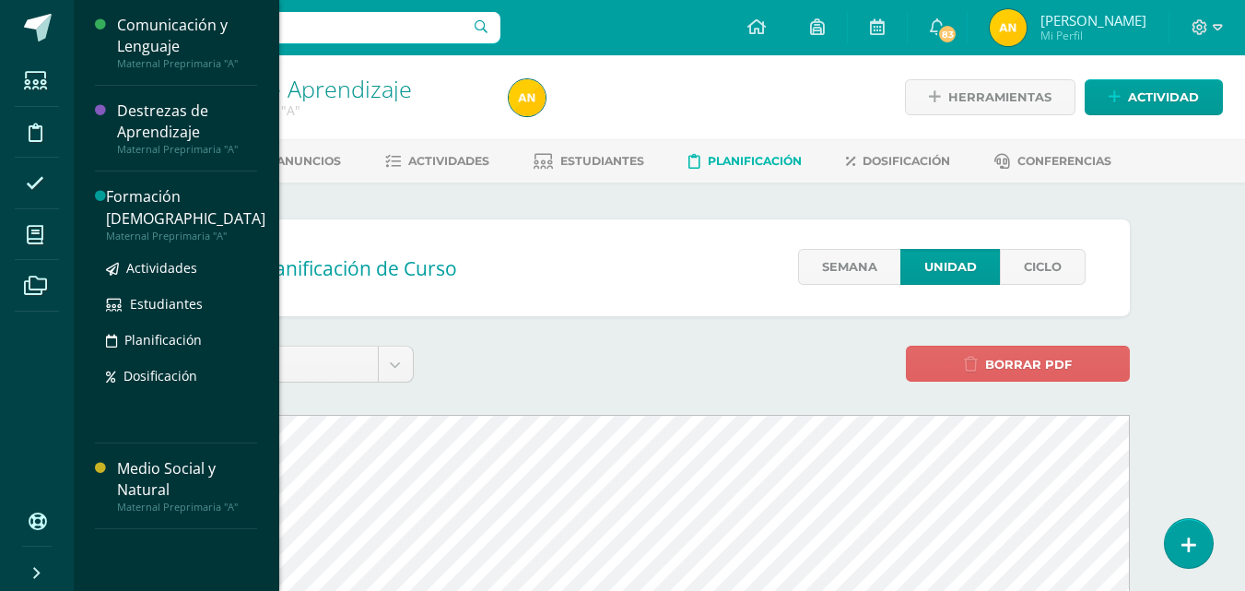
click at [171, 191] on div "Formación [DEMOGRAPHIC_DATA]" at bounding box center [185, 207] width 159 height 42
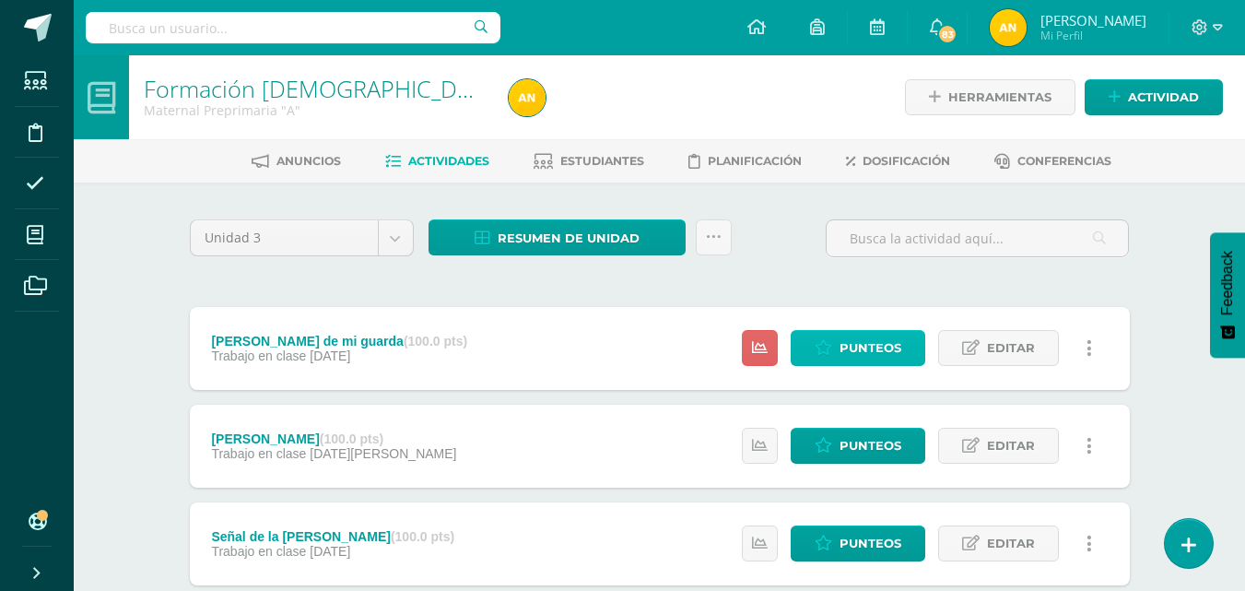
click at [890, 359] on span "Punteos" at bounding box center [870, 348] width 62 height 34
click at [890, 343] on span "Punteos" at bounding box center [870, 348] width 62 height 34
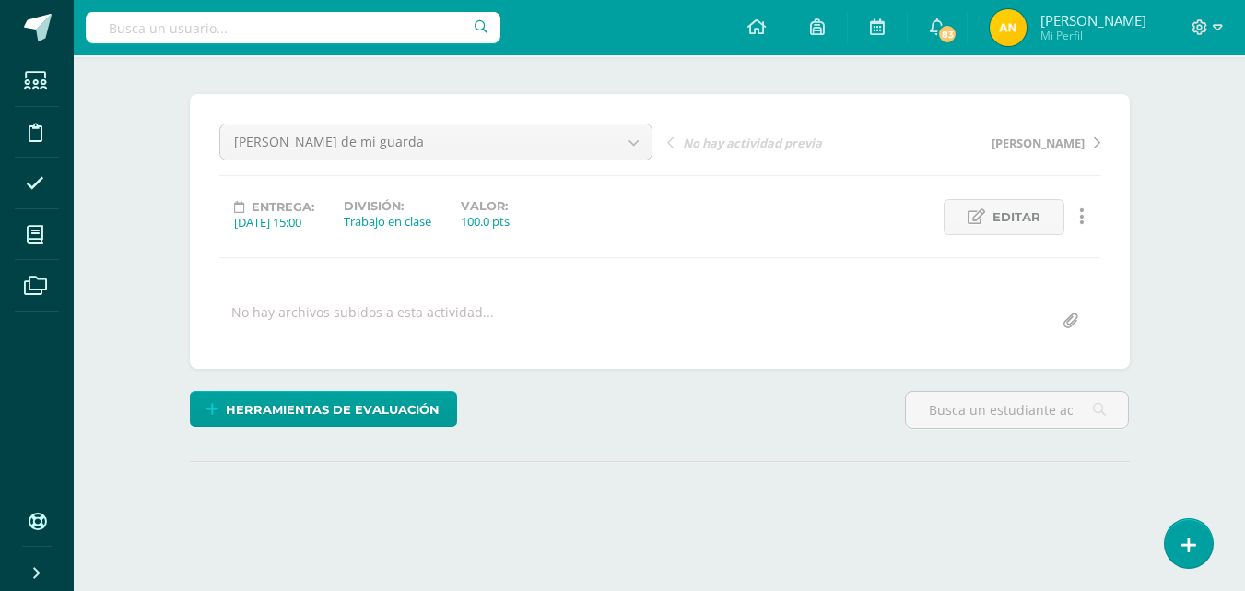
scroll to position [251, 0]
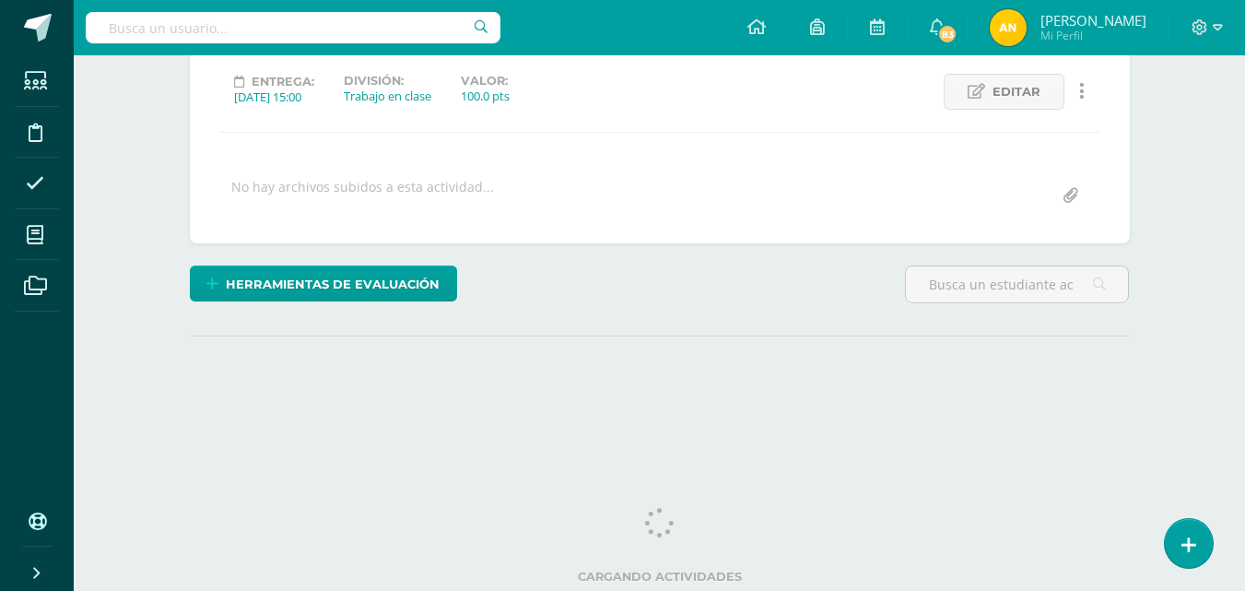
drag, startPoint x: 1248, startPoint y: 275, endPoint x: 1251, endPoint y: 313, distance: 38.0
click at [1245, 313] on html "Estudiantes Disciplina Asistencia Mis cursos Archivos Soporte Ayuda Reportar un…" at bounding box center [622, 114] width 1245 height 730
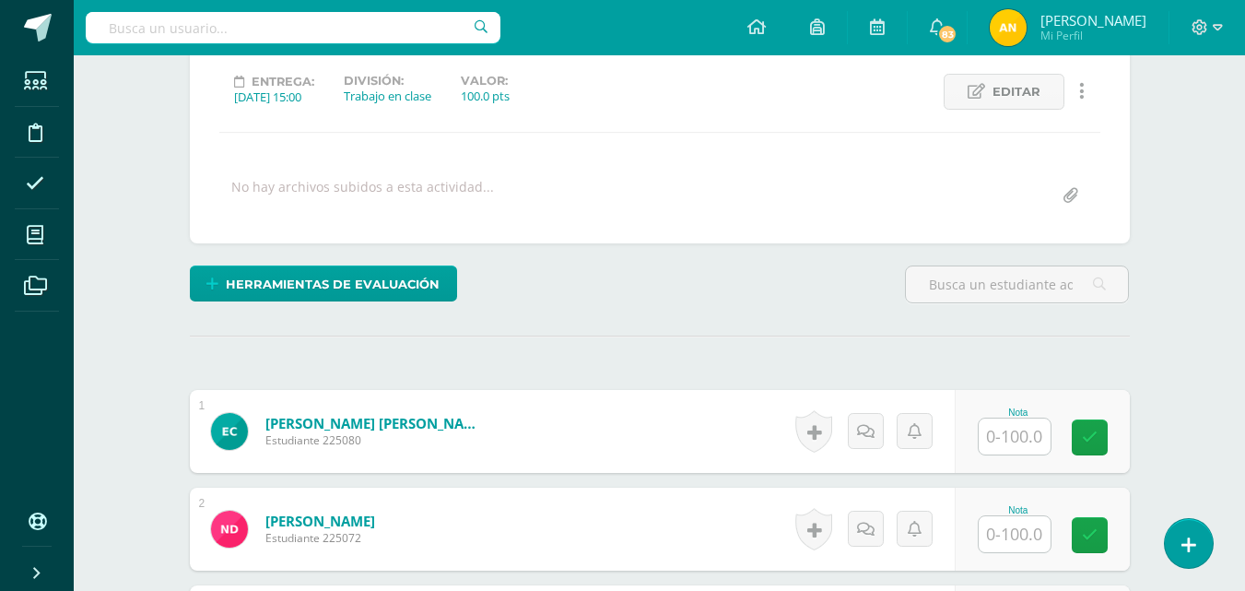
scroll to position [252, 0]
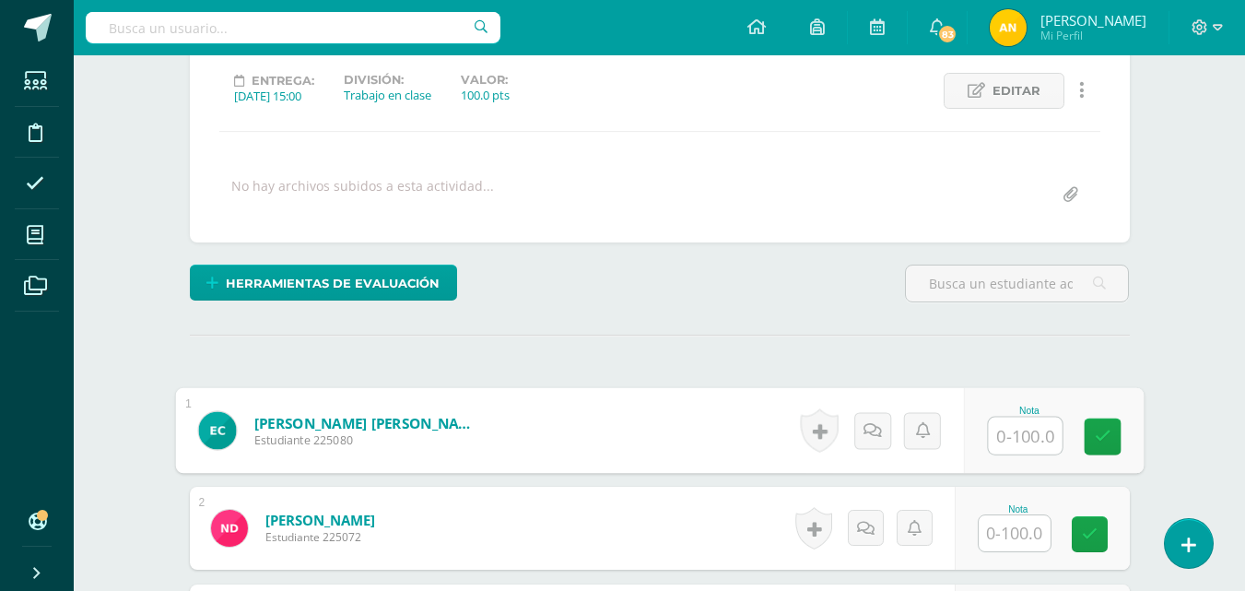
click at [1025, 440] on input "text" at bounding box center [1025, 435] width 74 height 37
type input "100"
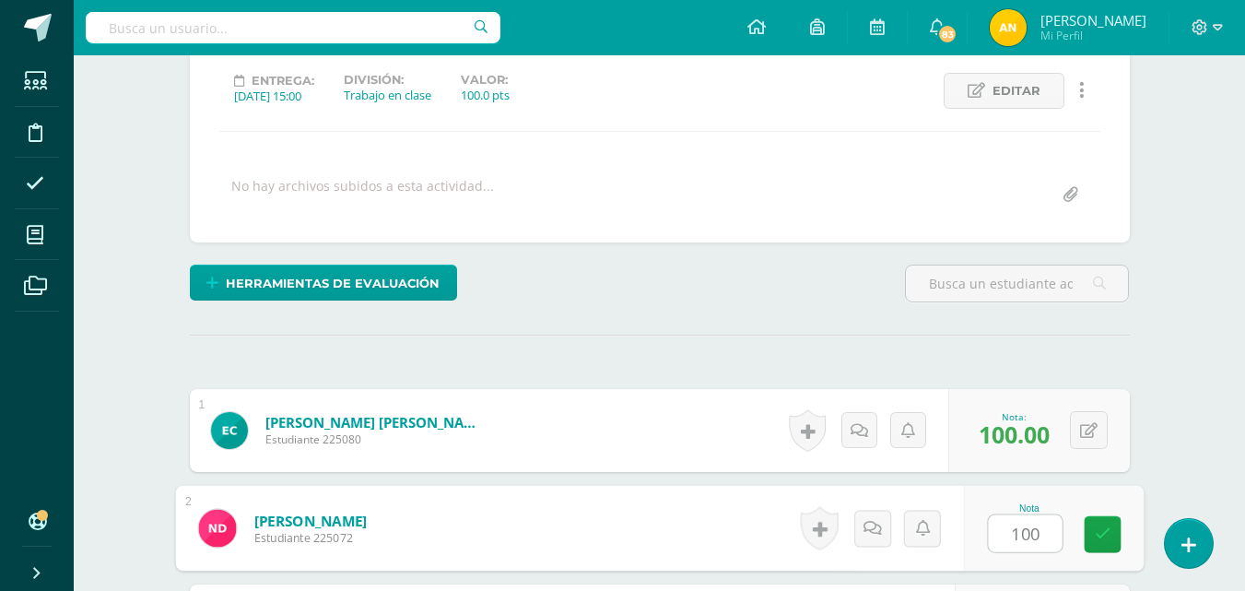
type input "100"
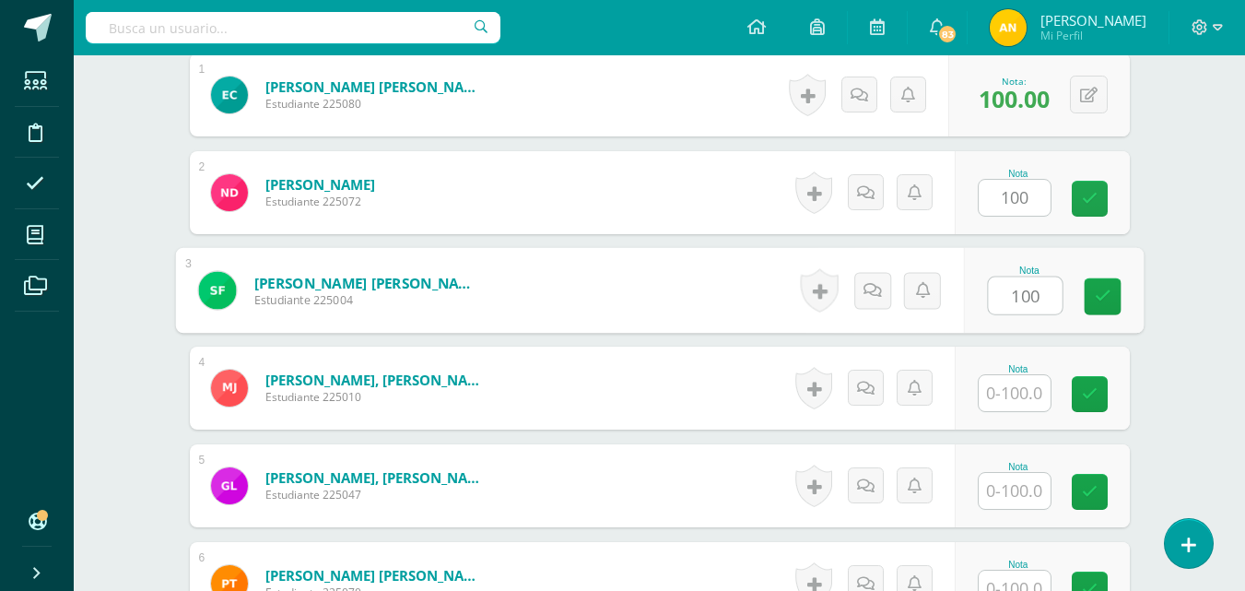
type input "100"
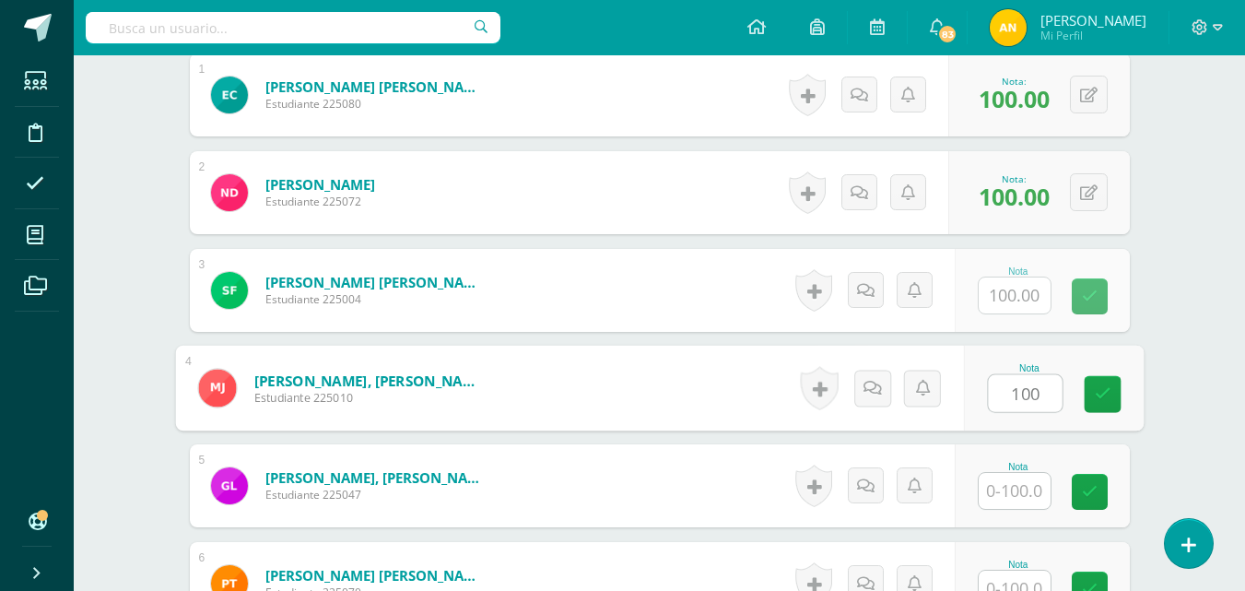
type input "100"
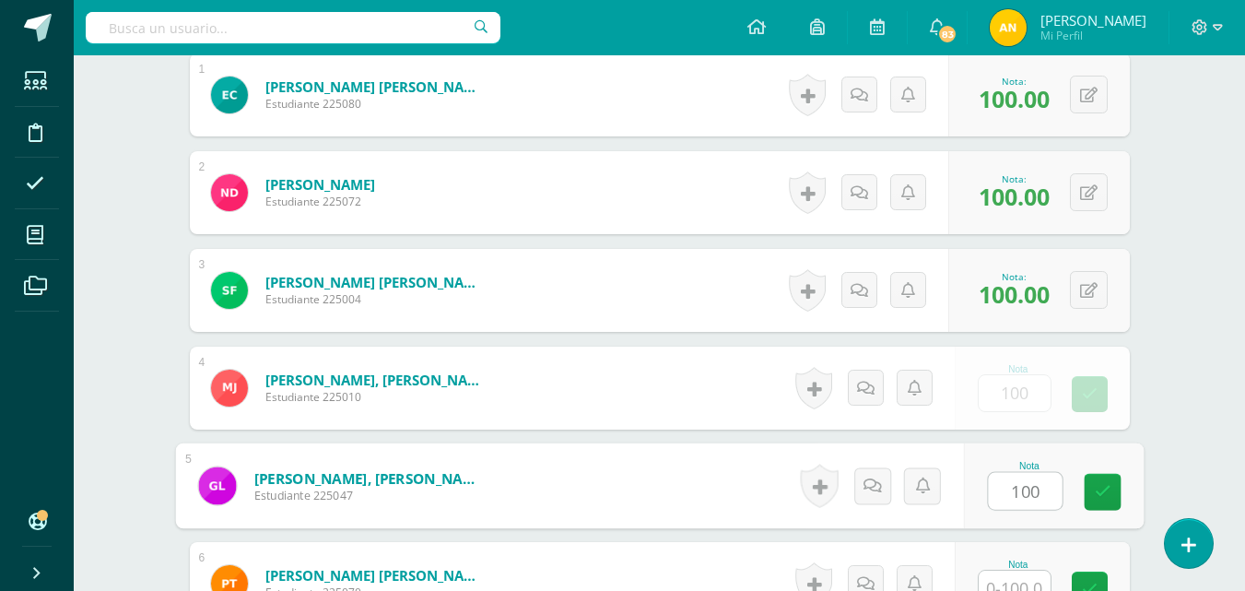
type input "100"
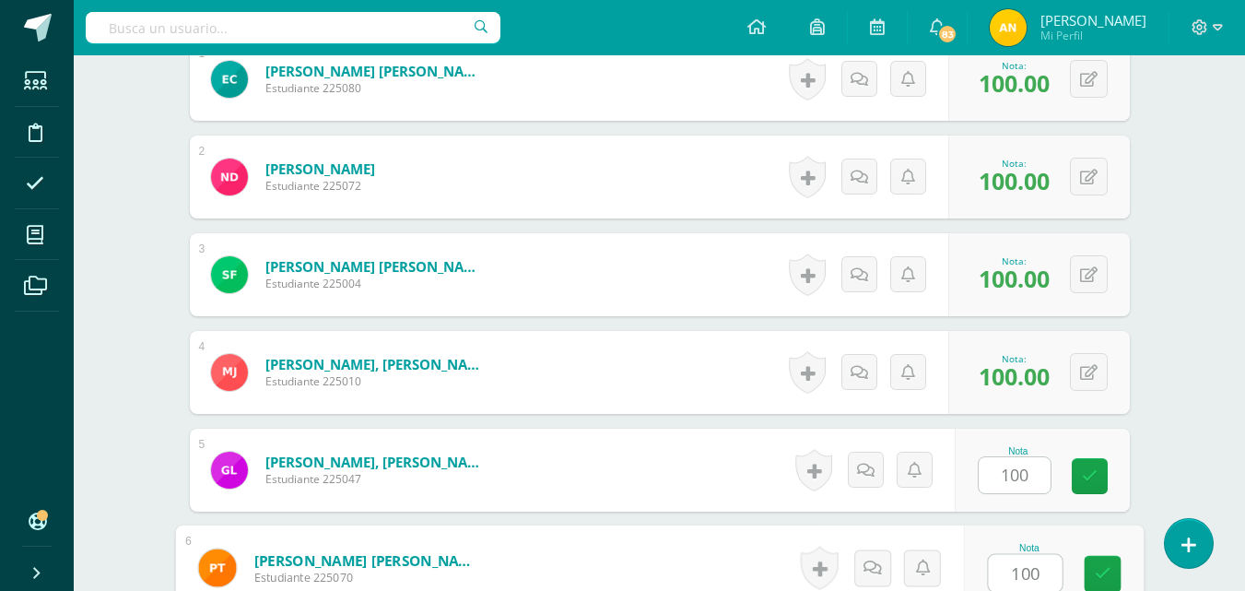
type input "100"
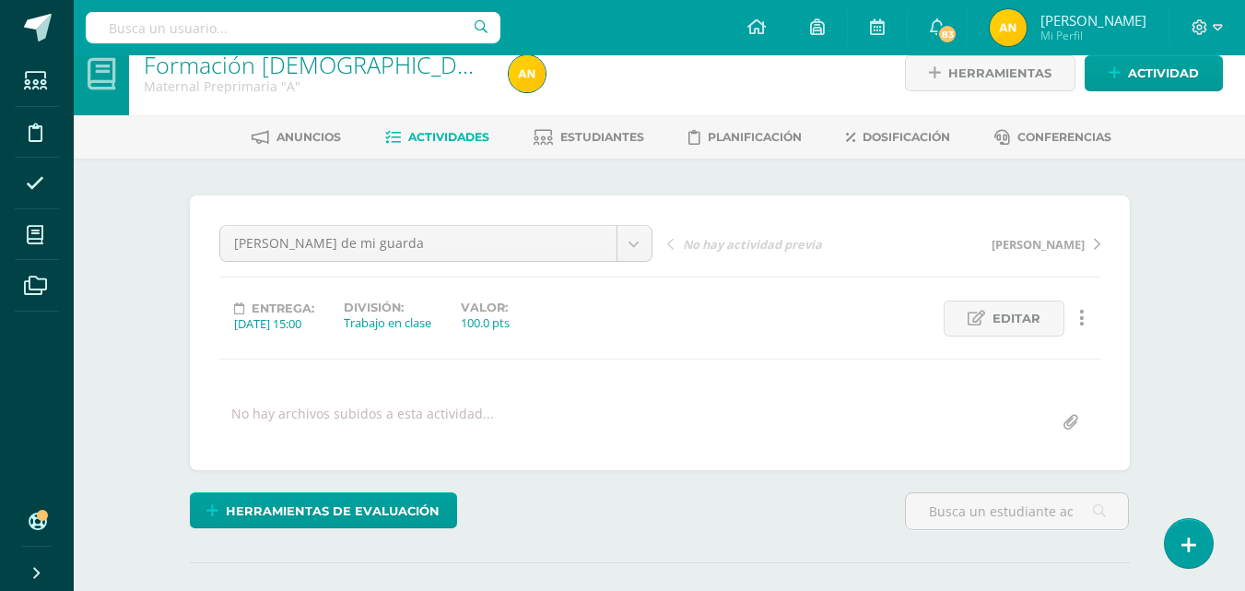
scroll to position [0, 0]
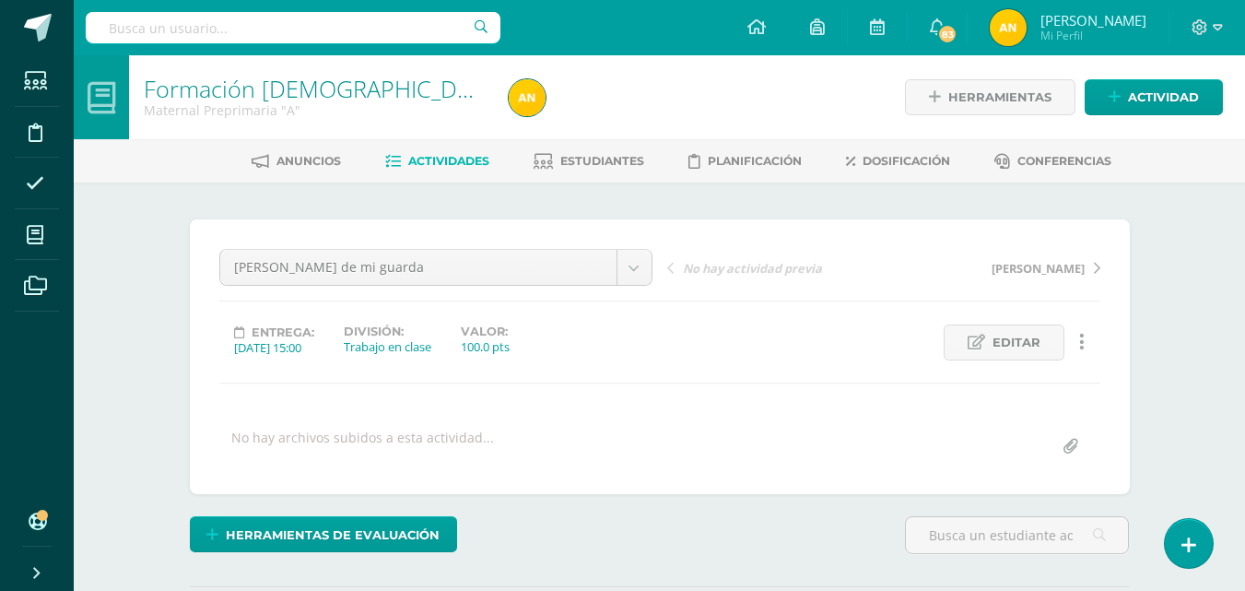
click at [420, 172] on link "Actividades" at bounding box center [437, 160] width 104 height 29
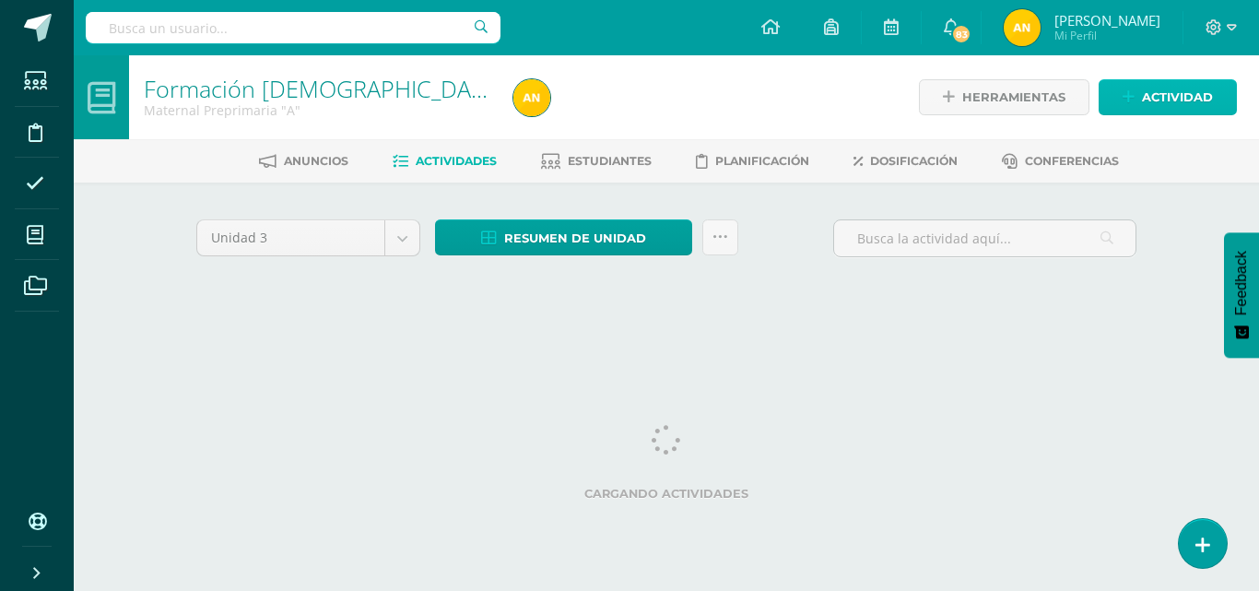
click at [1142, 92] on span "Actividad" at bounding box center [1177, 97] width 71 height 34
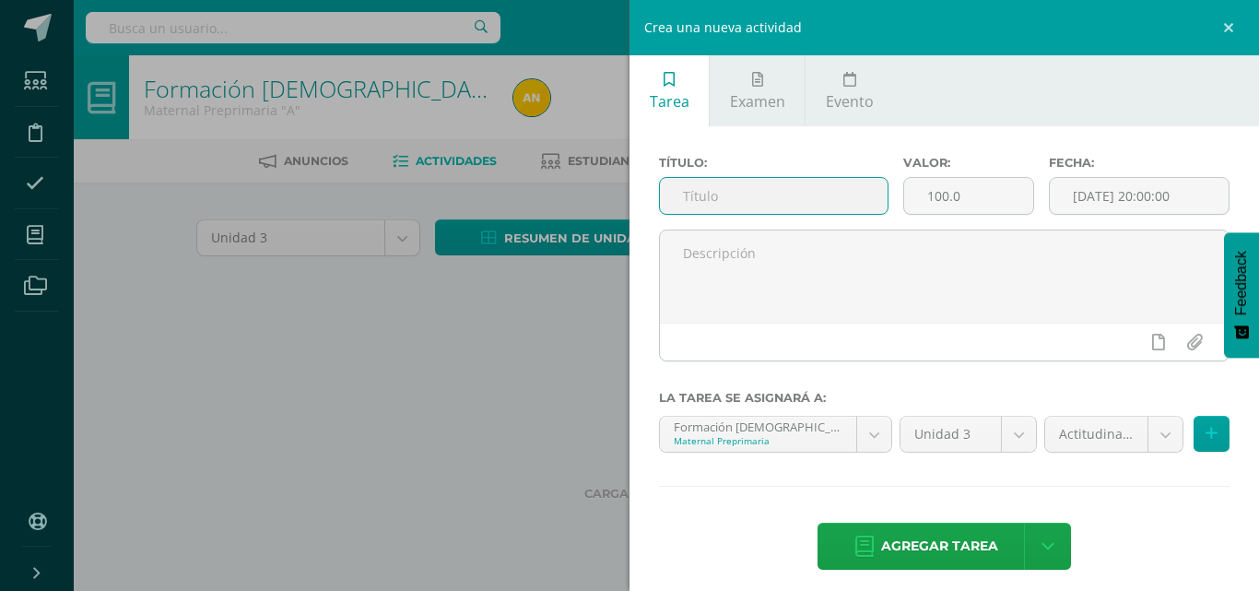
click at [816, 196] on input "text" at bounding box center [774, 196] width 228 height 36
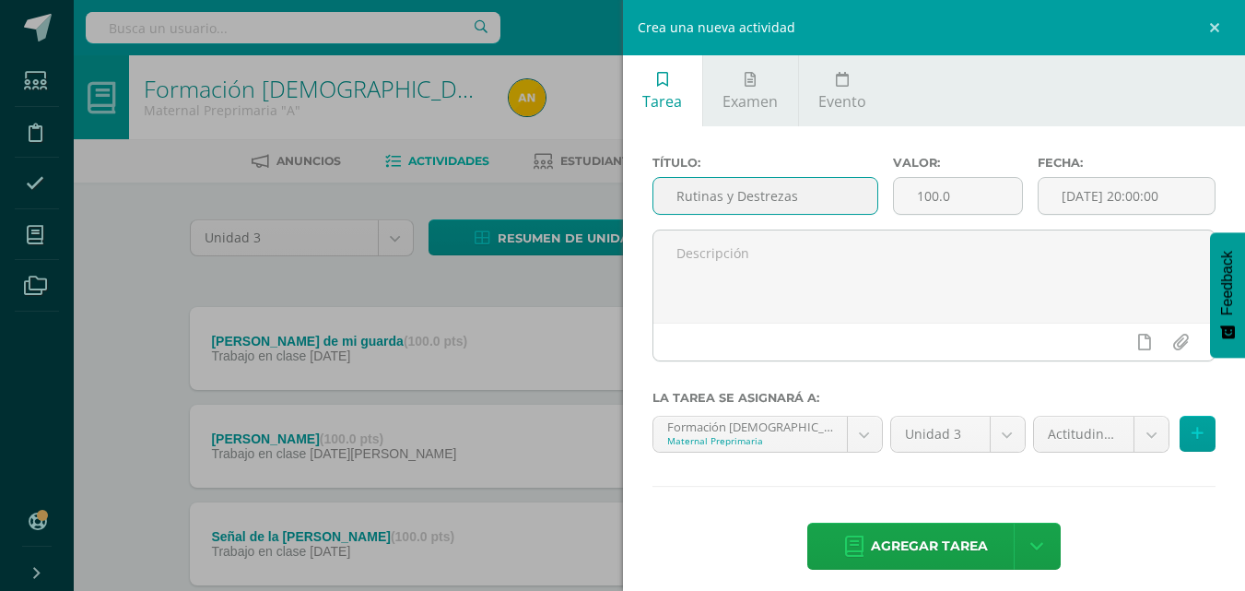
type input "Rutinas y Destrezas"
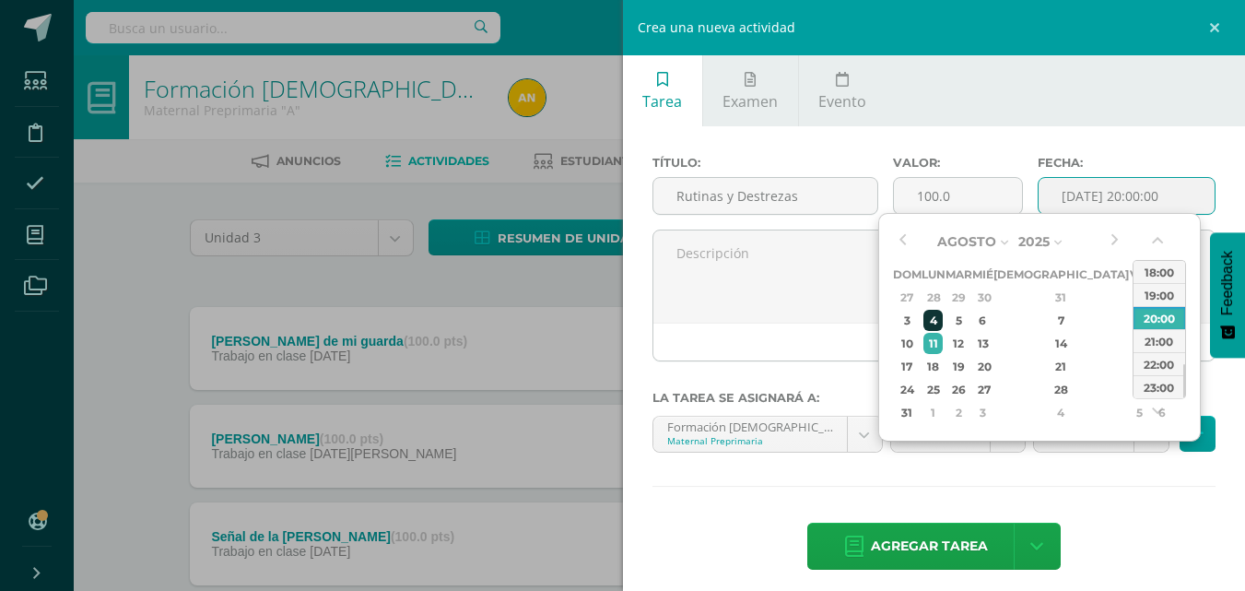
click at [943, 312] on div "4" at bounding box center [932, 320] width 19 height 21
click at [1167, 236] on button "button" at bounding box center [1159, 244] width 18 height 28
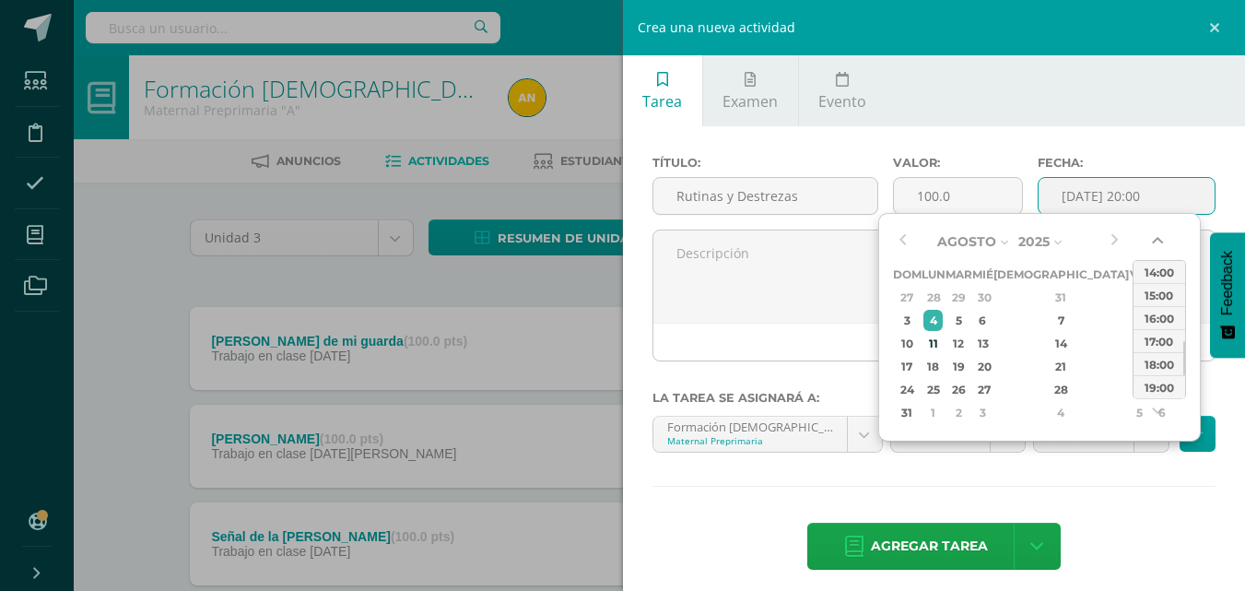
click at [1167, 236] on button "button" at bounding box center [1159, 244] width 18 height 28
click at [1154, 271] on div "13:00" at bounding box center [1159, 271] width 52 height 23
type input "2025-08-04 13:00"
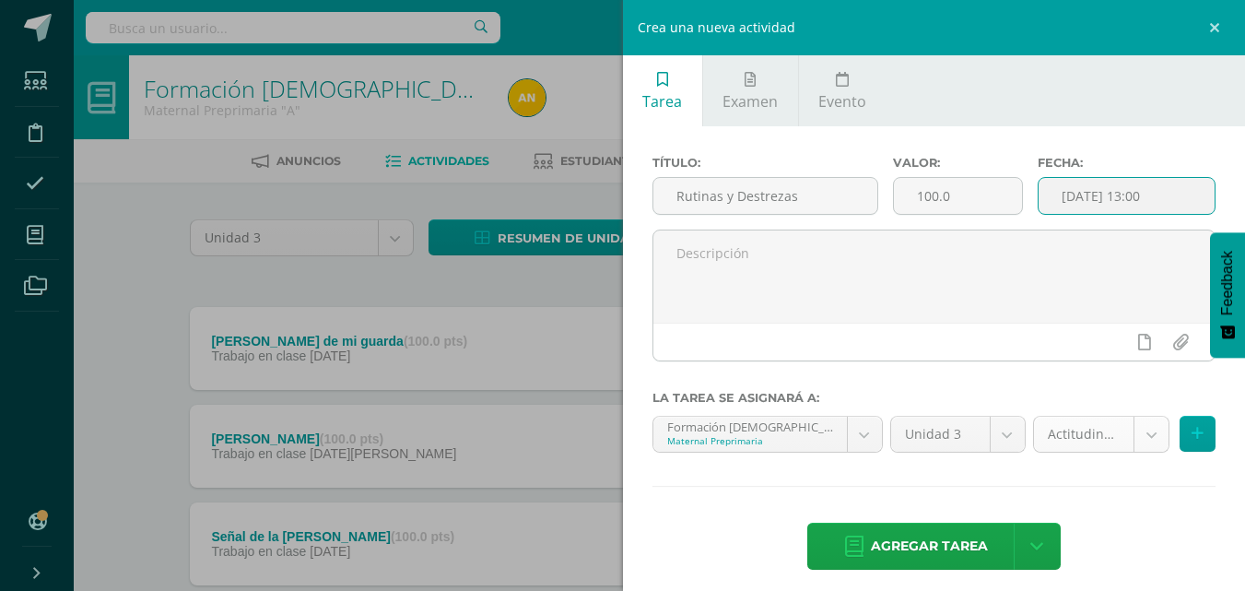
click at [1126, 426] on body "Estudiantes Disciplina Asistencia Mis cursos Archivos Soporte Ayuda Reportar un…" at bounding box center [622, 598] width 1245 height 1196
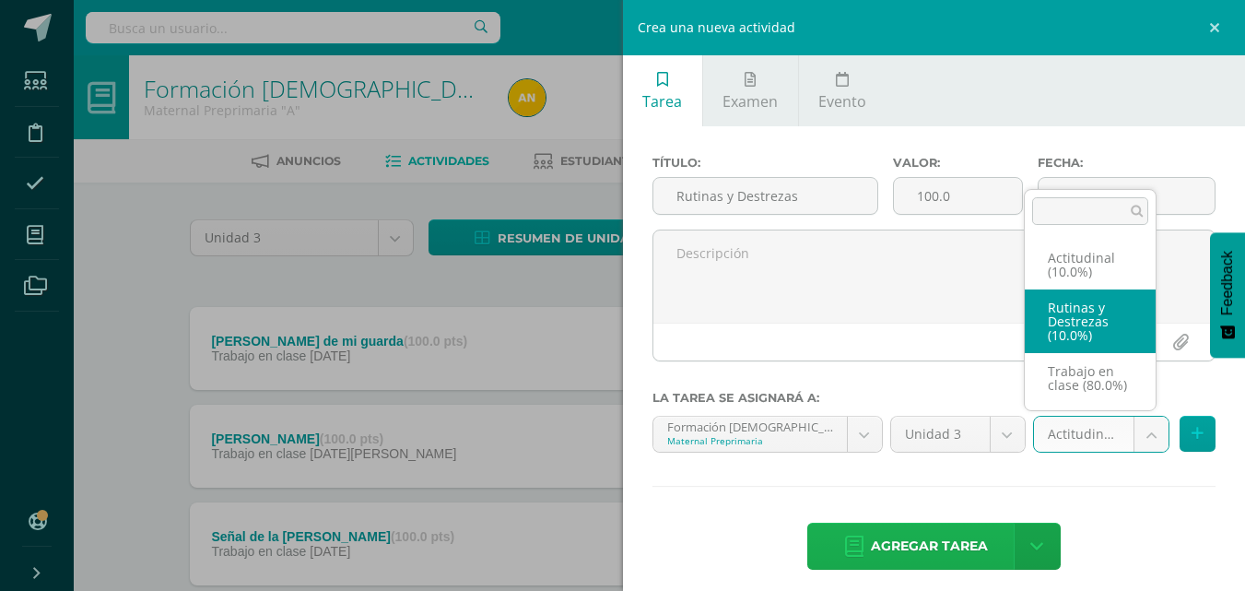
select select "203234"
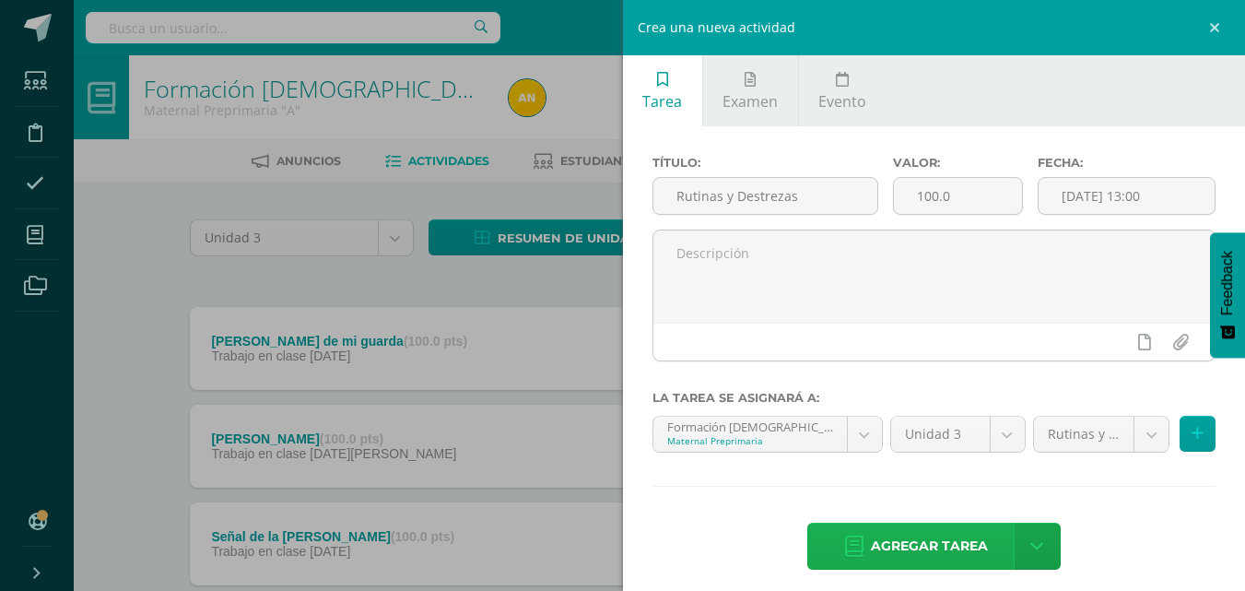
click at [875, 537] on span "Agregar tarea" at bounding box center [929, 545] width 117 height 45
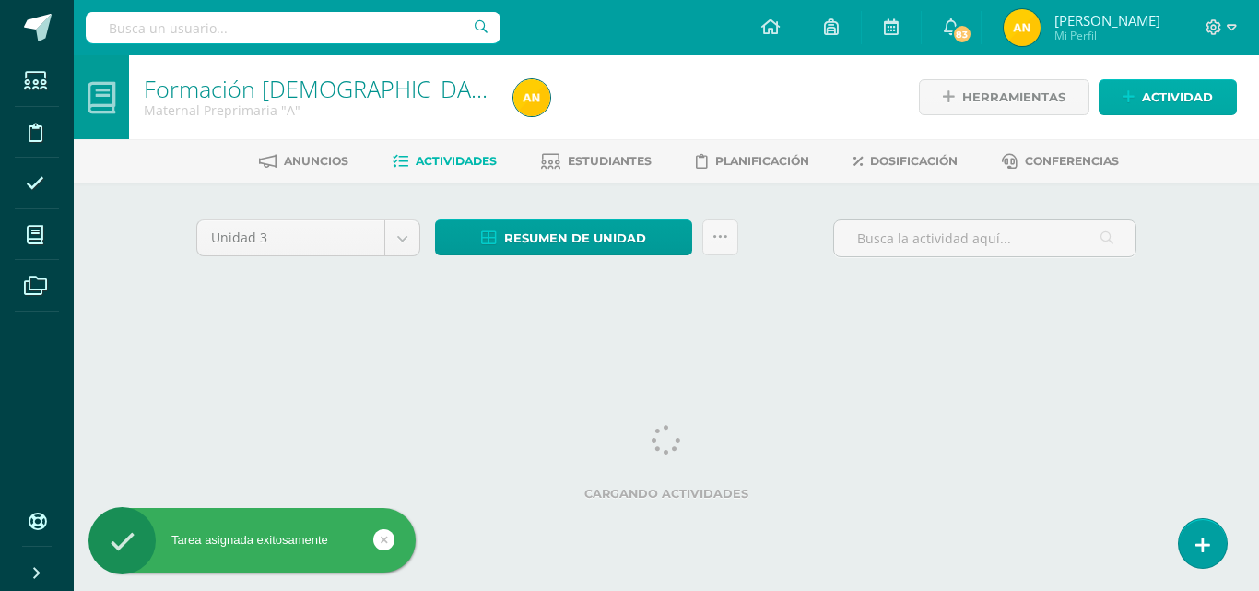
drag, startPoint x: 1188, startPoint y: 64, endPoint x: 1184, endPoint y: 94, distance: 30.6
click at [1187, 65] on div "Herramientas Detalle de asistencias Actividad" at bounding box center [1059, 97] width 355 height 84
click at [1184, 94] on span "Actividad" at bounding box center [1177, 97] width 71 height 34
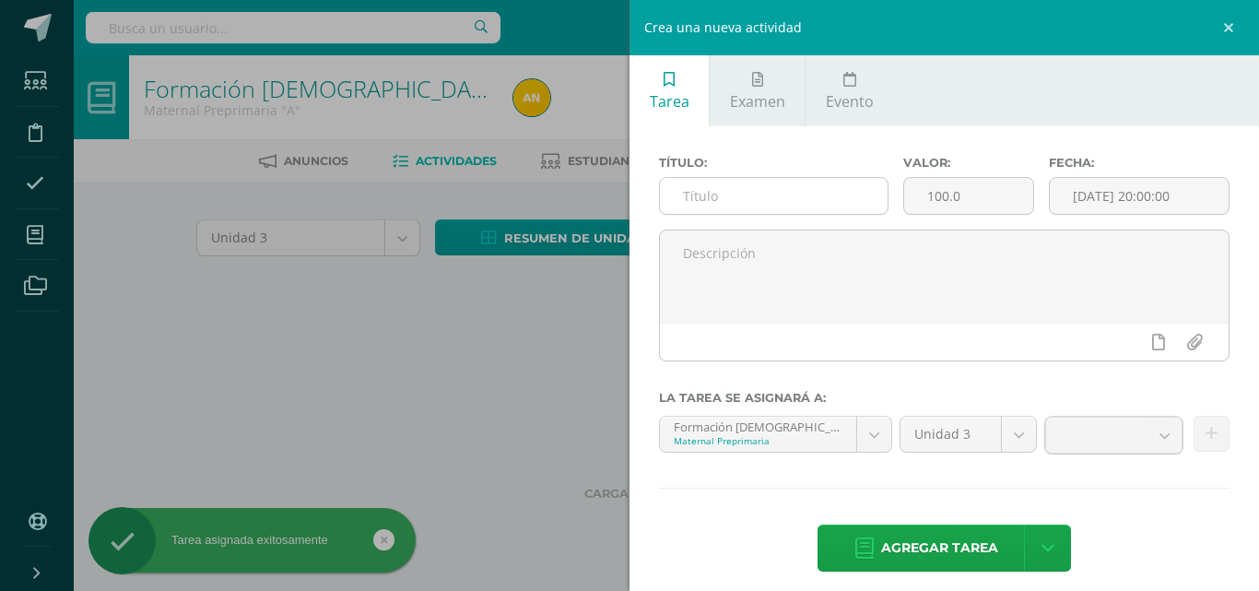
click at [841, 193] on input "text" at bounding box center [774, 196] width 228 height 36
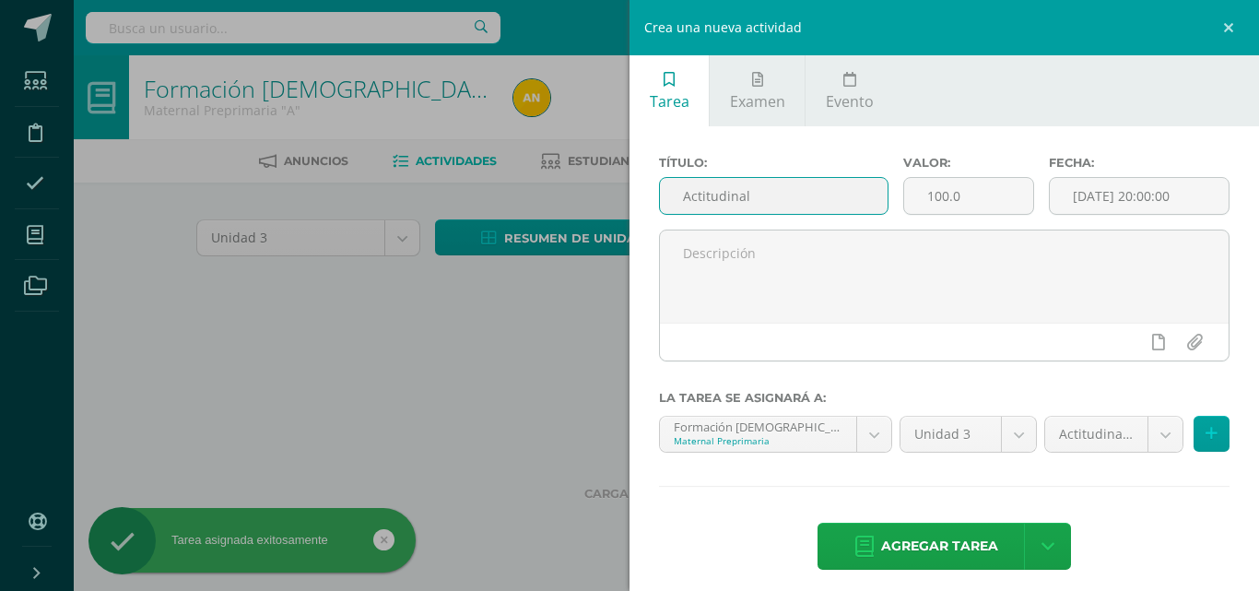
type input "Actitudinal"
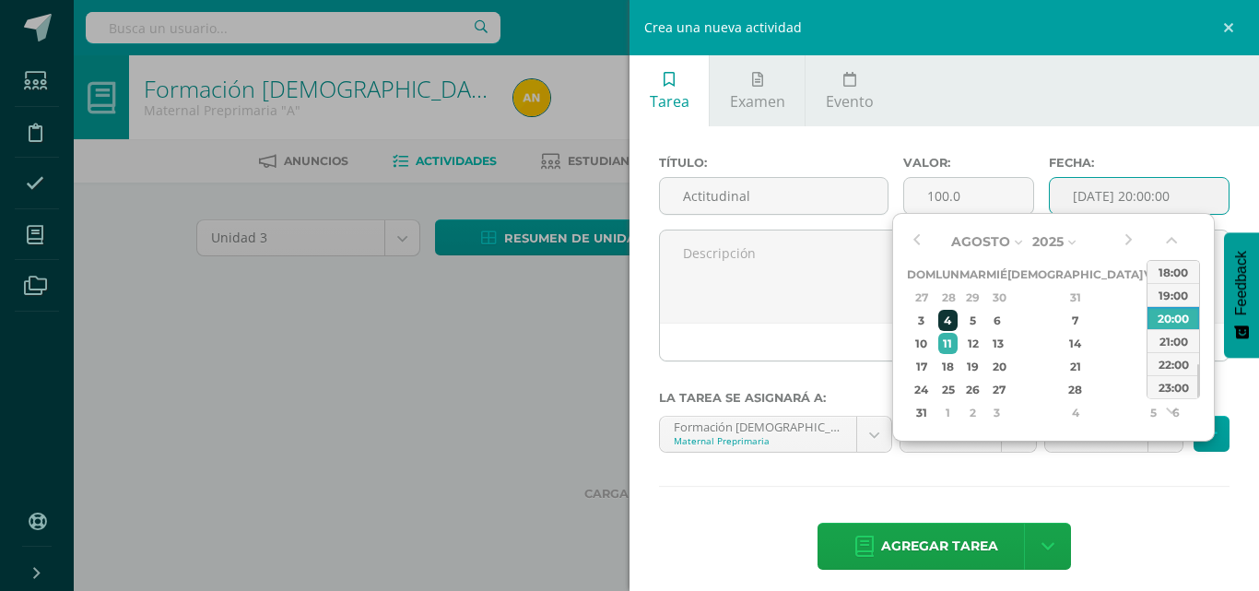
click at [956, 316] on div "4" at bounding box center [947, 320] width 19 height 21
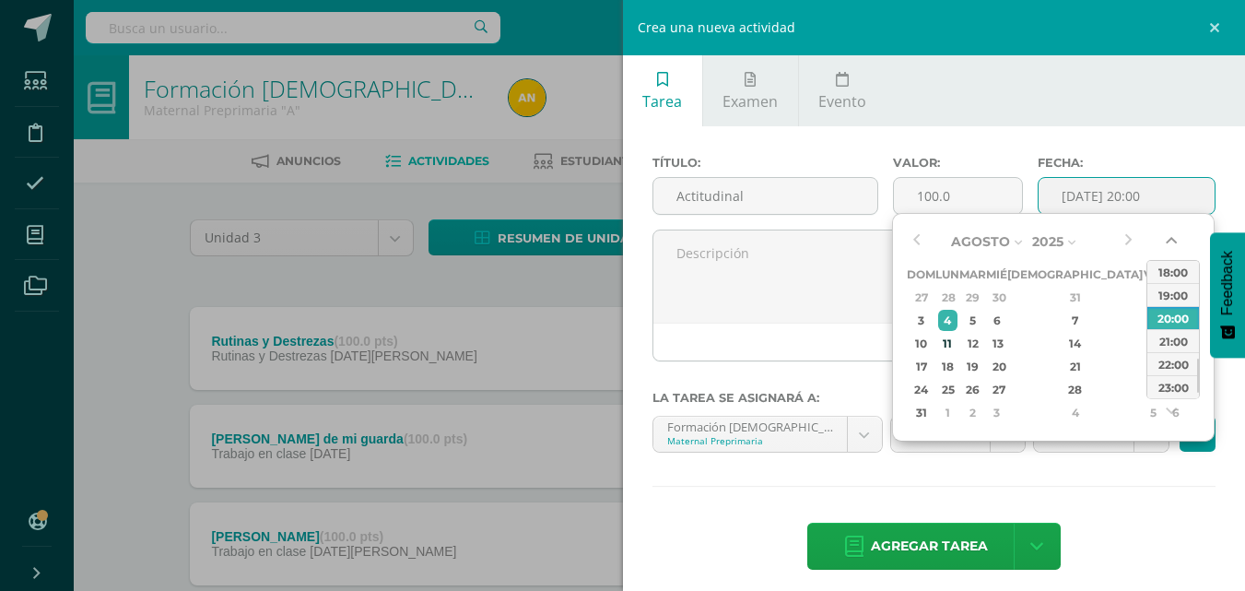
click at [1178, 240] on button "button" at bounding box center [1173, 244] width 18 height 28
click at [1177, 270] on div "15:00" at bounding box center [1173, 271] width 52 height 23
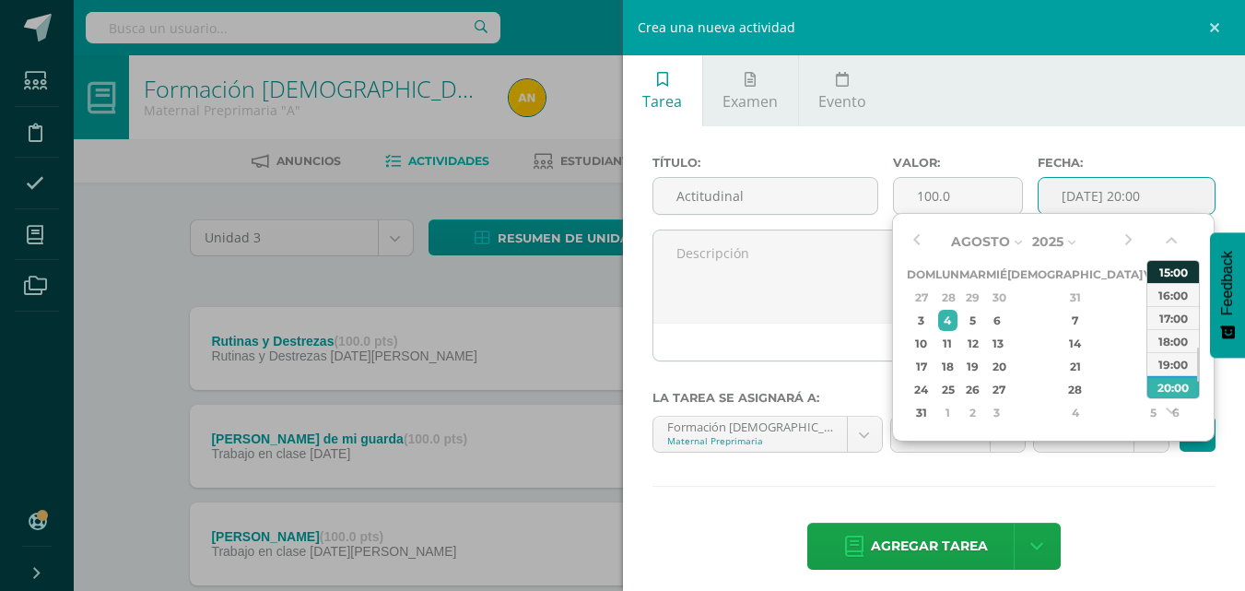
type input "2025-08-04 15:00"
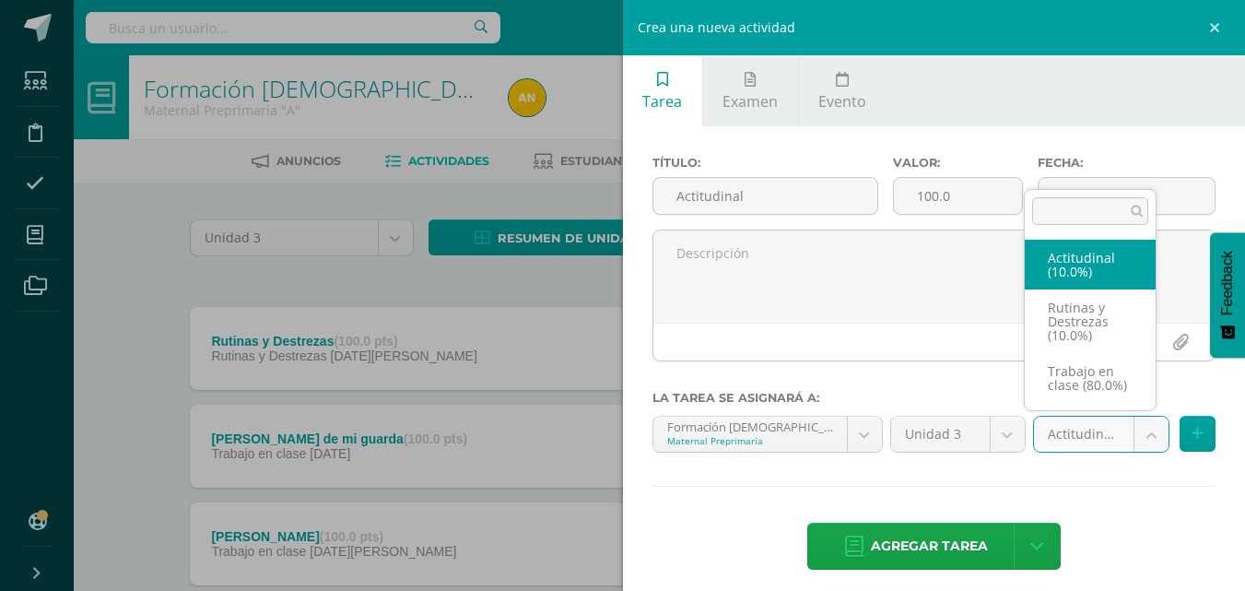
drag, startPoint x: 1086, startPoint y: 450, endPoint x: 945, endPoint y: 510, distance: 153.2
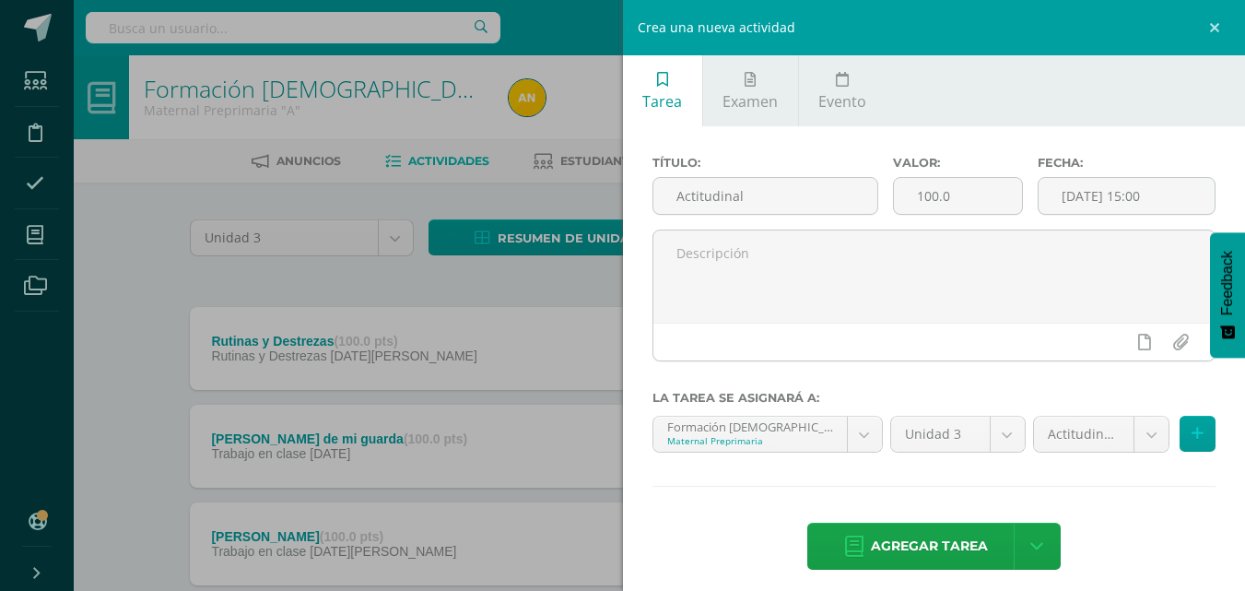
click at [933, 544] on span "Agregar tarea" at bounding box center [929, 545] width 117 height 45
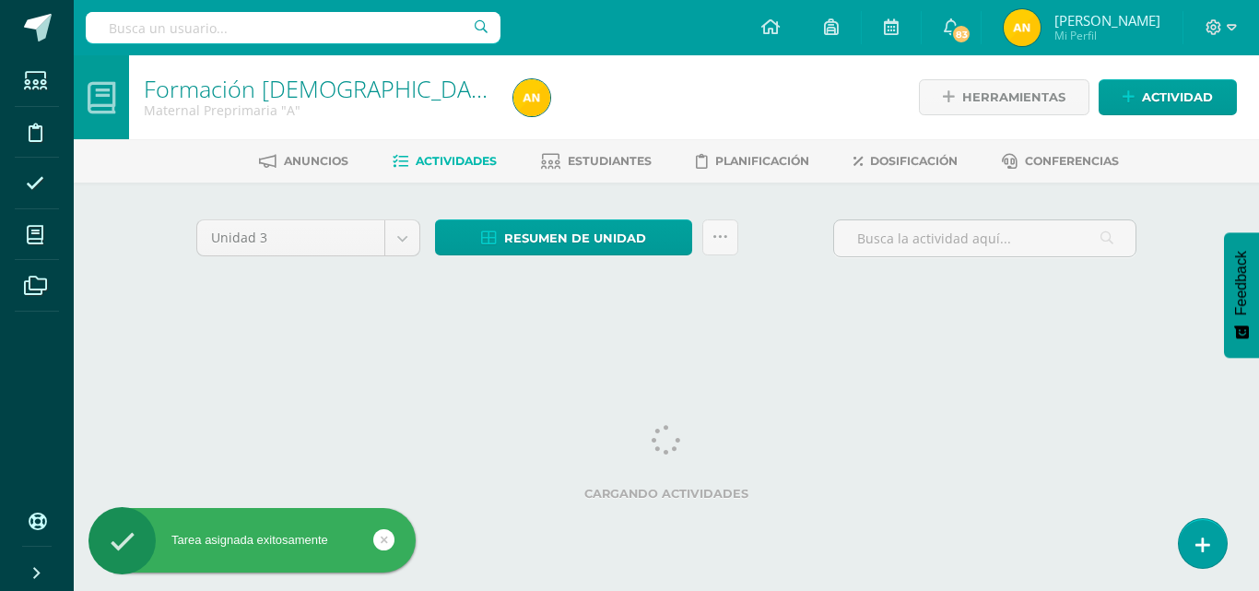
click at [383, 542] on icon at bounding box center [384, 539] width 7 height 21
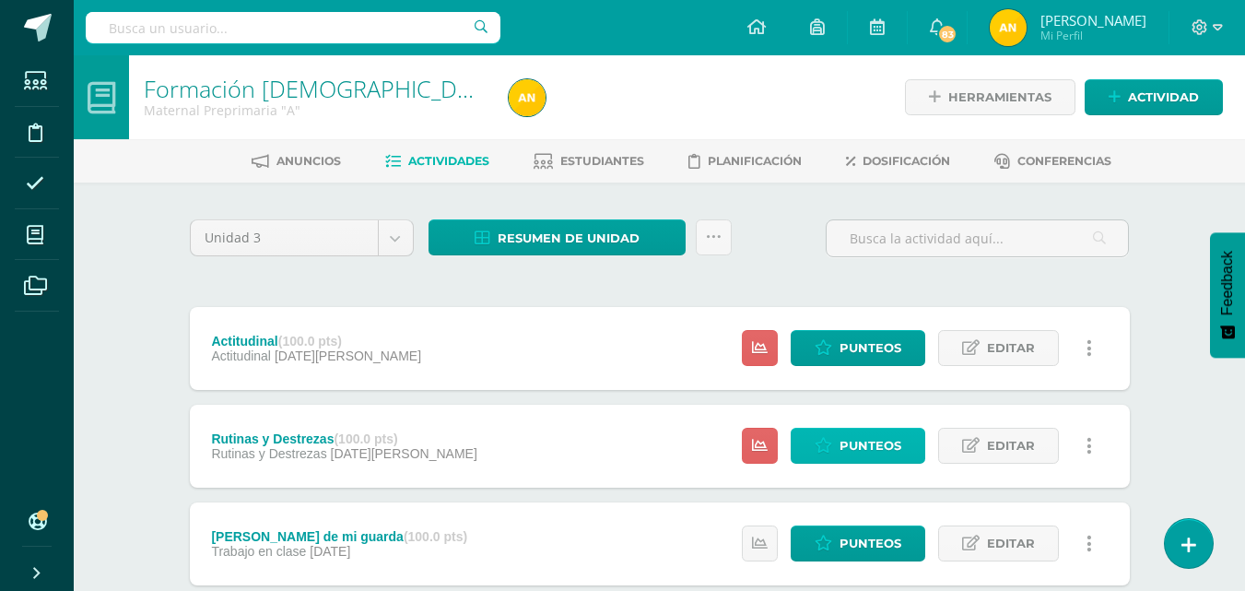
click at [832, 447] on icon at bounding box center [823, 446] width 18 height 16
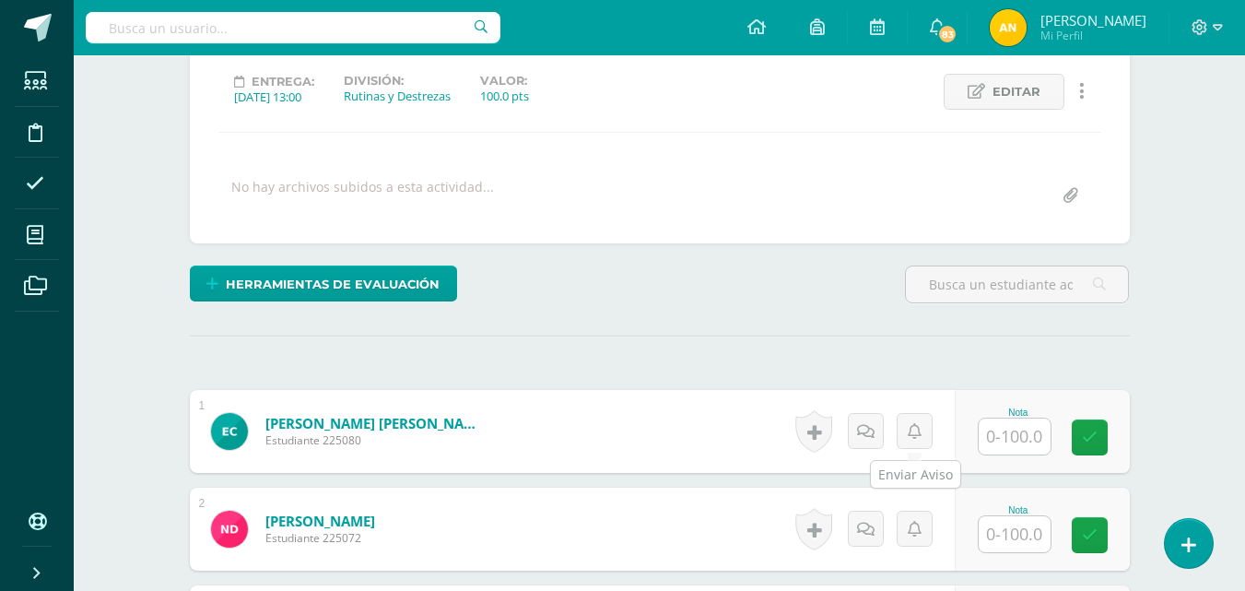
scroll to position [252, 0]
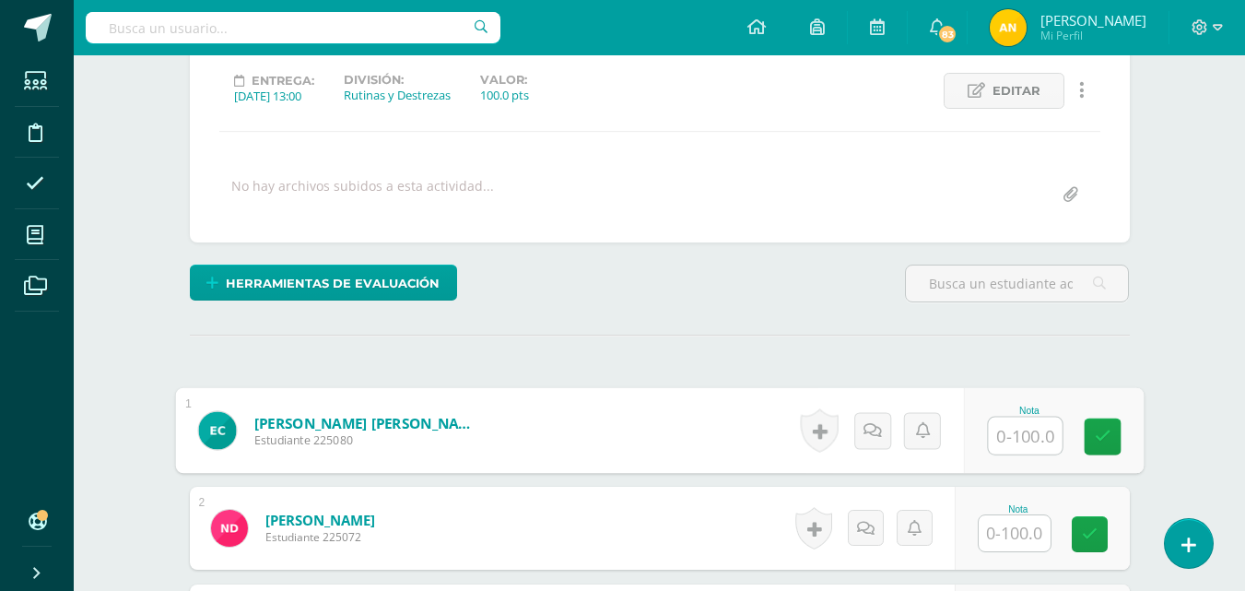
click at [993, 438] on input "text" at bounding box center [1025, 435] width 74 height 37
type input "100"
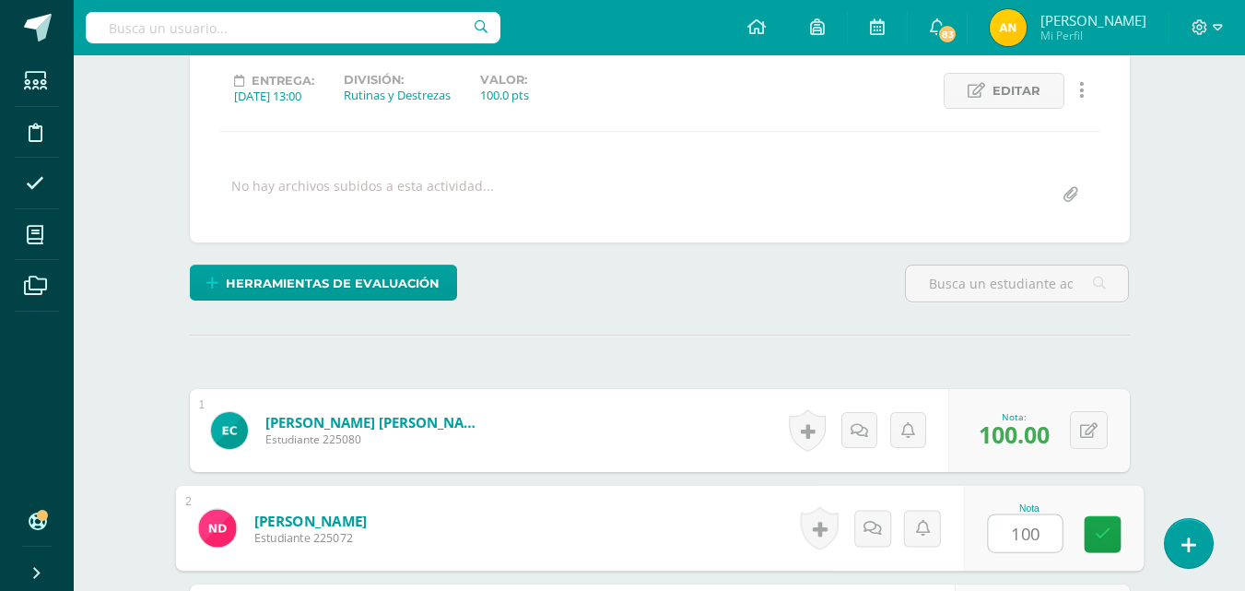
type input "100"
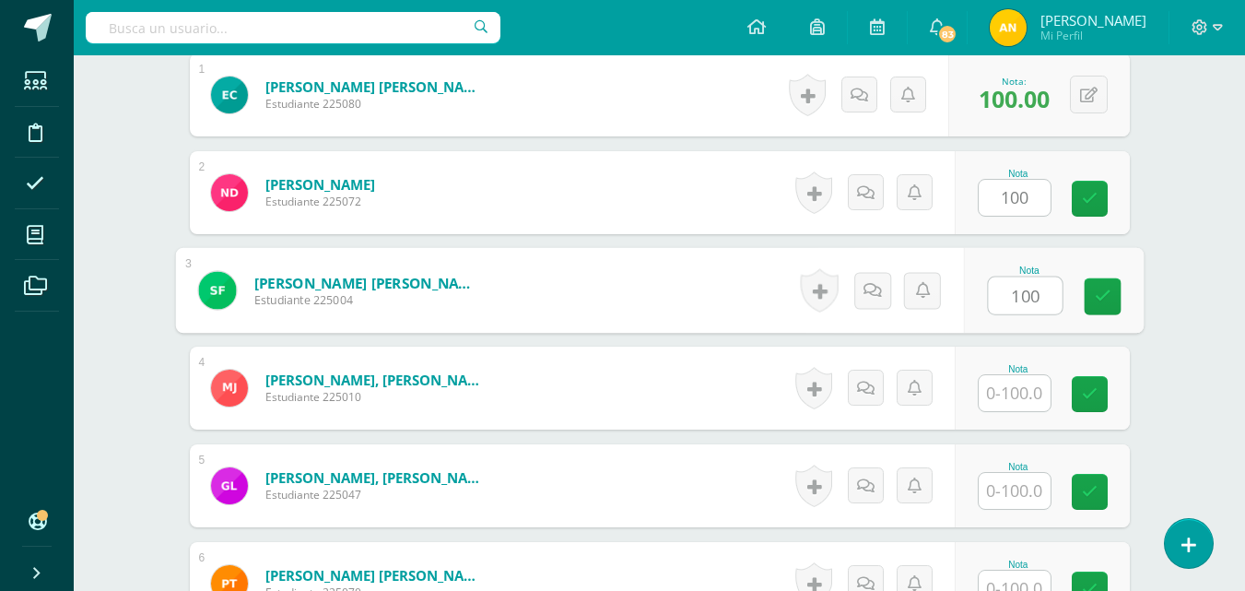
type input "100"
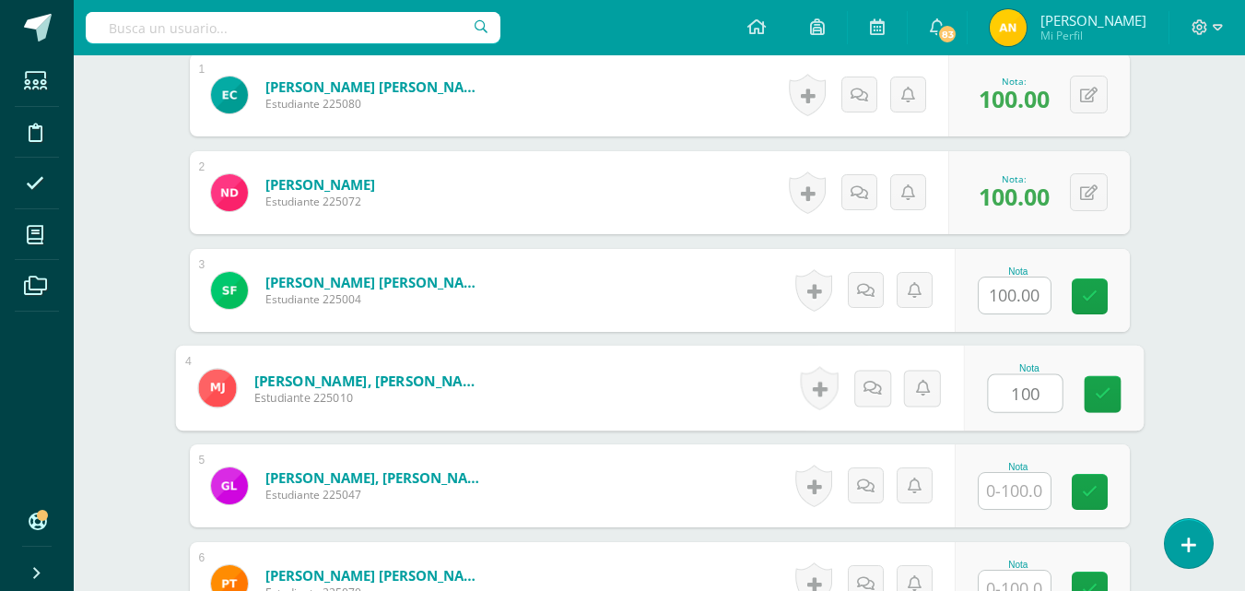
type input "100"
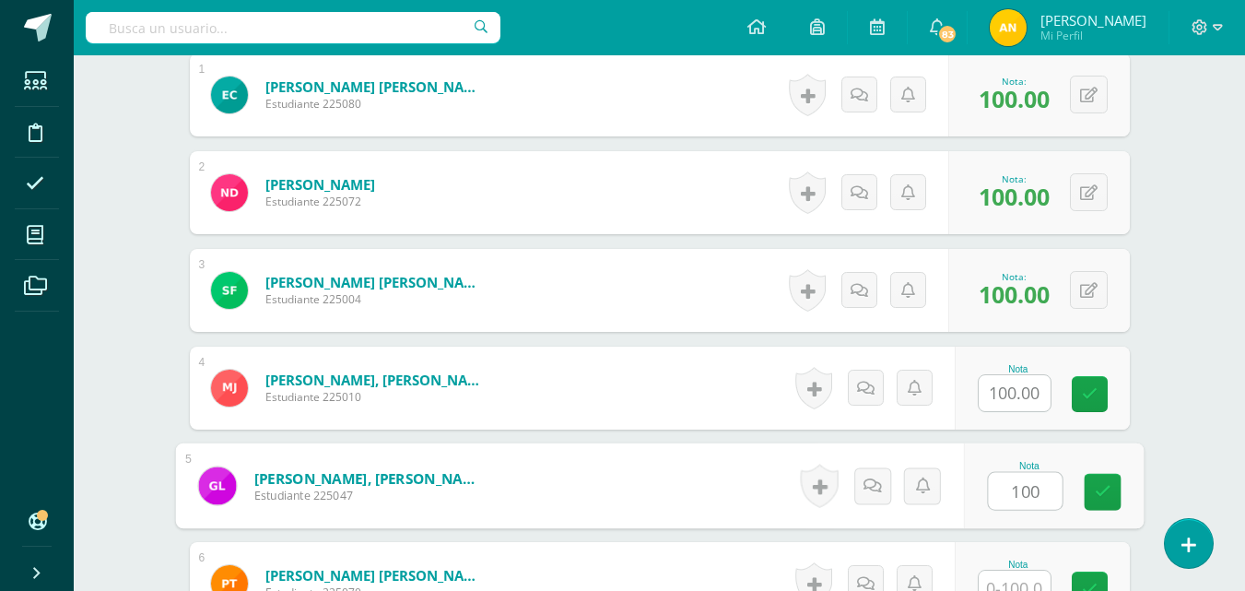
type input "100"
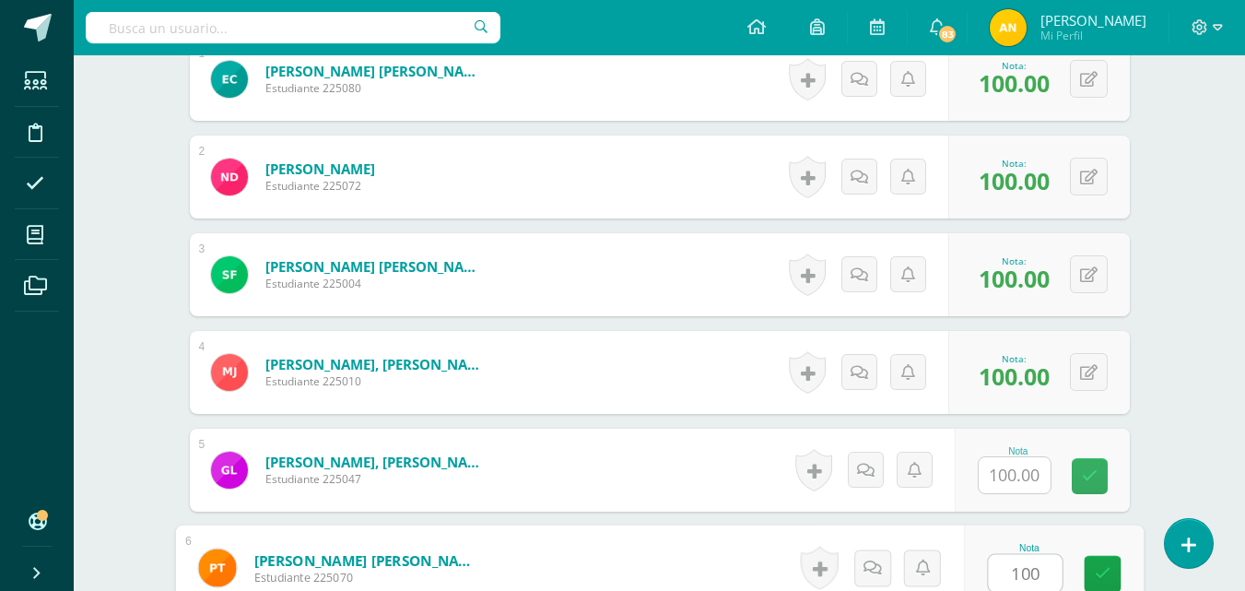
type input "100"
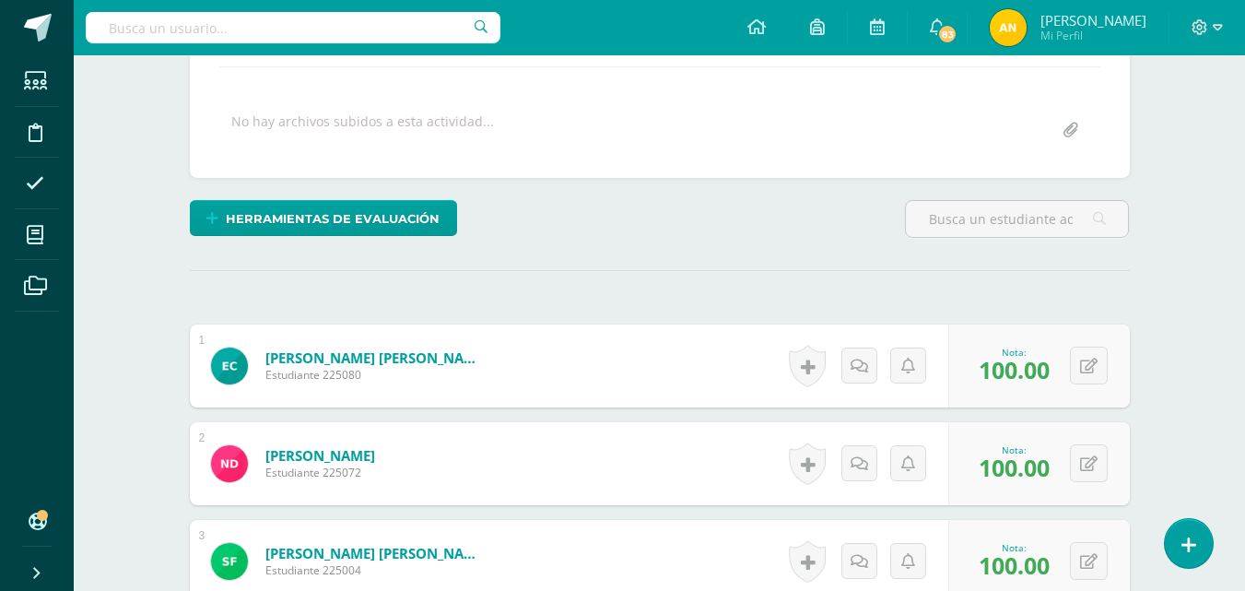
scroll to position [0, 0]
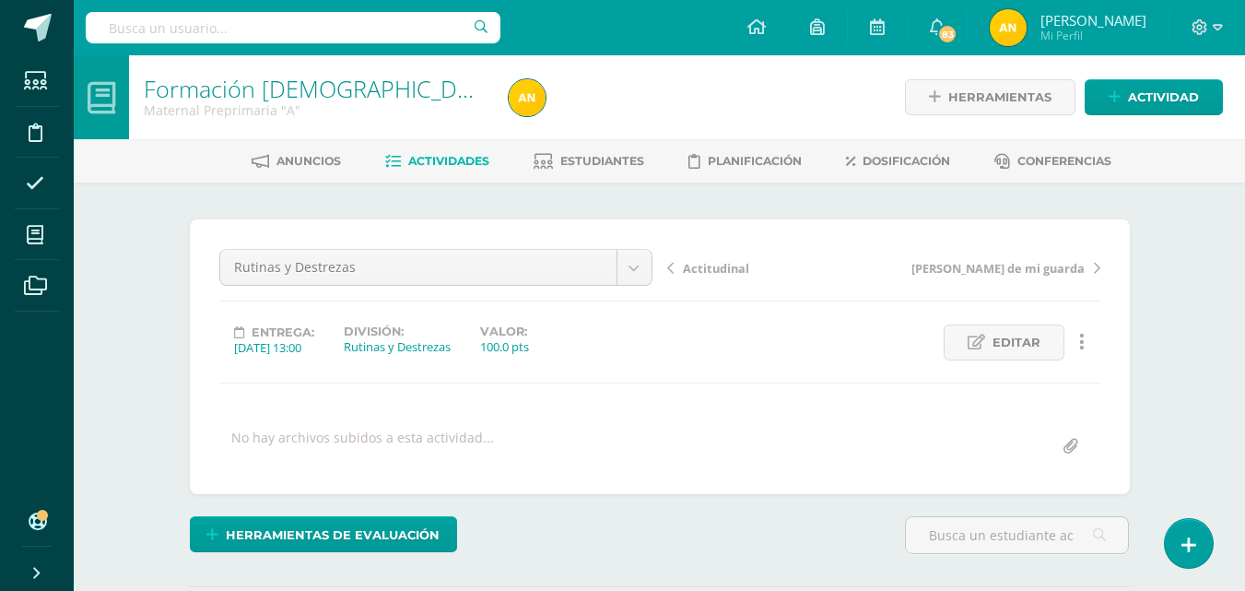
click at [707, 262] on span "Actitudinal" at bounding box center [716, 268] width 66 height 17
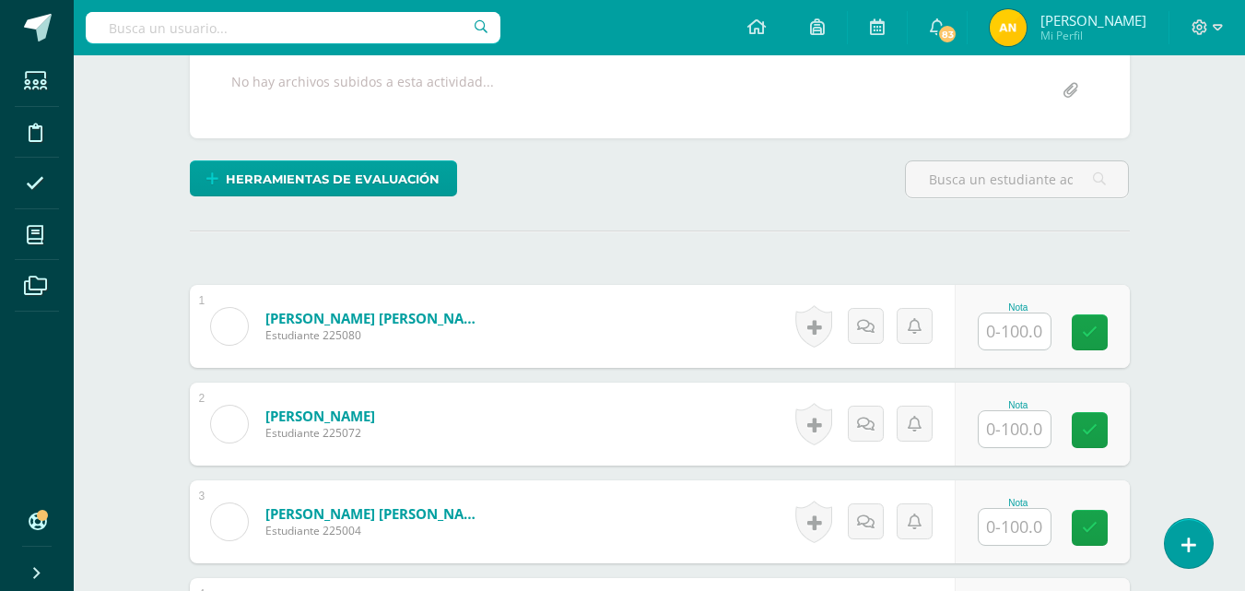
scroll to position [438, 0]
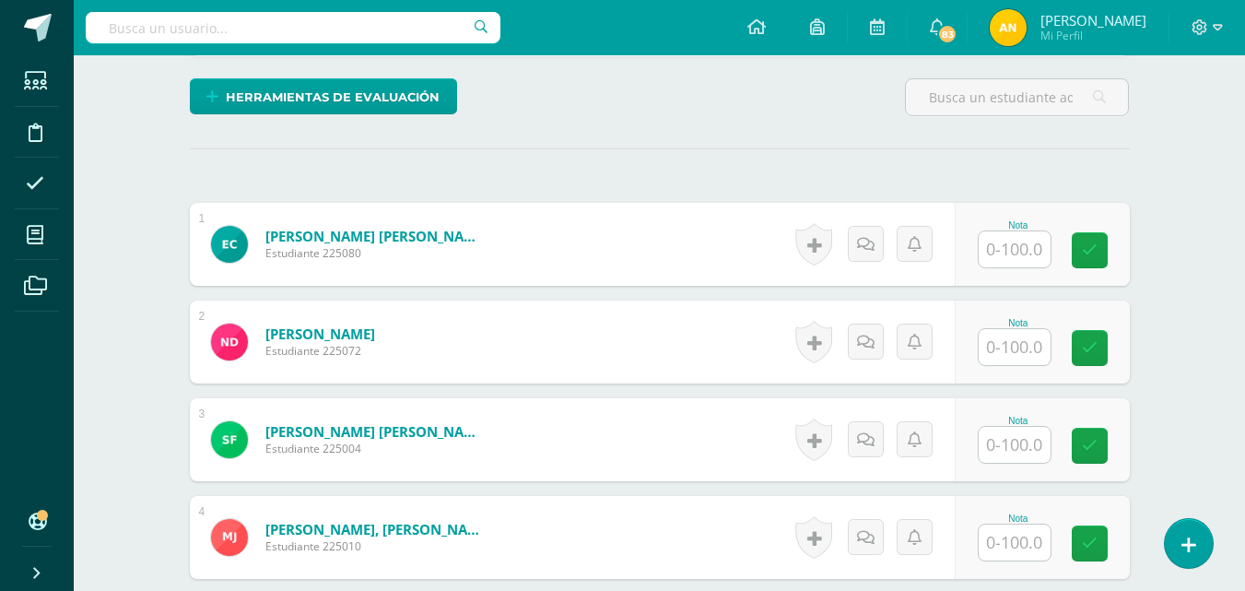
click at [1011, 252] on input "text" at bounding box center [1014, 249] width 72 height 36
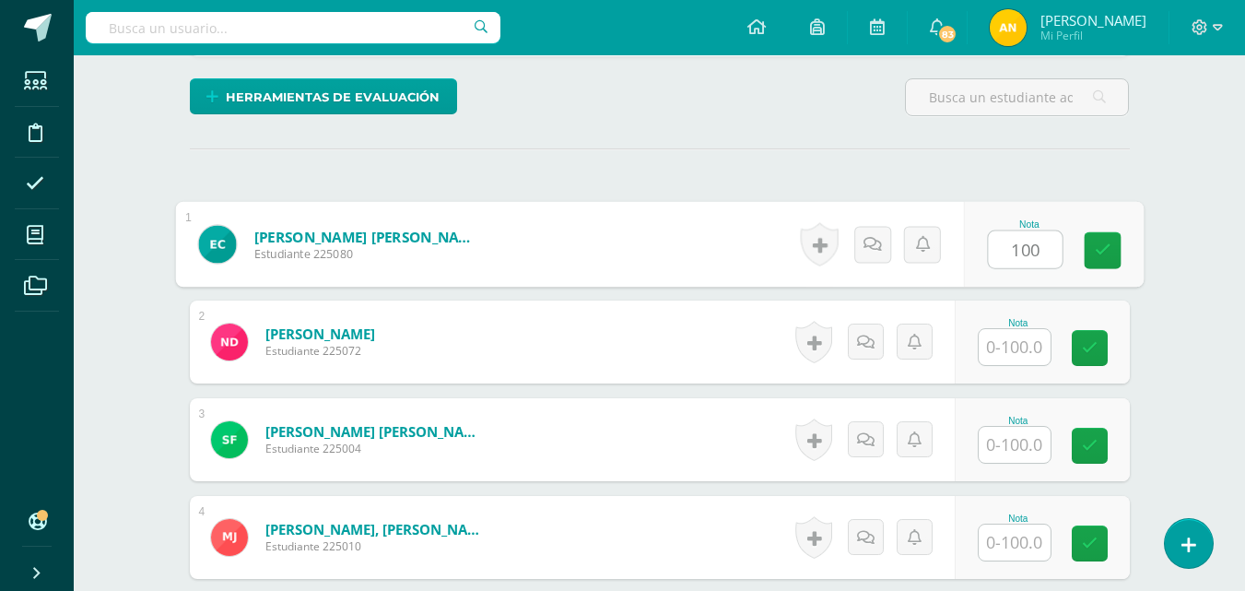
type input "100"
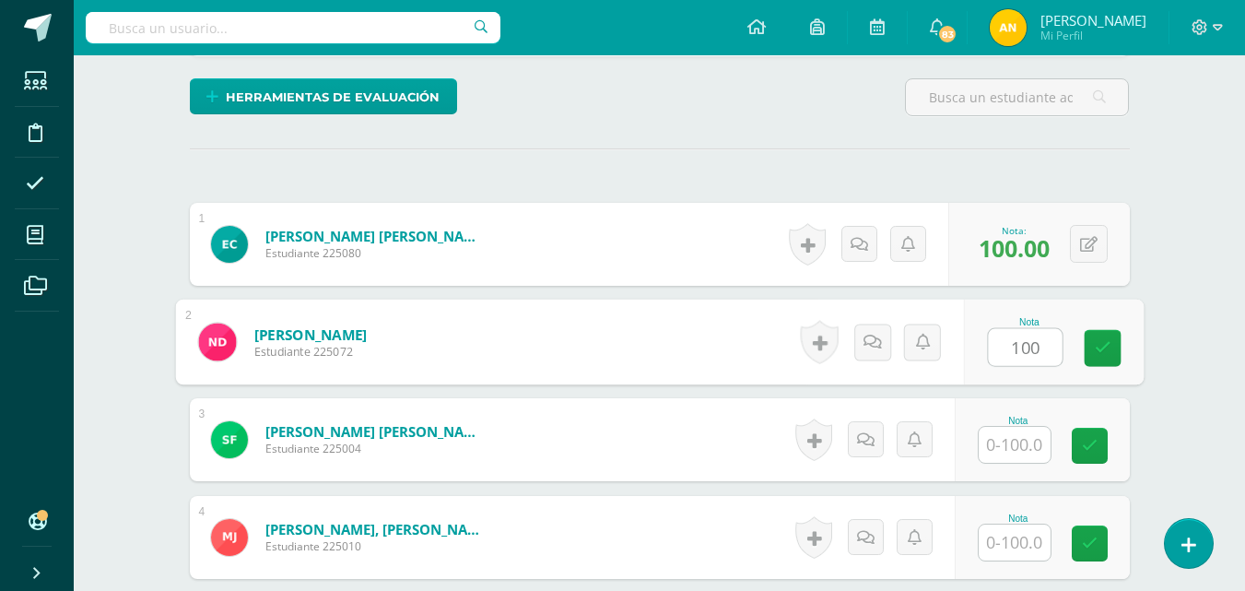
type input "100"
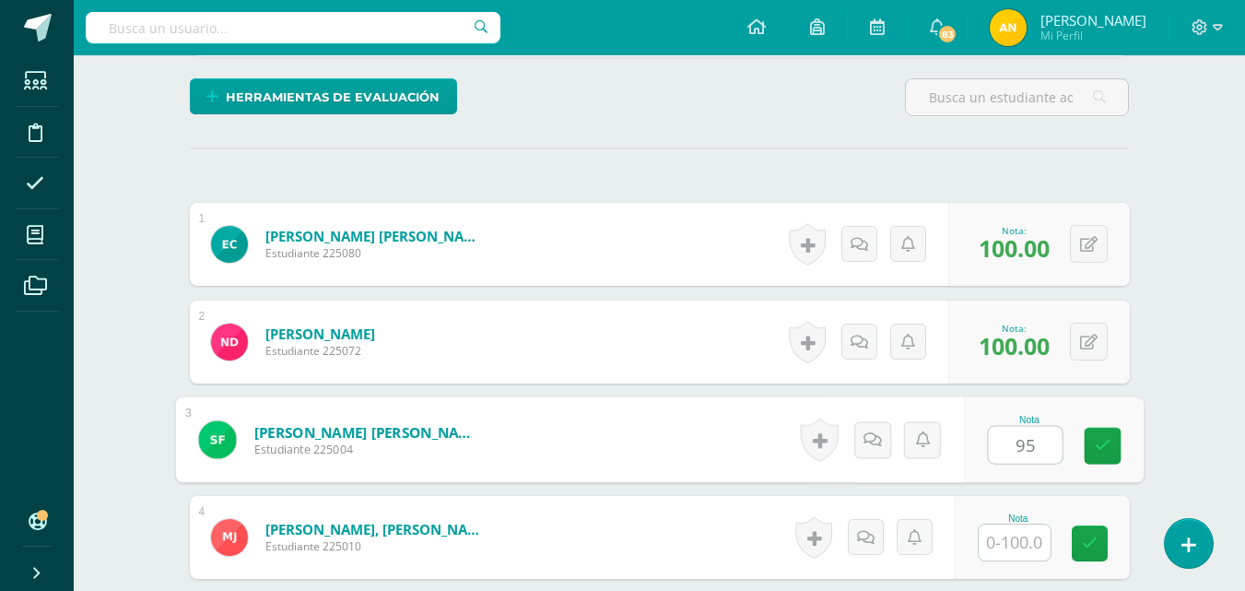
type input "95"
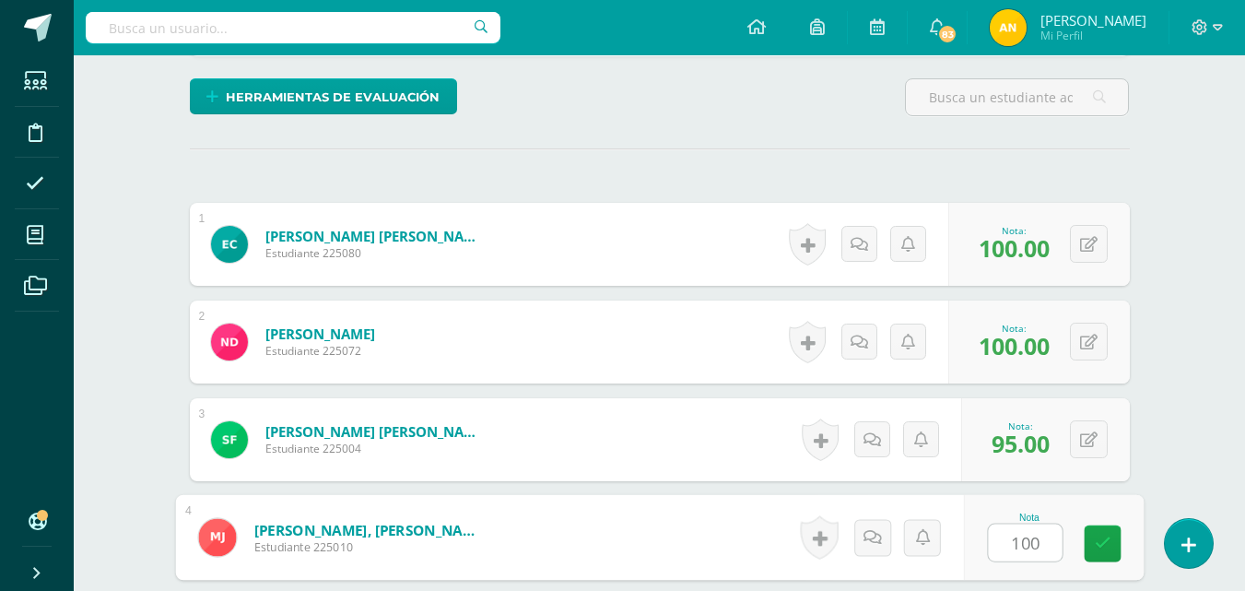
type input "100"
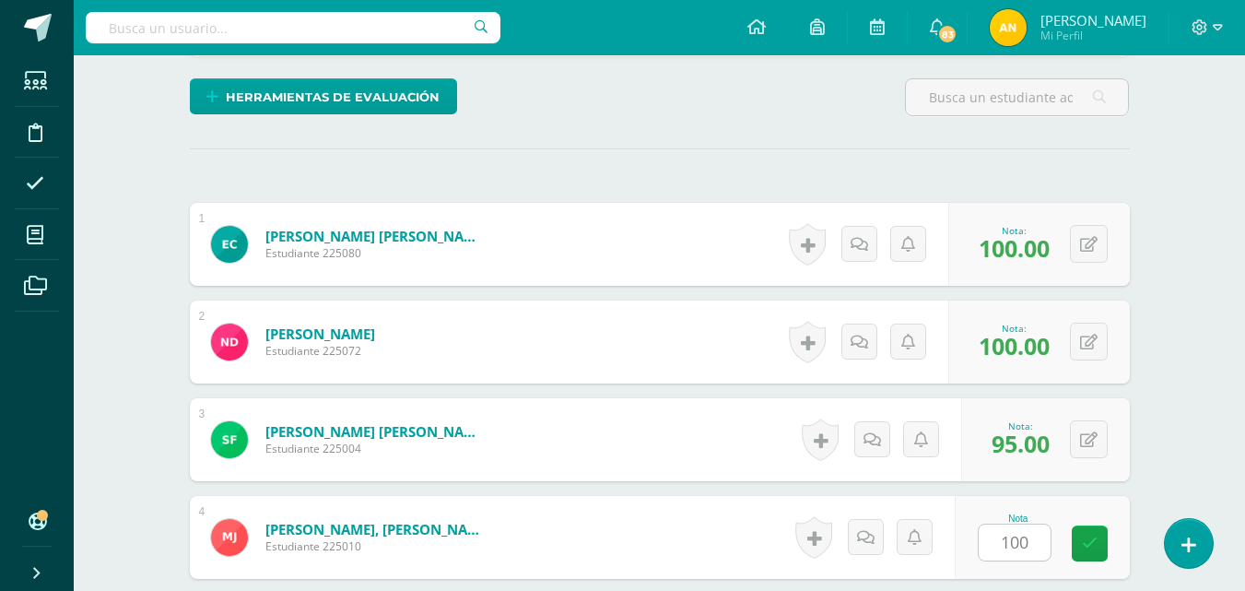
scroll to position [782, 0]
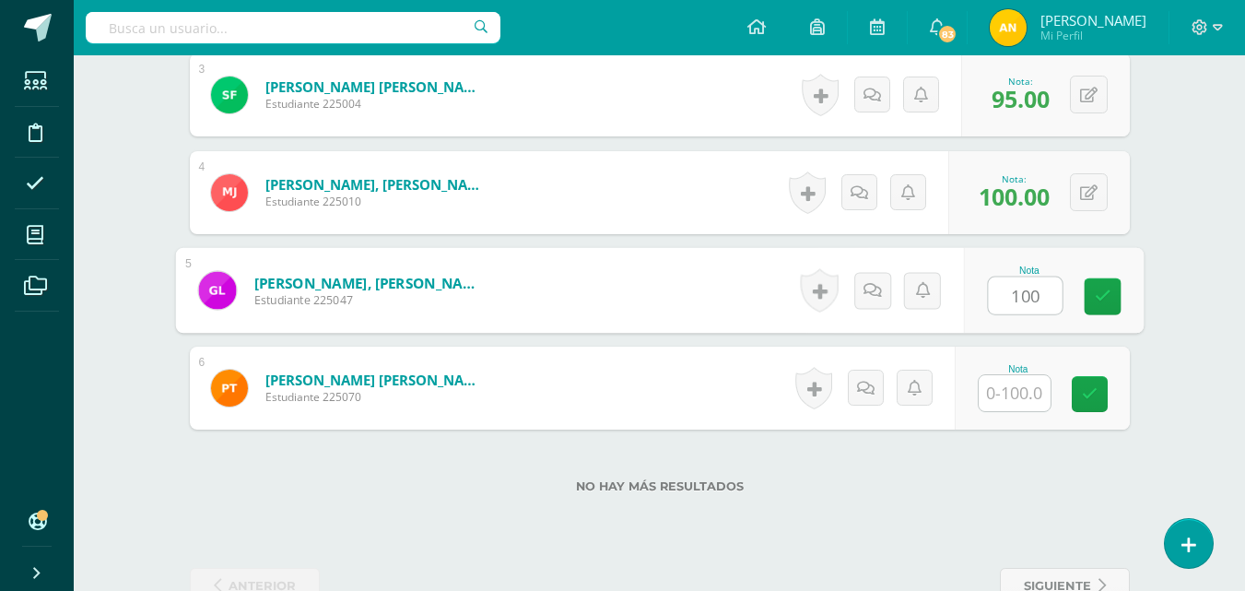
type input "100"
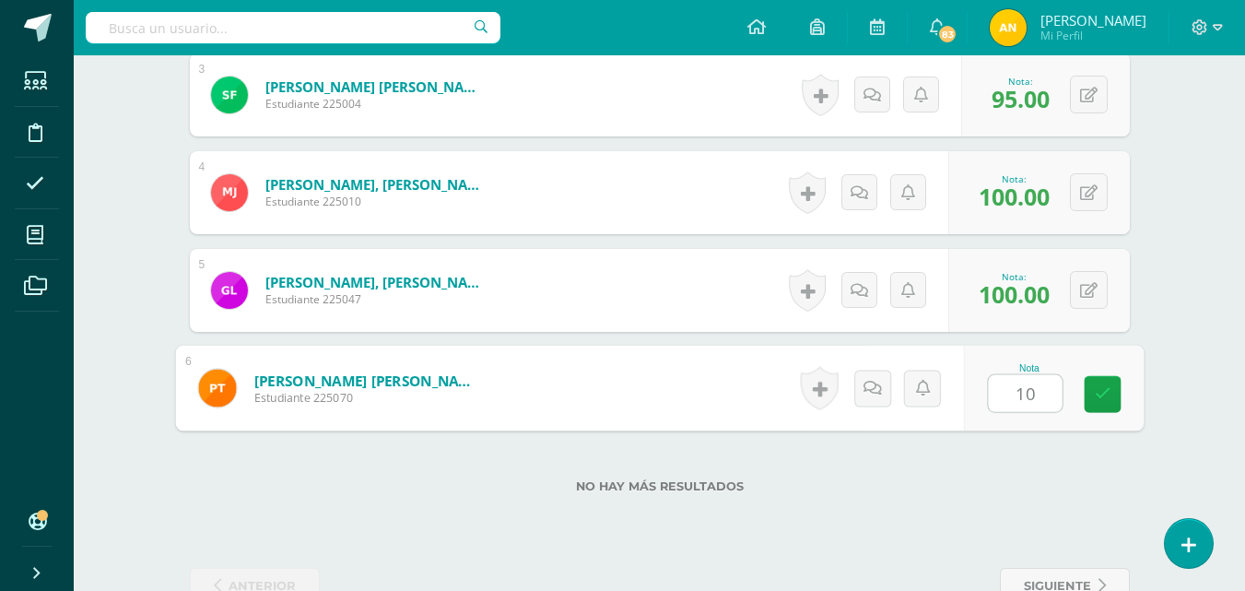
type input "100"
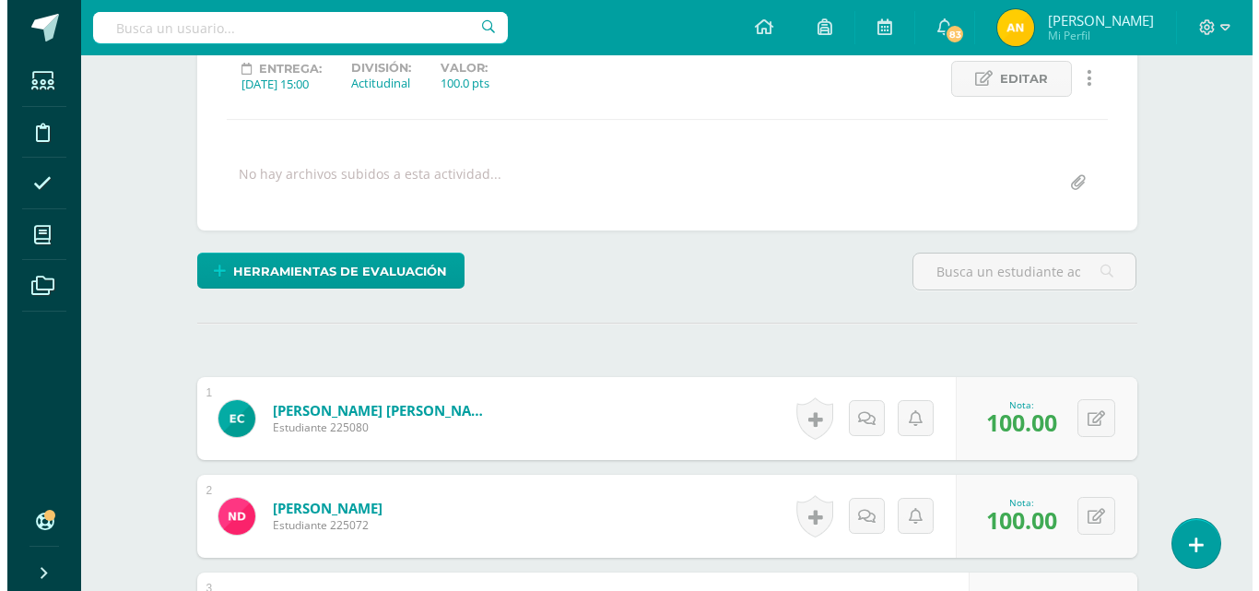
scroll to position [0, 0]
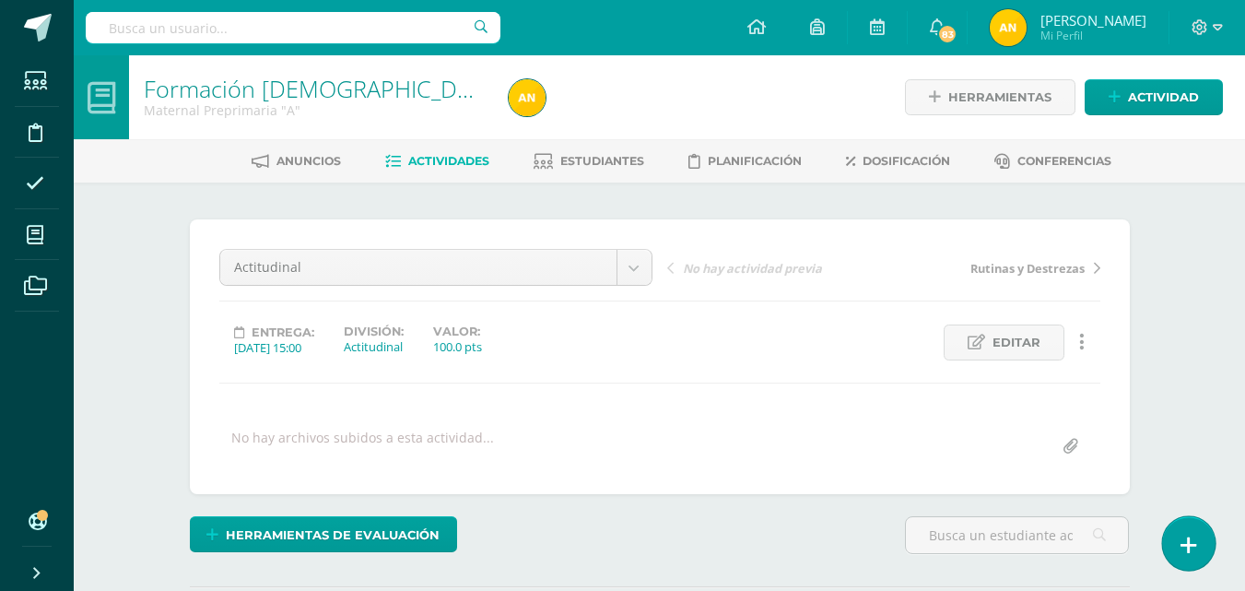
click at [1180, 541] on icon at bounding box center [1188, 544] width 17 height 21
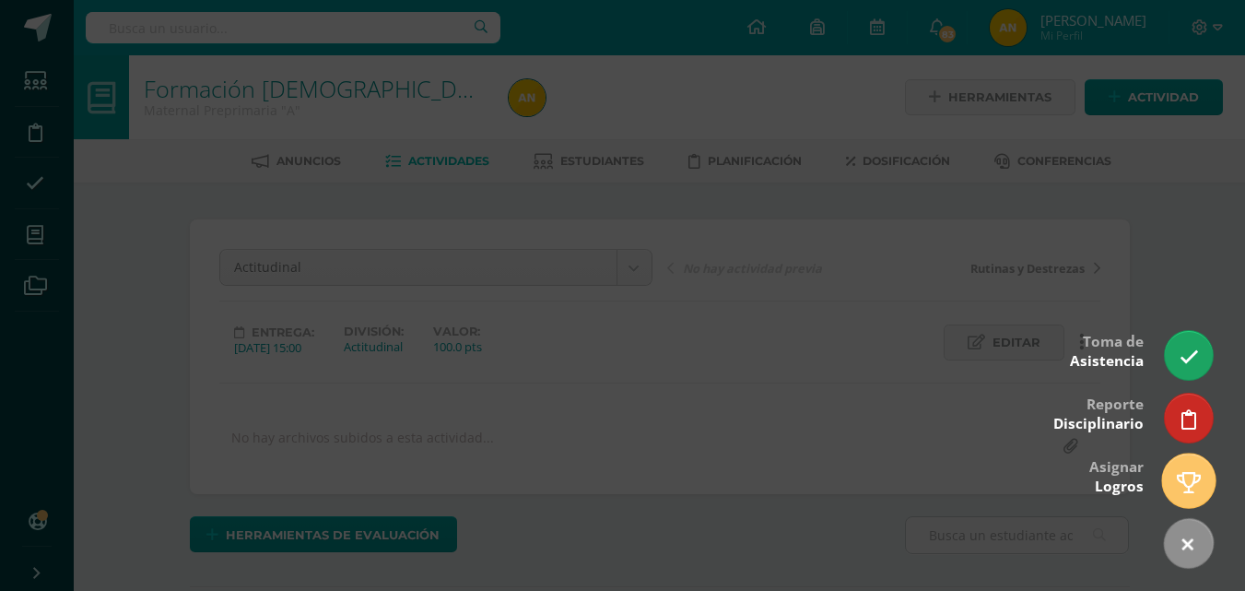
click at [1187, 466] on link at bounding box center [1188, 479] width 53 height 53
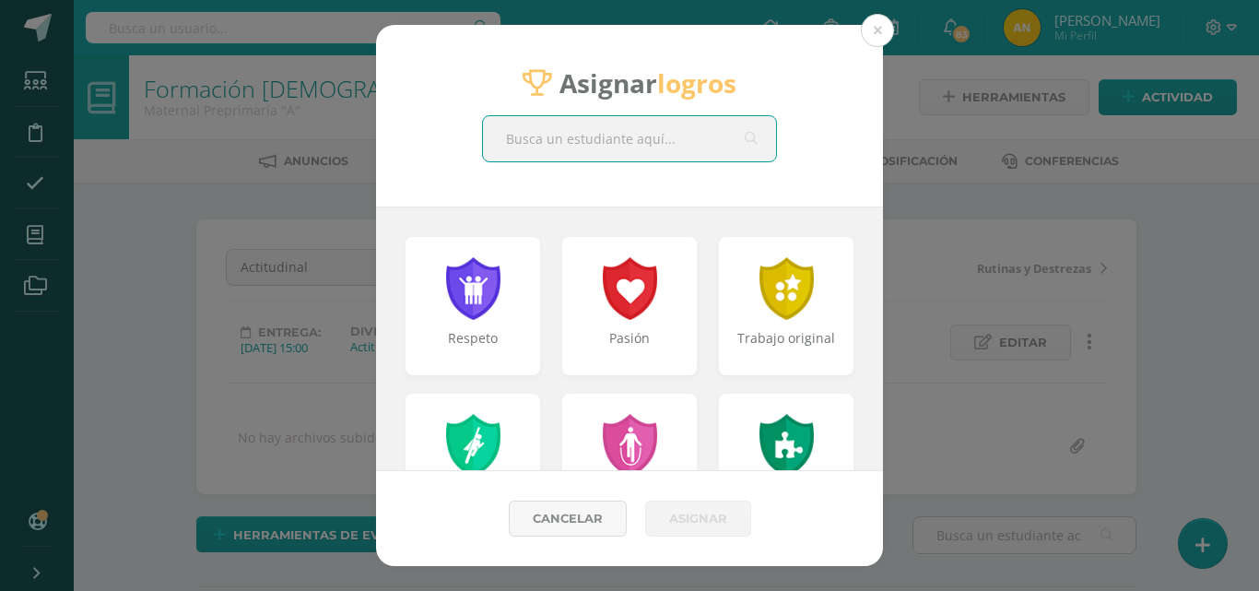
click at [614, 144] on input "text" at bounding box center [629, 138] width 293 height 45
type input "sophia"
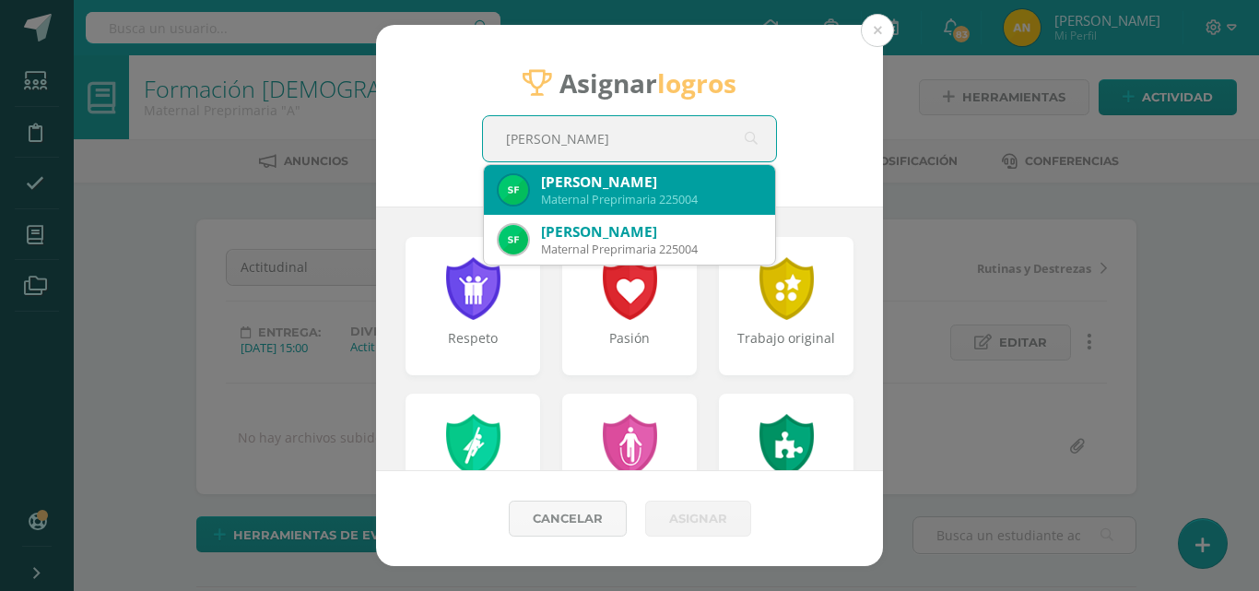
click at [622, 173] on div "Sophia Renée Flores Santizo" at bounding box center [650, 181] width 219 height 19
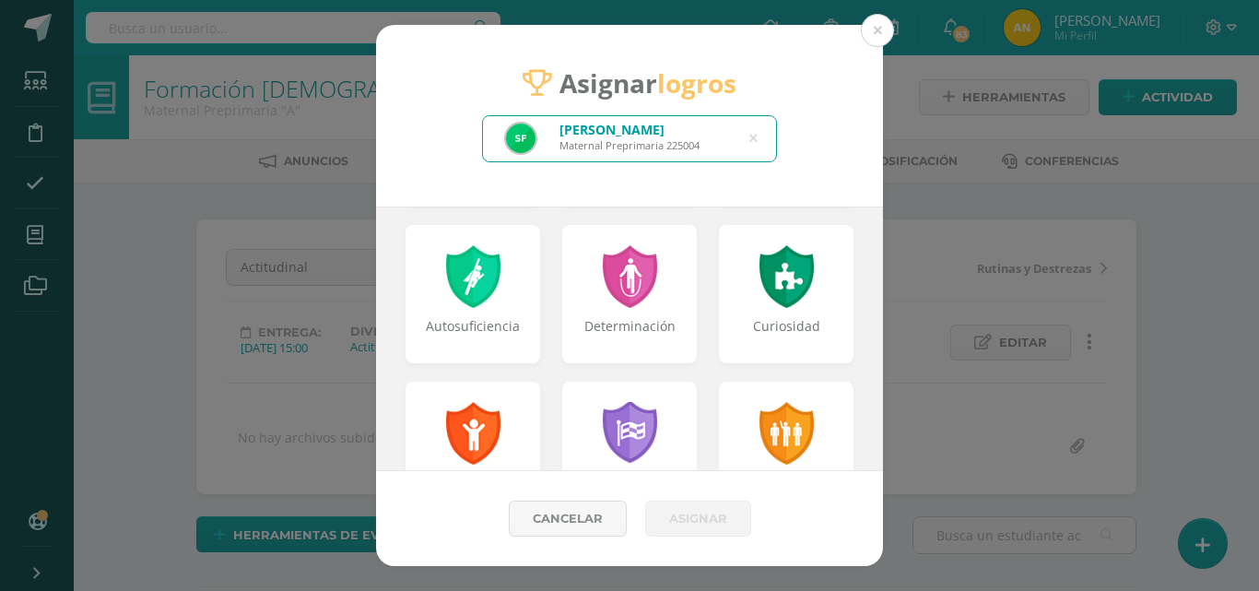
scroll to position [174, 0]
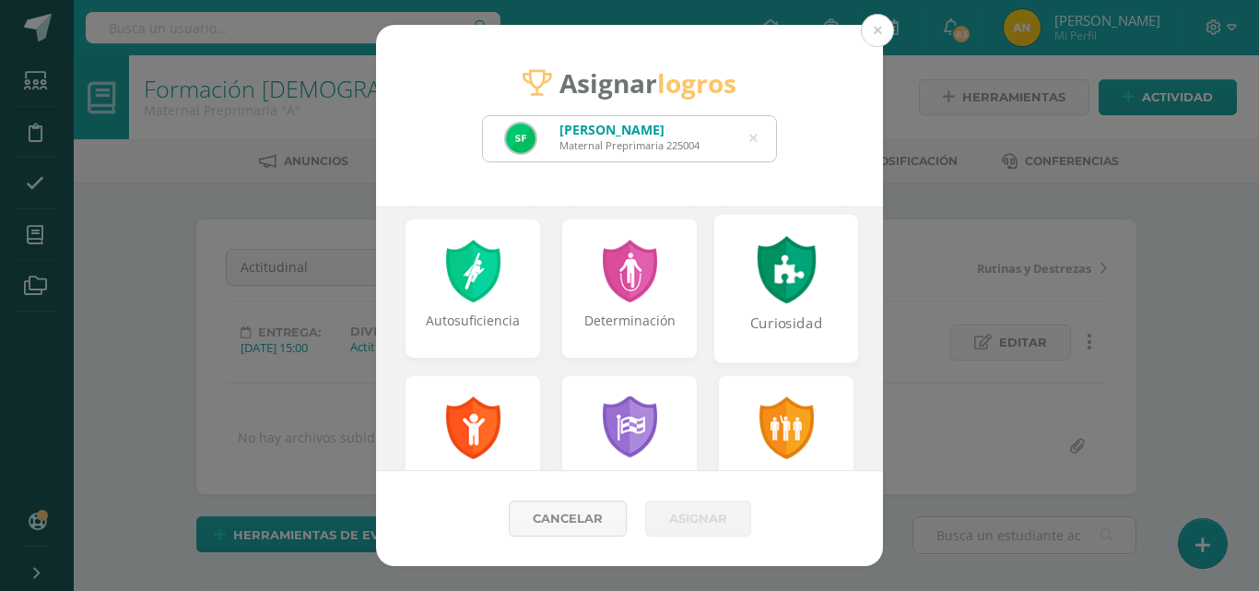
click at [750, 317] on div "Curiosidad" at bounding box center [786, 333] width 141 height 40
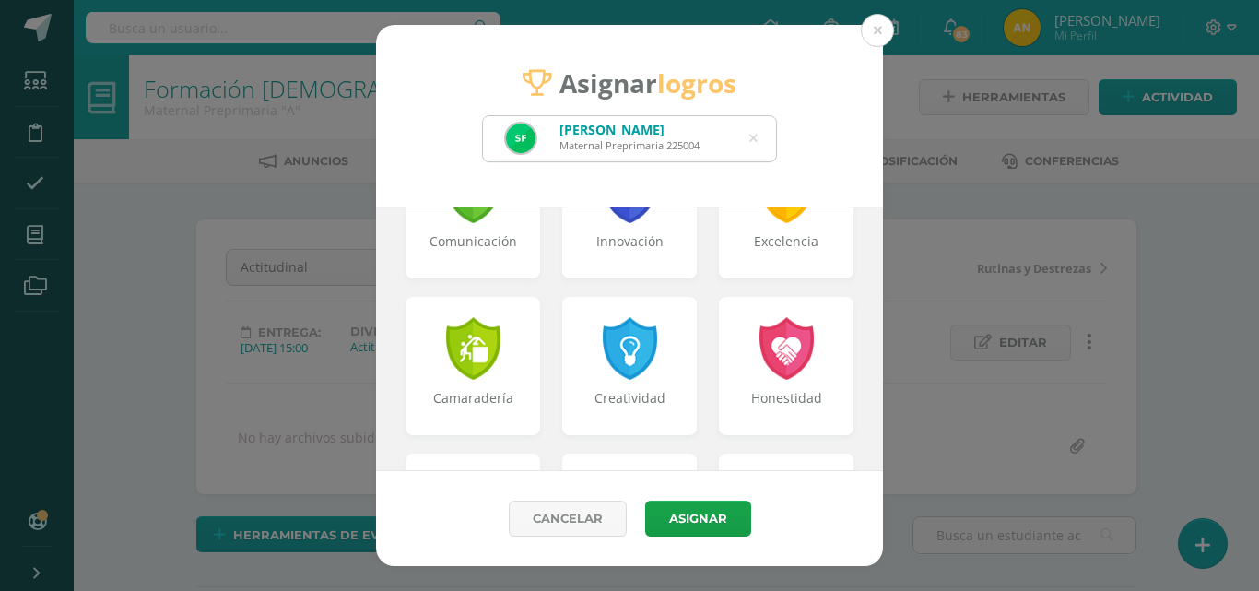
scroll to position [568, 0]
drag, startPoint x: 858, startPoint y: 372, endPoint x: 686, endPoint y: 361, distance: 171.7
click at [686, 361] on div "Respeto Pasión Trabajo original Autosuficiencia Determinación Curiosidad Convic…" at bounding box center [629, 338] width 507 height 263
click at [686, 361] on div "Creatividad" at bounding box center [629, 364] width 145 height 148
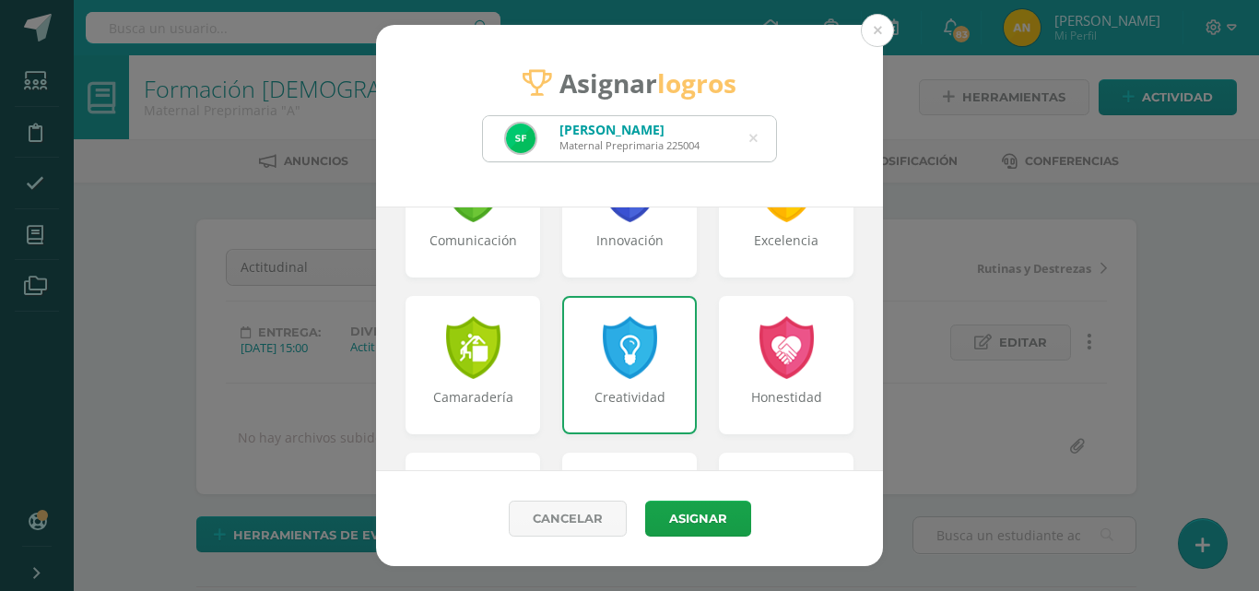
scroll to position [727, 0]
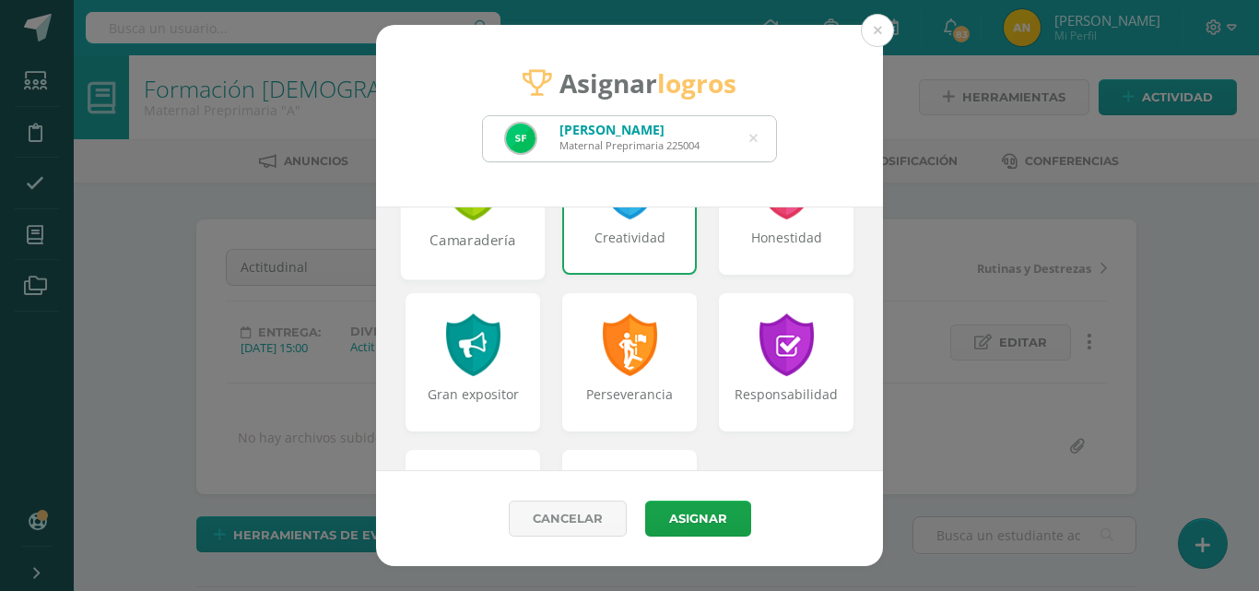
click at [453, 219] on div at bounding box center [473, 186] width 64 height 67
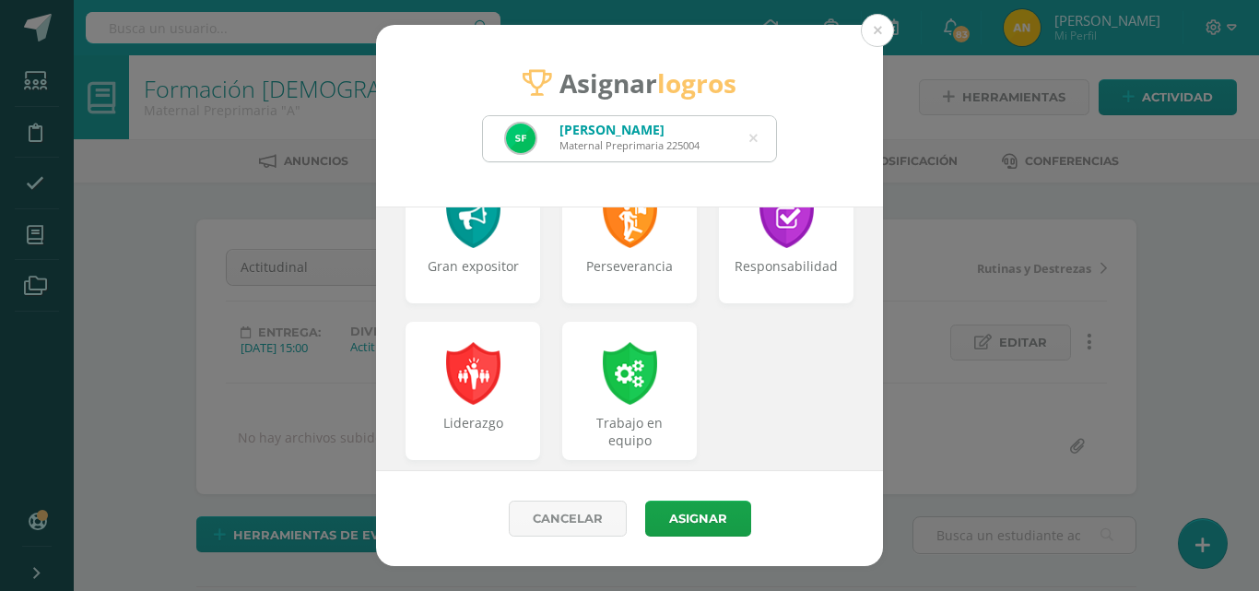
scroll to position [860, 0]
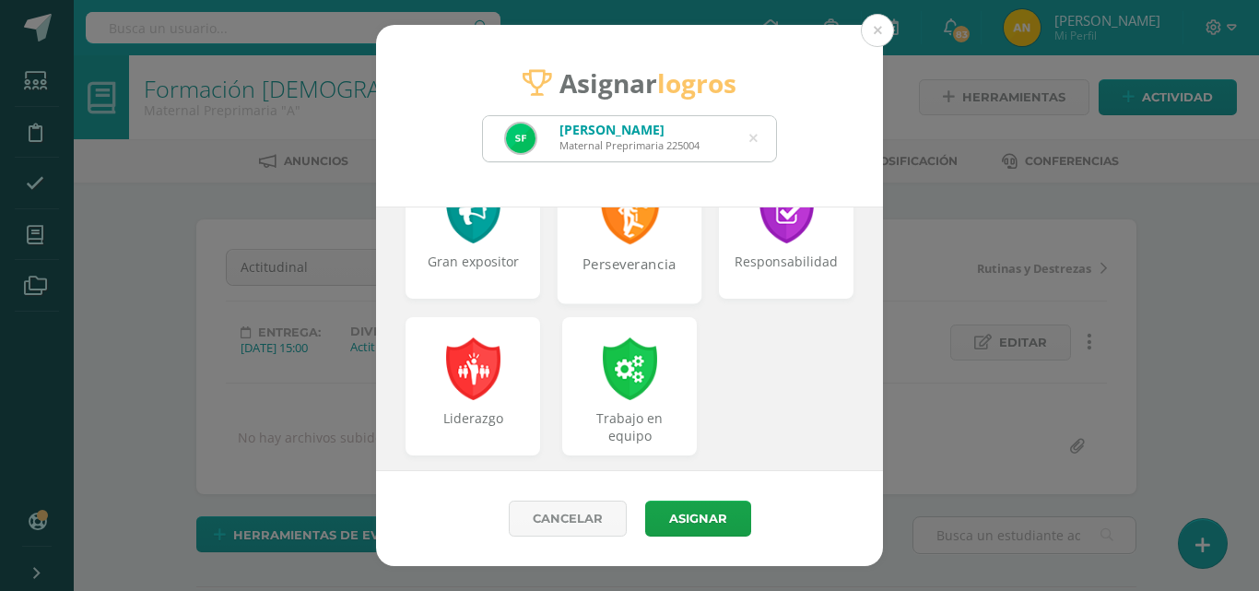
click at [615, 263] on div "Perseverancia" at bounding box center [629, 274] width 141 height 40
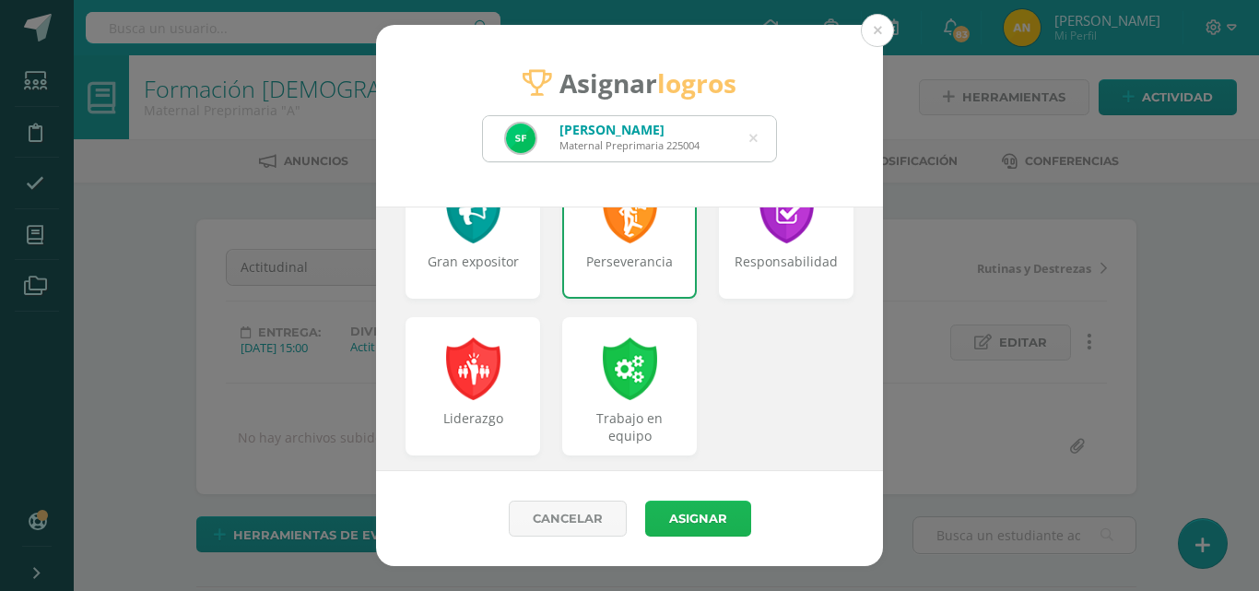
click at [674, 513] on button "Asignar" at bounding box center [698, 518] width 106 height 36
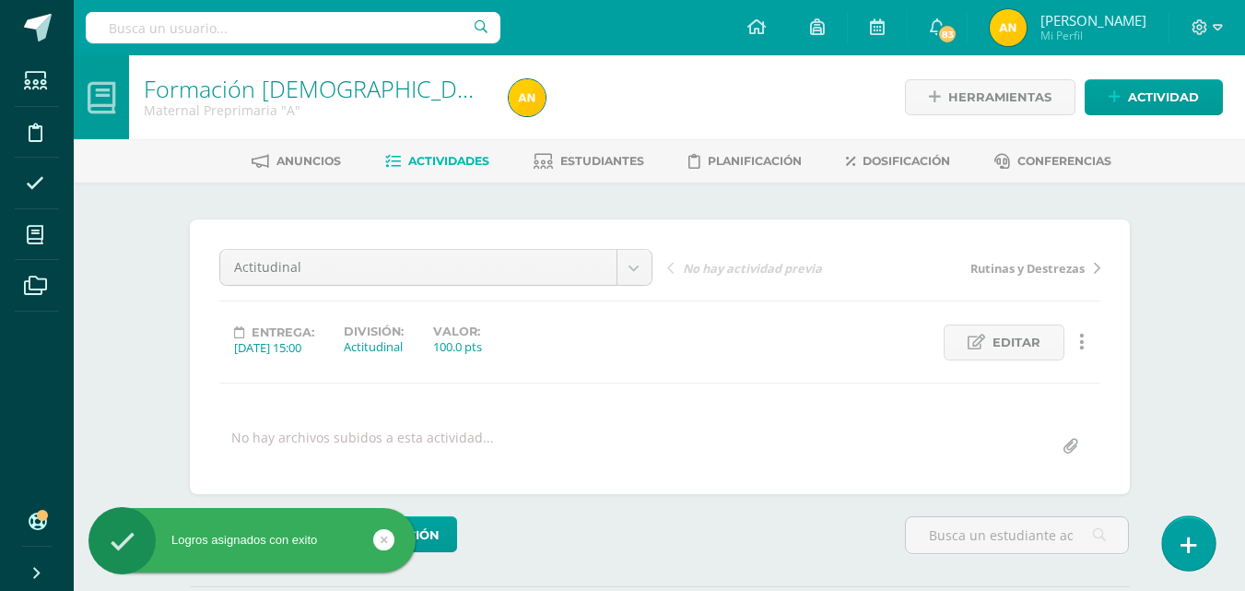
click at [1200, 542] on link at bounding box center [1188, 542] width 53 height 53
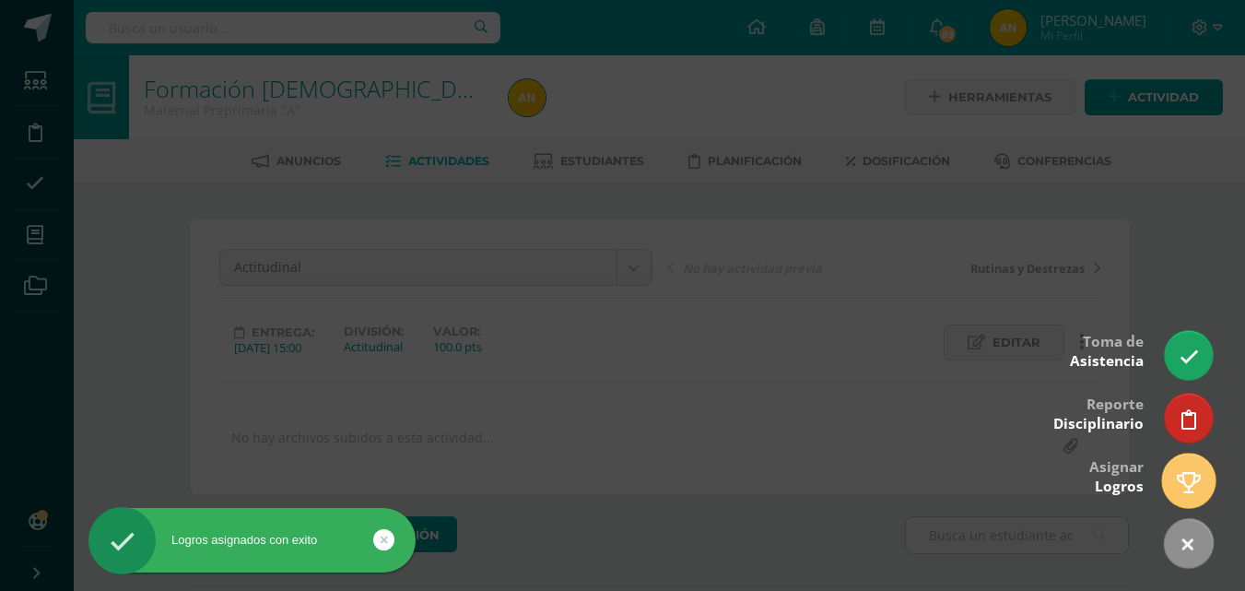
click at [1202, 489] on link at bounding box center [1188, 479] width 53 height 53
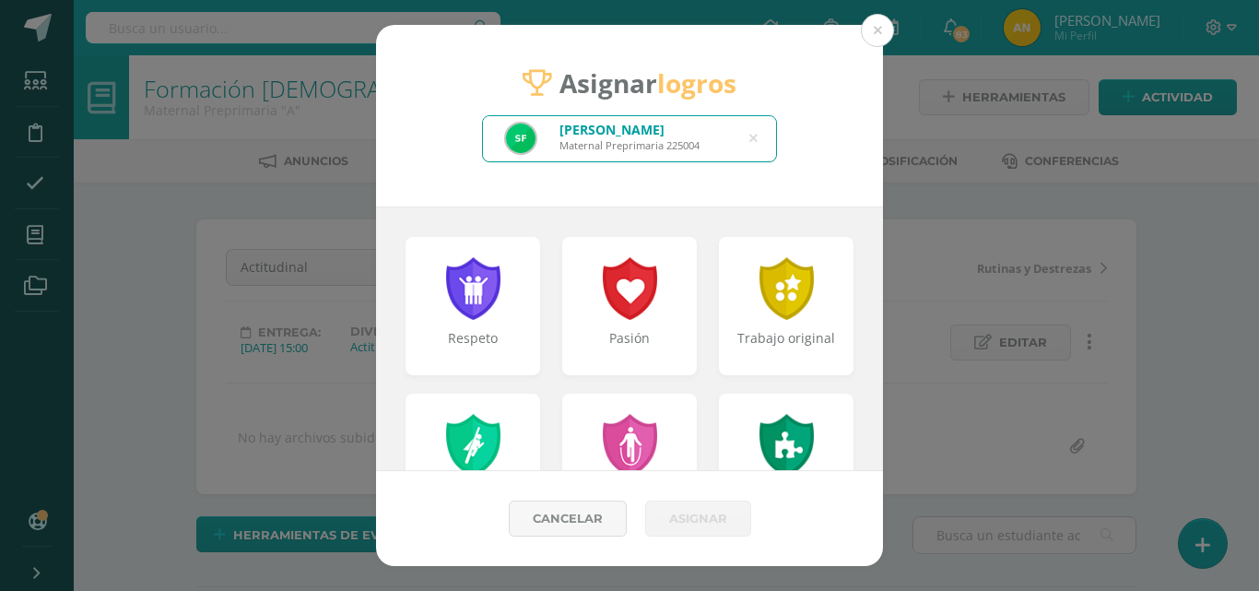
click at [752, 139] on icon at bounding box center [753, 138] width 8 height 47
click at [752, 139] on input "text" at bounding box center [629, 138] width 293 height 45
drag, startPoint x: 752, startPoint y: 139, endPoint x: 658, endPoint y: 138, distance: 94.0
click at [658, 138] on input "text" at bounding box center [629, 138] width 293 height 45
type input "natalia"
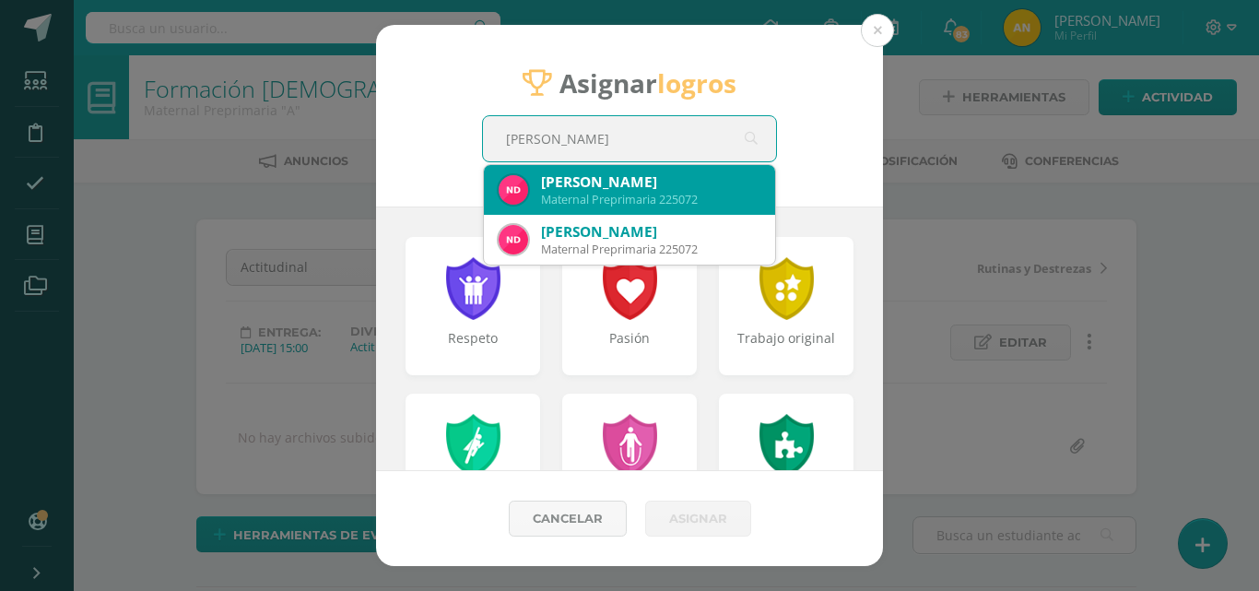
click at [612, 192] on div "Maternal Preprimaria 225072" at bounding box center [650, 200] width 219 height 16
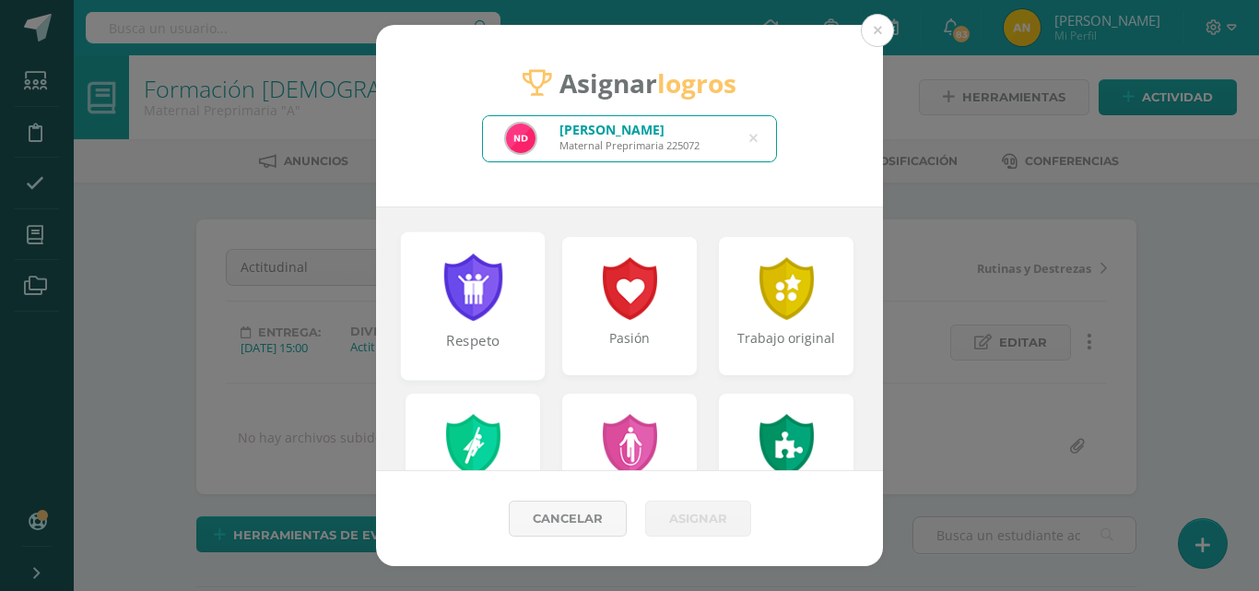
click at [475, 279] on div at bounding box center [473, 286] width 64 height 67
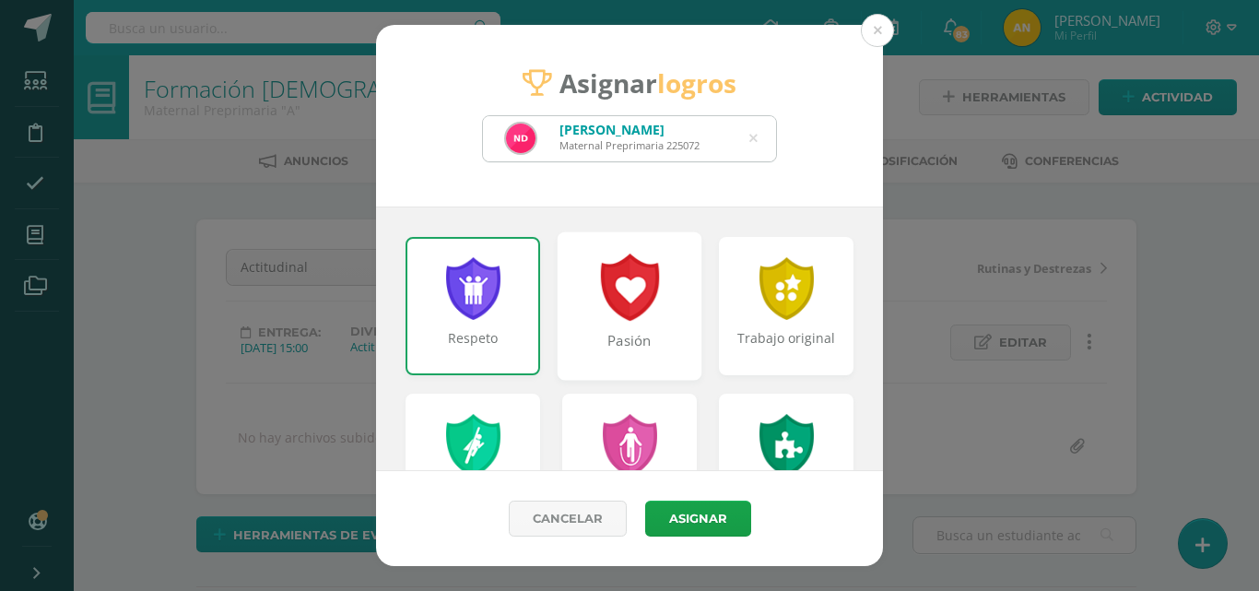
click at [612, 286] on div at bounding box center [630, 286] width 64 height 67
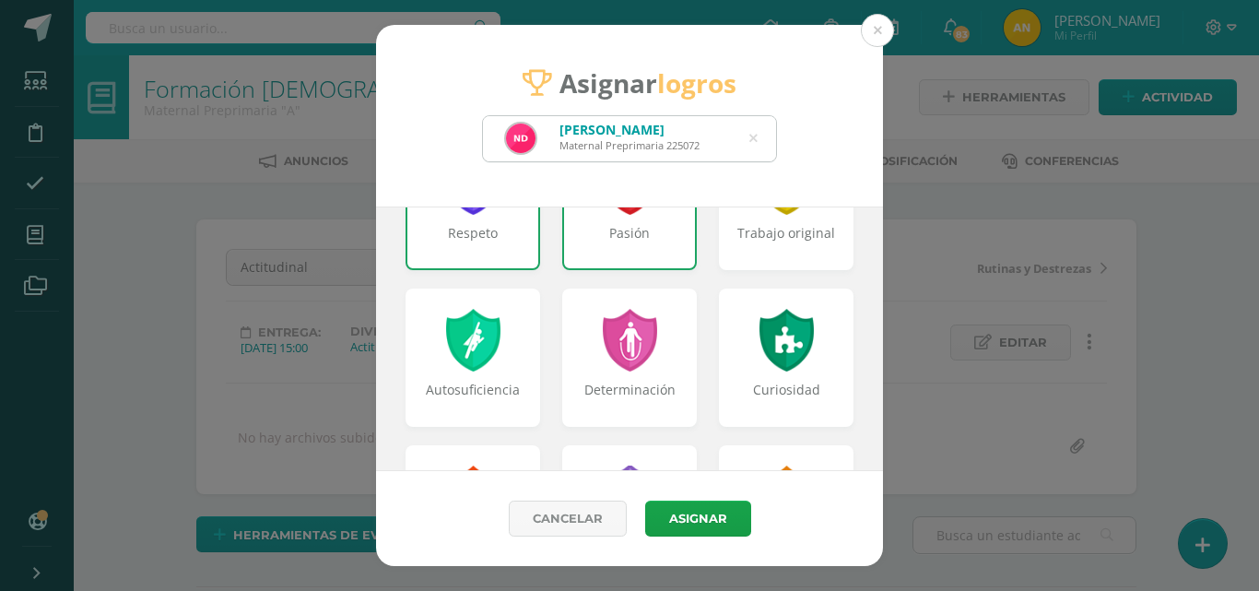
scroll to position [128, 0]
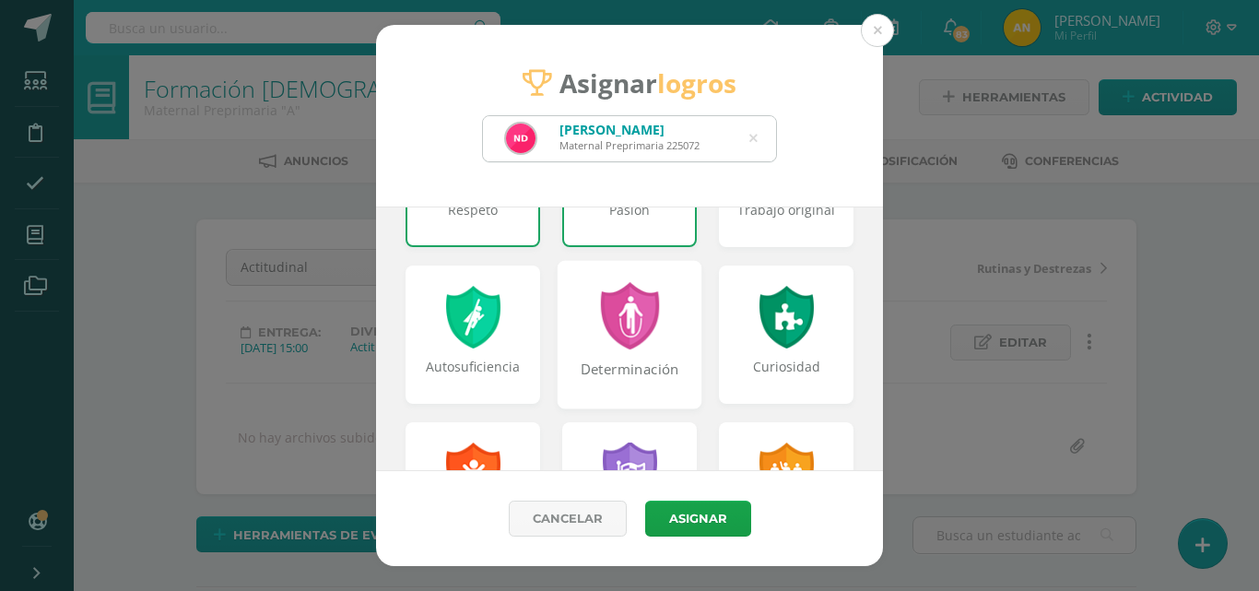
click at [664, 322] on div "Determinación" at bounding box center [629, 334] width 145 height 148
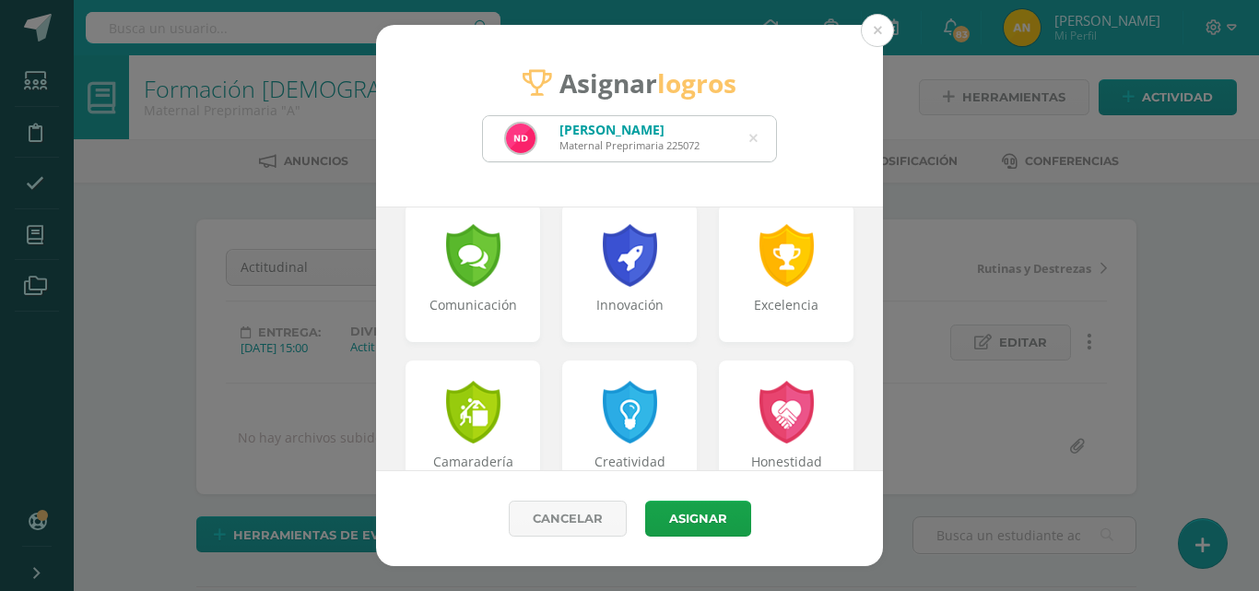
scroll to position [521, 0]
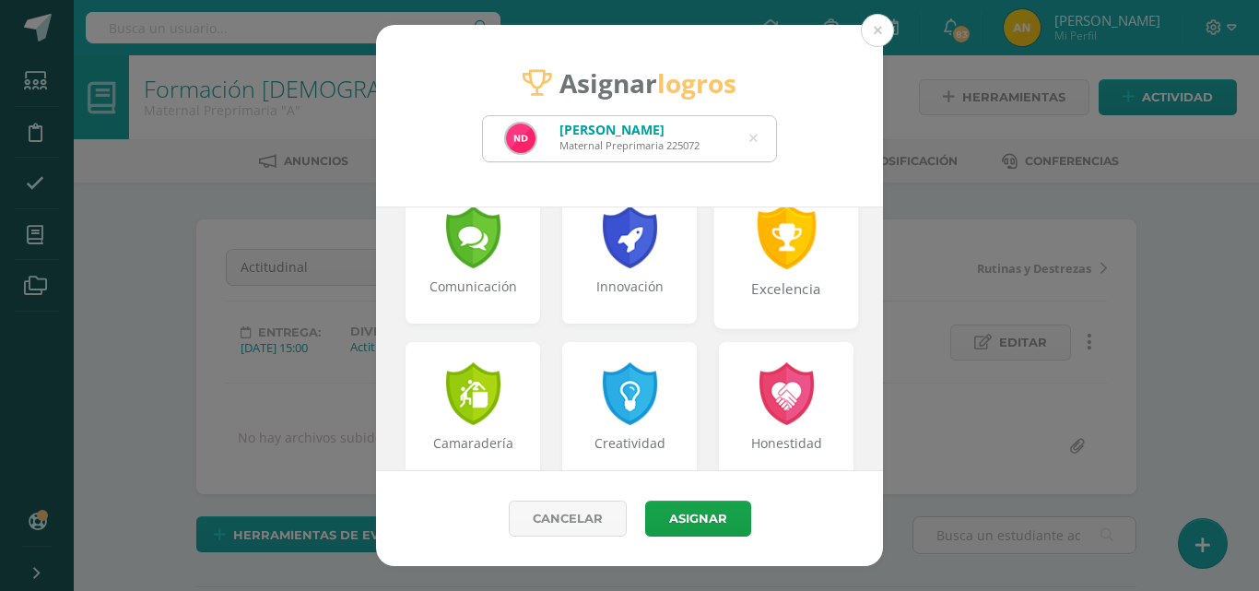
click at [779, 258] on div at bounding box center [787, 235] width 64 height 67
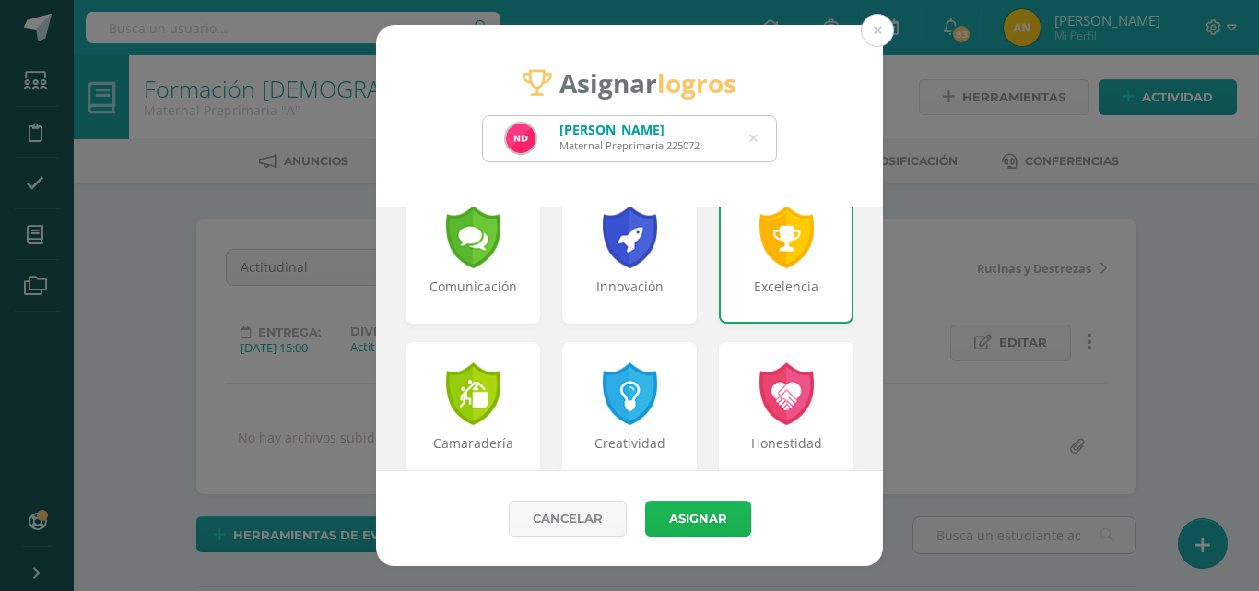
click at [707, 507] on button "Asignar" at bounding box center [698, 518] width 106 height 36
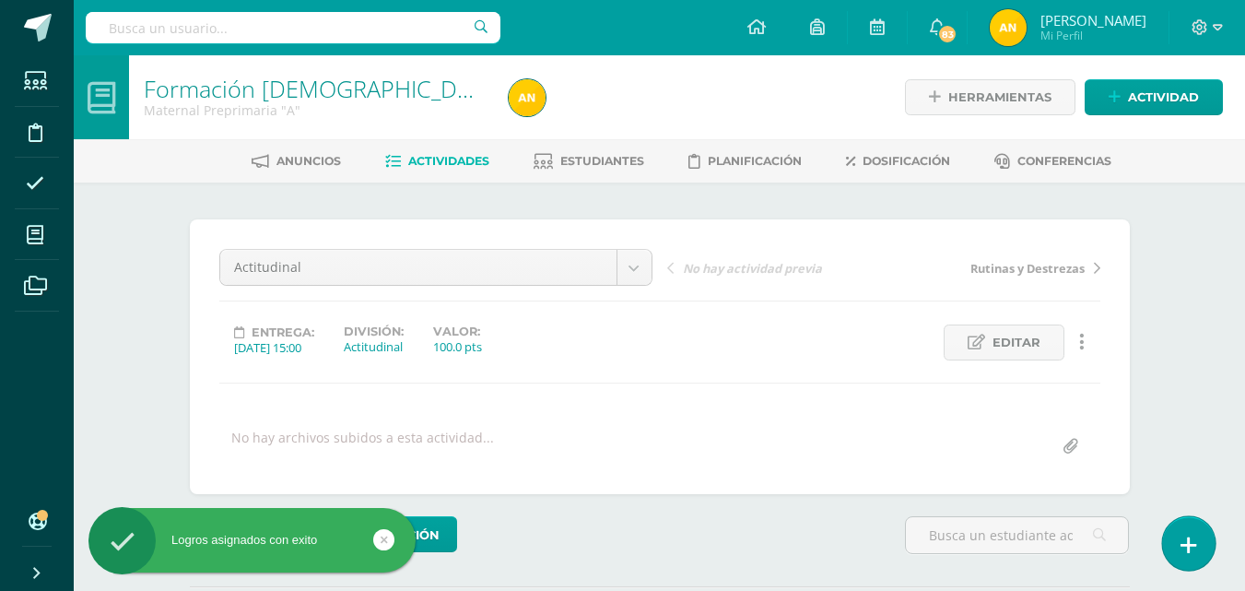
click at [1193, 544] on icon at bounding box center [1188, 544] width 17 height 21
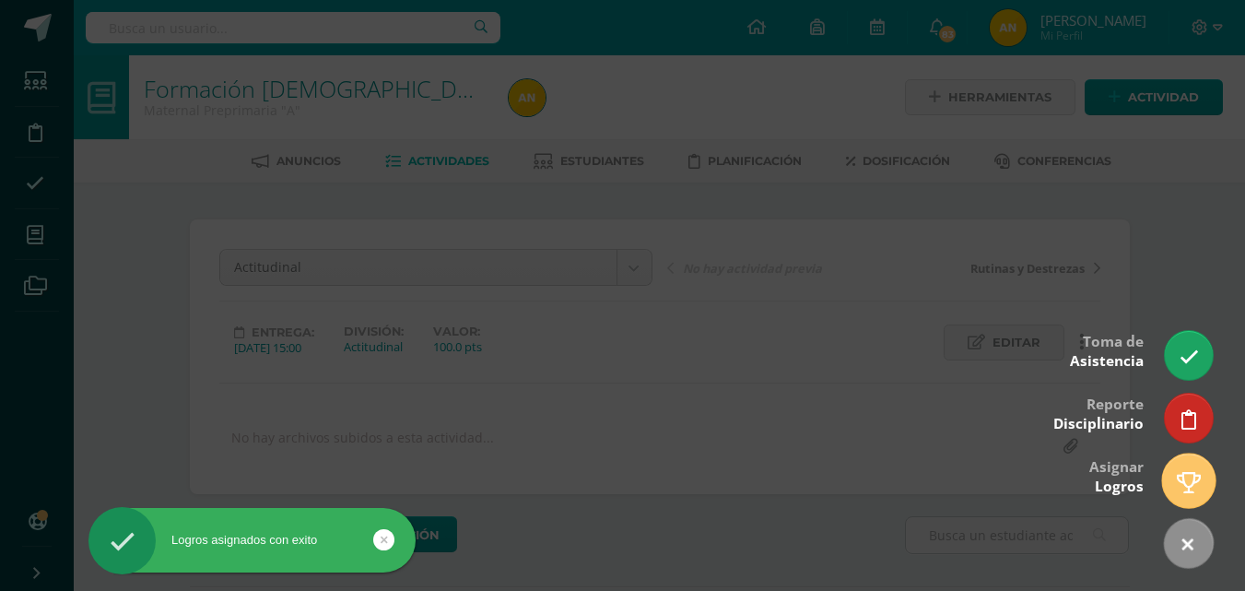
click at [1178, 486] on icon at bounding box center [1189, 482] width 24 height 21
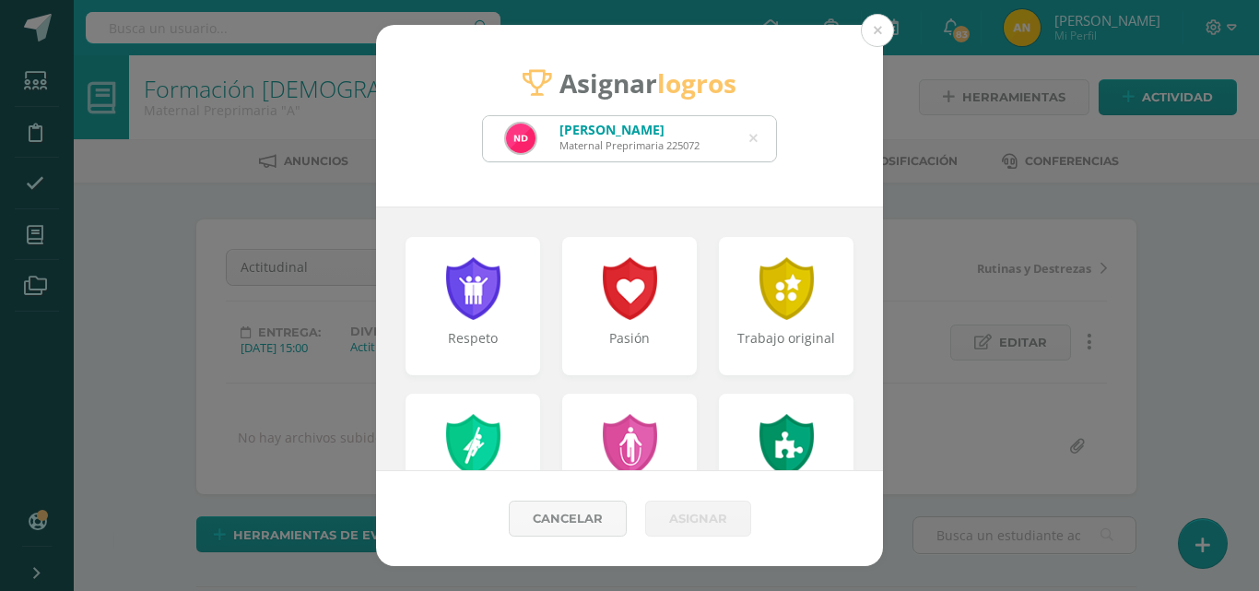
click at [753, 137] on icon at bounding box center [753, 138] width 8 height 47
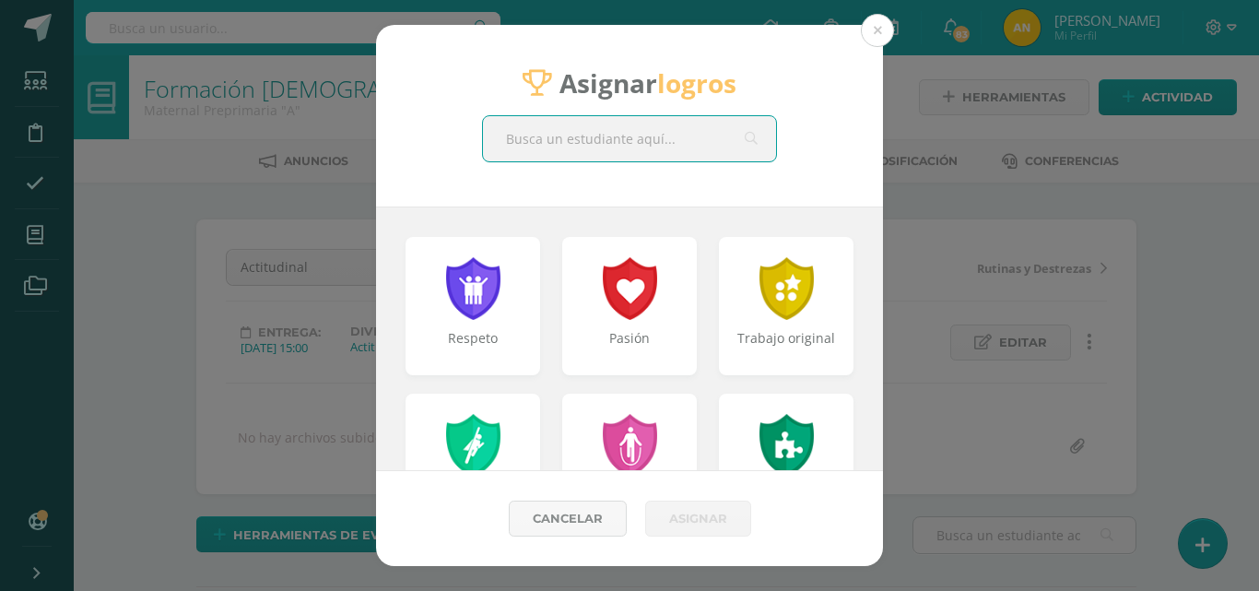
click at [643, 140] on input "text" at bounding box center [629, 138] width 293 height 45
type input "i"
type input "Gia"
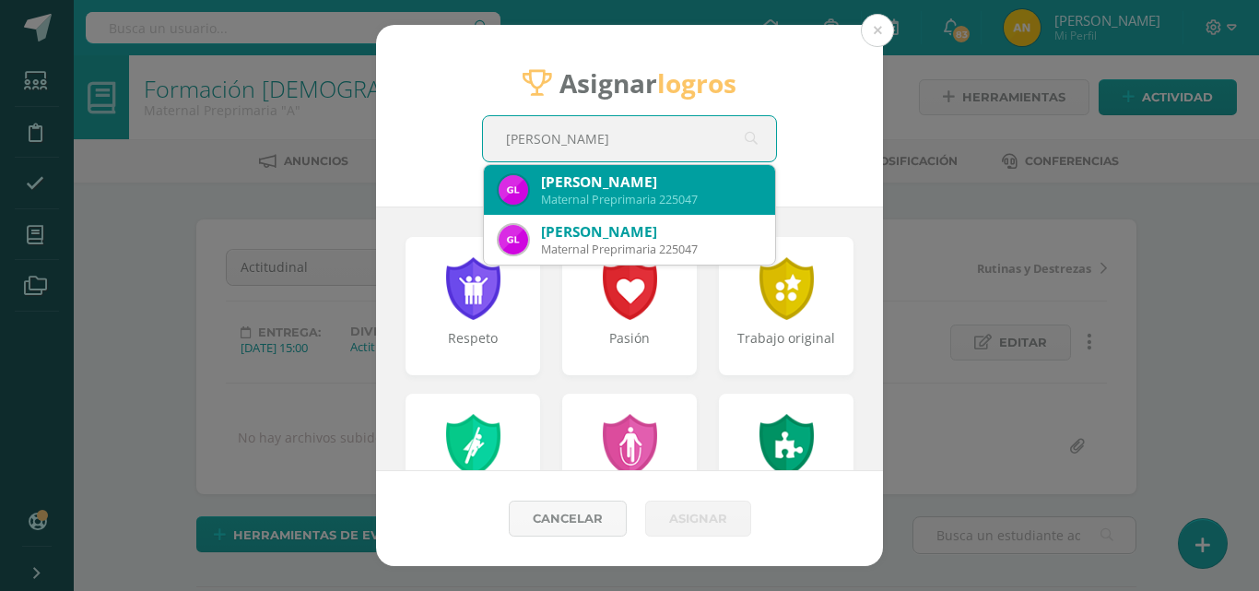
click at [616, 178] on div "Gia Izabella Luther Ferro" at bounding box center [650, 181] width 219 height 19
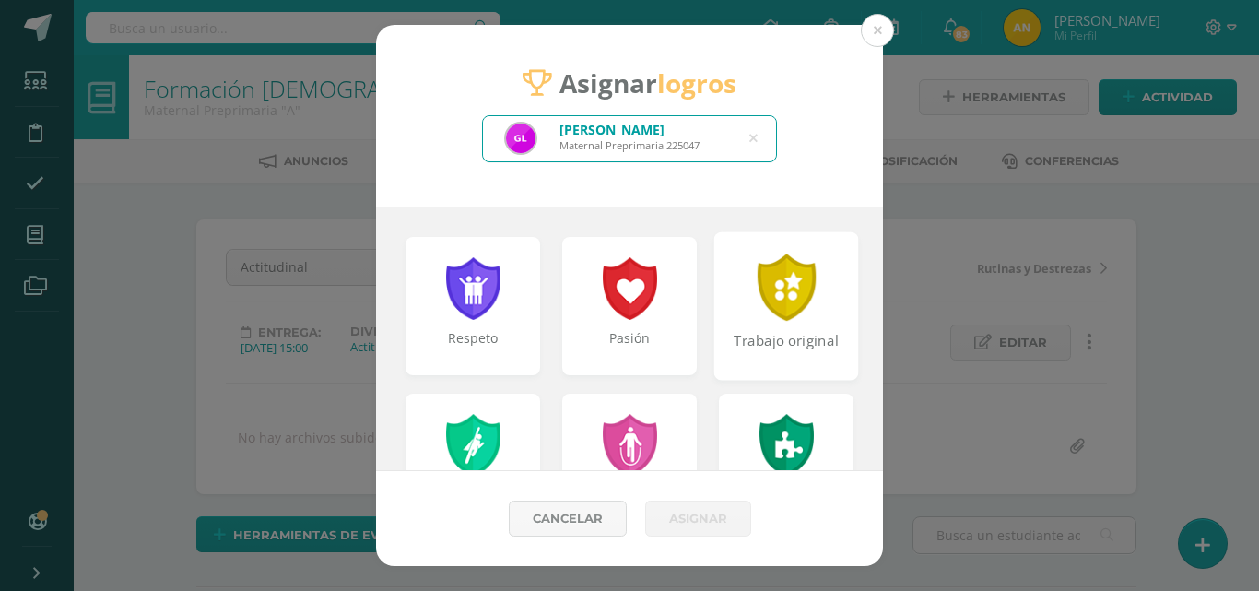
click at [828, 287] on div "Trabajo original" at bounding box center [786, 305] width 145 height 148
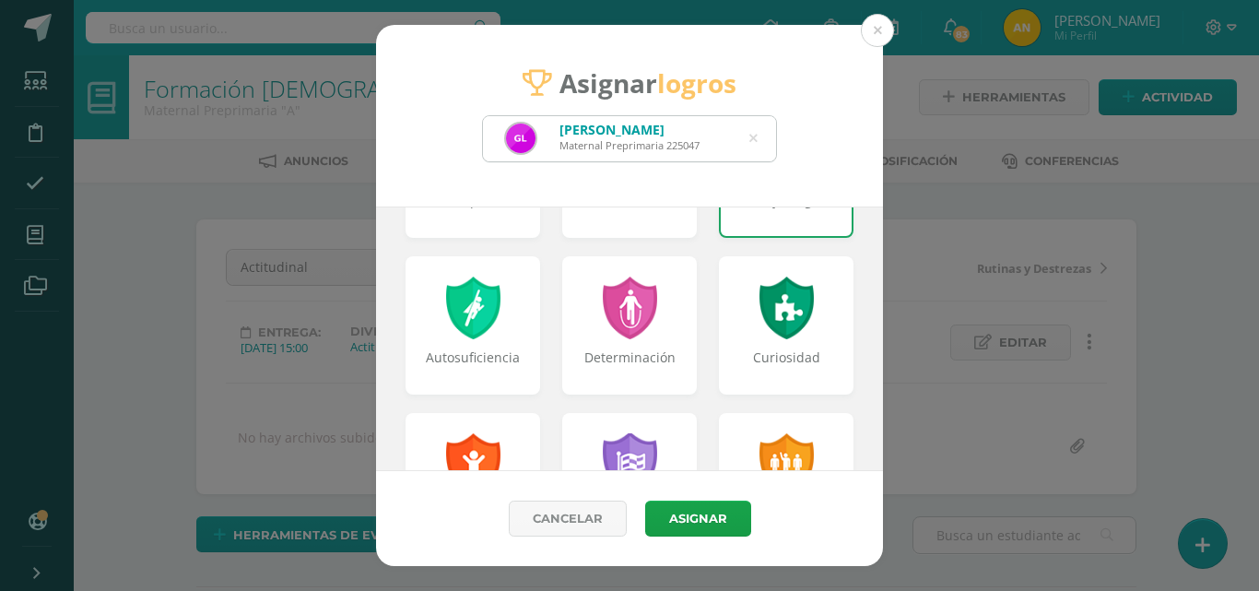
scroll to position [142, 0]
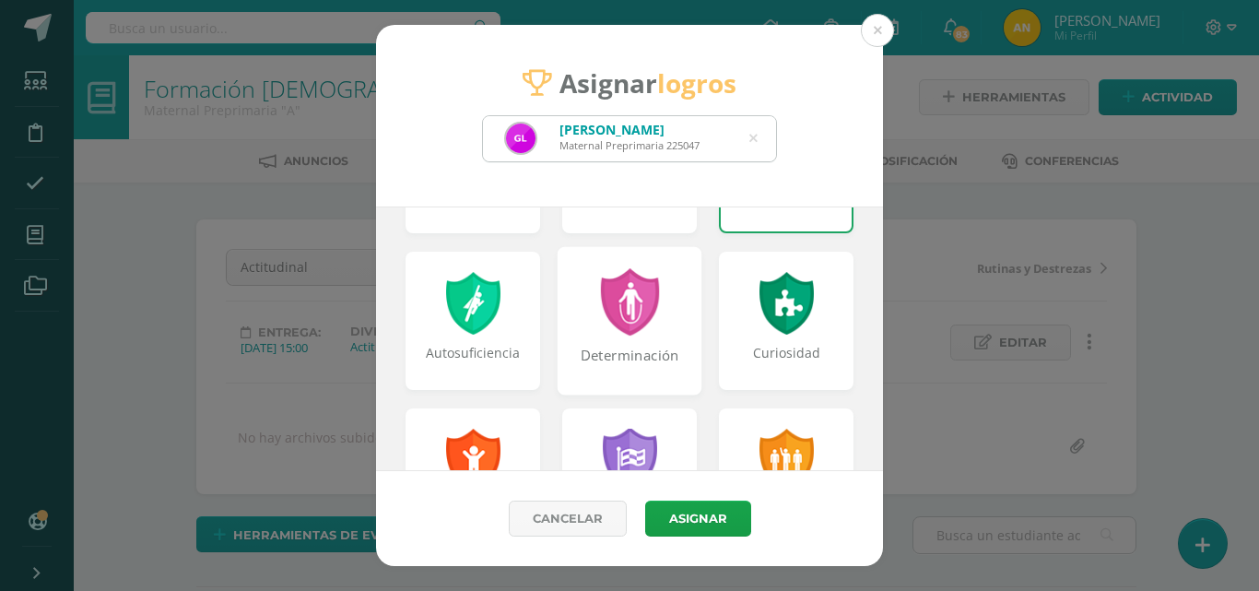
click at [626, 323] on div at bounding box center [630, 301] width 64 height 67
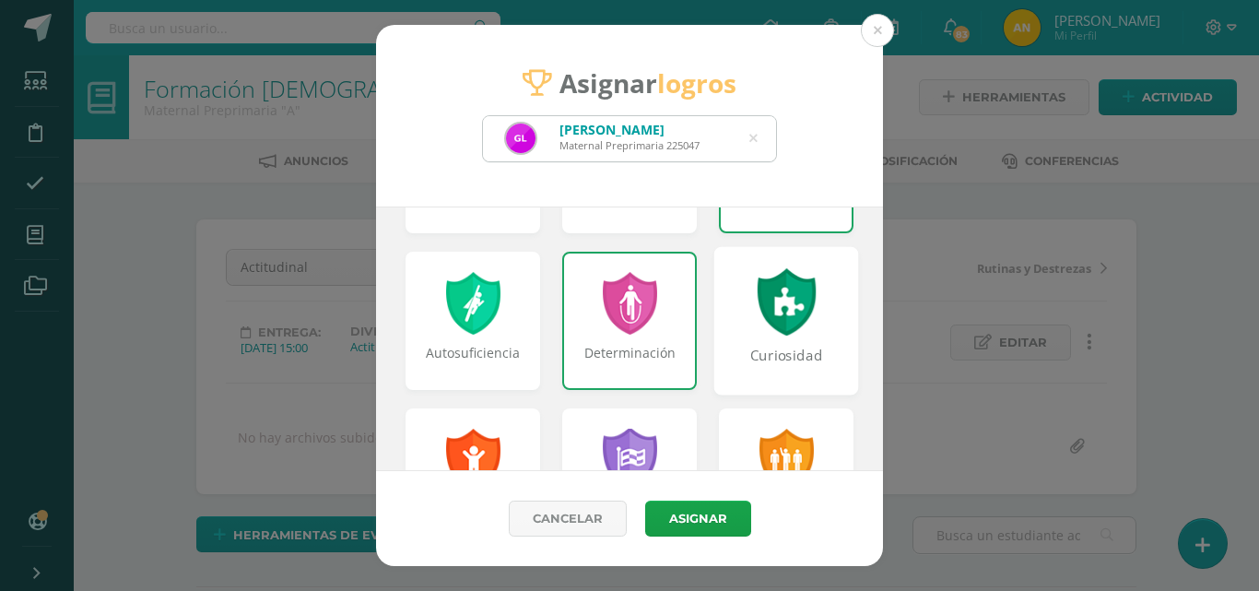
click at [818, 288] on div "Curiosidad" at bounding box center [786, 320] width 145 height 148
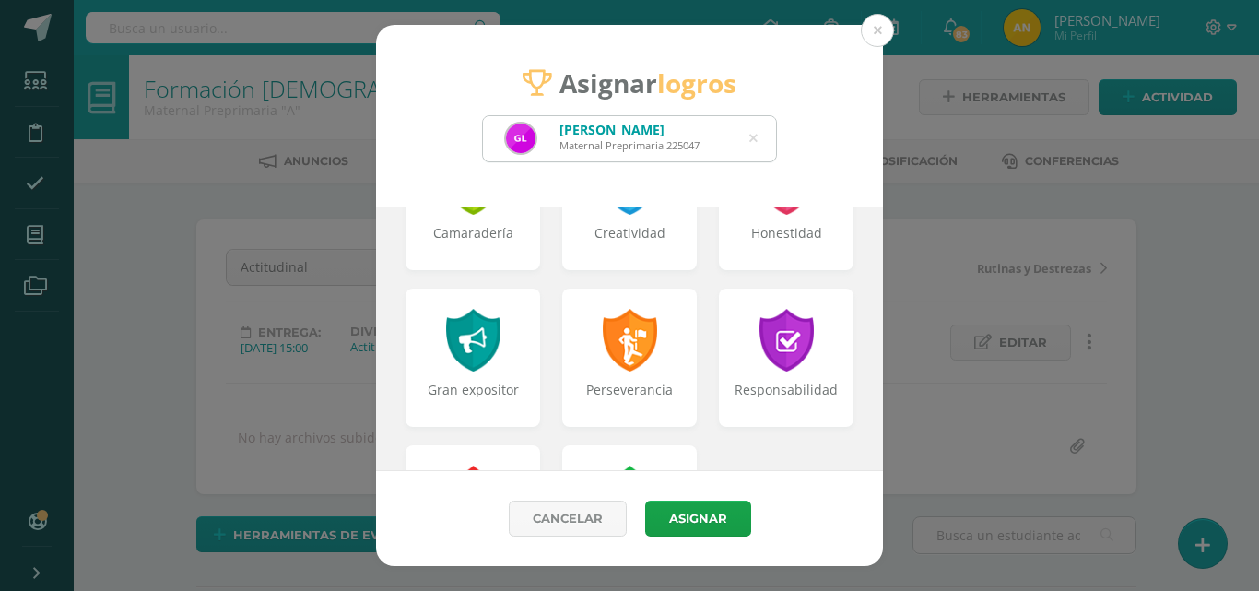
scroll to position [723, 0]
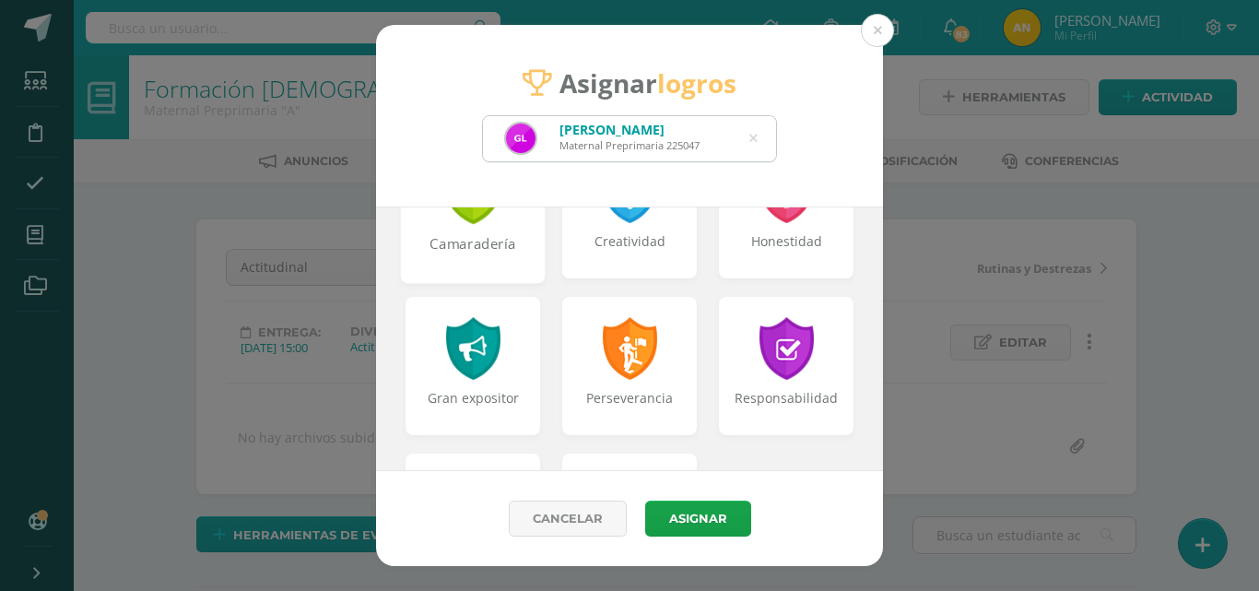
click at [526, 224] on div "Camaradería" at bounding box center [473, 209] width 145 height 148
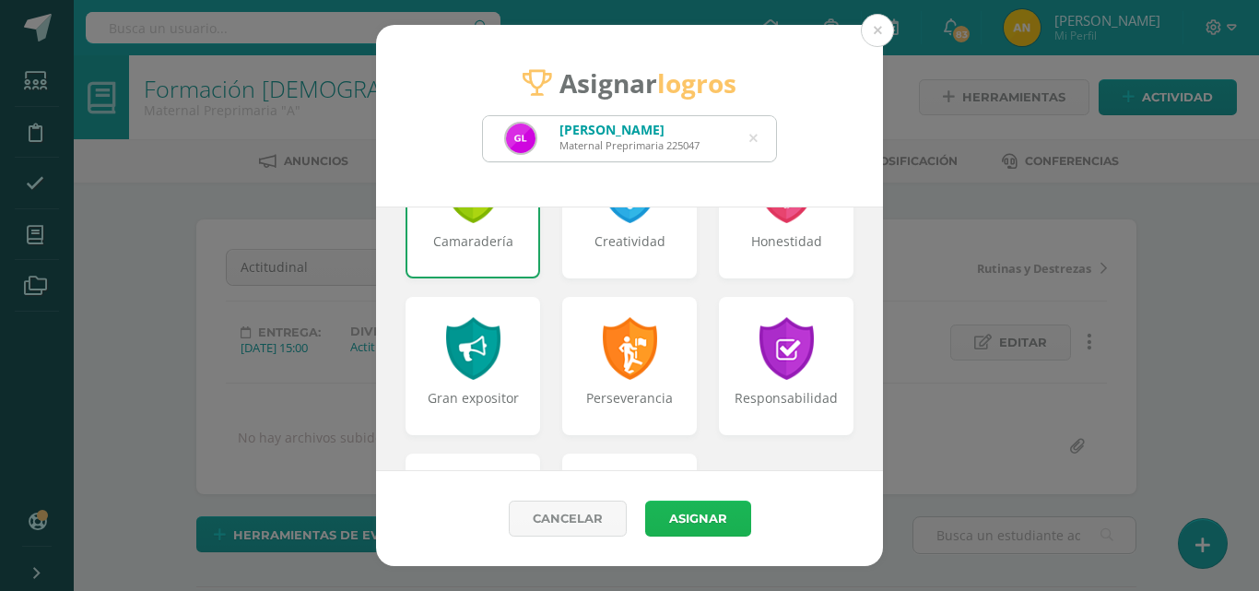
click at [691, 525] on button "Asignar" at bounding box center [698, 518] width 106 height 36
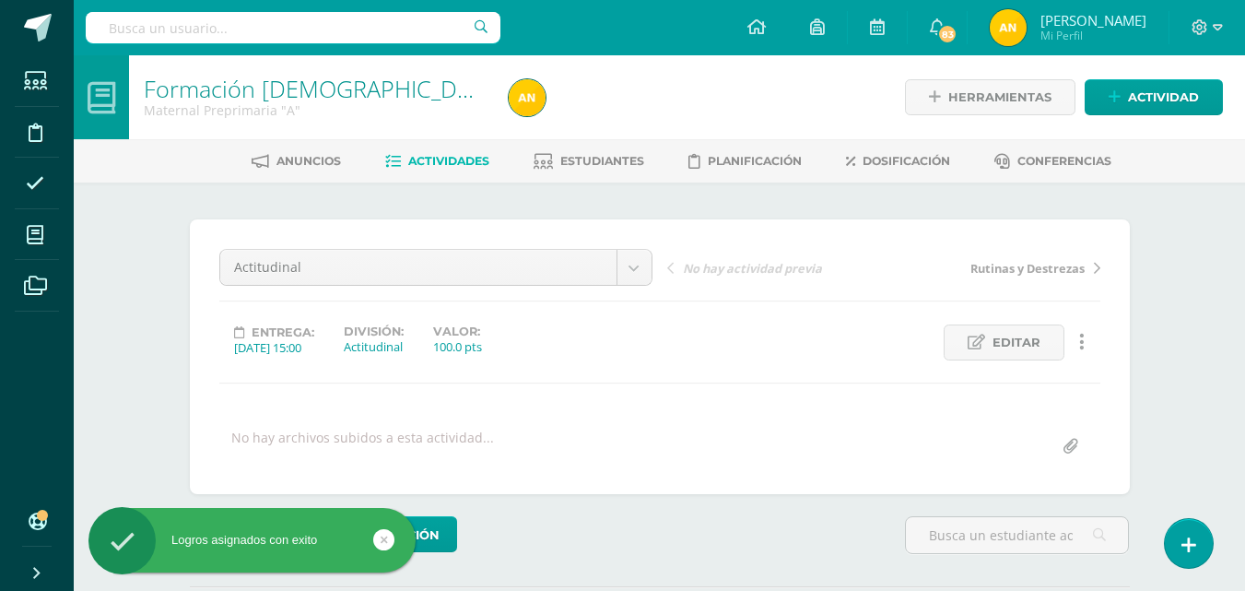
click at [1193, 530] on link at bounding box center [1189, 543] width 48 height 49
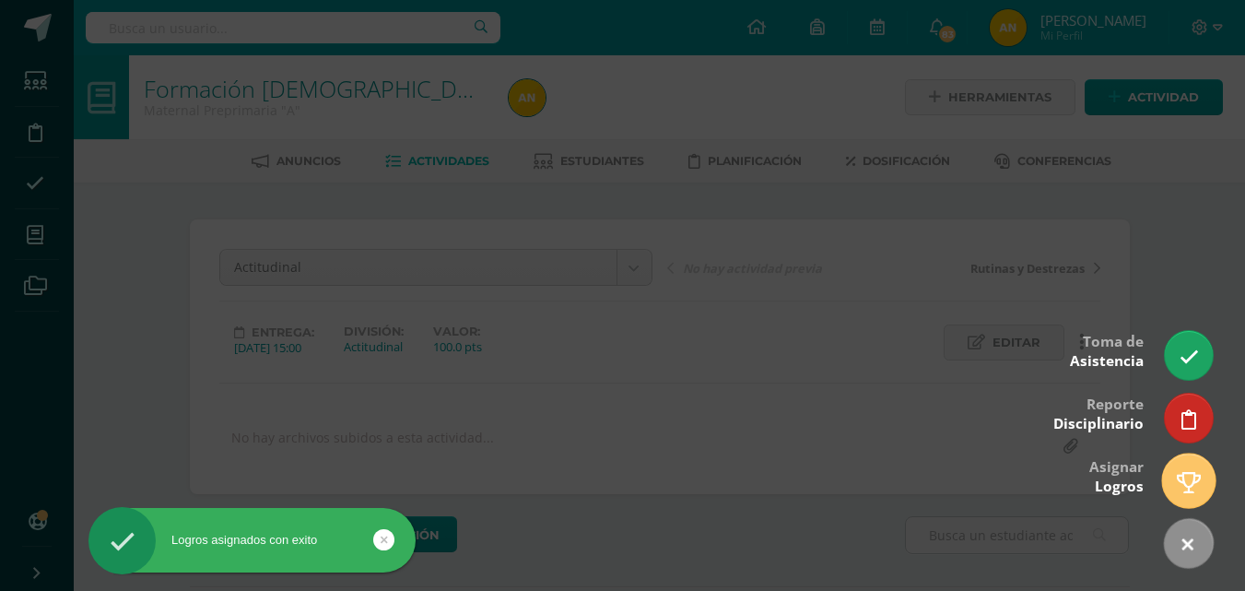
click at [1186, 481] on icon at bounding box center [1189, 482] width 24 height 21
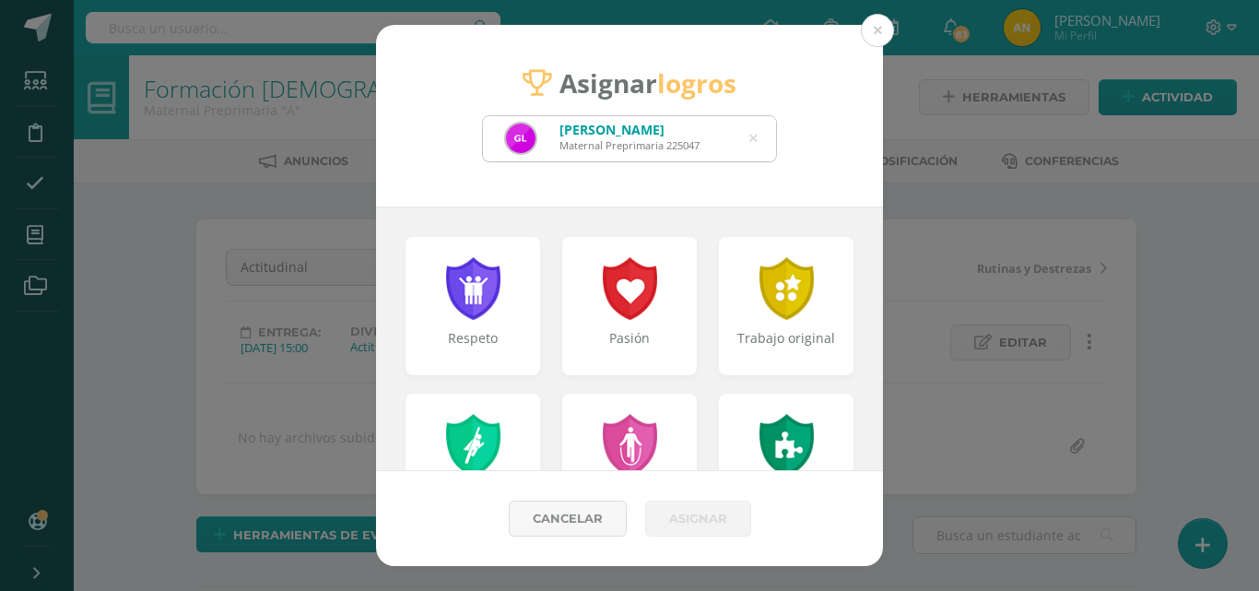
click at [756, 141] on icon at bounding box center [753, 138] width 8 height 47
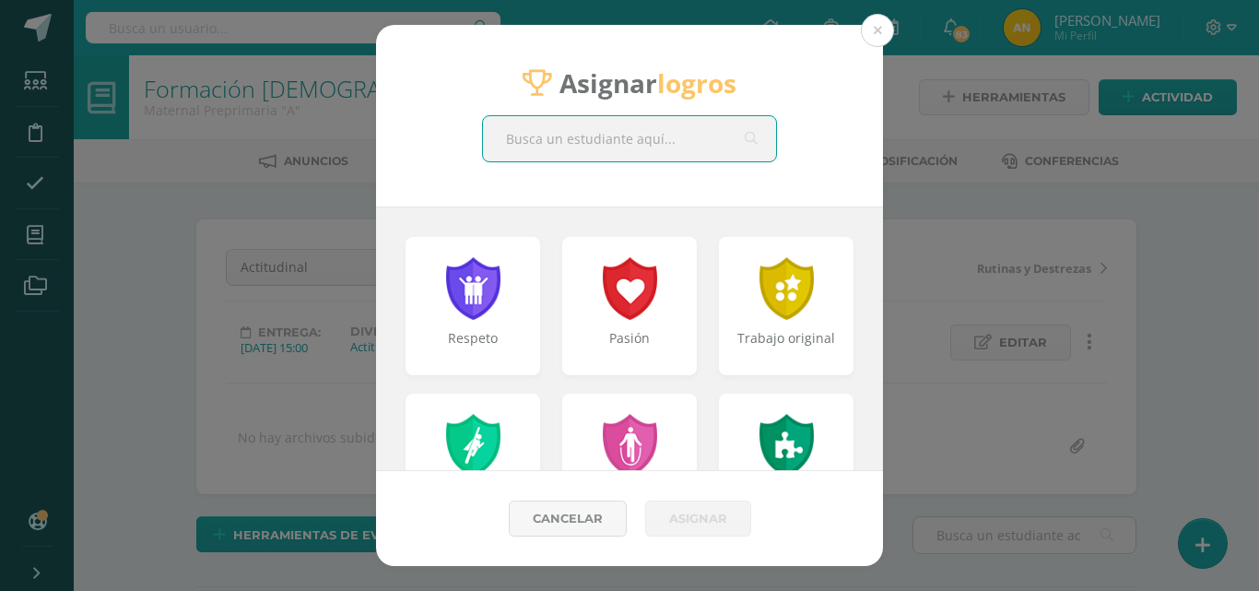
click at [644, 137] on input "text" at bounding box center [629, 138] width 293 height 45
type input ","
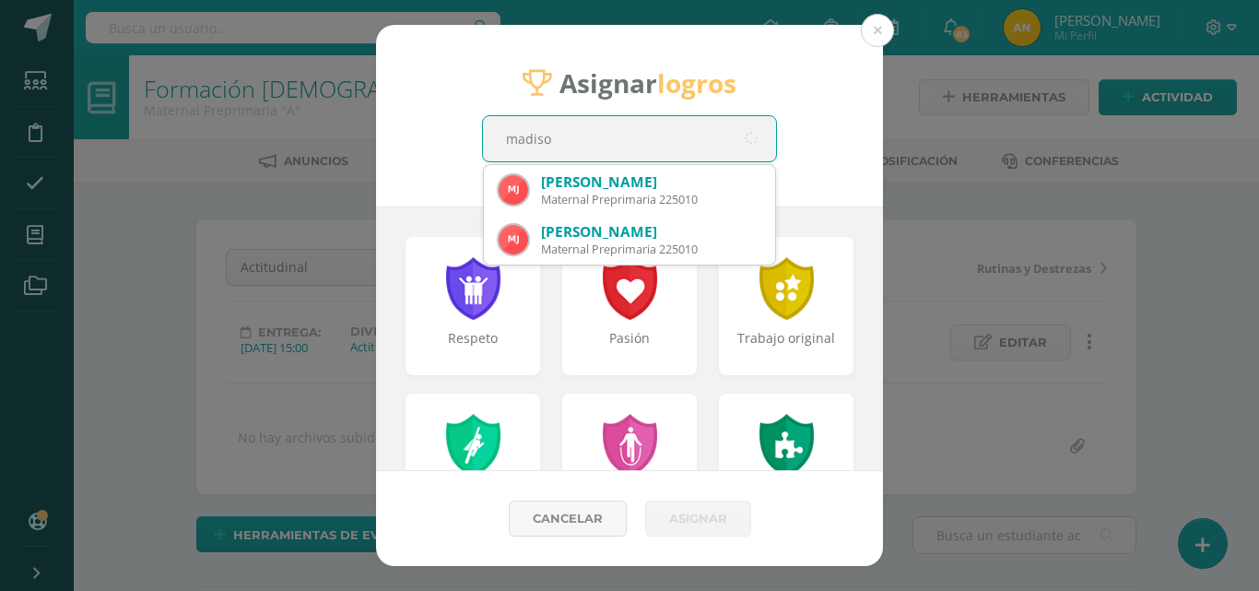
type input "madison"
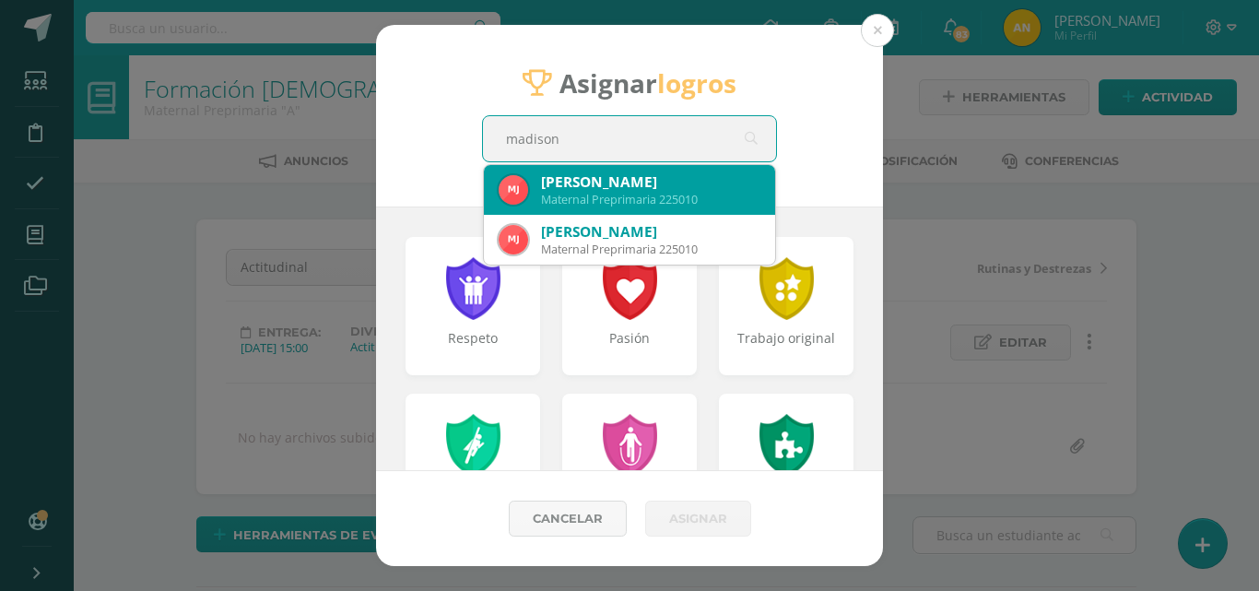
click at [620, 195] on div "Maternal Preprimaria 225010" at bounding box center [650, 200] width 219 height 16
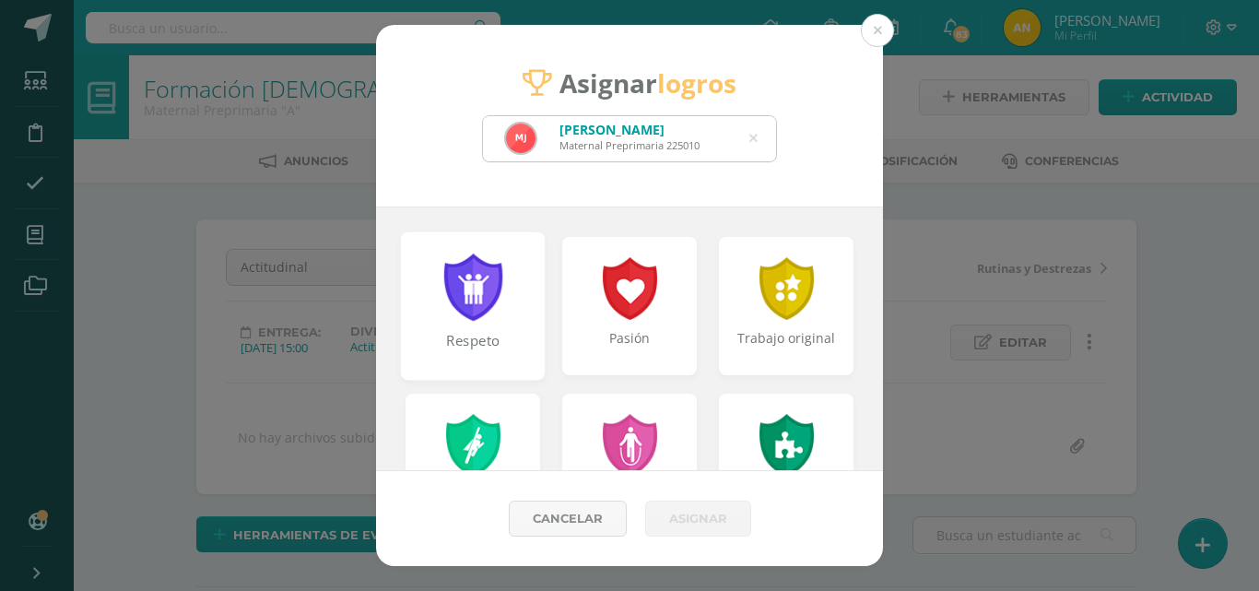
click at [498, 290] on div at bounding box center [473, 286] width 64 height 67
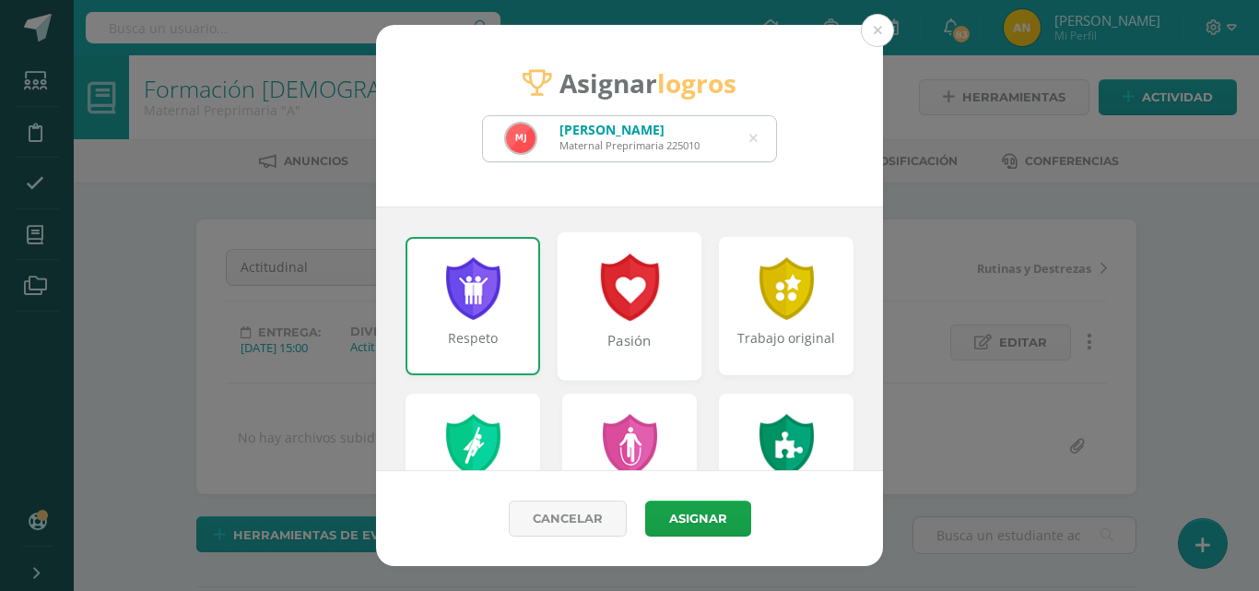
click at [631, 317] on div at bounding box center [630, 286] width 64 height 67
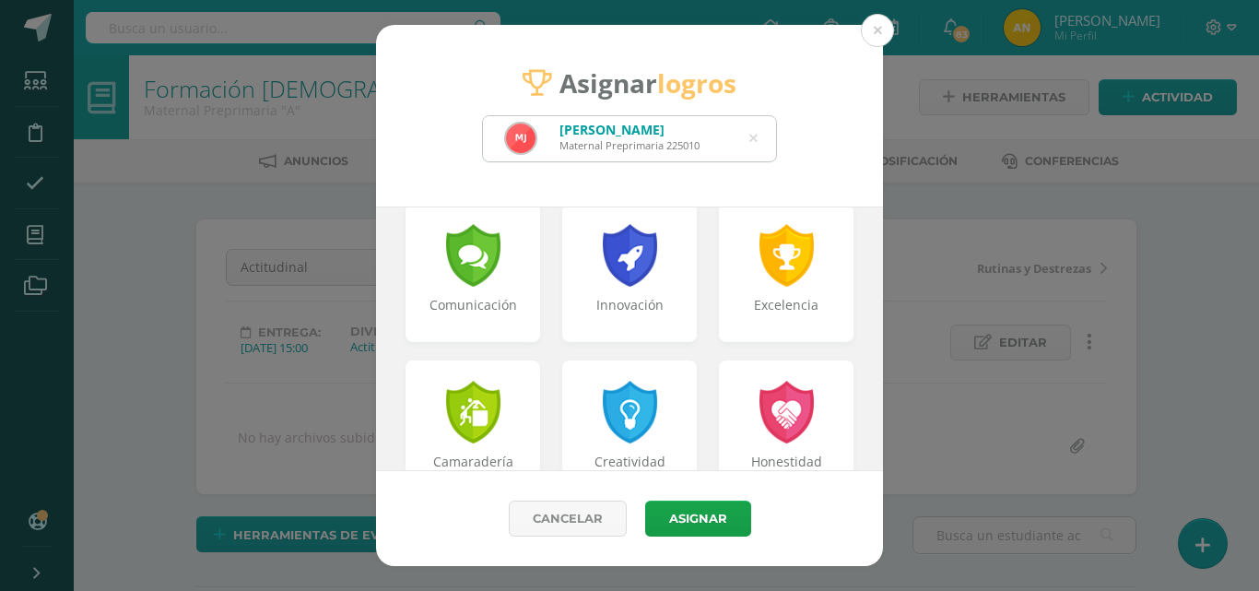
scroll to position [498, 0]
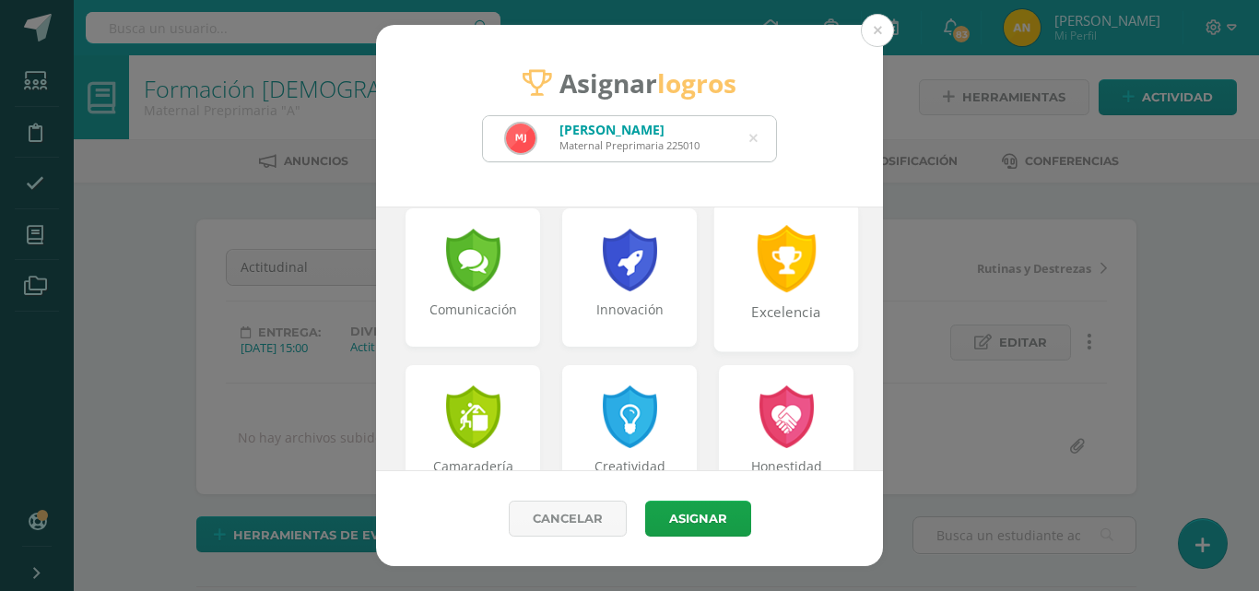
click at [798, 260] on div at bounding box center [787, 258] width 64 height 67
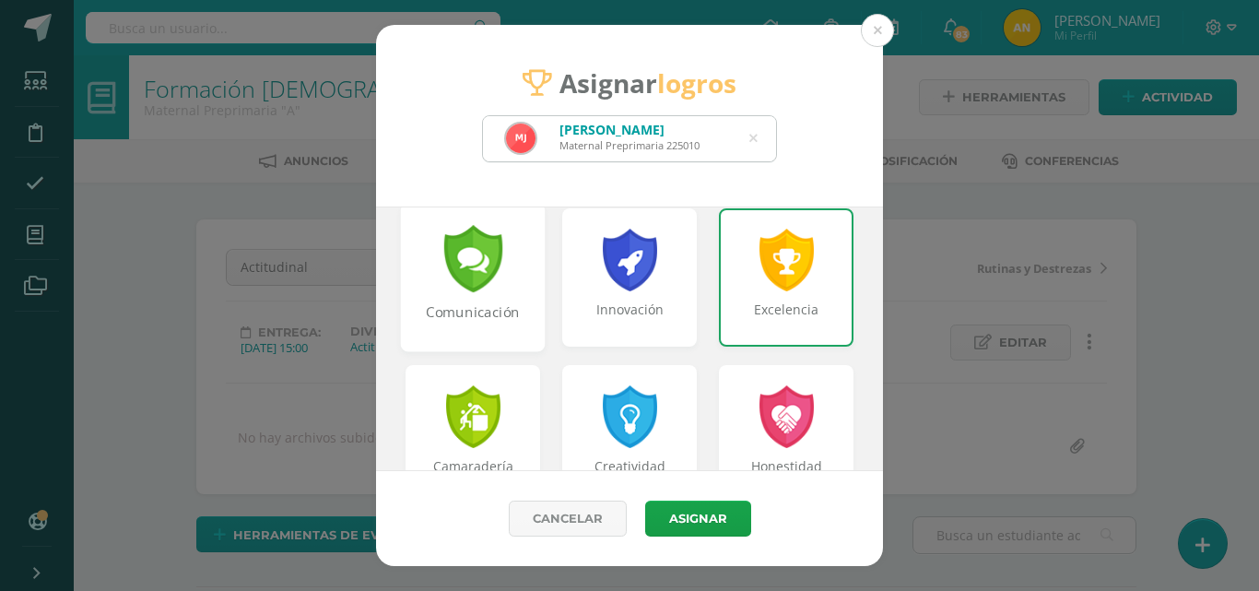
click at [493, 240] on div at bounding box center [473, 258] width 64 height 67
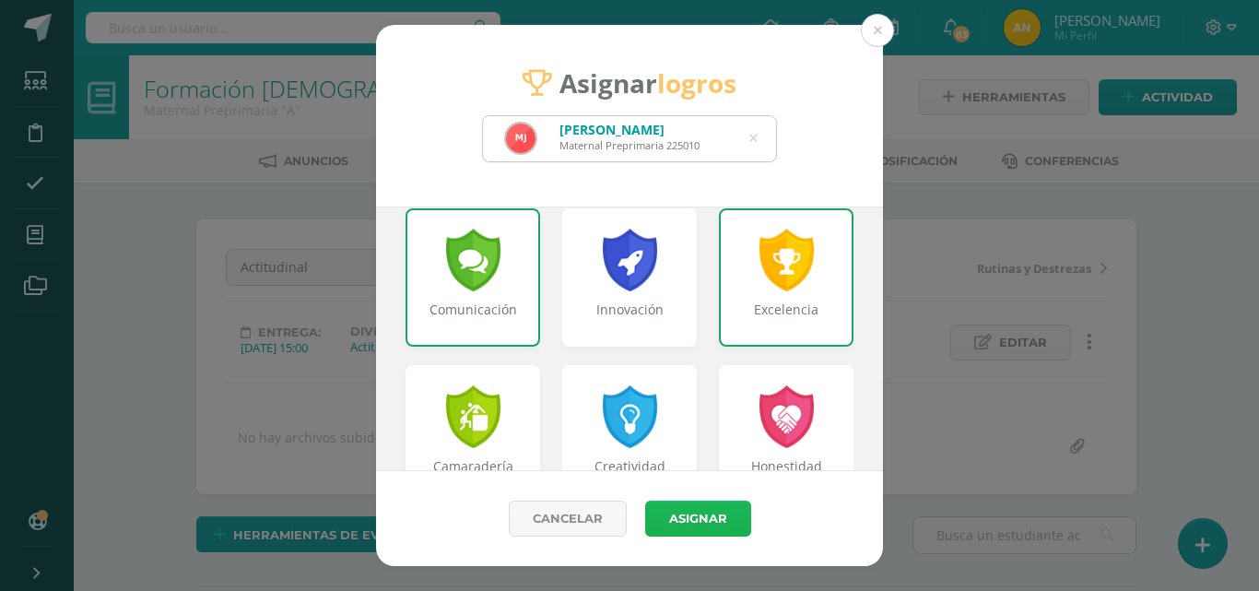
click at [698, 524] on button "Asignar" at bounding box center [698, 518] width 106 height 36
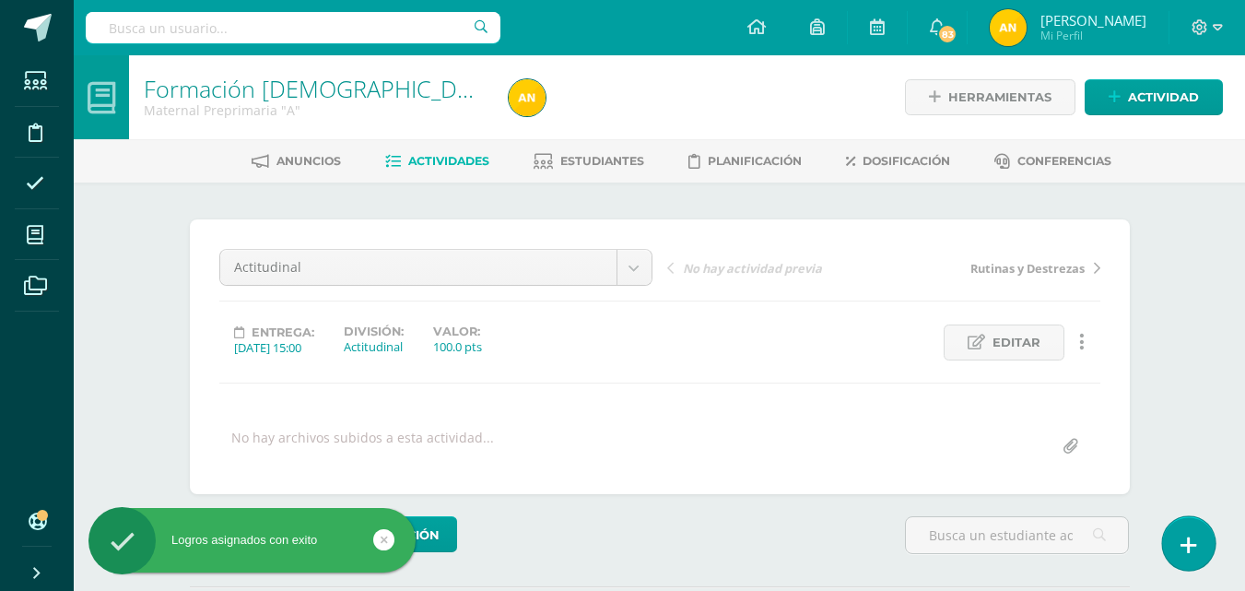
click at [1171, 545] on link at bounding box center [1188, 542] width 53 height 53
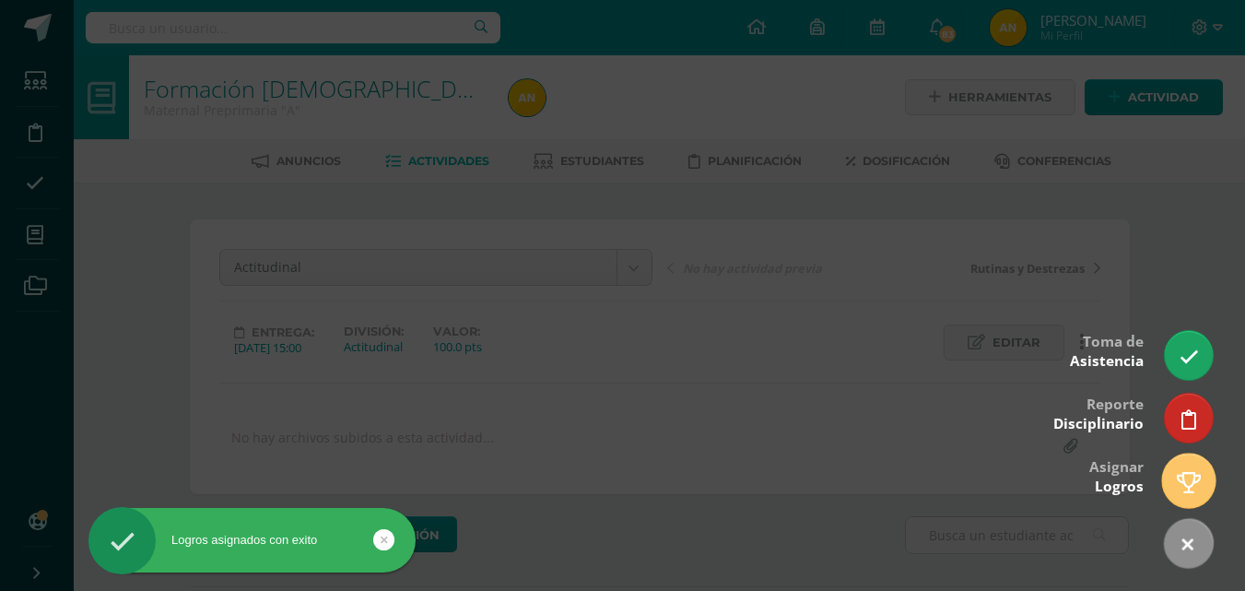
click at [1182, 490] on icon at bounding box center [1189, 482] width 24 height 21
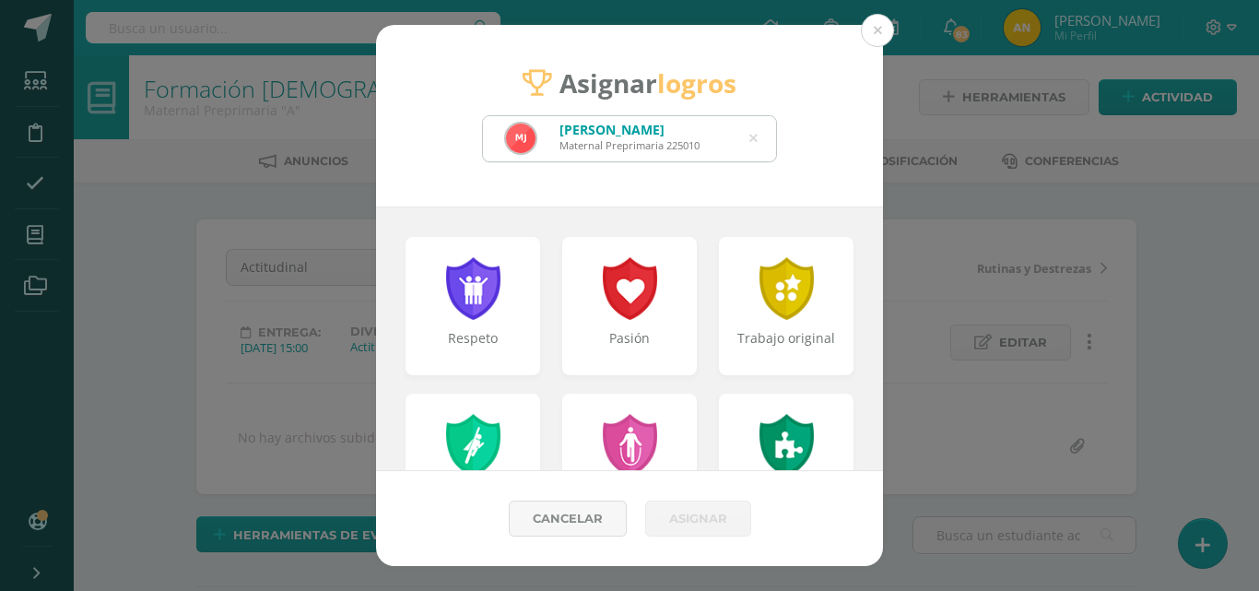
click at [754, 142] on icon at bounding box center [753, 138] width 8 height 47
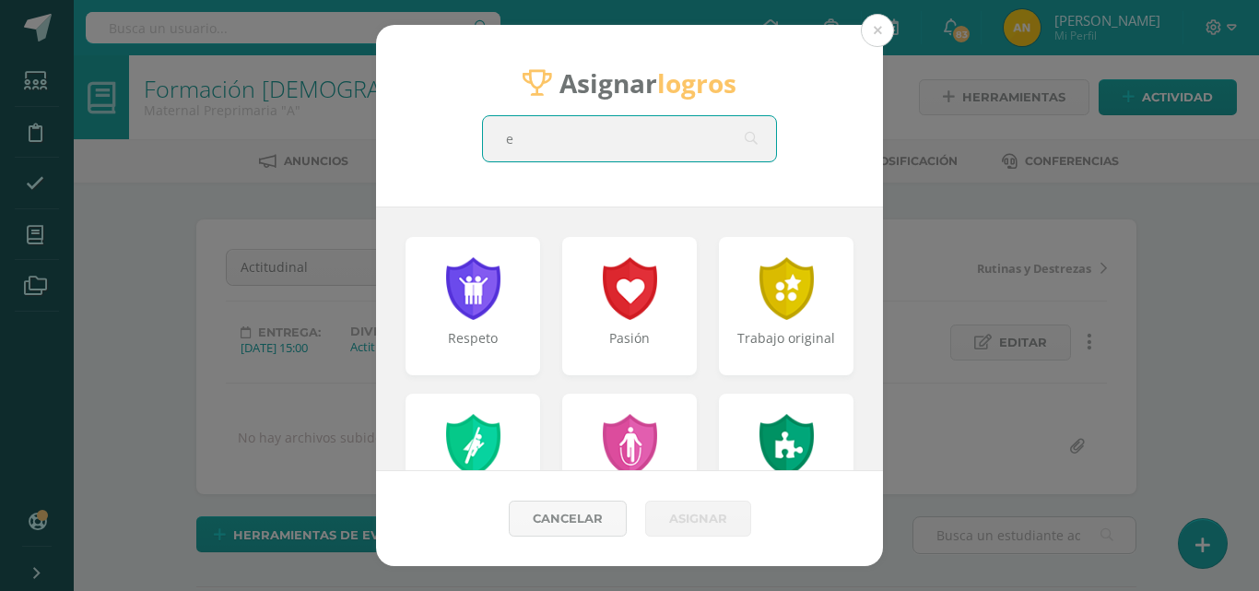
click at [652, 141] on input "e" at bounding box center [629, 138] width 293 height 45
type input "emma"
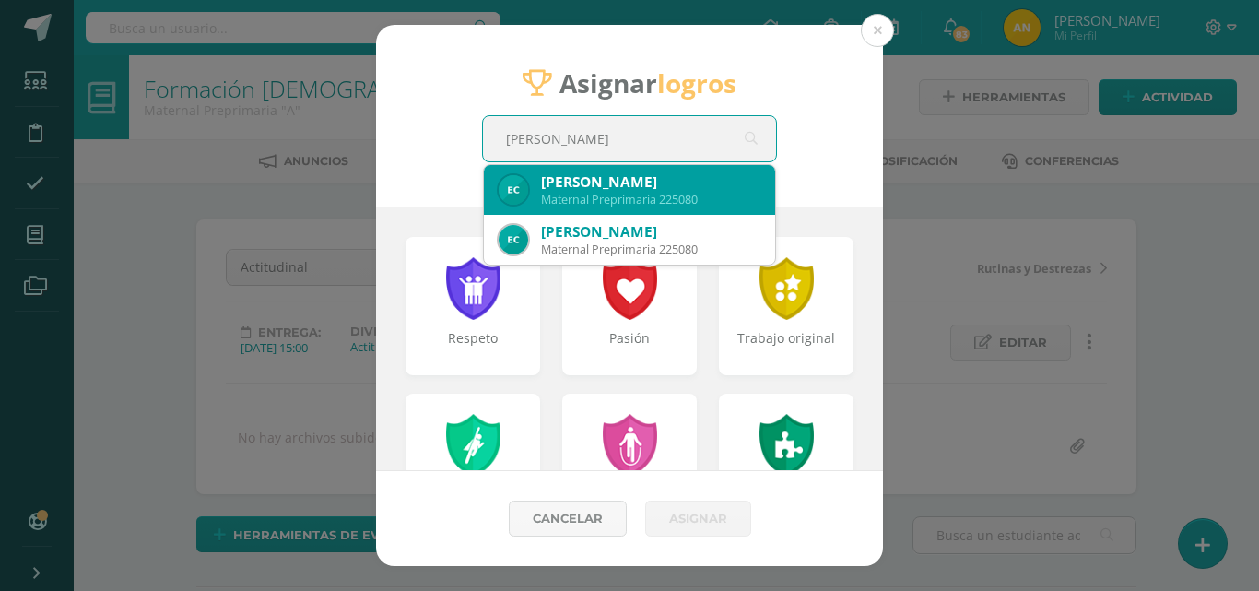
click at [616, 189] on div "Emma Lucía Cerón Cóbar" at bounding box center [650, 181] width 219 height 19
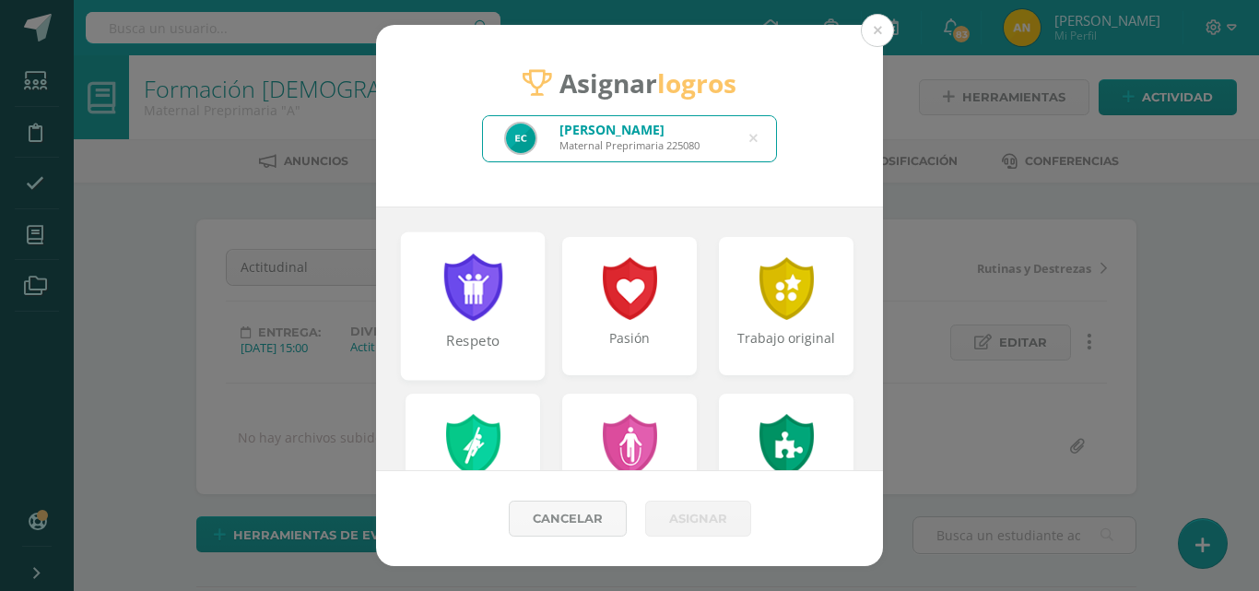
click at [500, 287] on div at bounding box center [473, 286] width 64 height 67
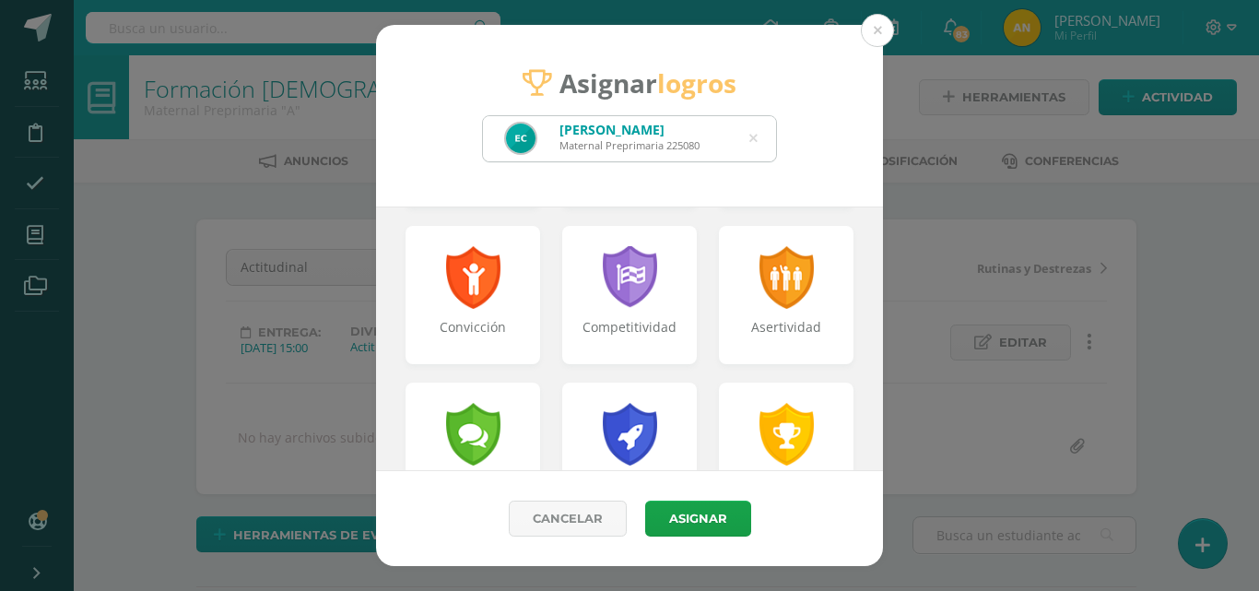
scroll to position [329, 0]
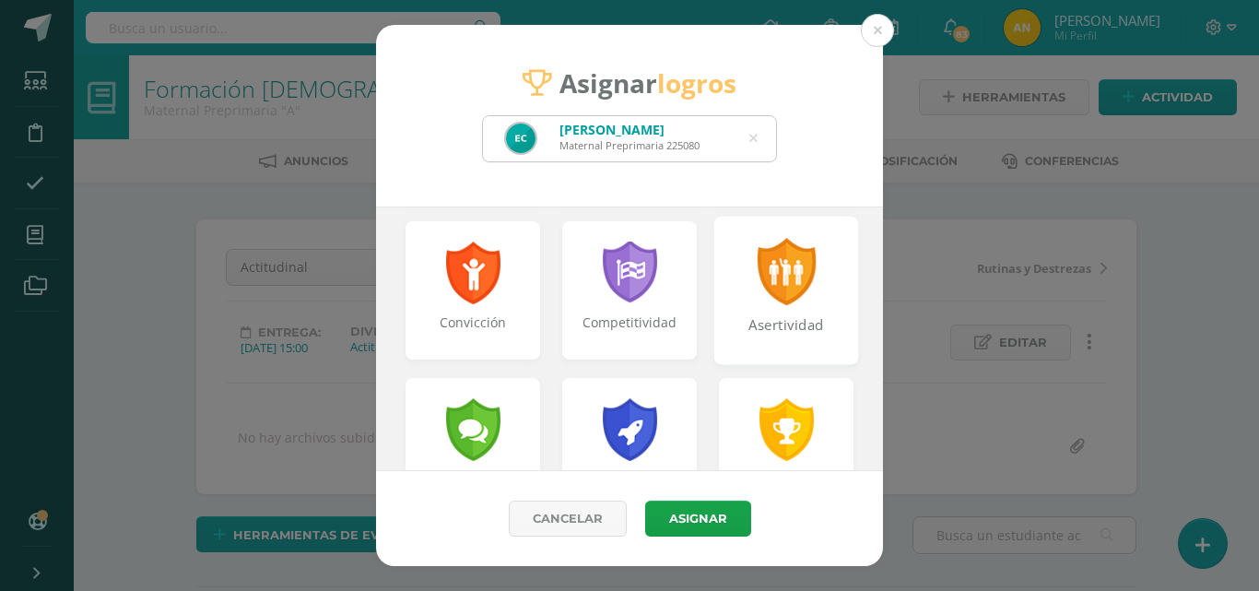
click at [777, 295] on div at bounding box center [787, 271] width 64 height 67
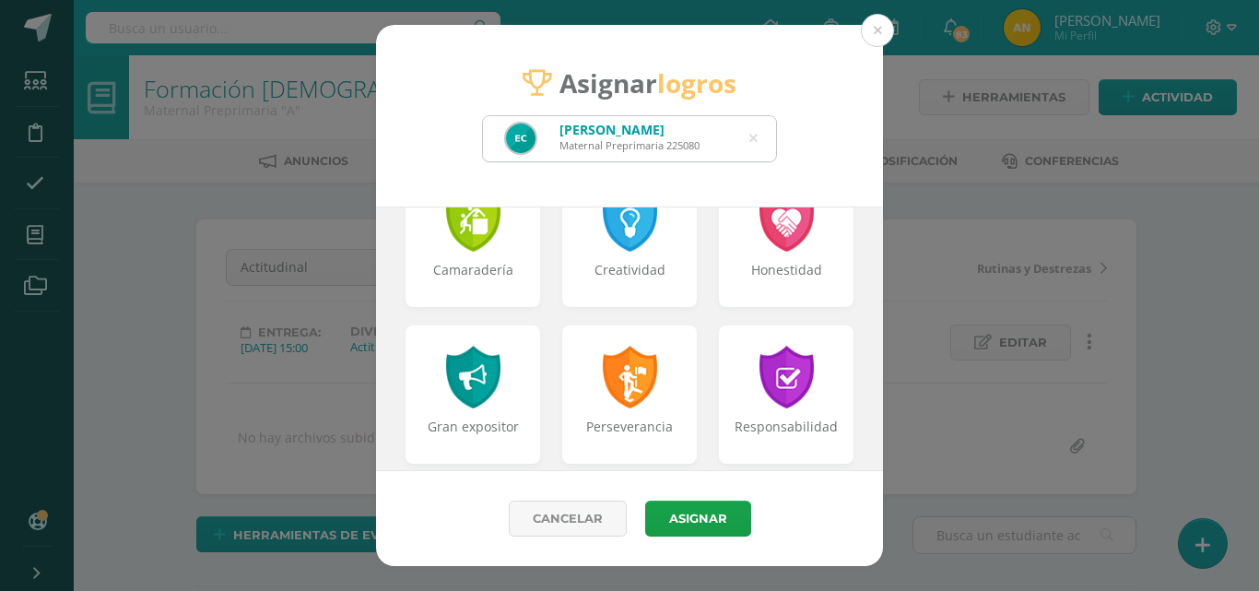
scroll to position [709, 0]
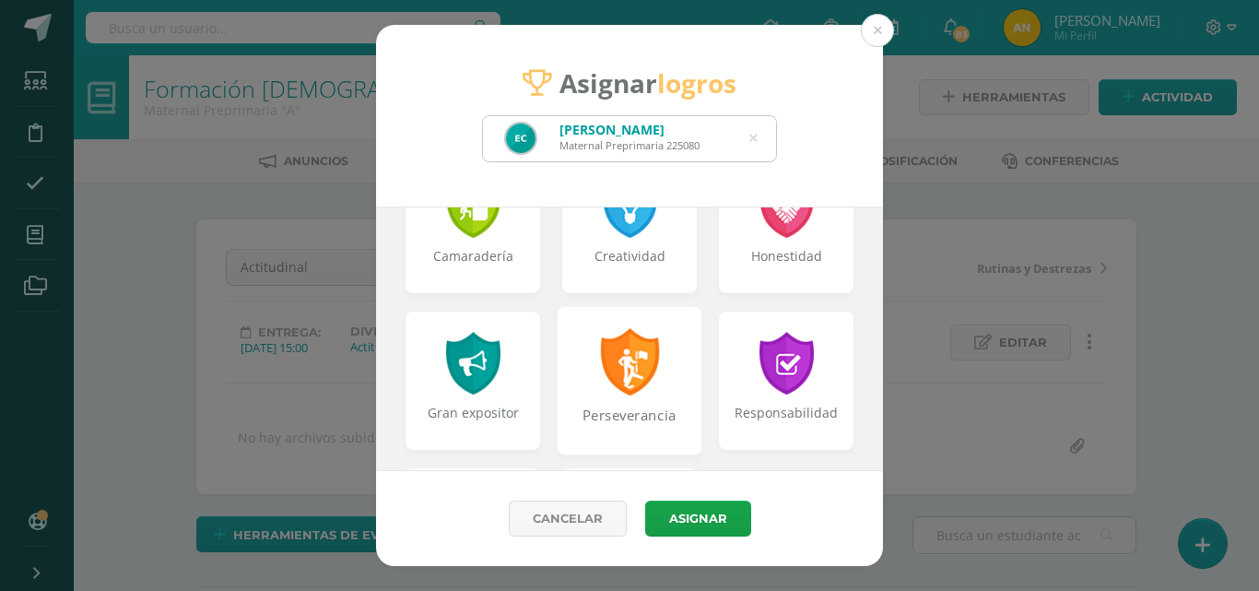
click at [671, 381] on div "Perseverancia" at bounding box center [629, 380] width 145 height 148
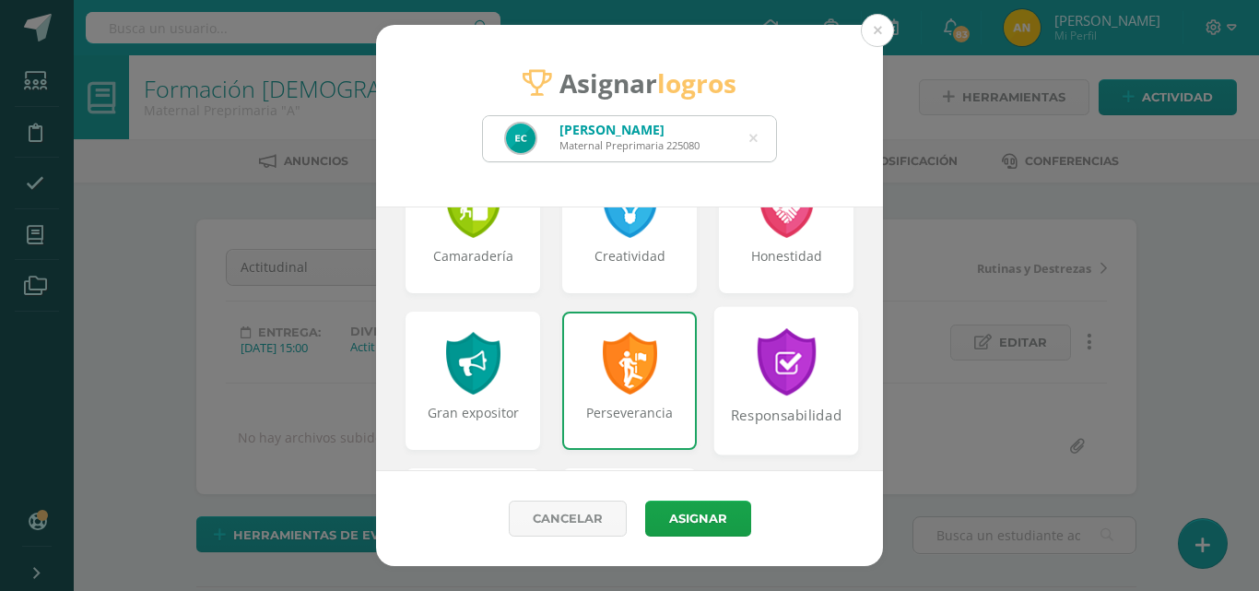
click at [814, 397] on div "Responsabilidad" at bounding box center [786, 380] width 145 height 148
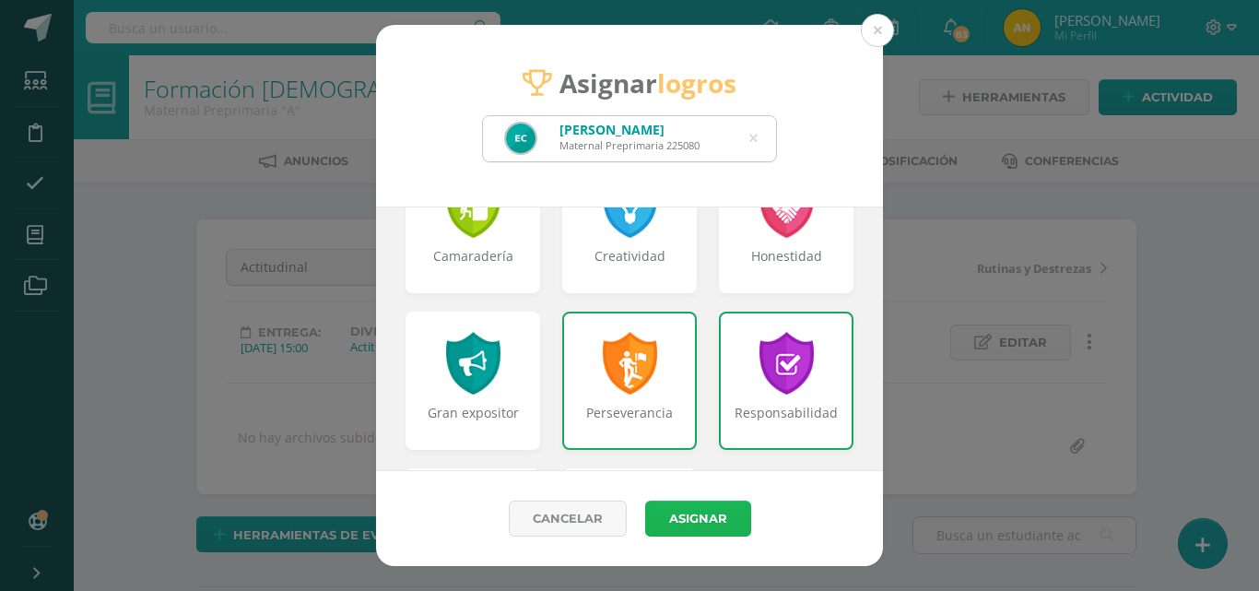
click at [710, 518] on button "Asignar" at bounding box center [698, 518] width 106 height 36
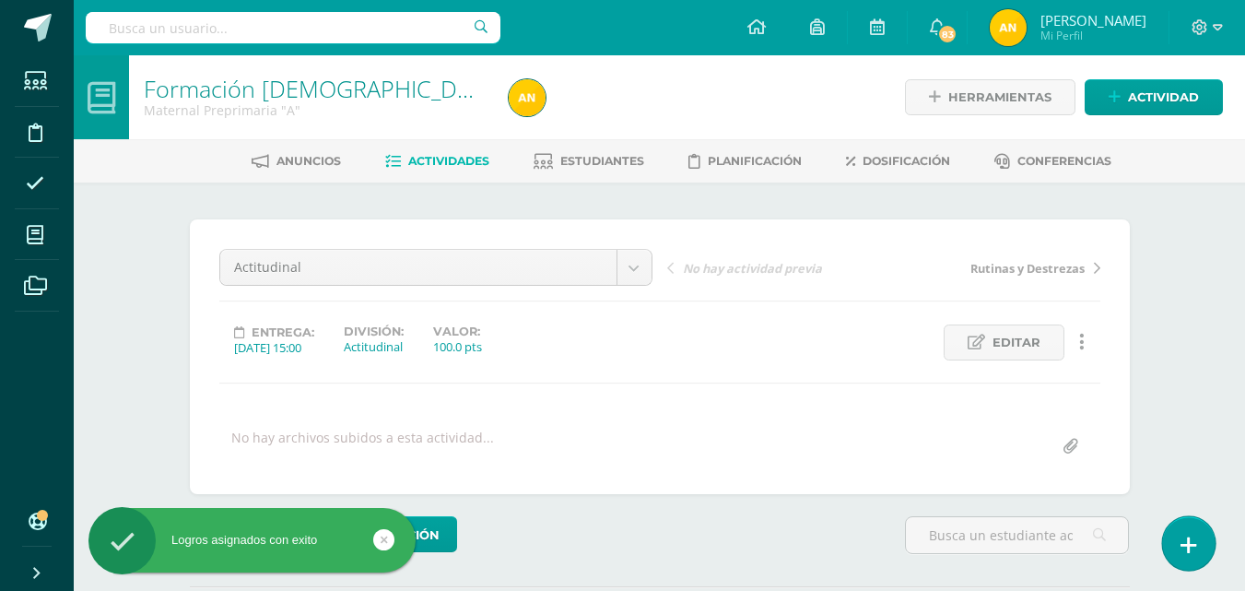
click at [1189, 553] on icon at bounding box center [1188, 544] width 17 height 21
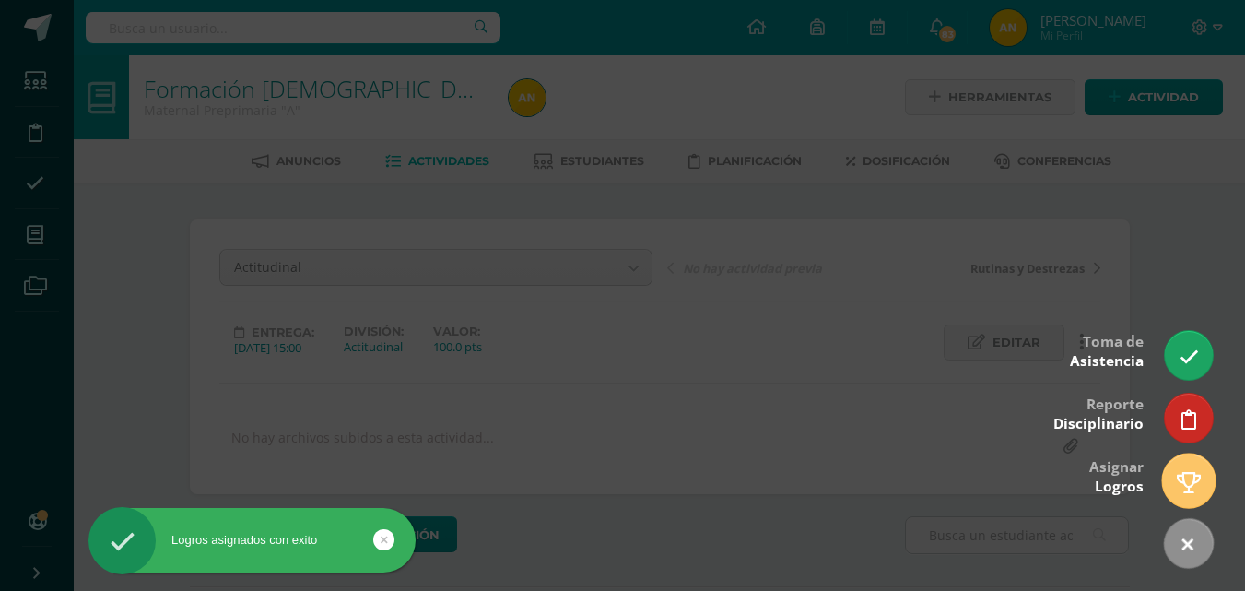
click at [1188, 492] on icon at bounding box center [1189, 482] width 24 height 21
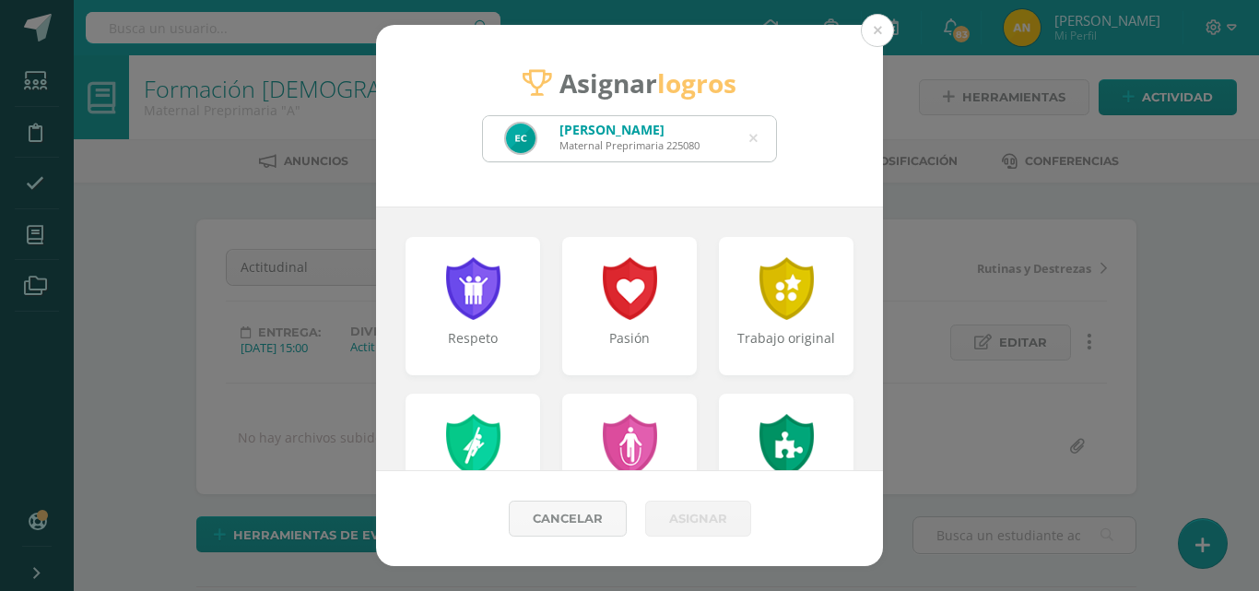
click at [752, 137] on icon at bounding box center [753, 138] width 8 height 47
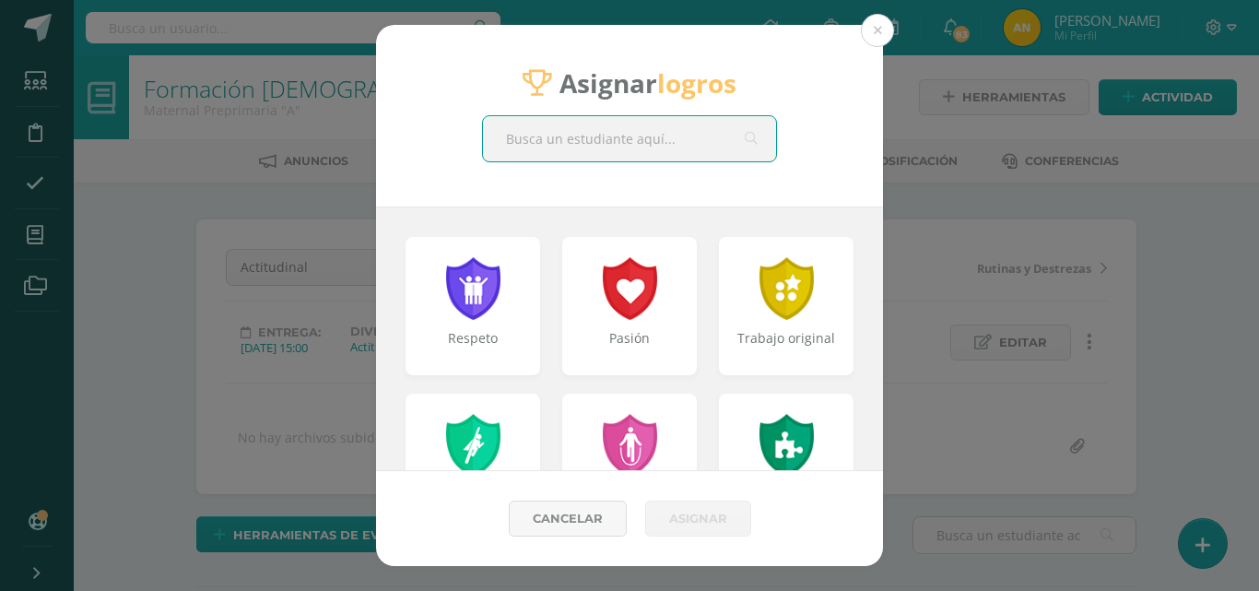
click at [633, 132] on input "text" at bounding box center [629, 138] width 293 height 45
type input "paula"
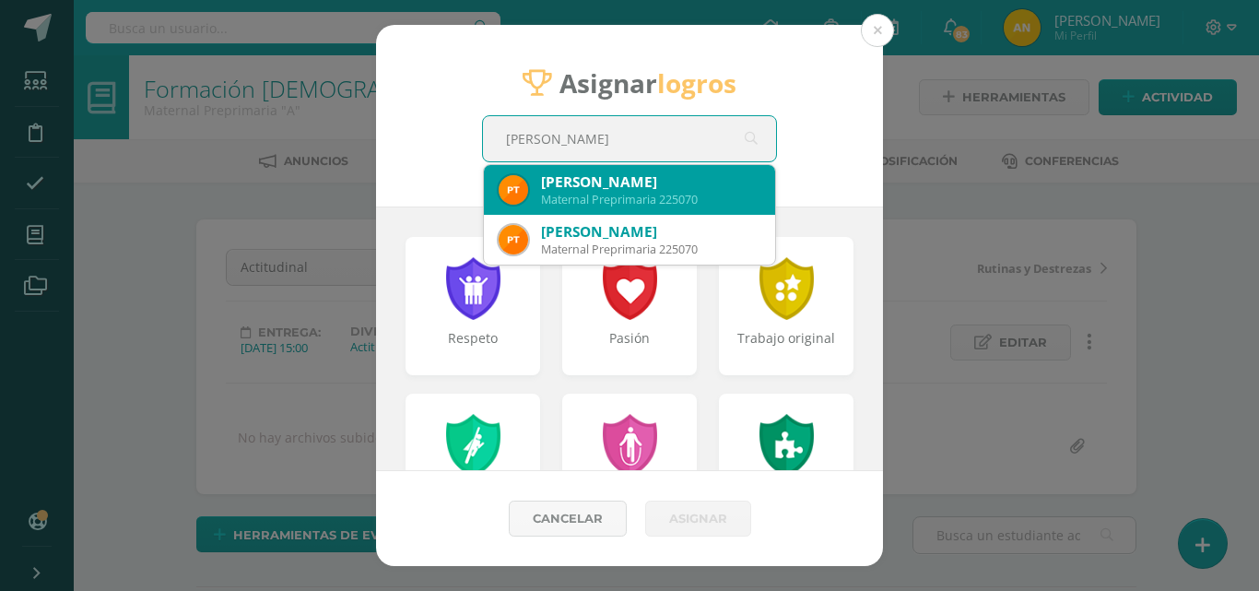
click at [603, 186] on div "Paula Inés Tzubán Barrientos" at bounding box center [650, 181] width 219 height 19
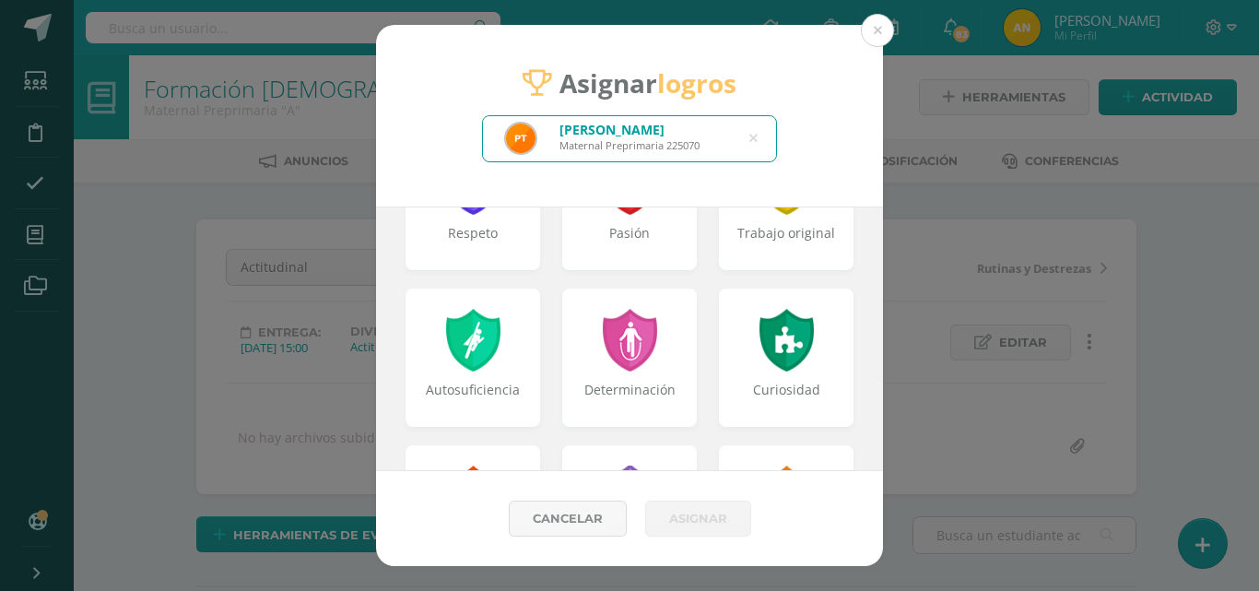
scroll to position [110, 0]
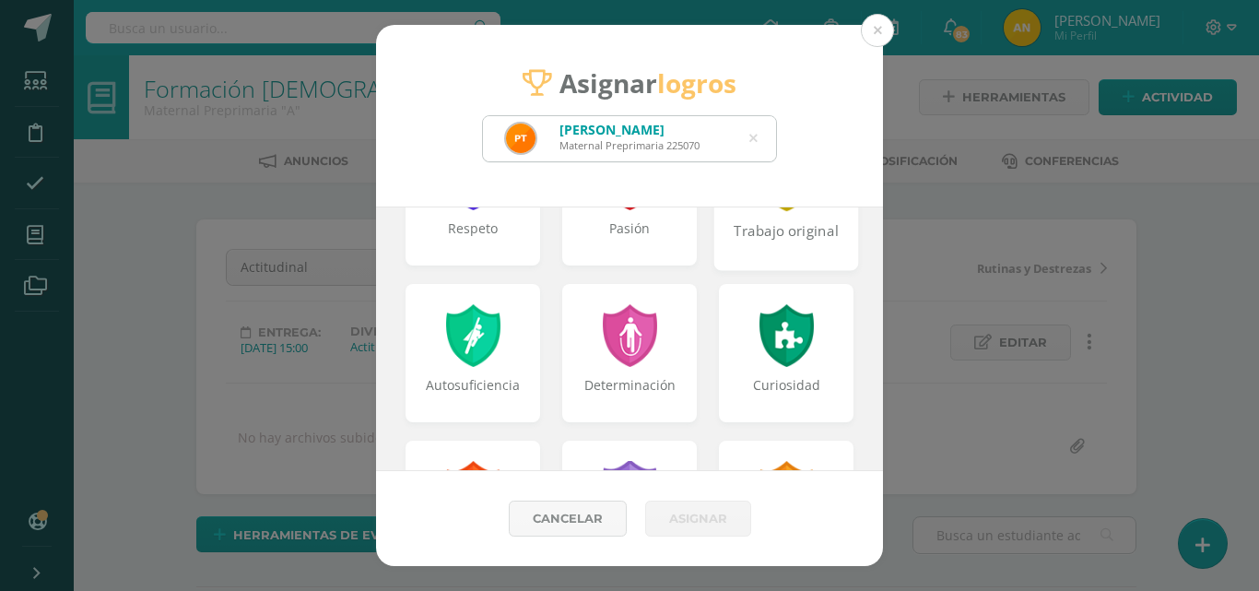
click at [783, 237] on div "Trabajo original" at bounding box center [786, 241] width 141 height 40
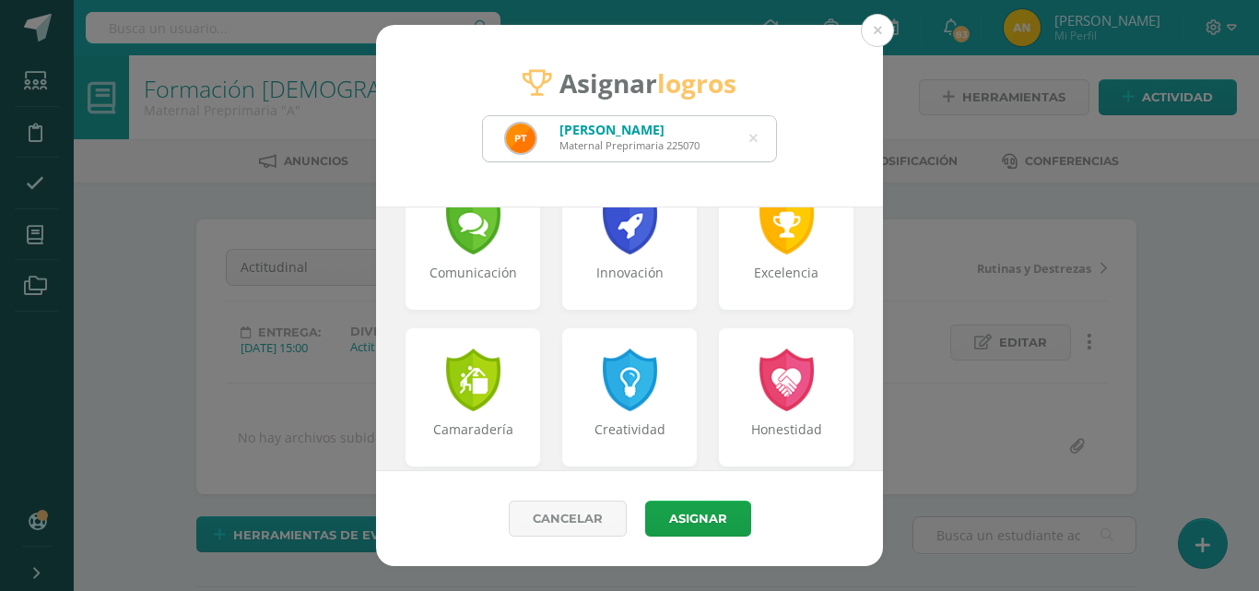
scroll to position [531, 0]
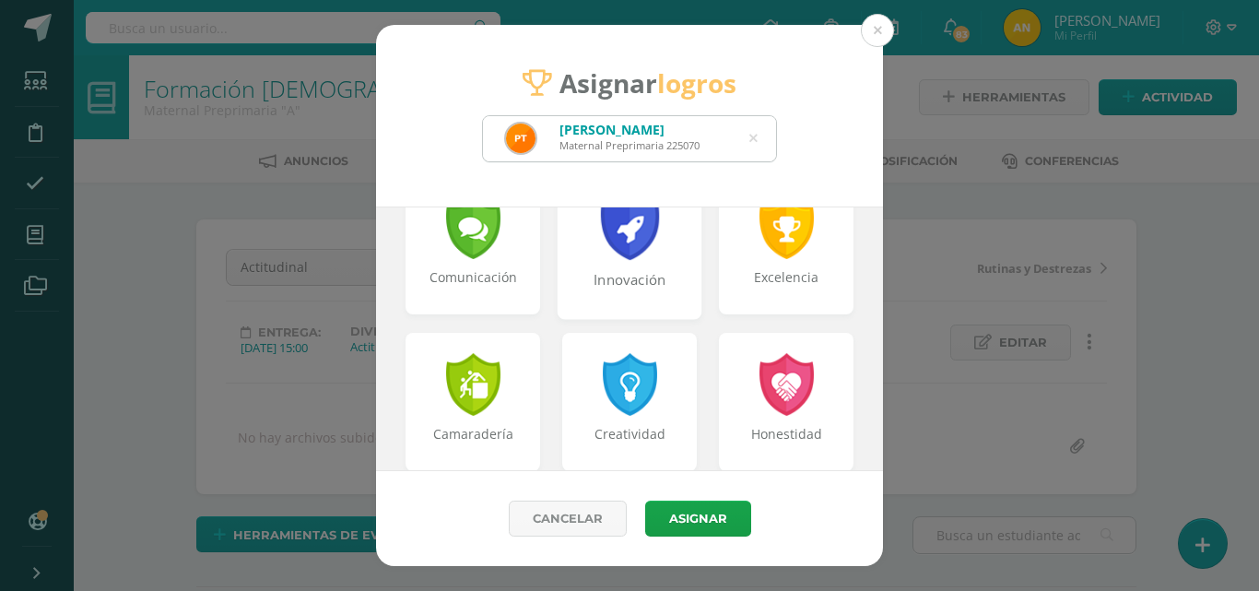
click at [654, 306] on div "Innovación" at bounding box center [629, 290] width 141 height 40
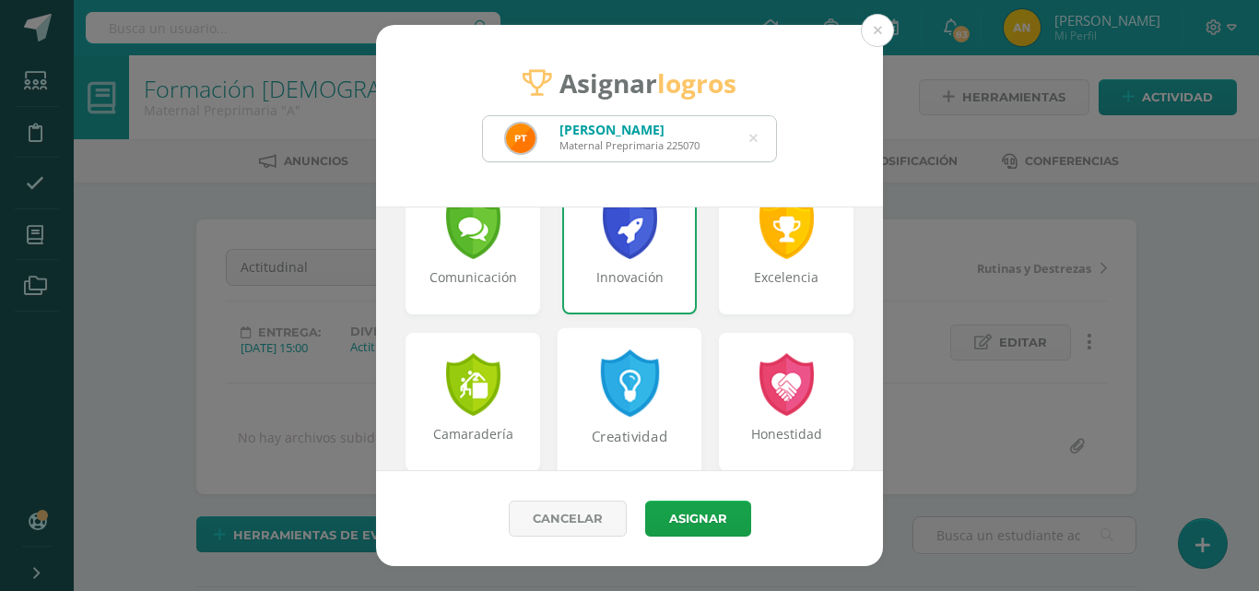
click at [650, 385] on div at bounding box center [630, 382] width 64 height 67
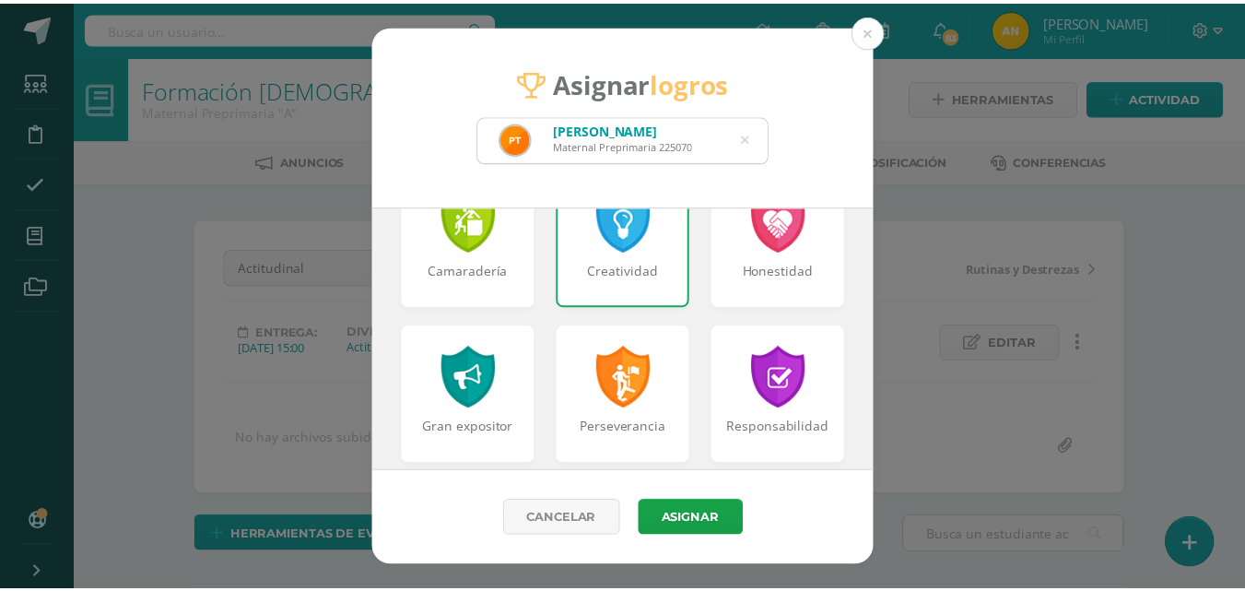
scroll to position [654, 0]
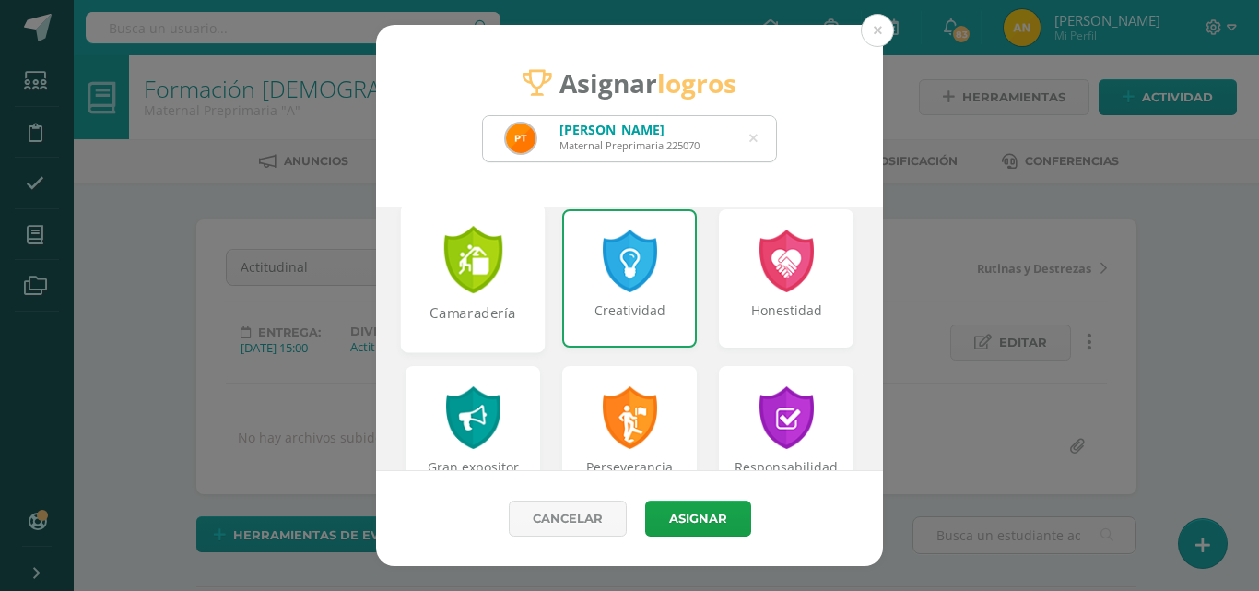
click at [441, 283] on div at bounding box center [473, 259] width 64 height 67
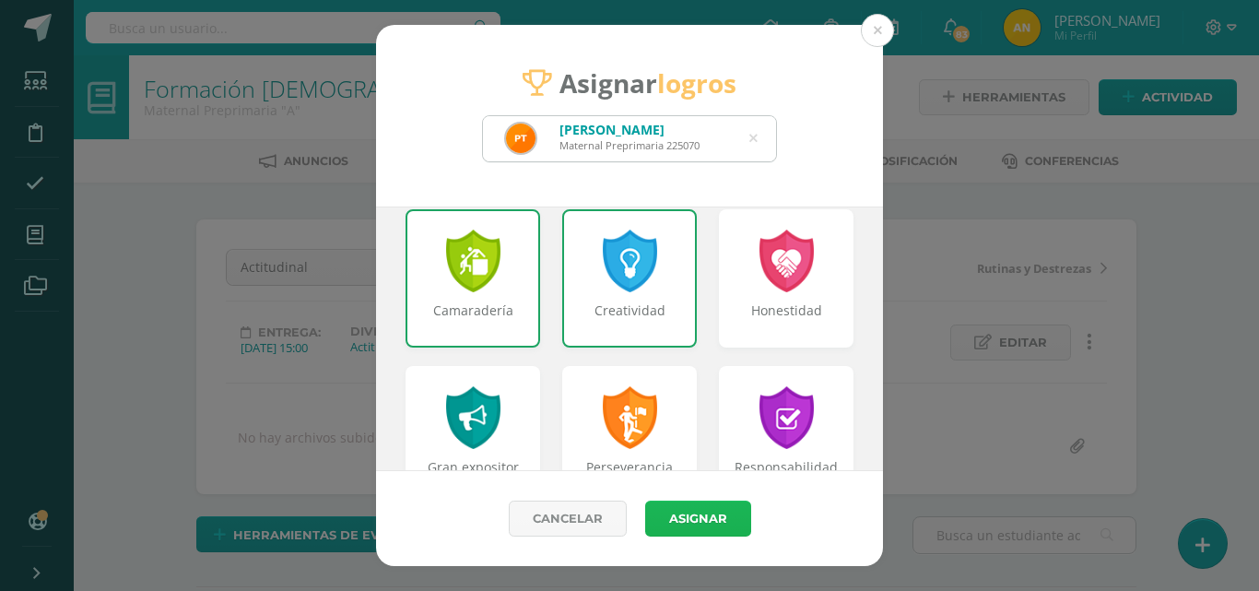
click at [668, 506] on button "Asignar" at bounding box center [698, 518] width 106 height 36
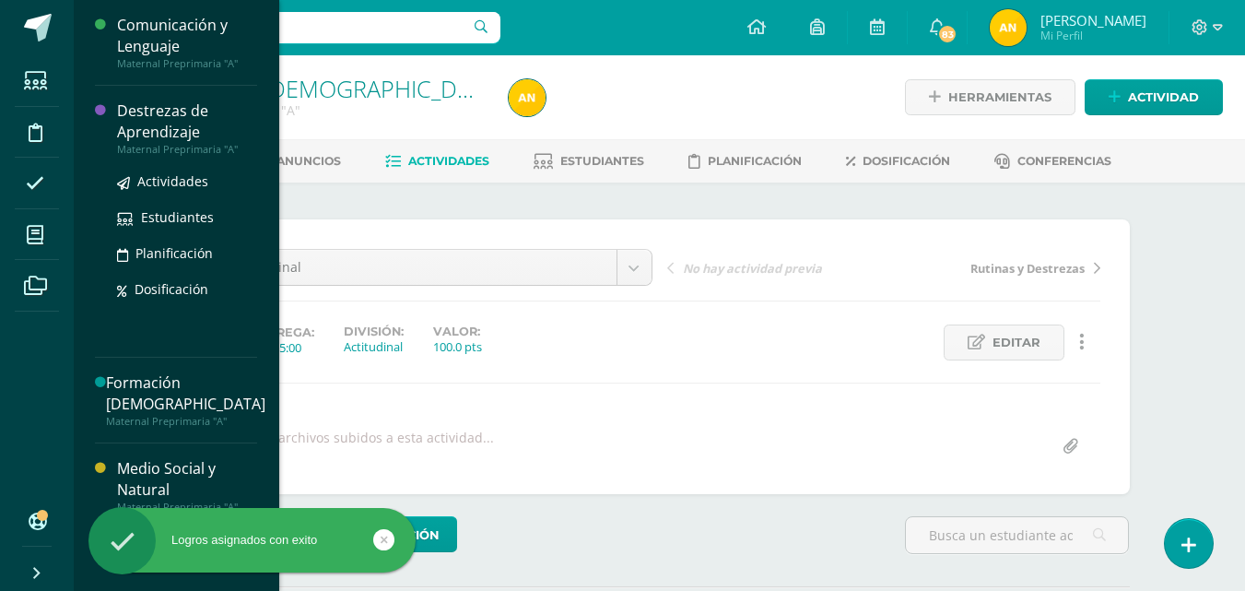
click at [179, 118] on div "Destrezas de Aprendizaje" at bounding box center [187, 121] width 140 height 42
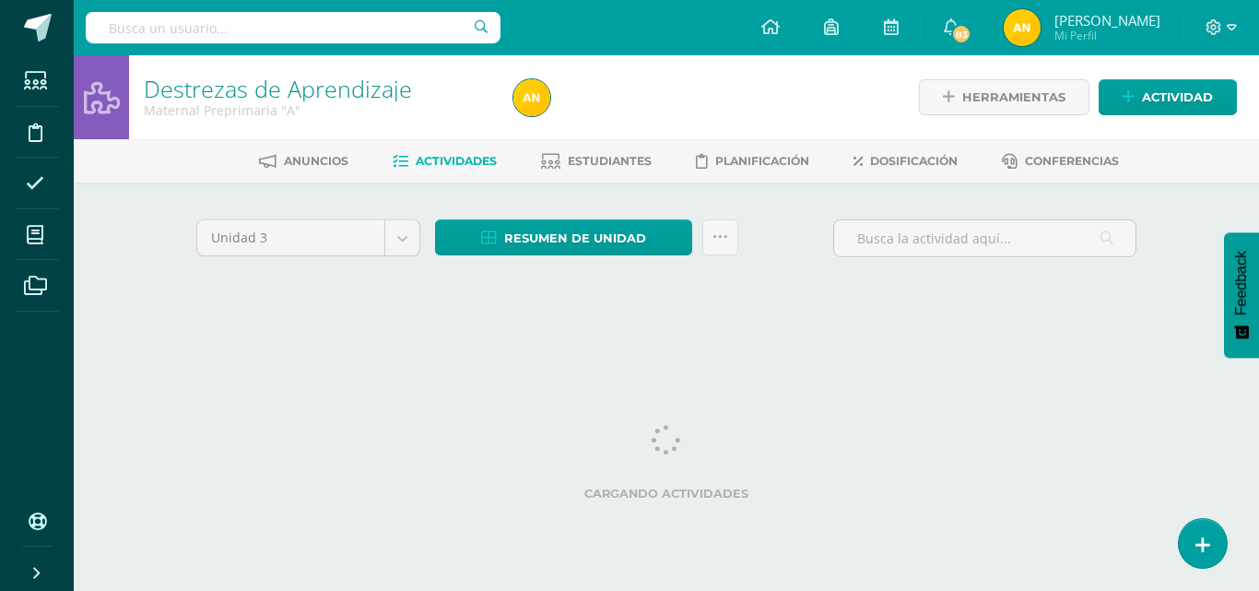
click at [631, 170] on link "Estudiantes" at bounding box center [596, 160] width 111 height 29
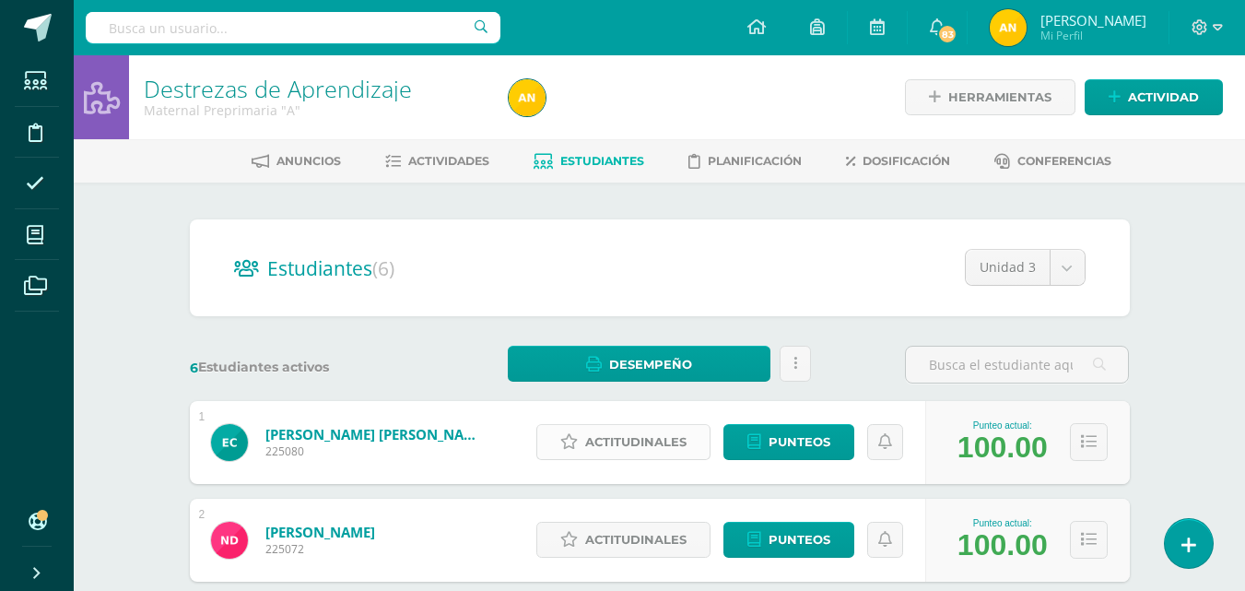
click at [638, 440] on span "Actitudinales" at bounding box center [635, 442] width 101 height 34
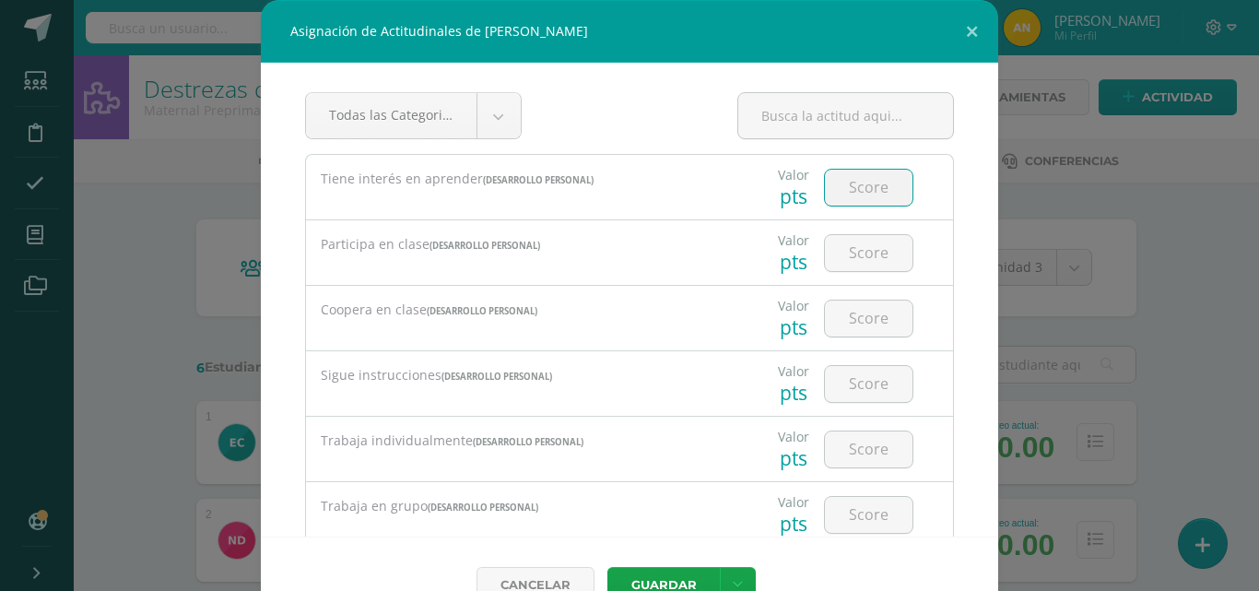
click at [866, 178] on input "number" at bounding box center [869, 188] width 88 height 36
type input "2"
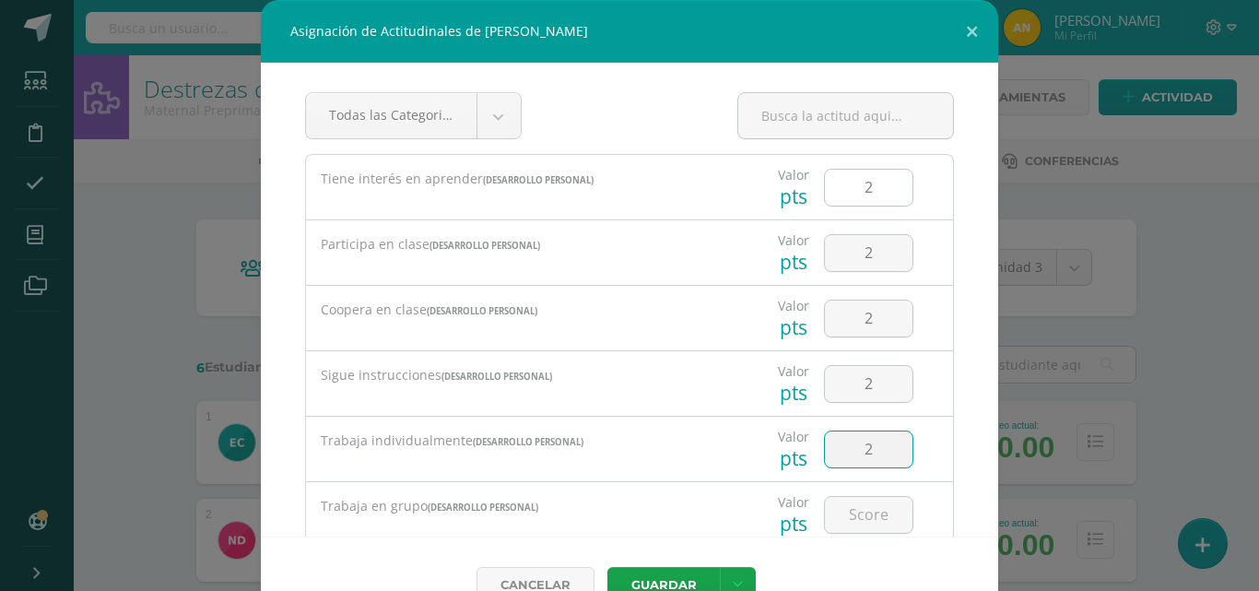
type input "2"
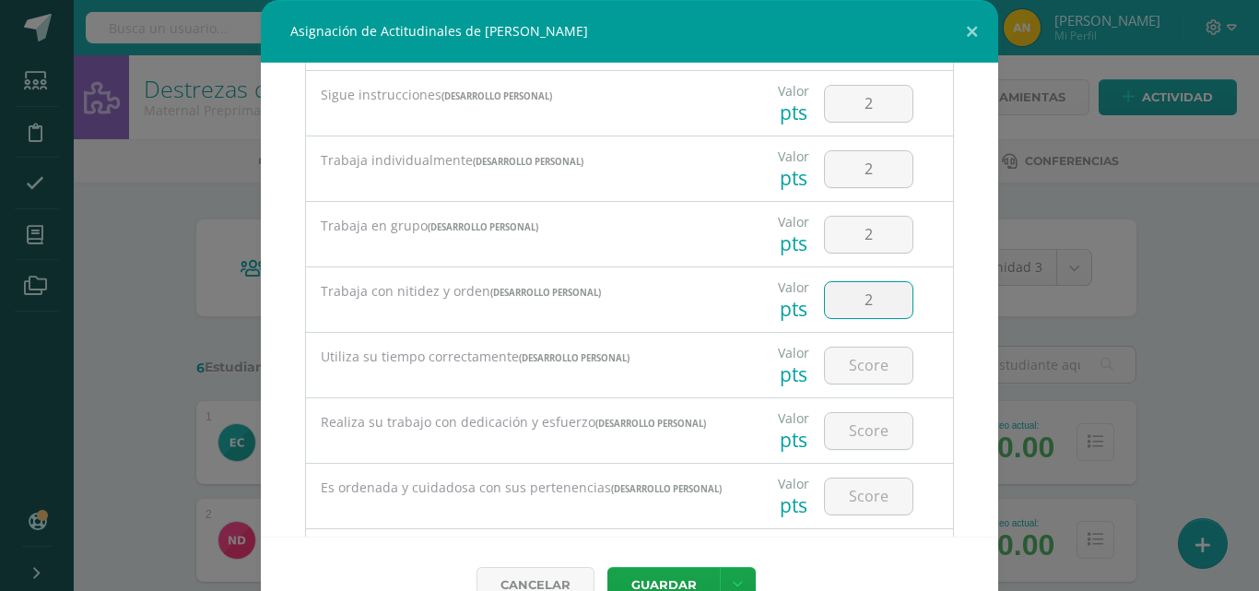
type input "2"
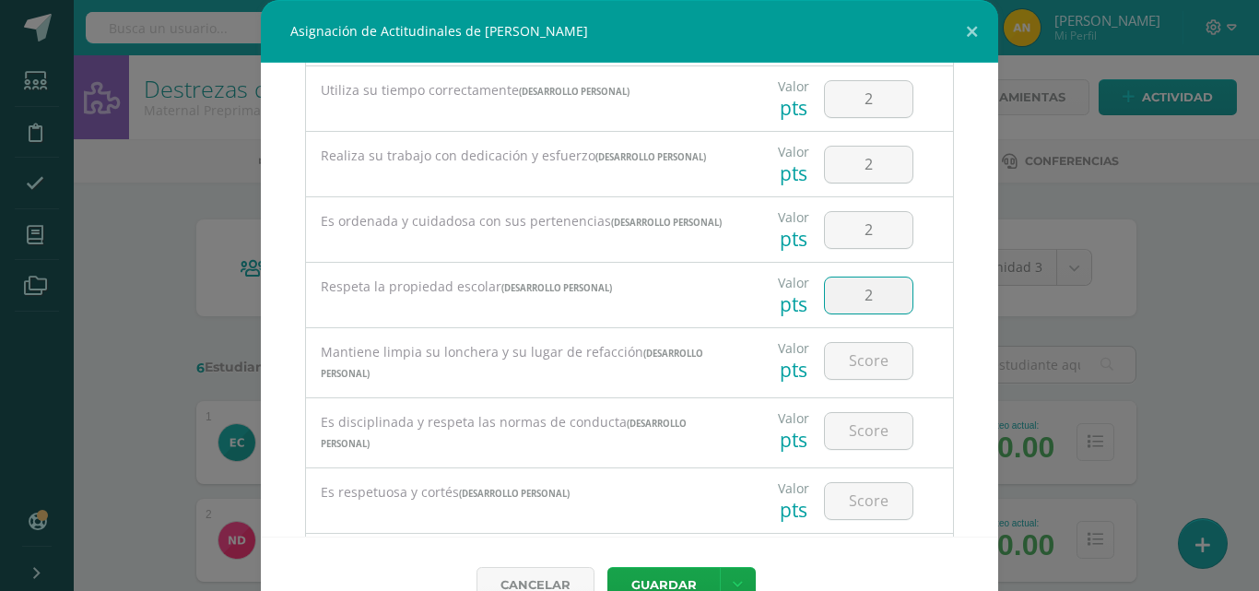
type input "2"
type input "1"
type input "2"
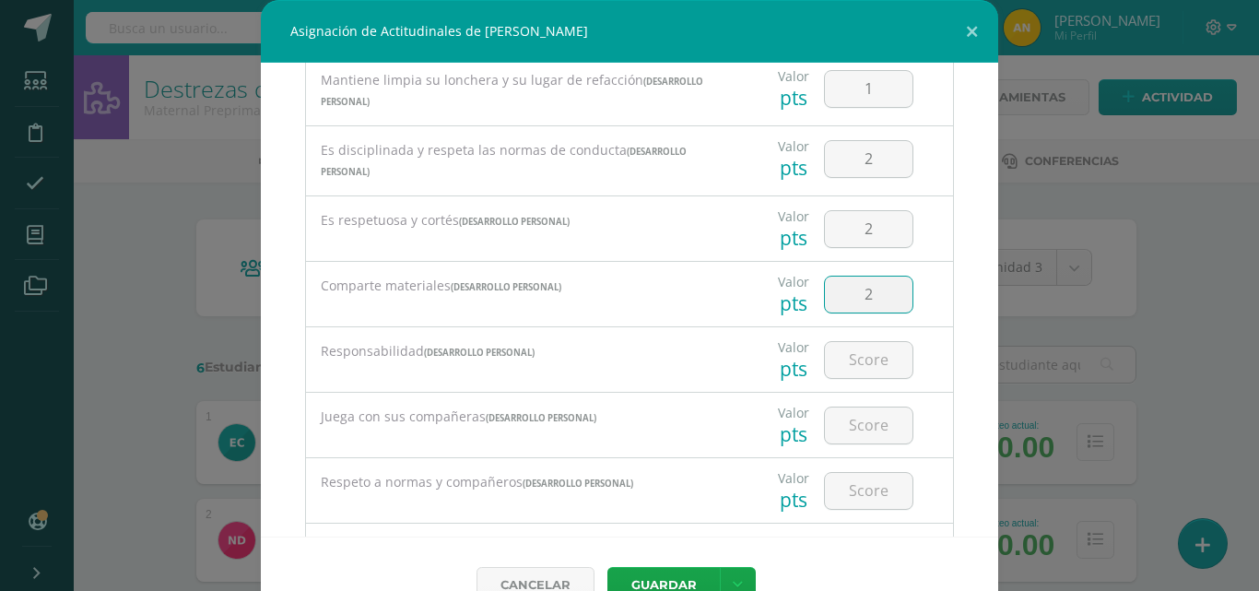
type input "2"
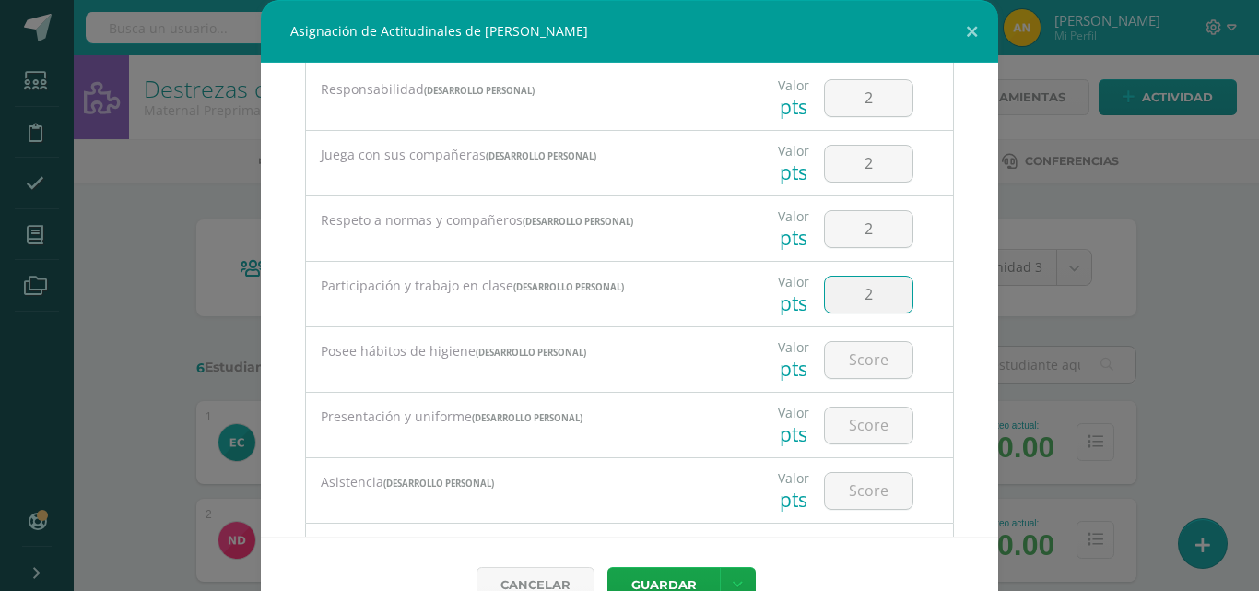
type input "2"
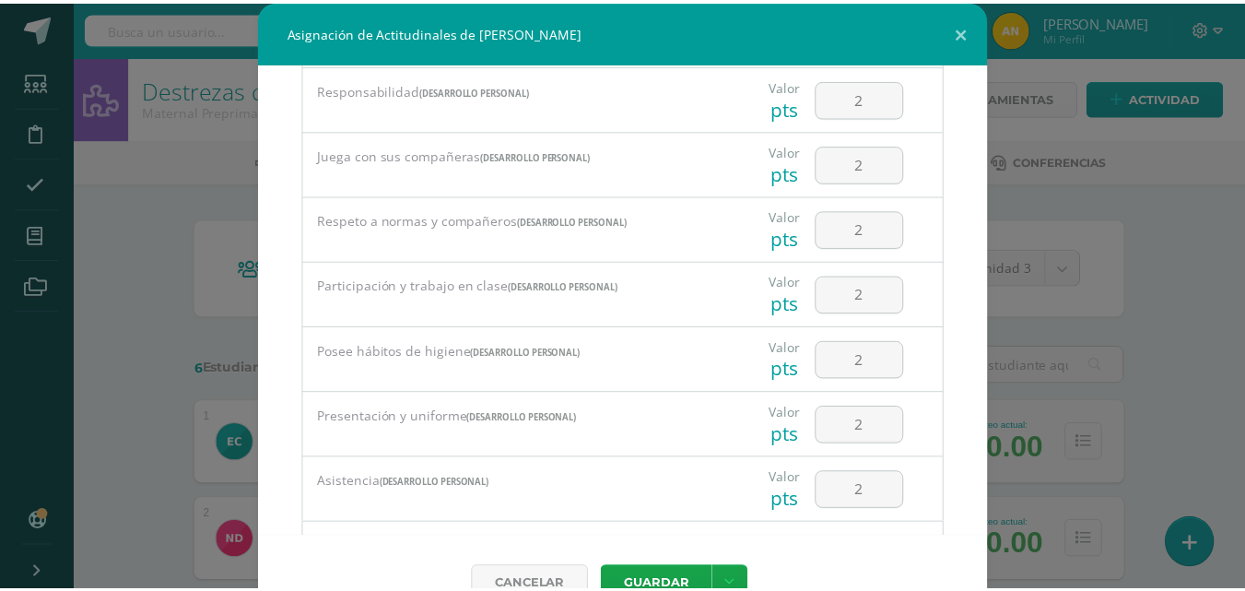
scroll to position [1185, 0]
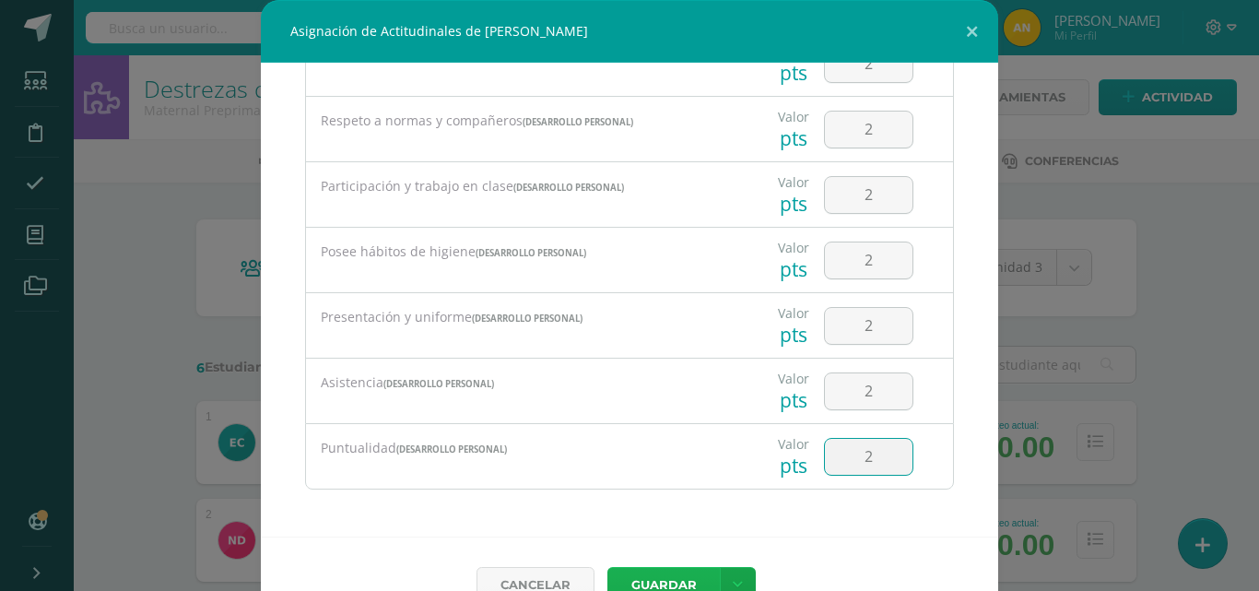
type input "2"
click at [655, 583] on button "Guardar" at bounding box center [663, 585] width 112 height 36
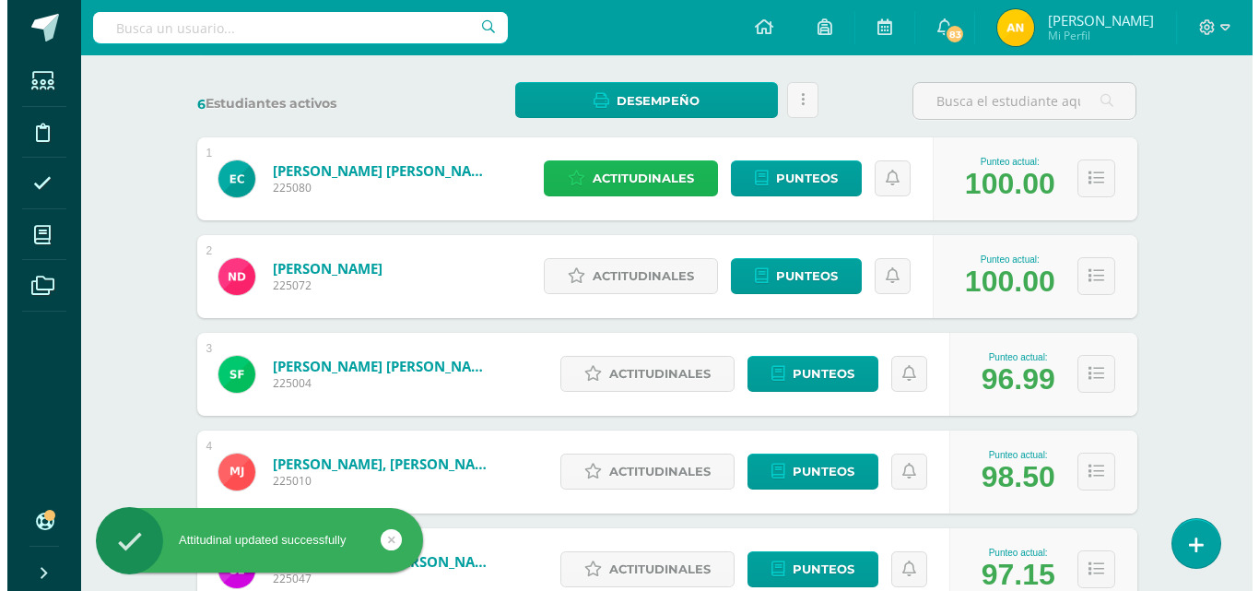
scroll to position [271, 0]
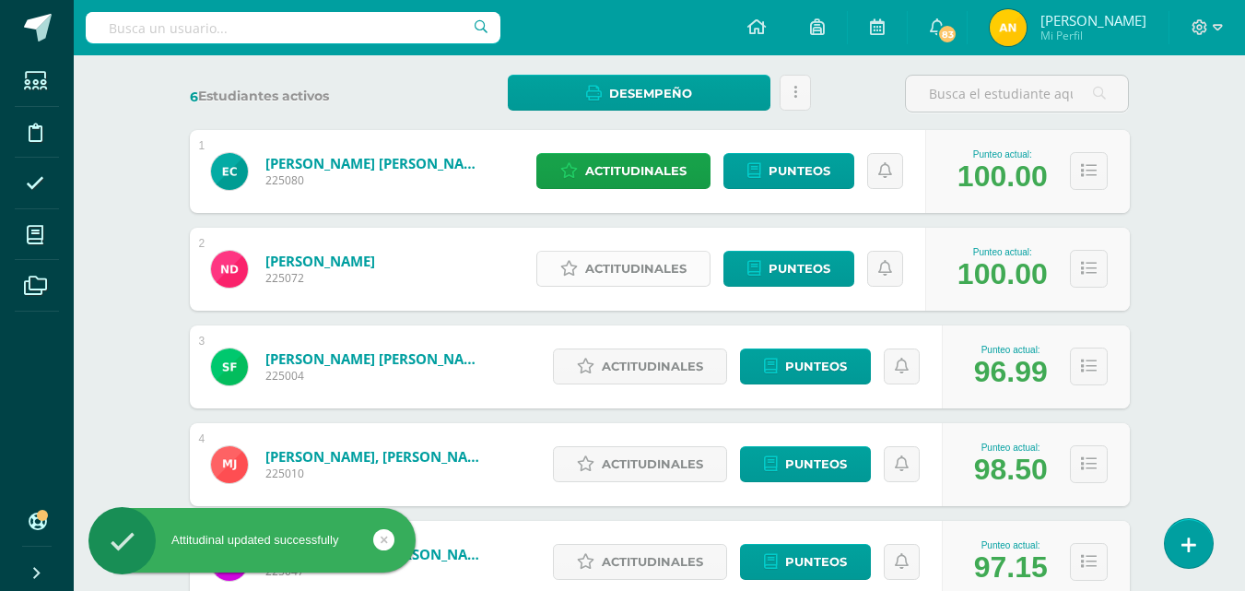
click at [618, 259] on span "Actitudinales" at bounding box center [635, 269] width 101 height 34
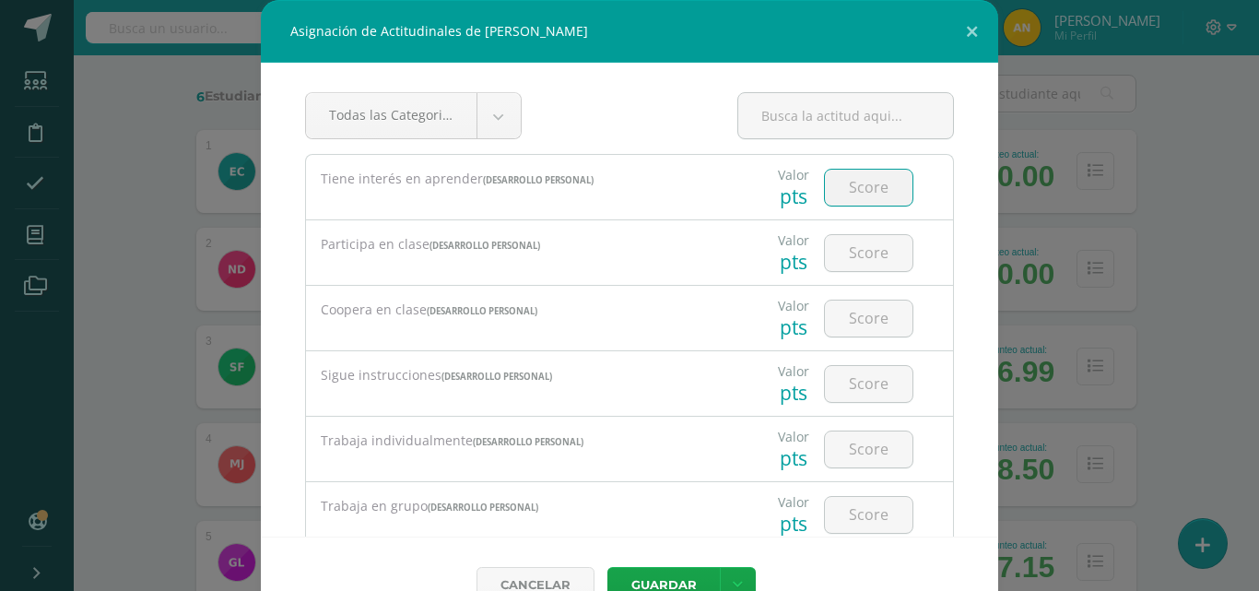
click at [868, 181] on input "number" at bounding box center [869, 188] width 88 height 36
type input "2"
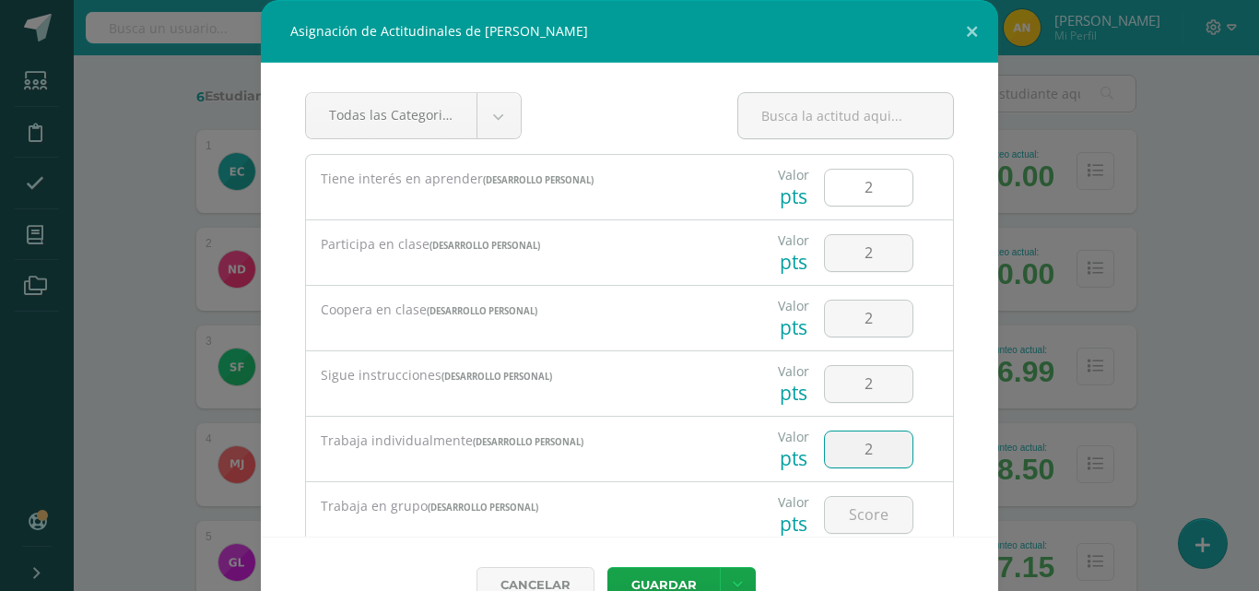
type input "2"
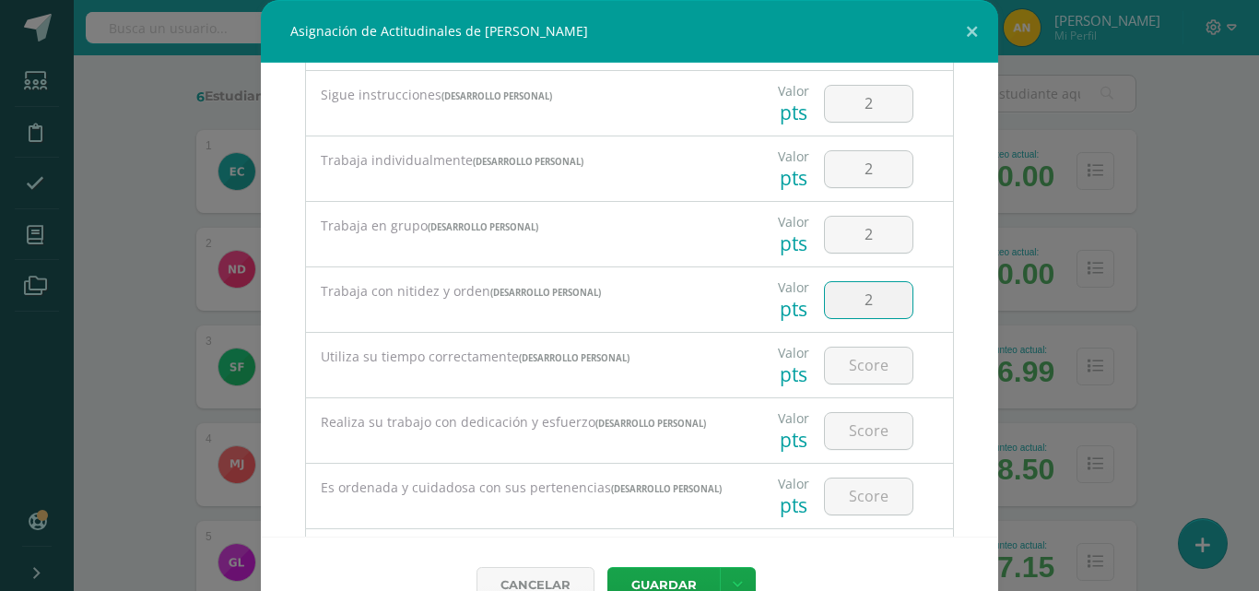
type input "2"
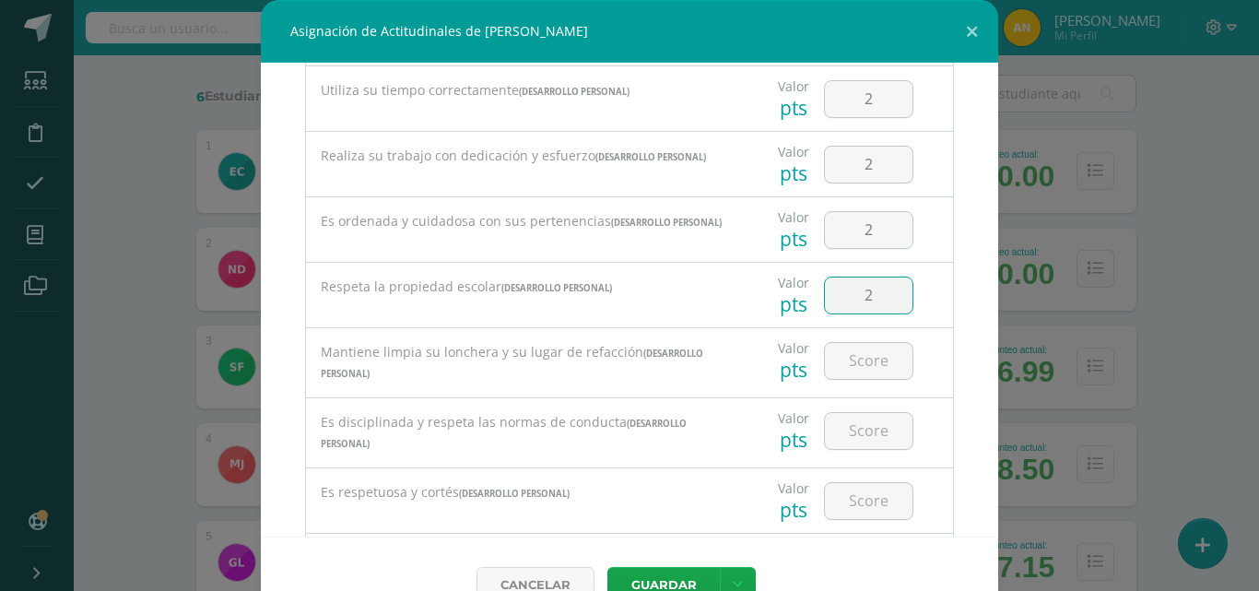
type input "2"
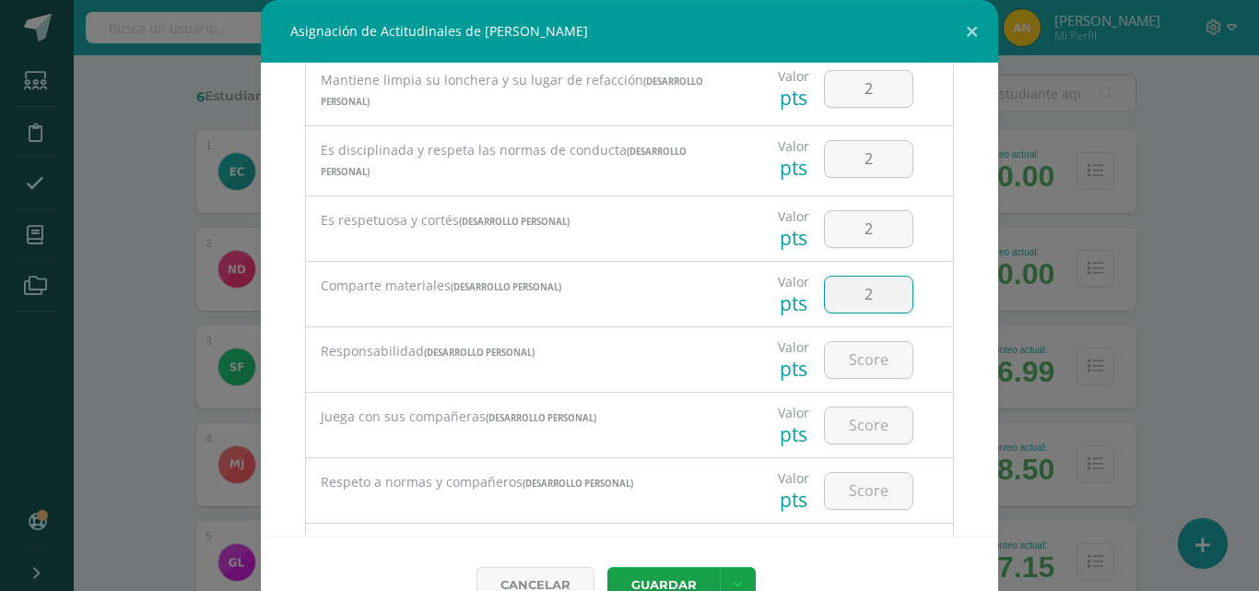
type input "2"
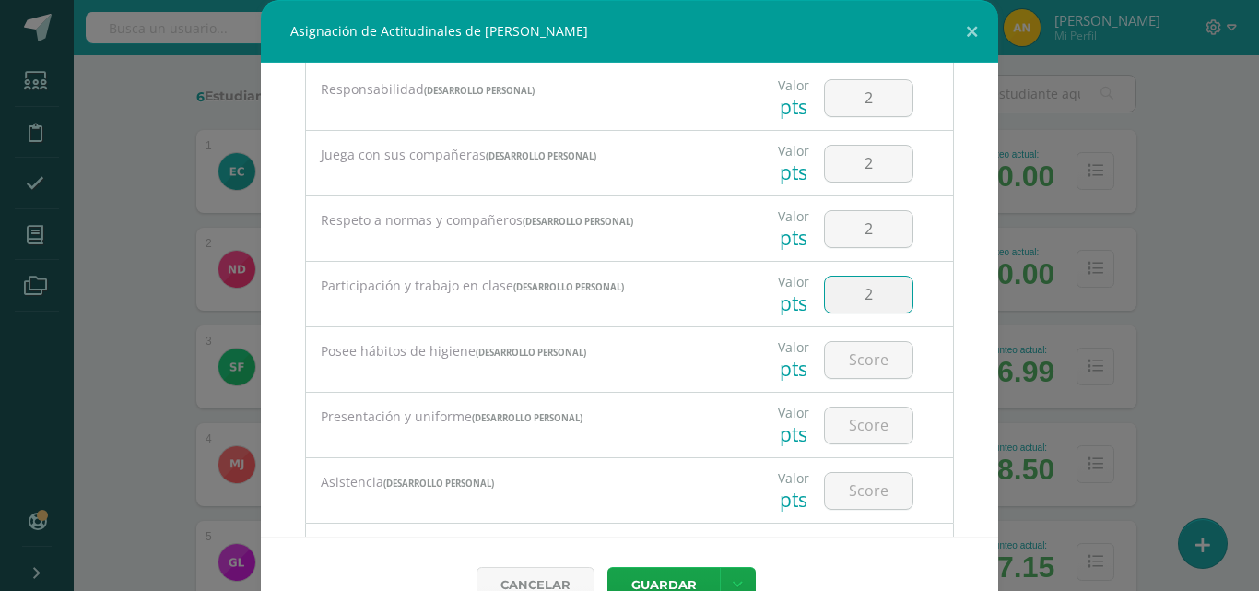
type input "2"
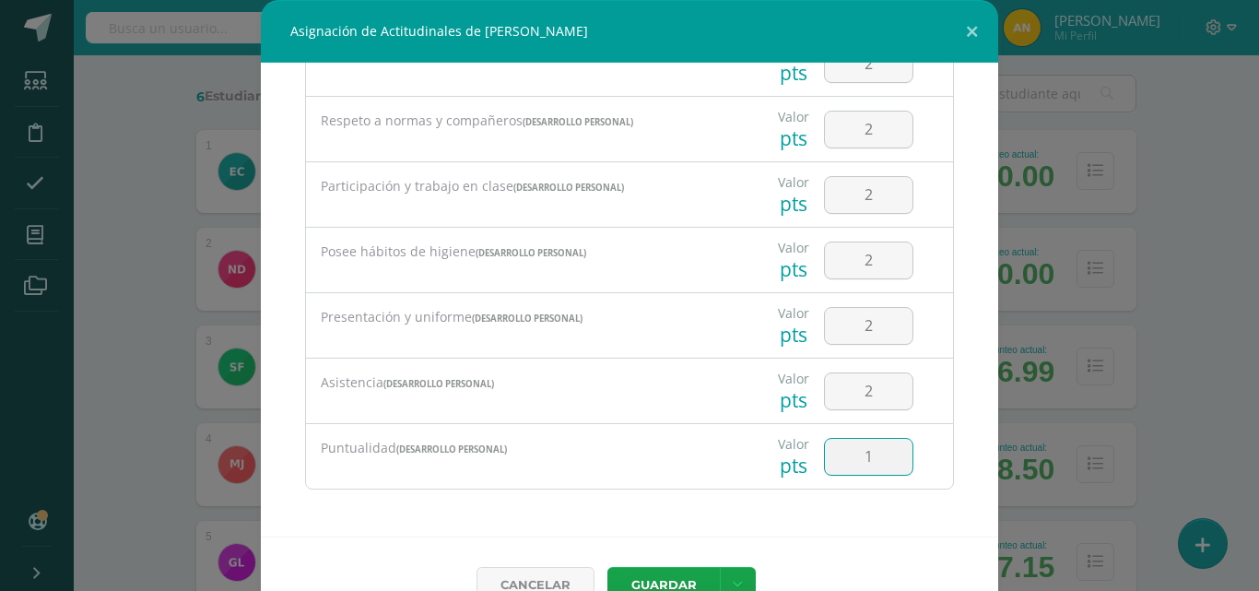
type input "1"
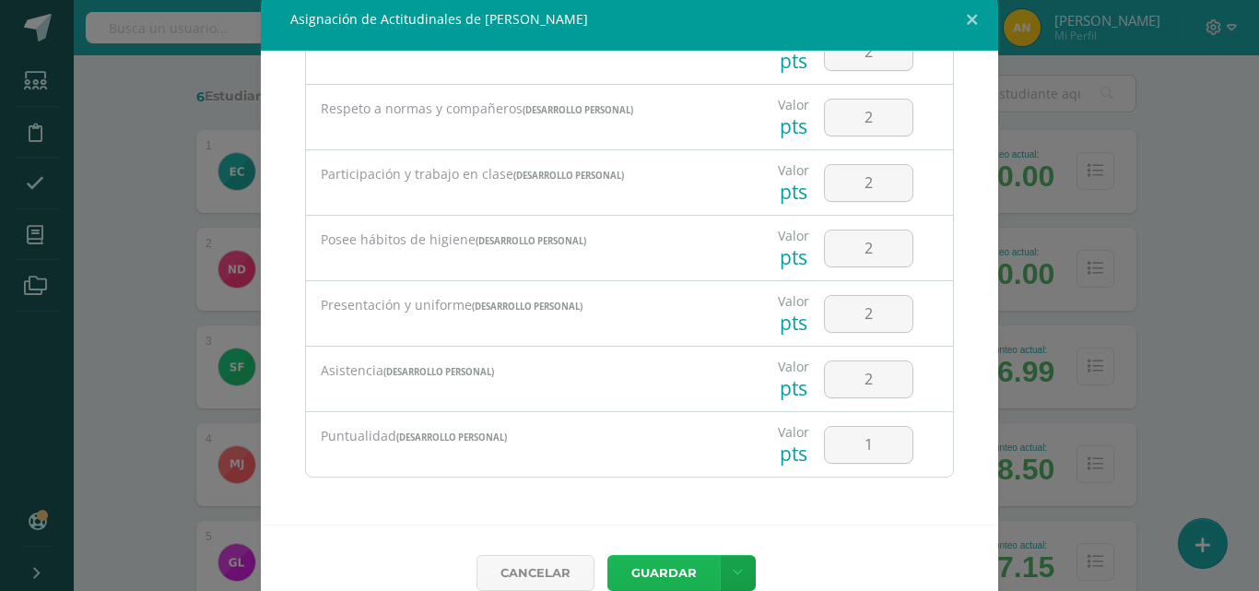
click at [666, 558] on button "Guardar" at bounding box center [663, 573] width 112 height 36
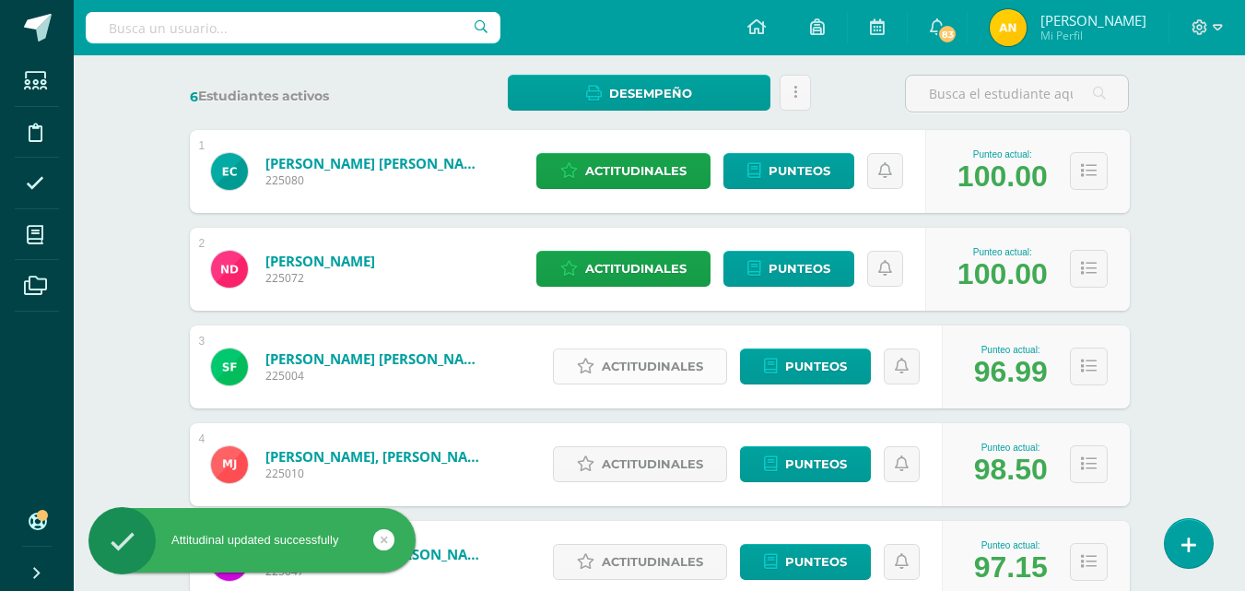
click at [691, 366] on span "Actitudinales" at bounding box center [652, 366] width 101 height 34
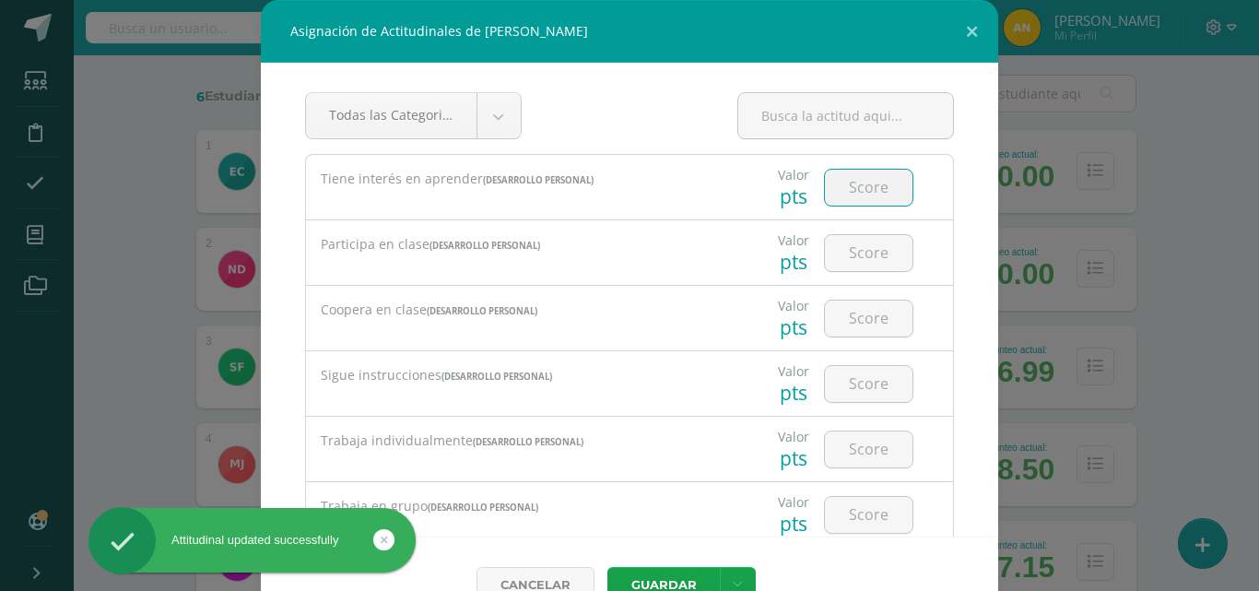
click at [831, 172] on input "number" at bounding box center [869, 188] width 88 height 36
type input "2"
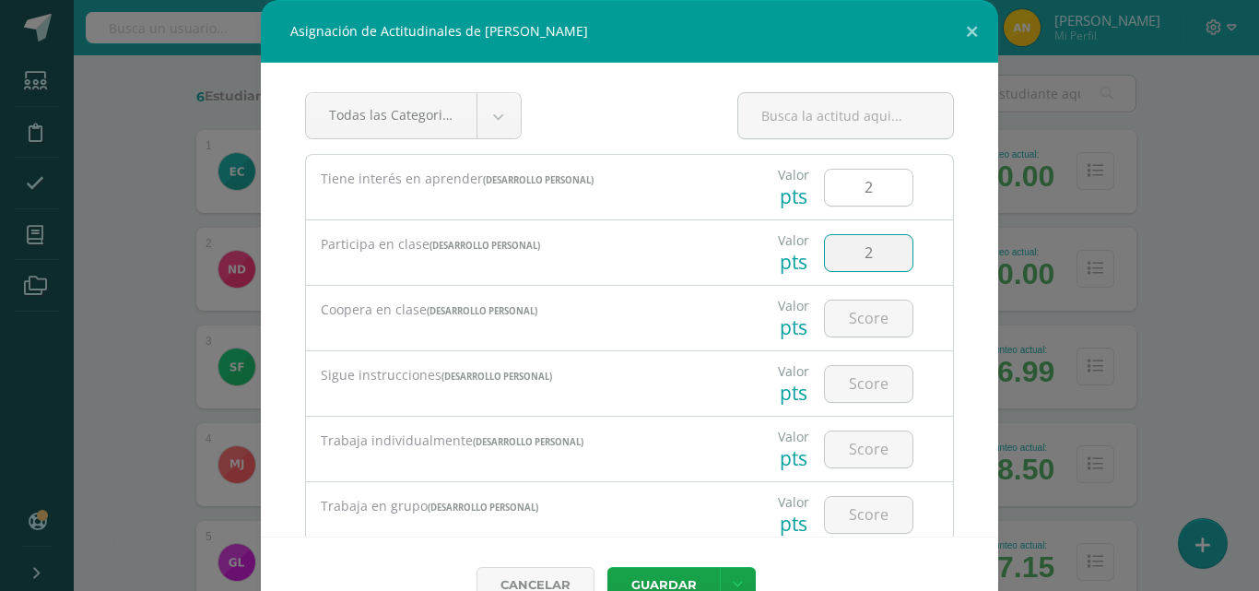
type input "2"
type input "1"
type input "2"
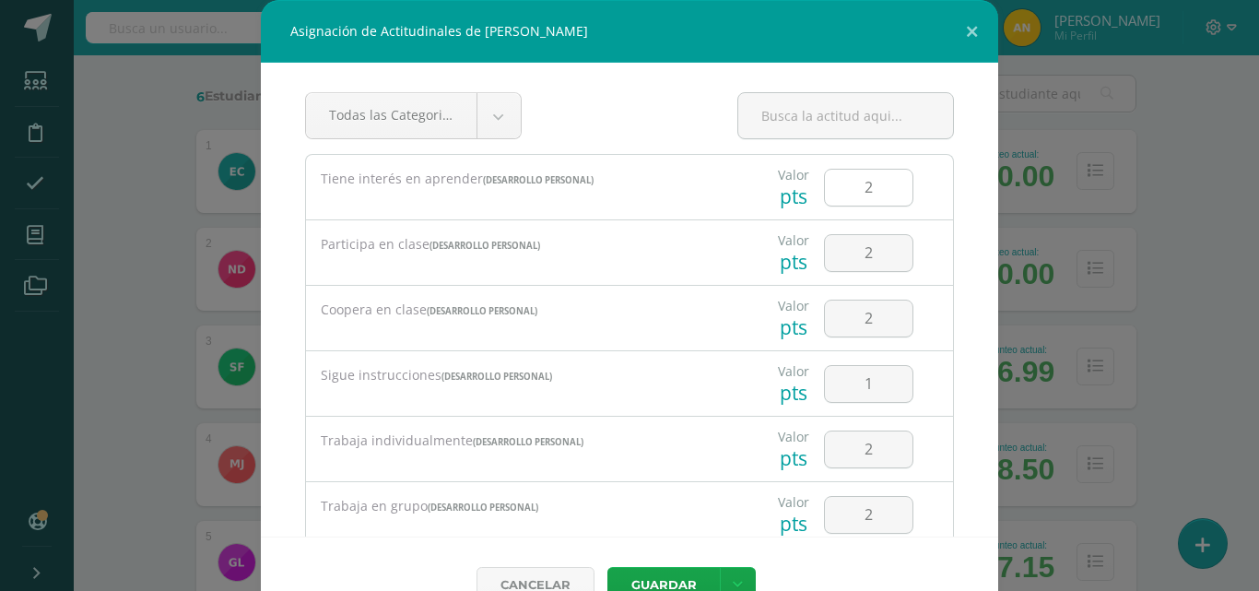
scroll to position [280, 0]
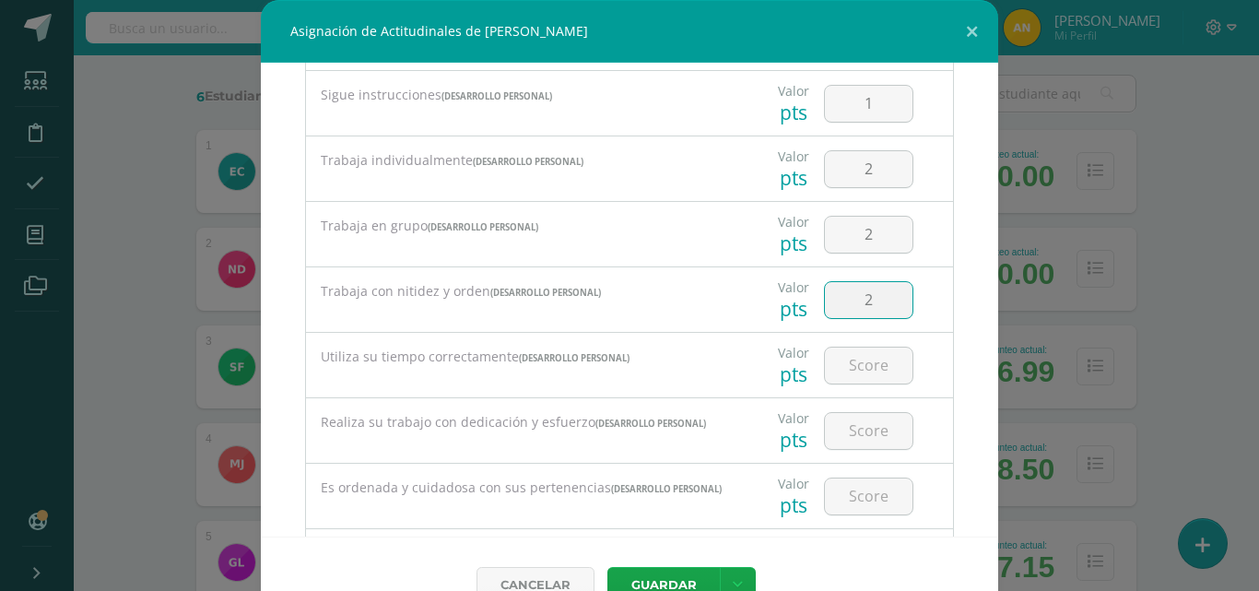
type input "2"
type input "1"
type input "2"
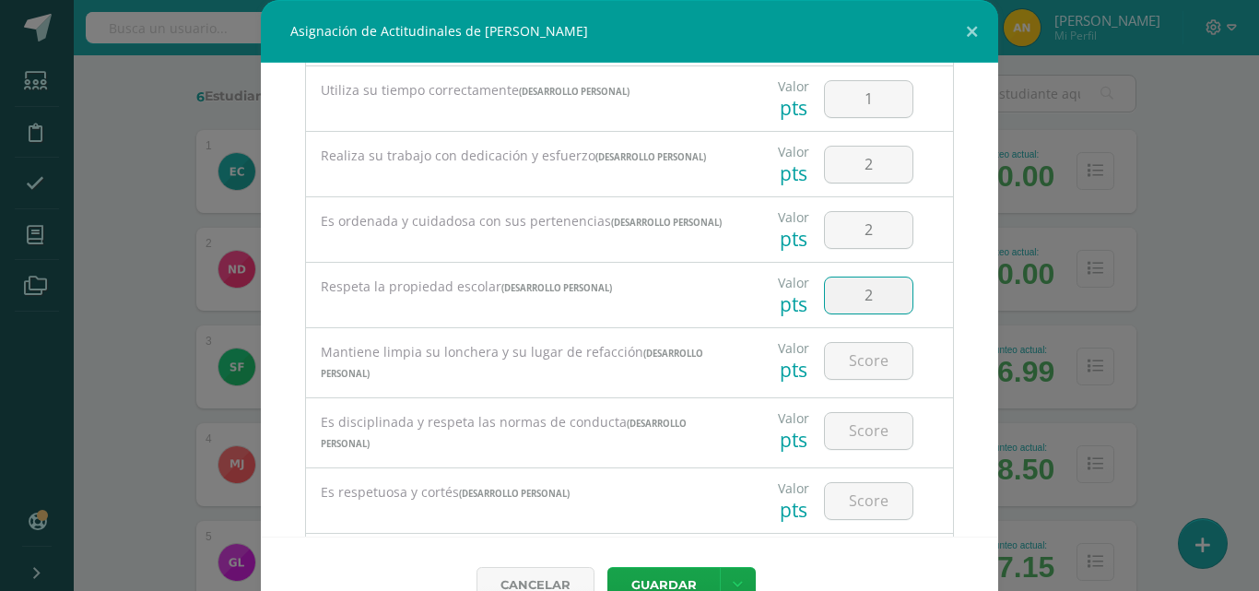
type input "2"
type input "1"
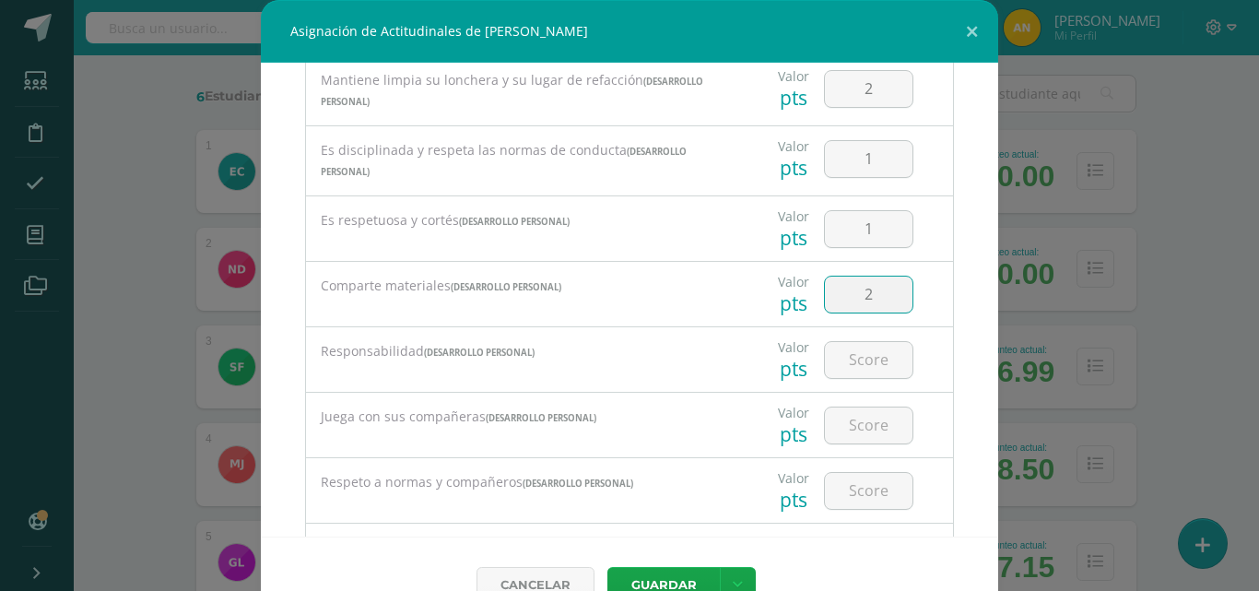
type input "2"
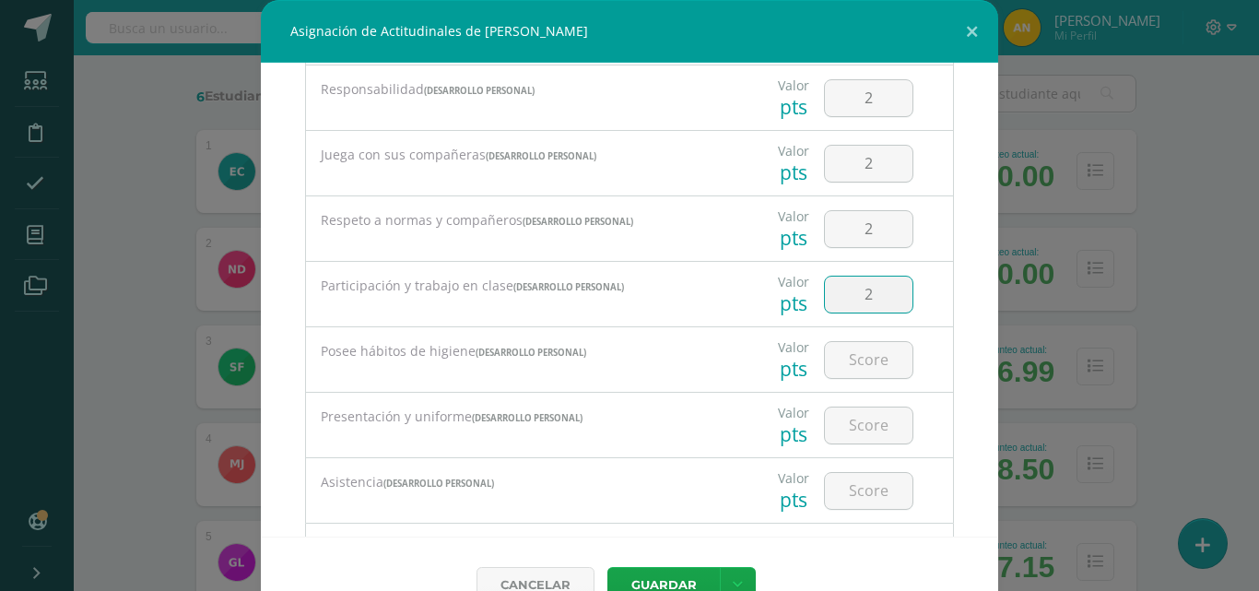
type input "2"
type input "1"
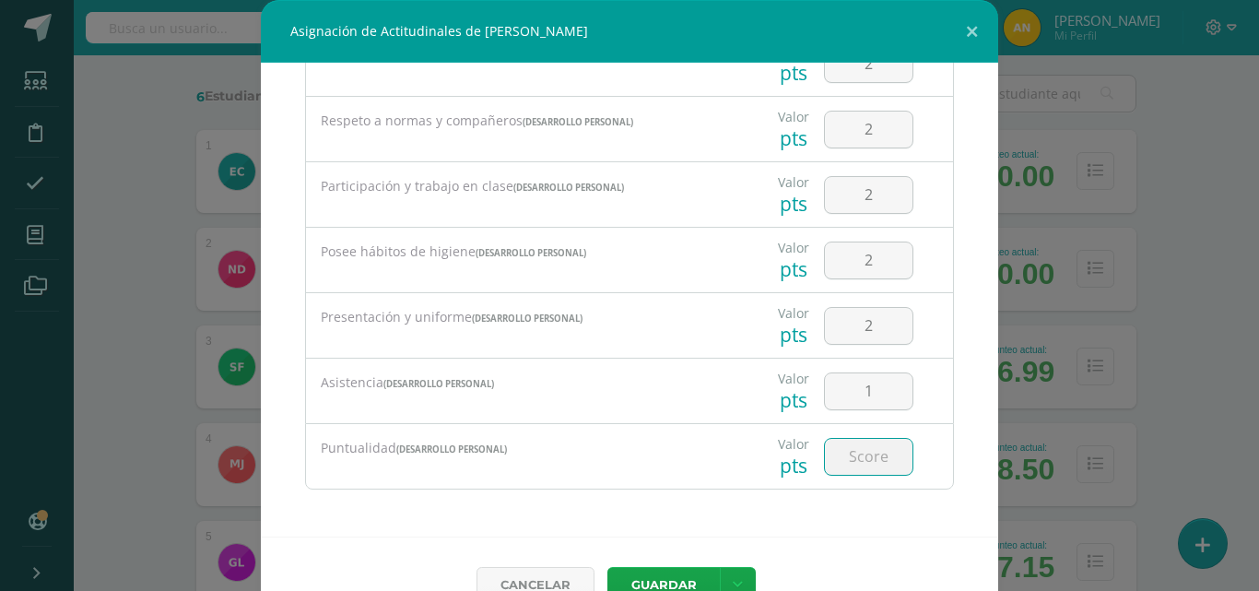
type input "2"
type input "1"
click at [851, 393] on input "1" at bounding box center [869, 391] width 88 height 36
type input "2"
click at [648, 581] on button "Guardar" at bounding box center [663, 585] width 112 height 36
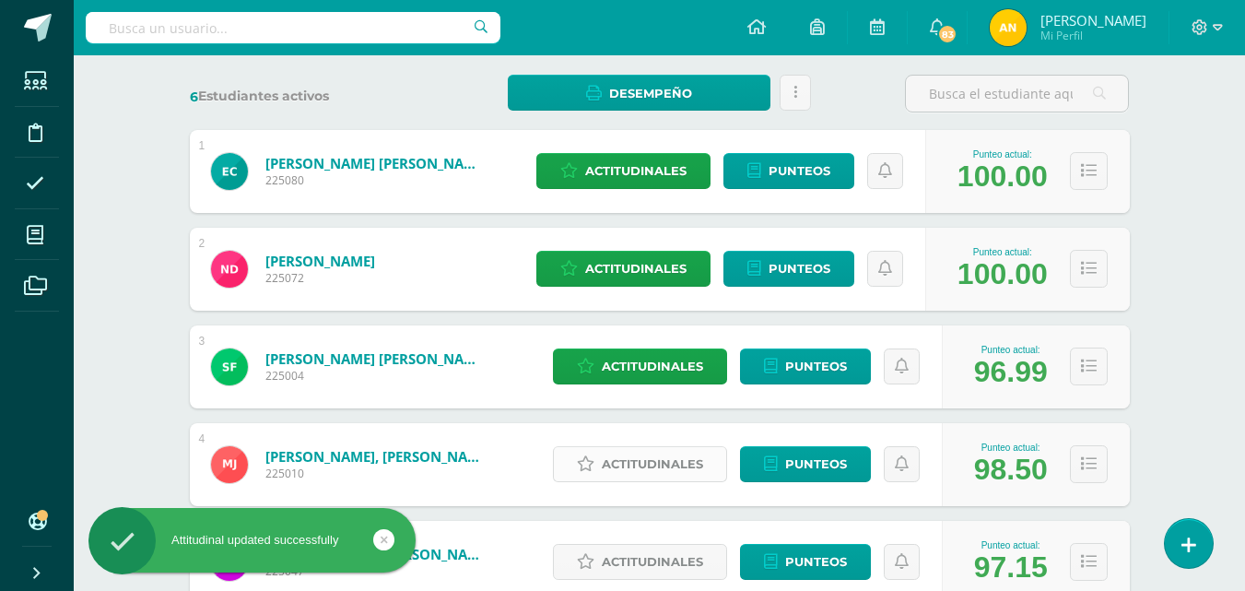
click at [669, 467] on span "Actitudinales" at bounding box center [652, 464] width 101 height 34
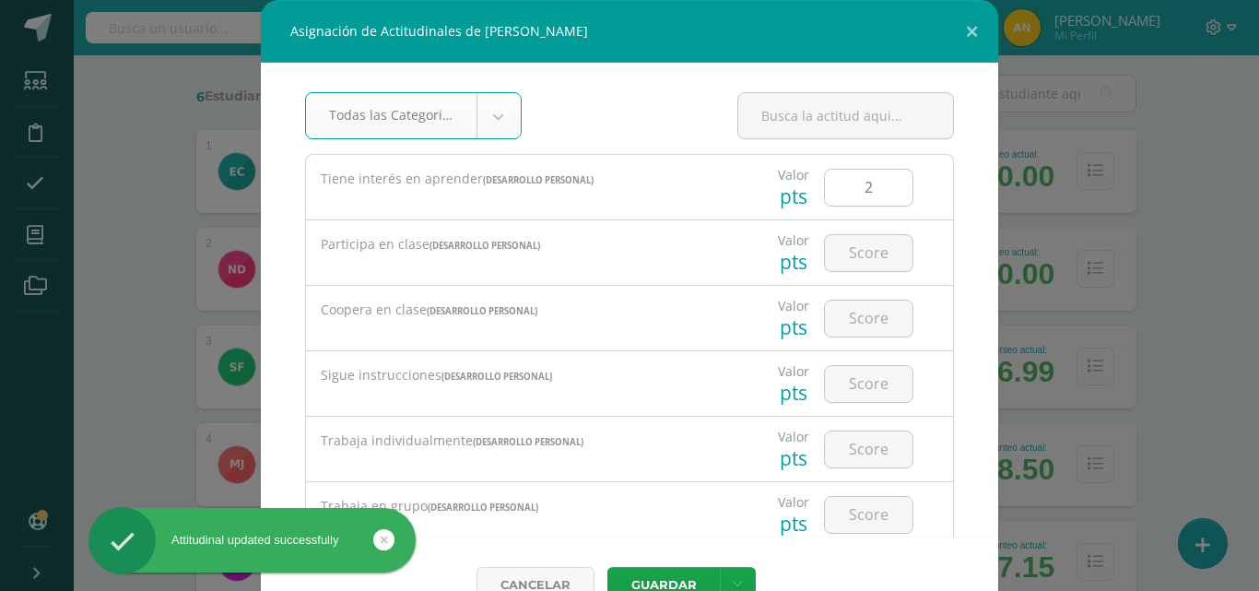
click at [837, 182] on input "2" at bounding box center [869, 188] width 88 height 36
type input "2"
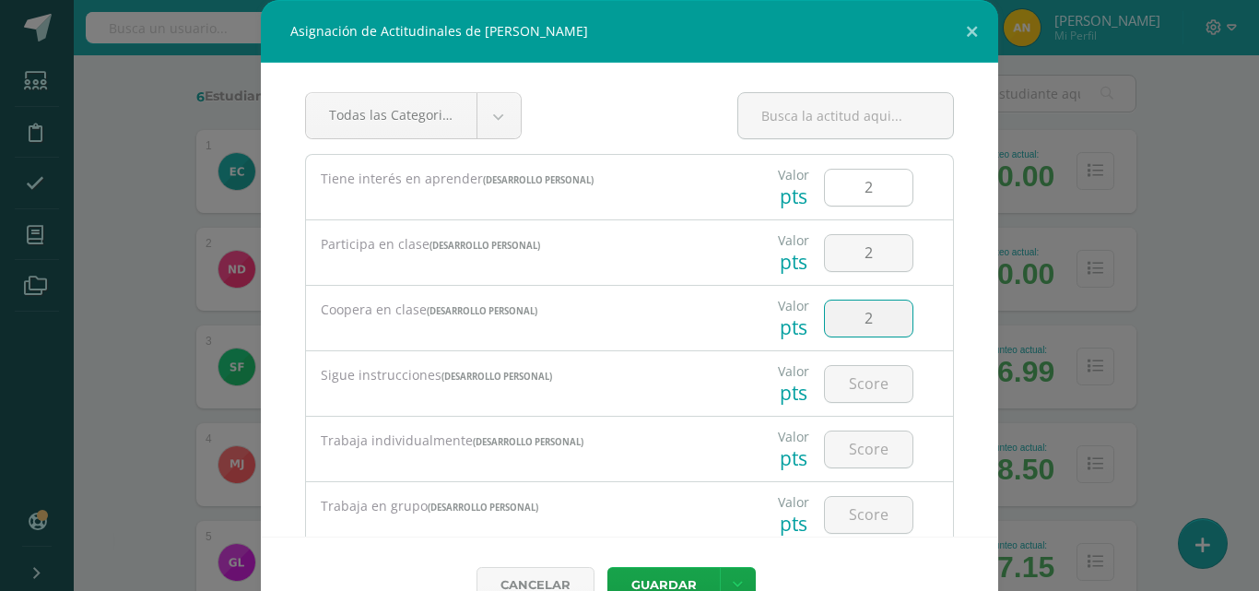
type input "2"
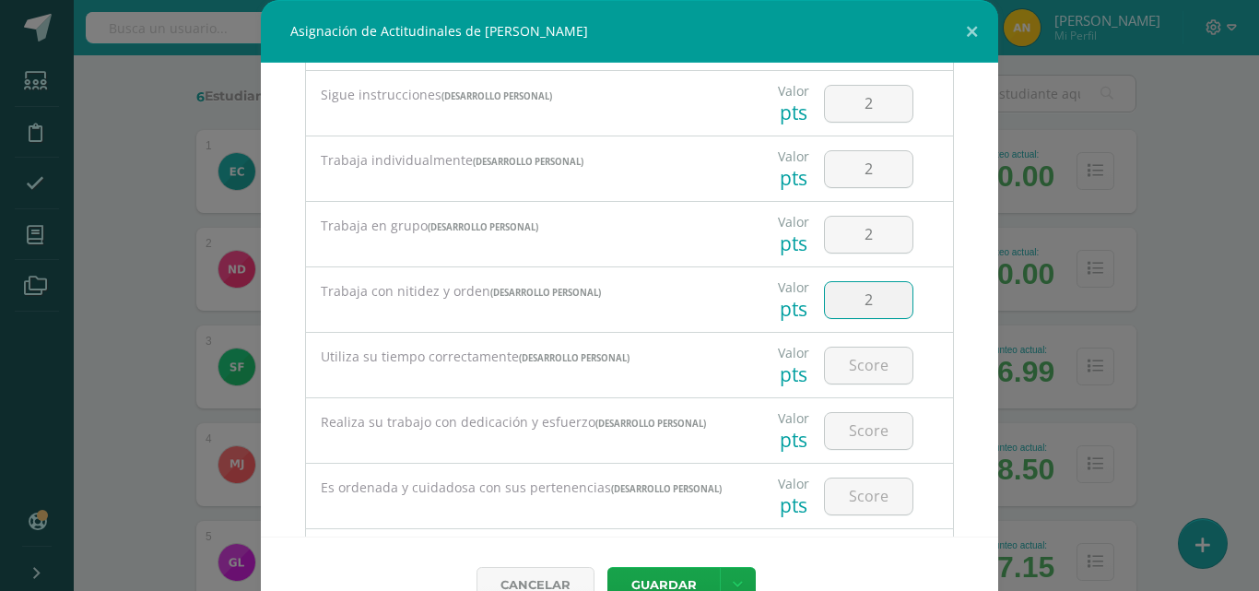
type input "2"
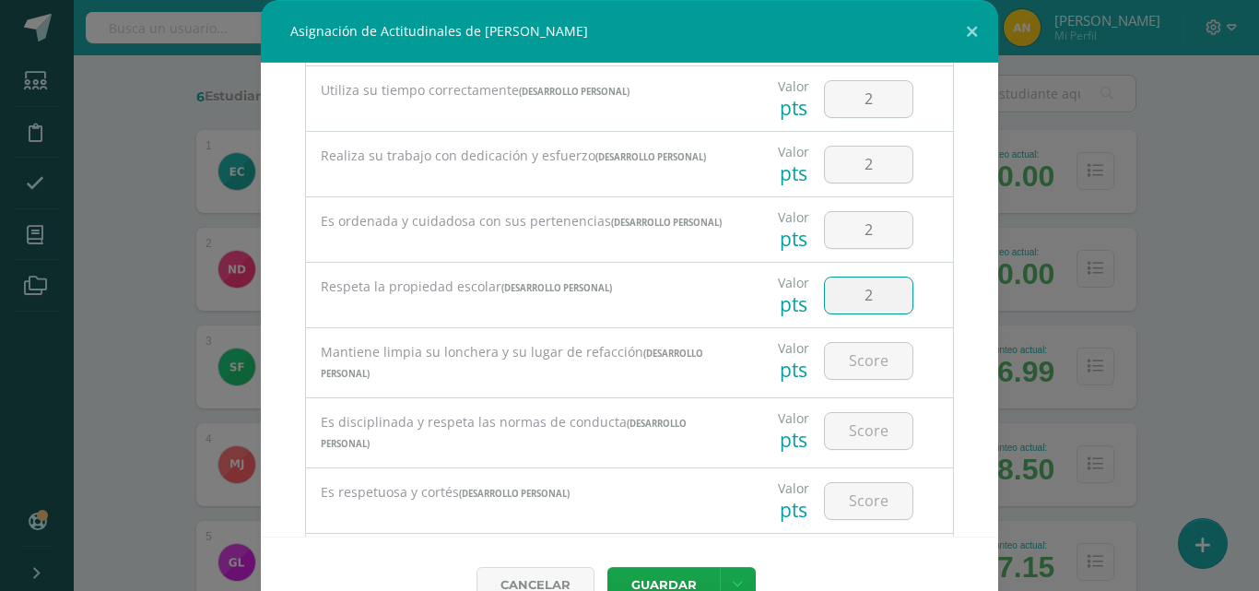
type input "2"
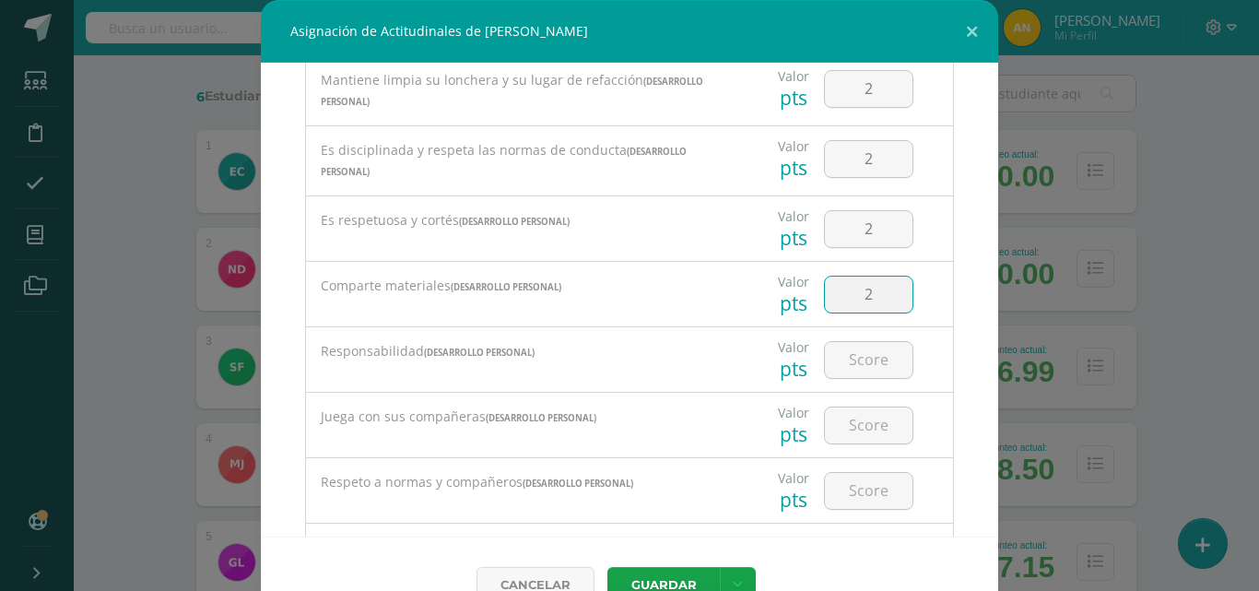
type input "2"
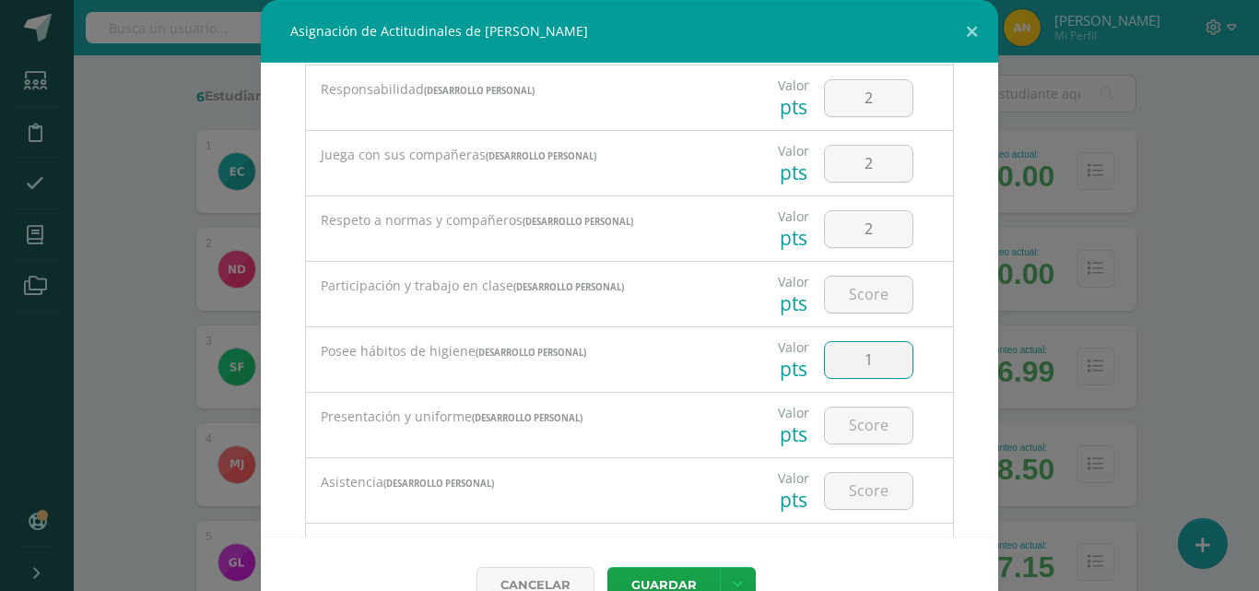
type input "2"
click at [840, 299] on input "2" at bounding box center [869, 294] width 88 height 36
type input "2"
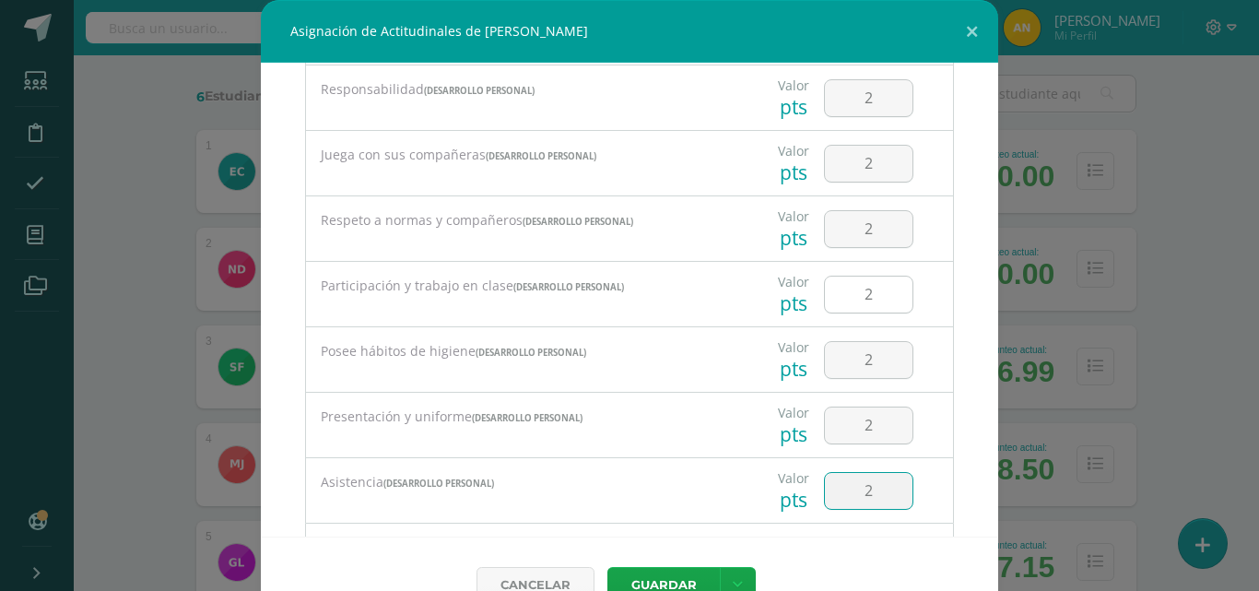
scroll to position [1185, 0]
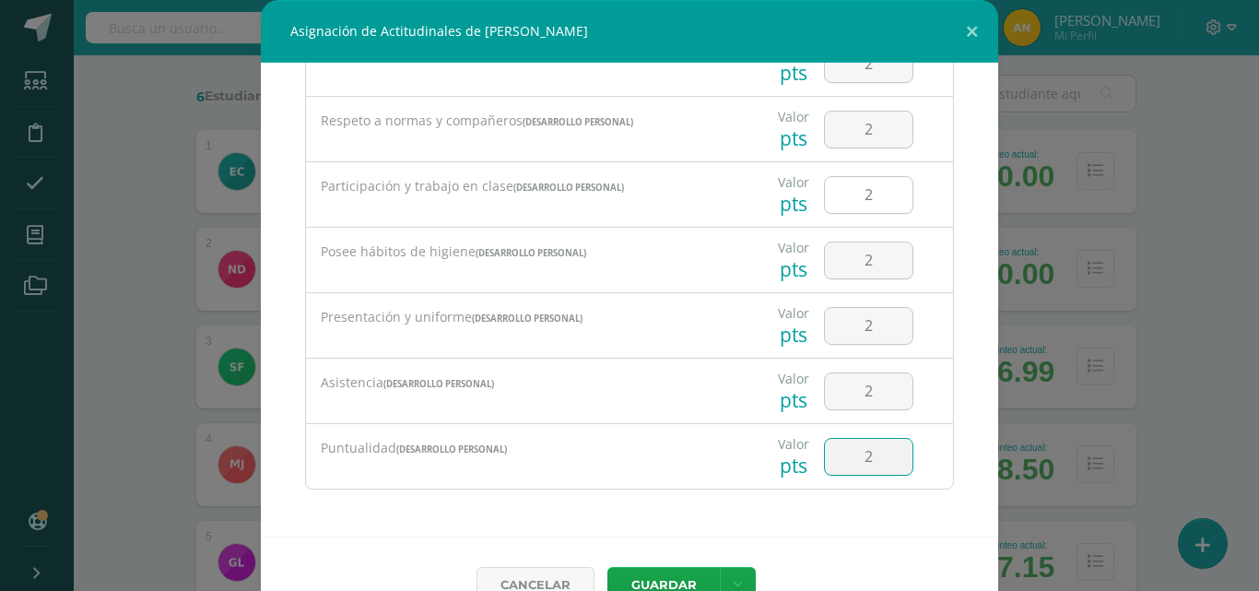
type input "2"
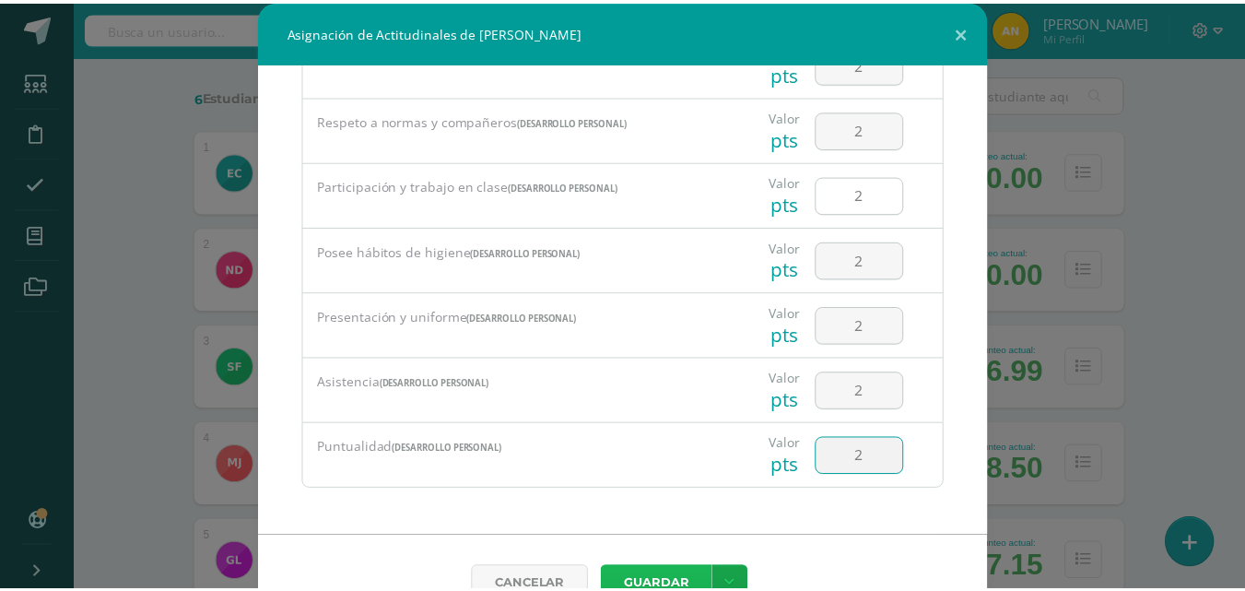
scroll to position [12, 0]
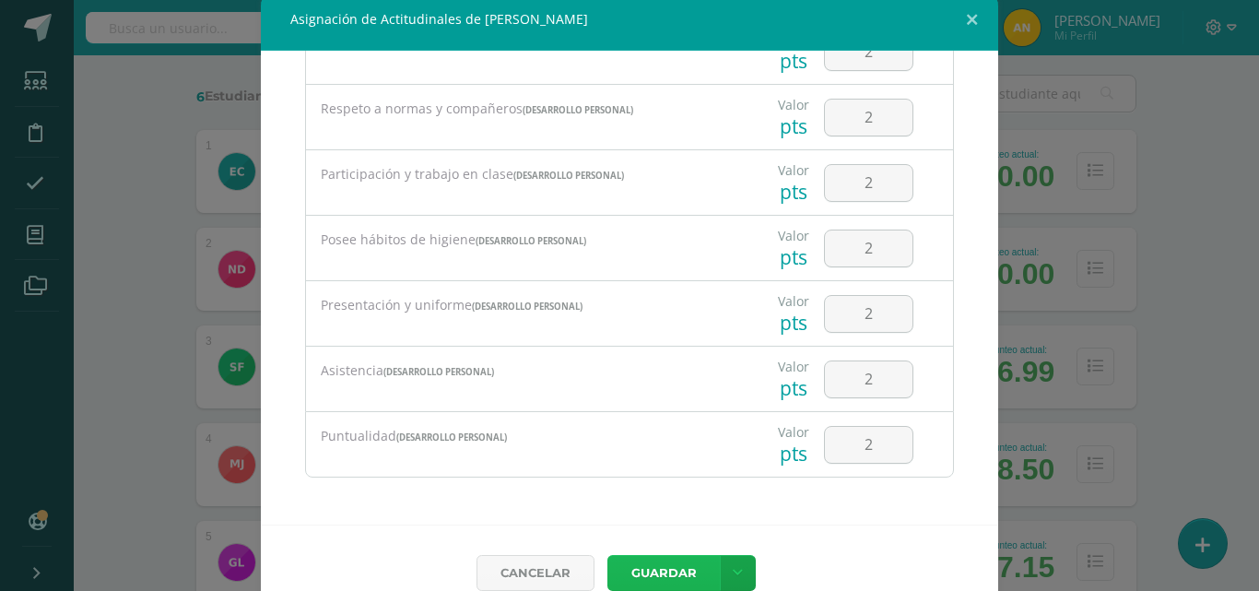
click at [661, 561] on button "Guardar" at bounding box center [663, 573] width 112 height 36
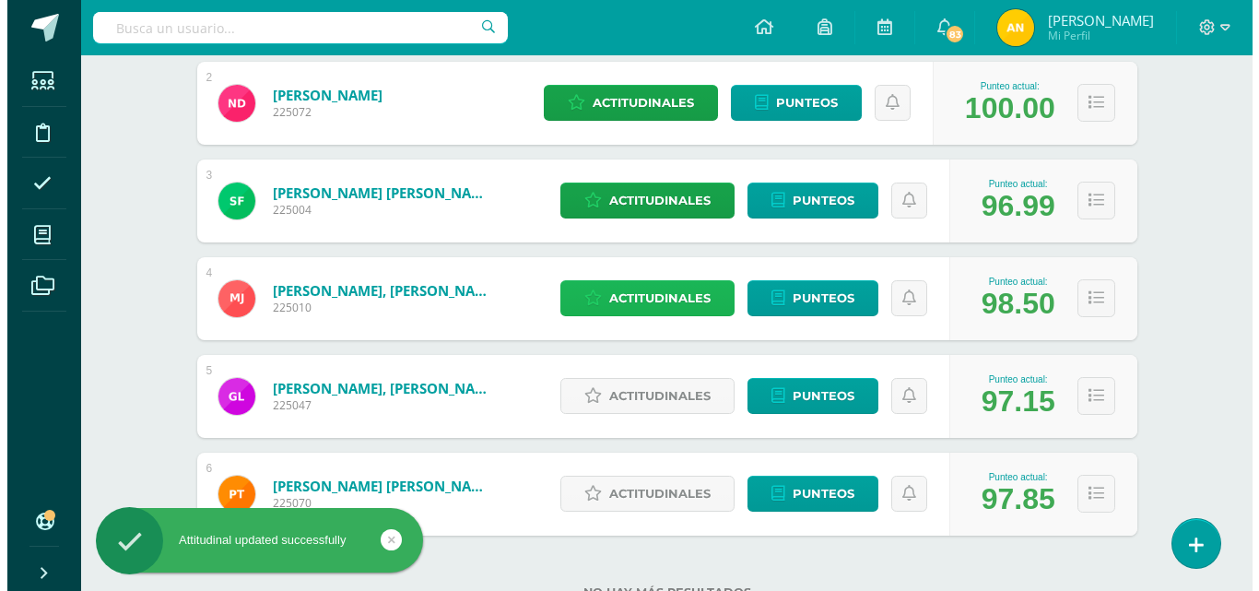
scroll to position [504, 0]
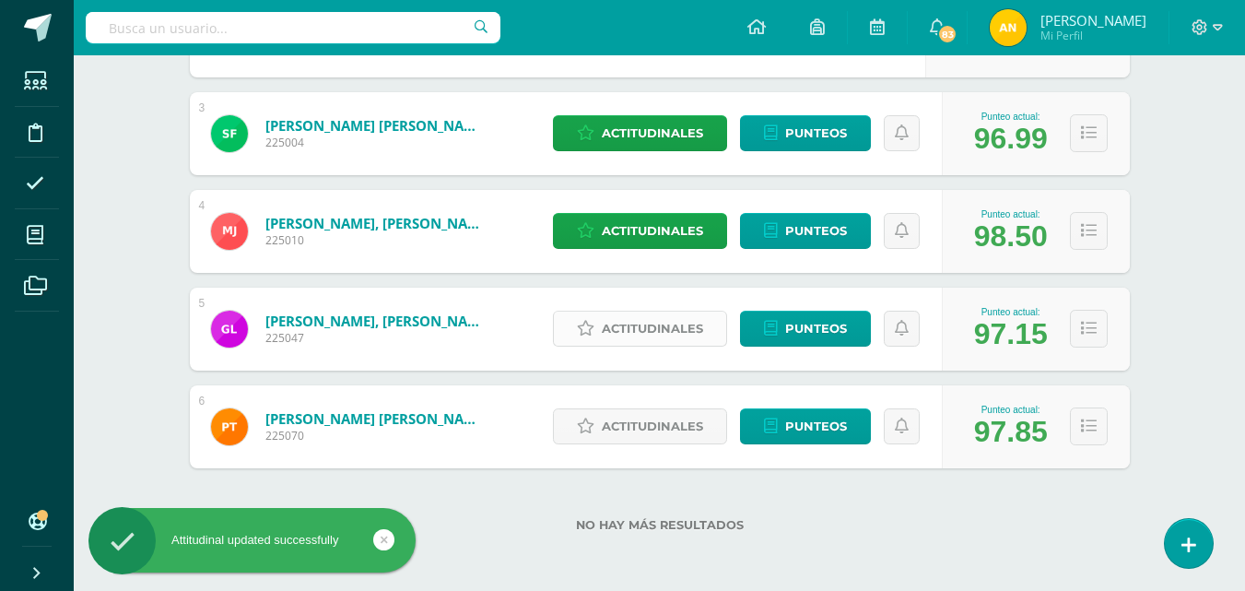
click at [689, 320] on span "Actitudinales" at bounding box center [652, 328] width 101 height 34
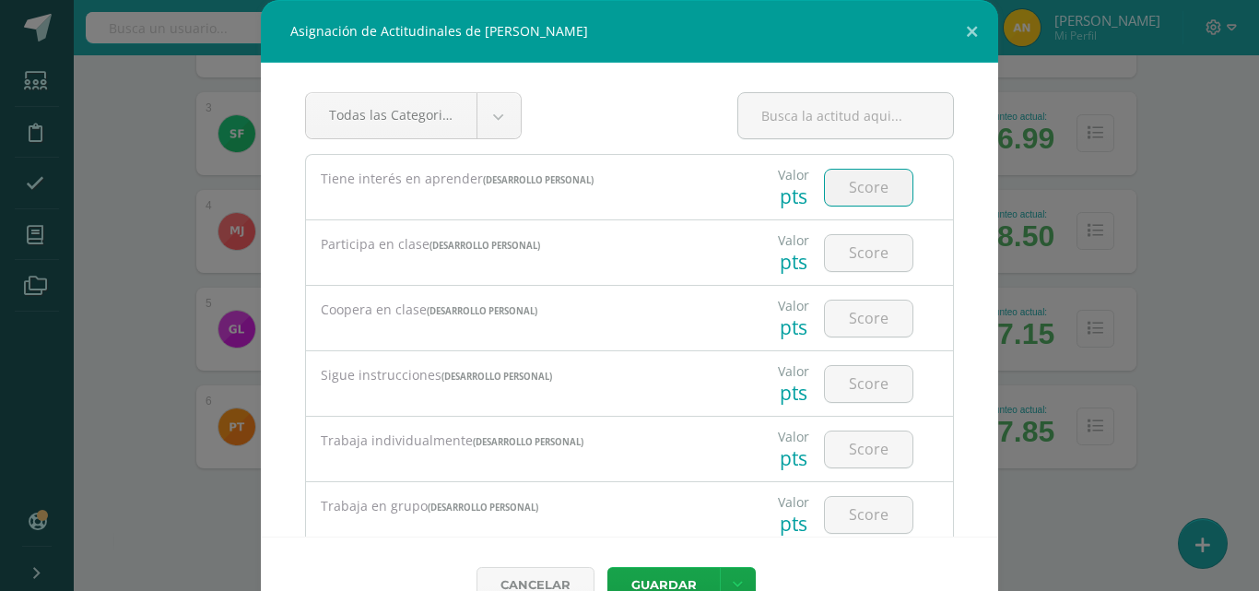
click at [839, 194] on input "number" at bounding box center [869, 188] width 88 height 36
type input "2"
type input "1"
type input "2"
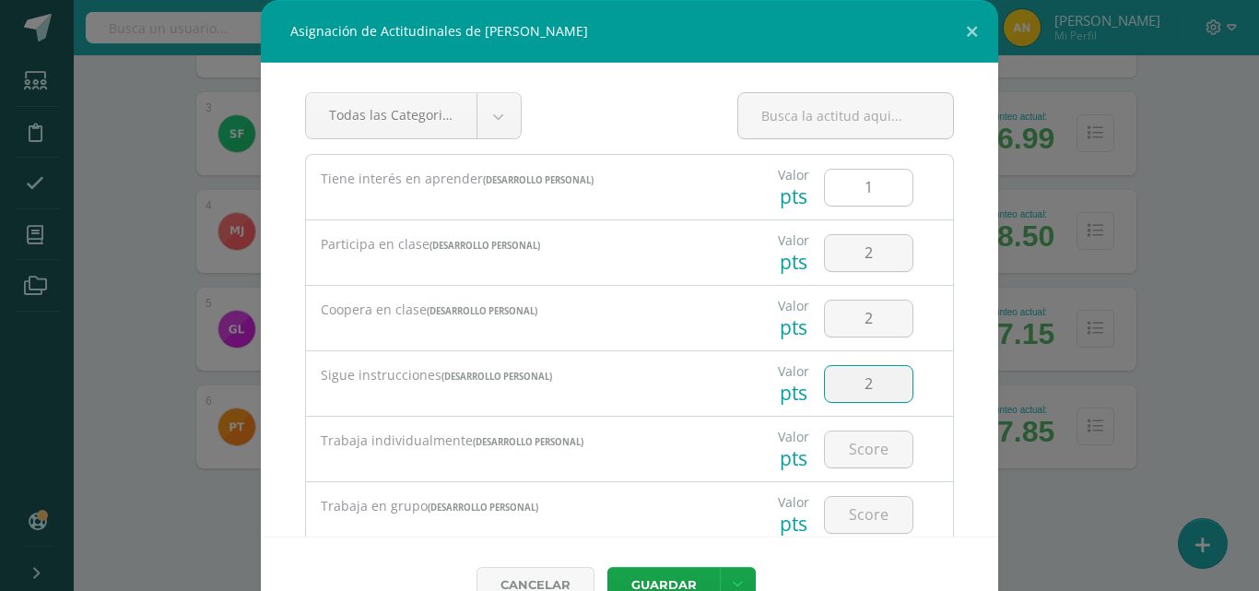
type input "2"
click at [865, 380] on input "2" at bounding box center [869, 384] width 88 height 36
type input "1"
type input "2"
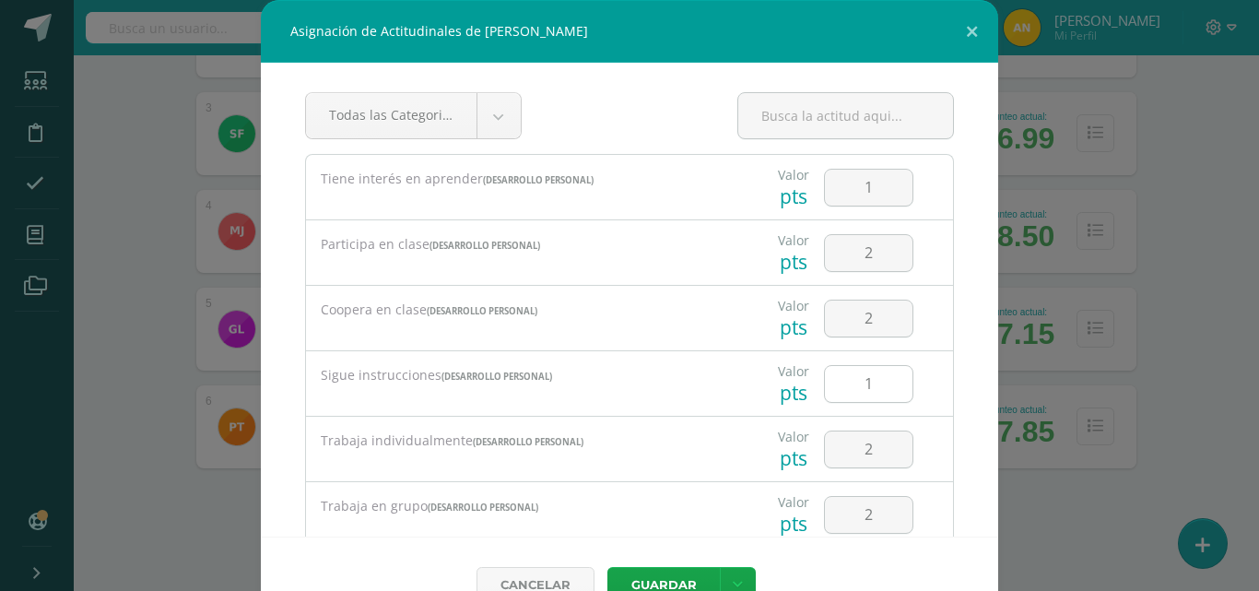
scroll to position [280, 0]
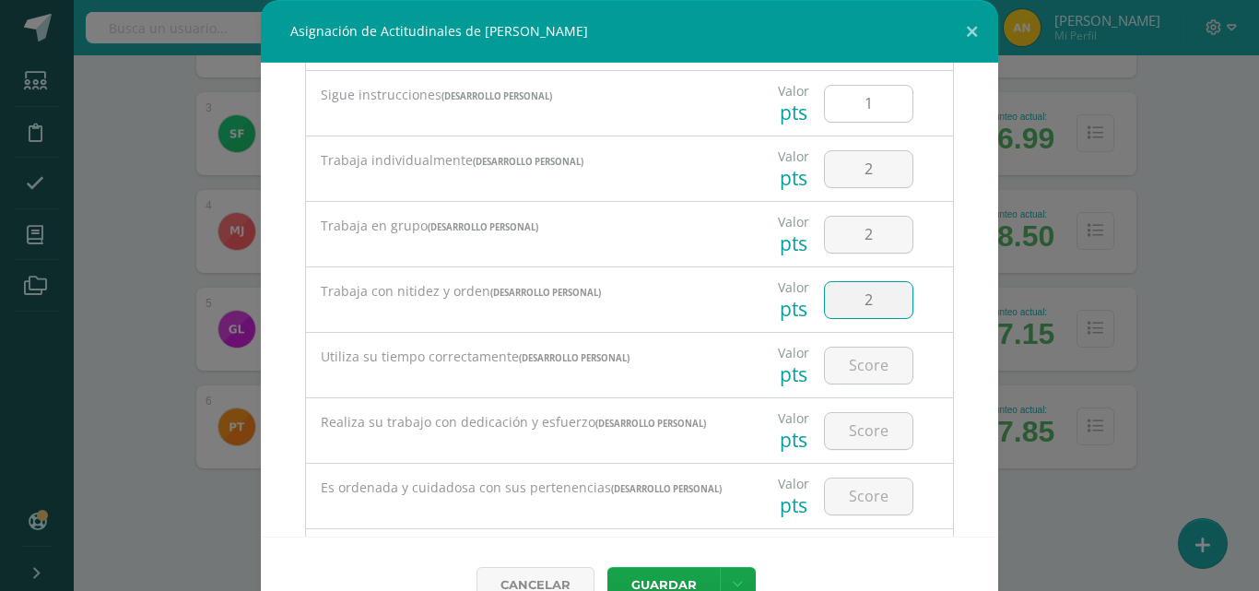
type input "2"
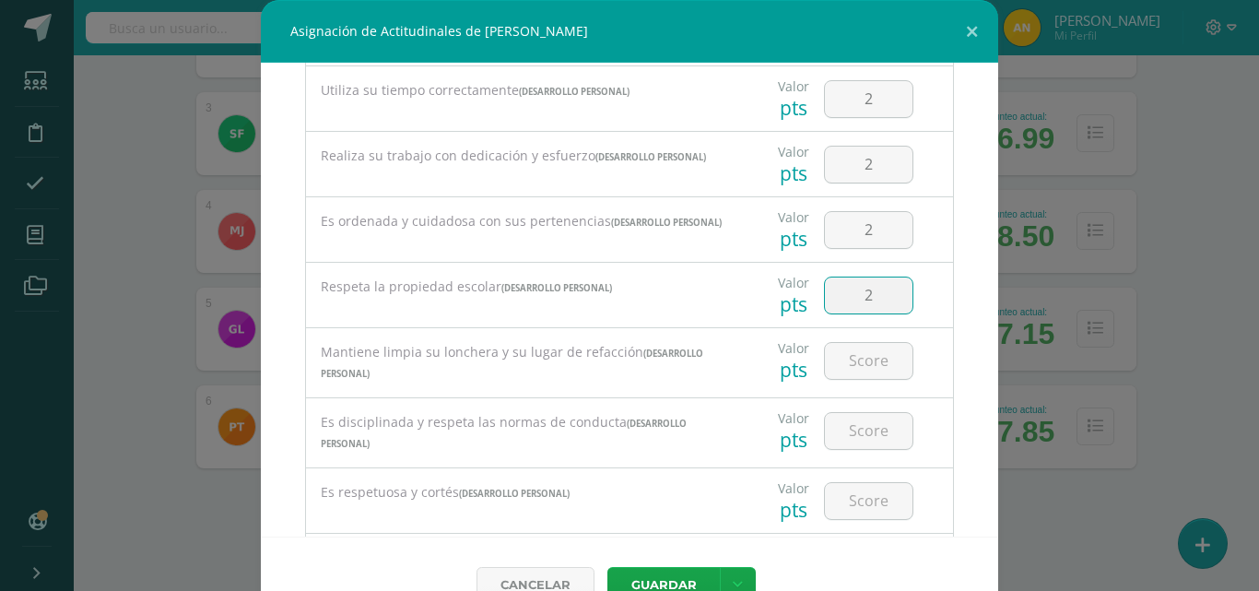
type input "2"
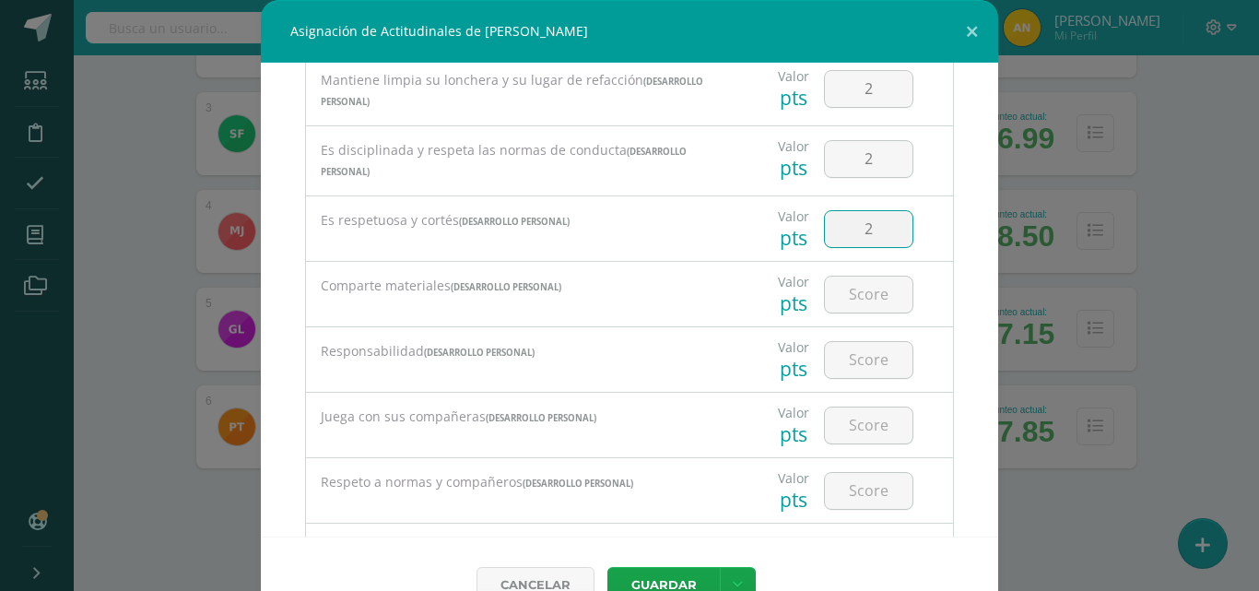
click at [876, 235] on input "2" at bounding box center [869, 229] width 88 height 36
type input "1"
type input "2"
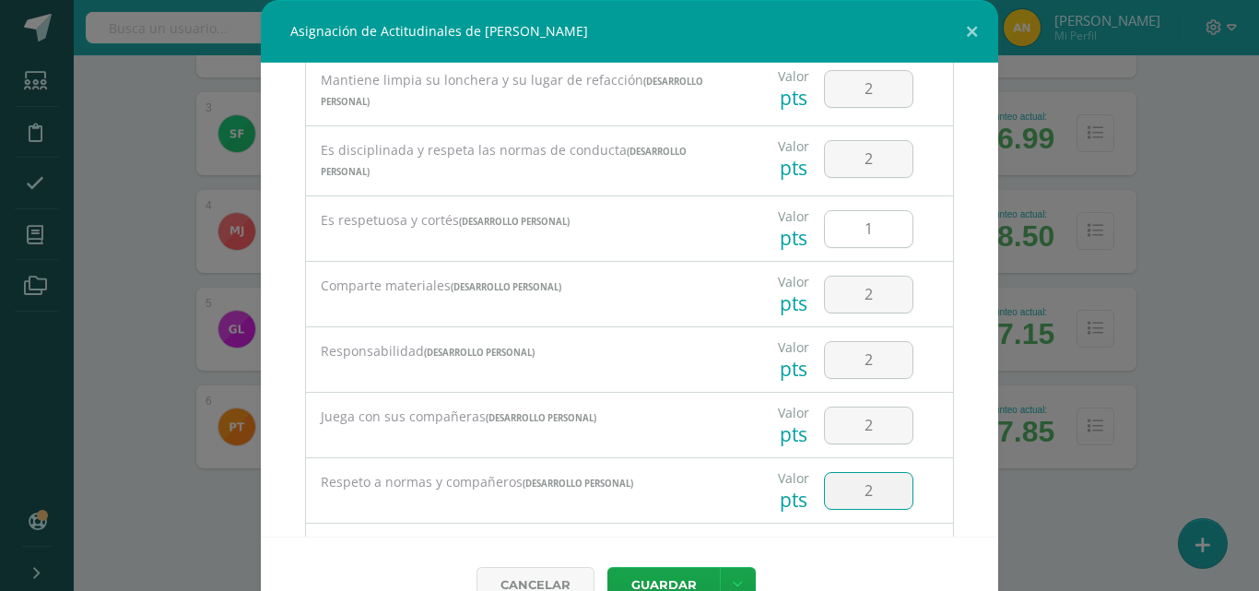
type input "2"
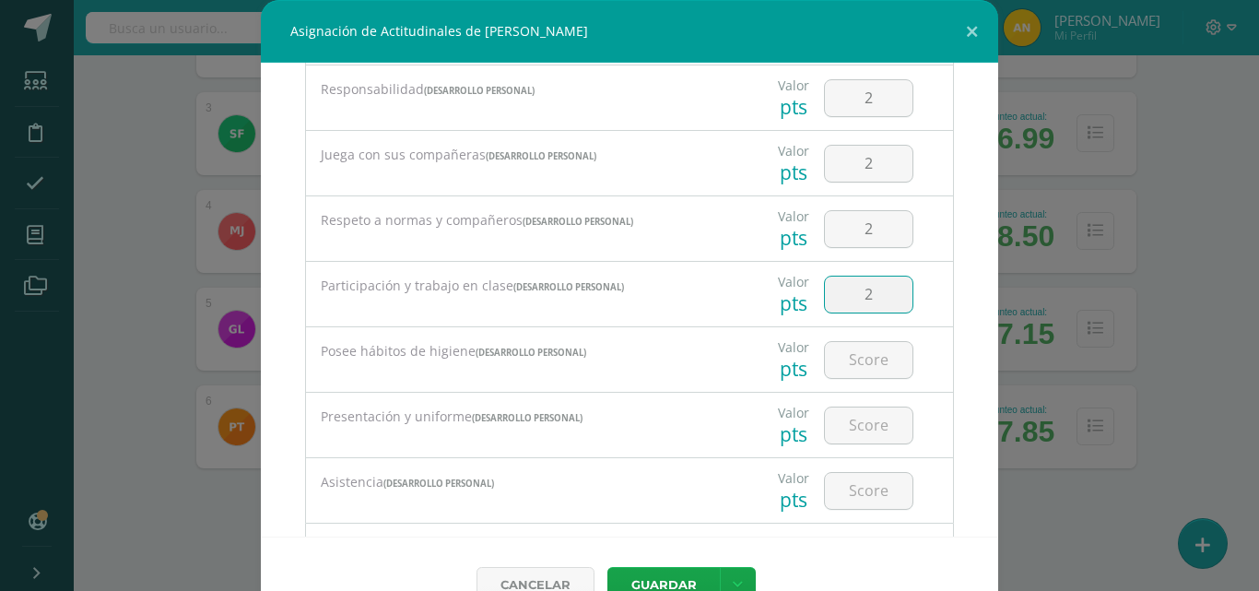
type input "2"
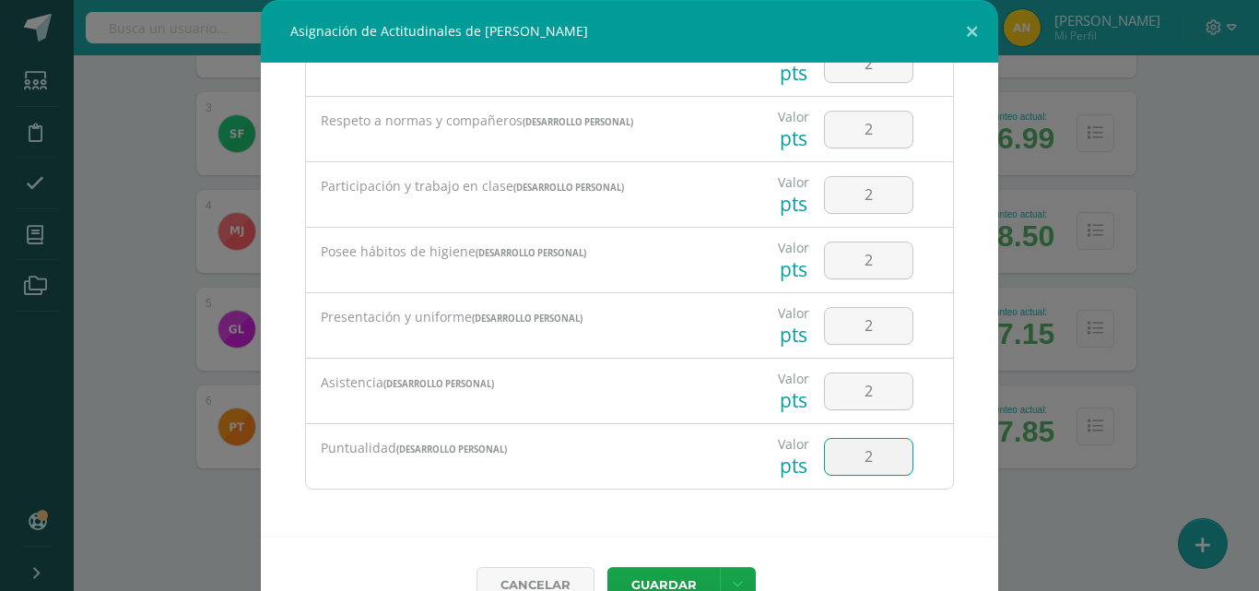
type input "2"
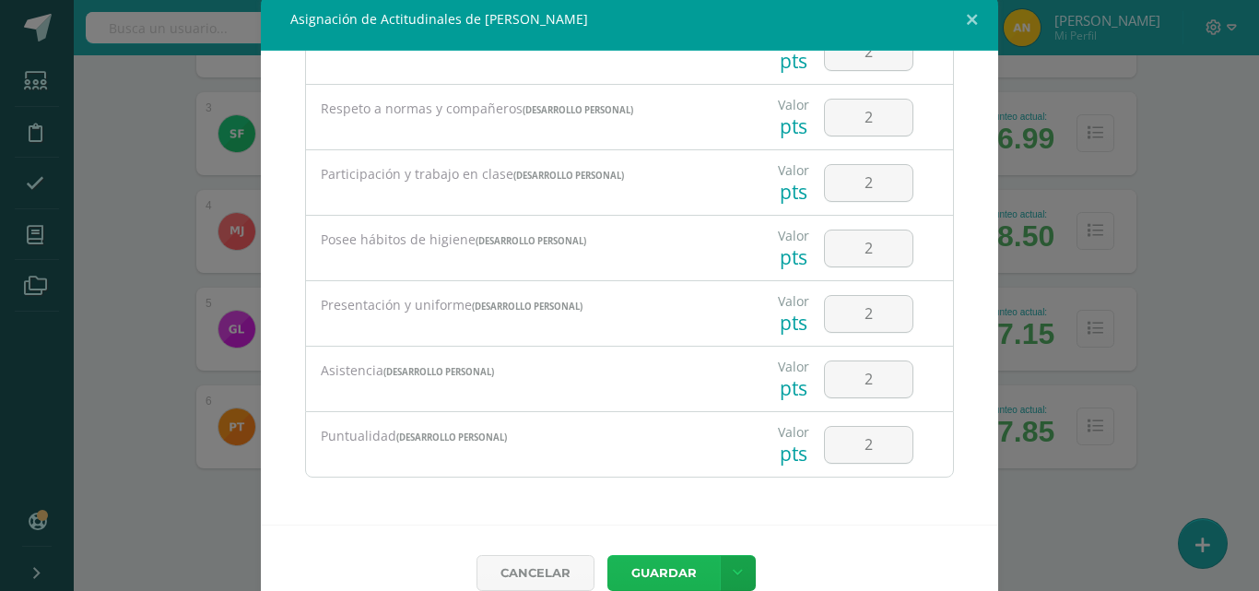
click at [679, 578] on button "Guardar" at bounding box center [663, 573] width 112 height 36
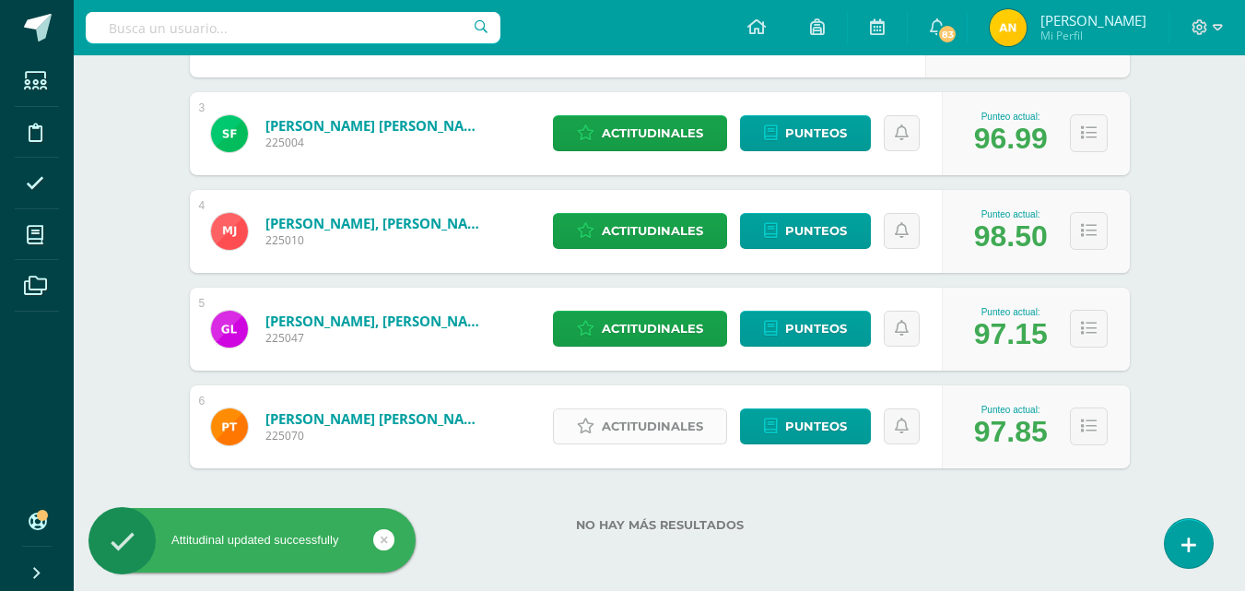
click at [679, 431] on span "Actitudinales" at bounding box center [652, 426] width 101 height 34
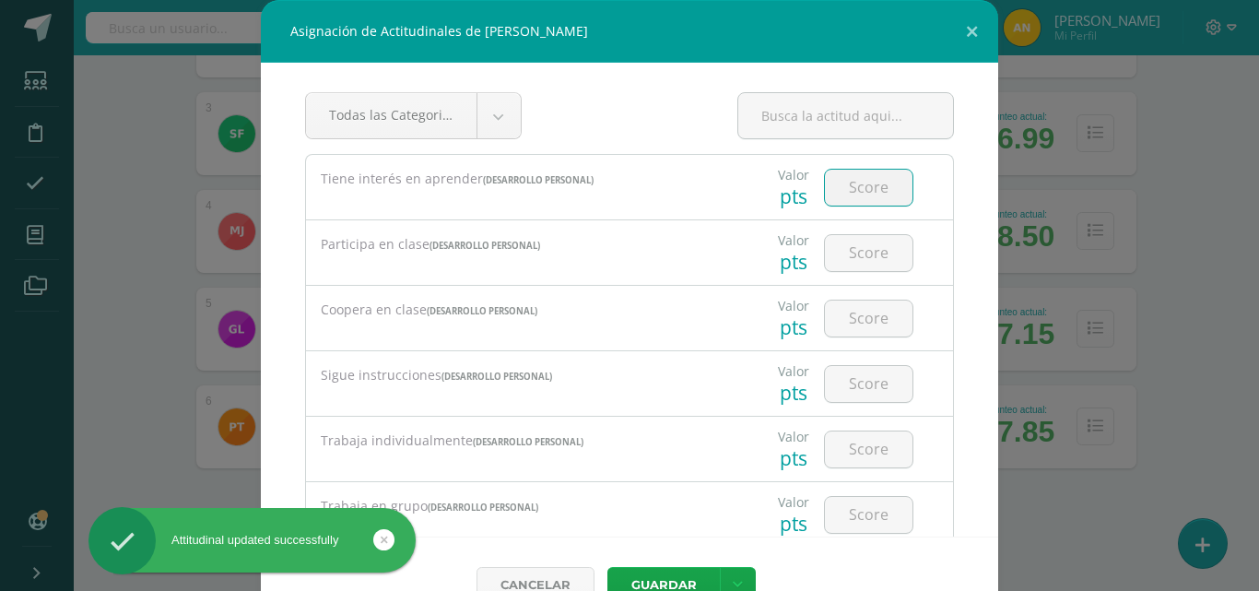
click at [839, 178] on input "number" at bounding box center [869, 188] width 88 height 36
type input "1"
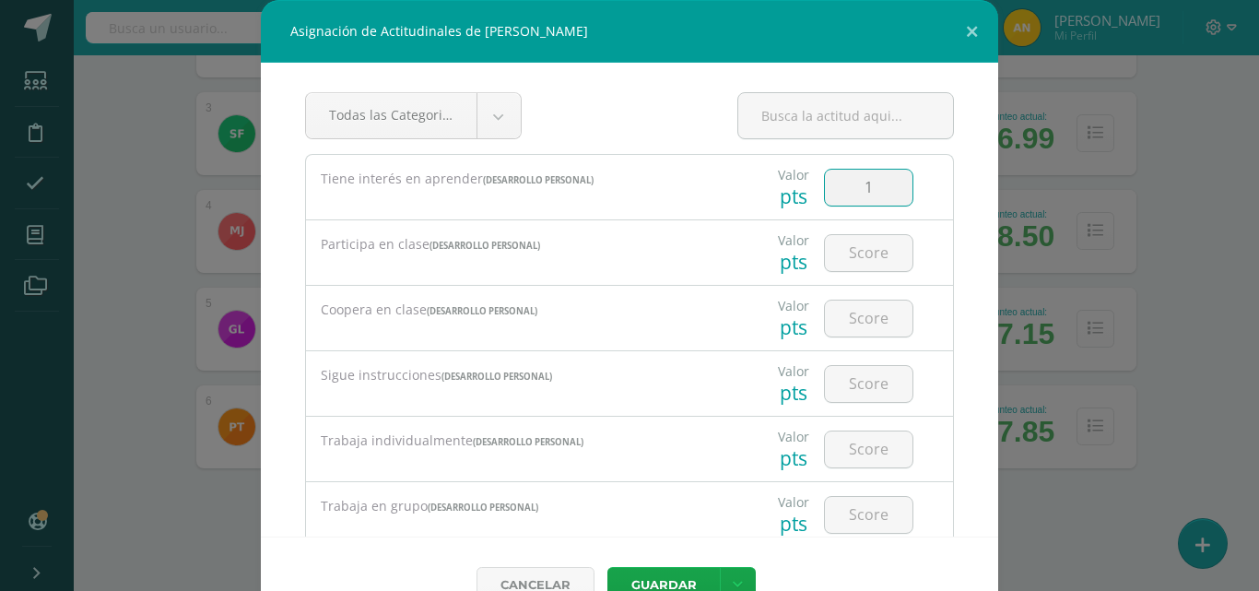
click at [873, 192] on input "1" at bounding box center [869, 188] width 88 height 36
type input "2"
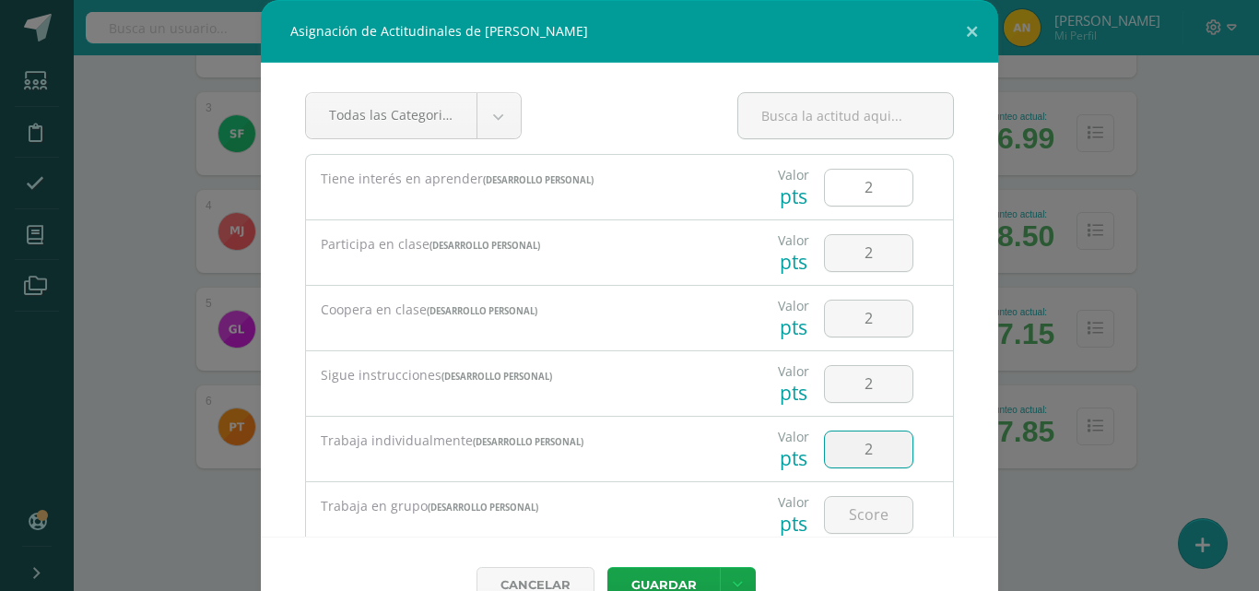
type input "2"
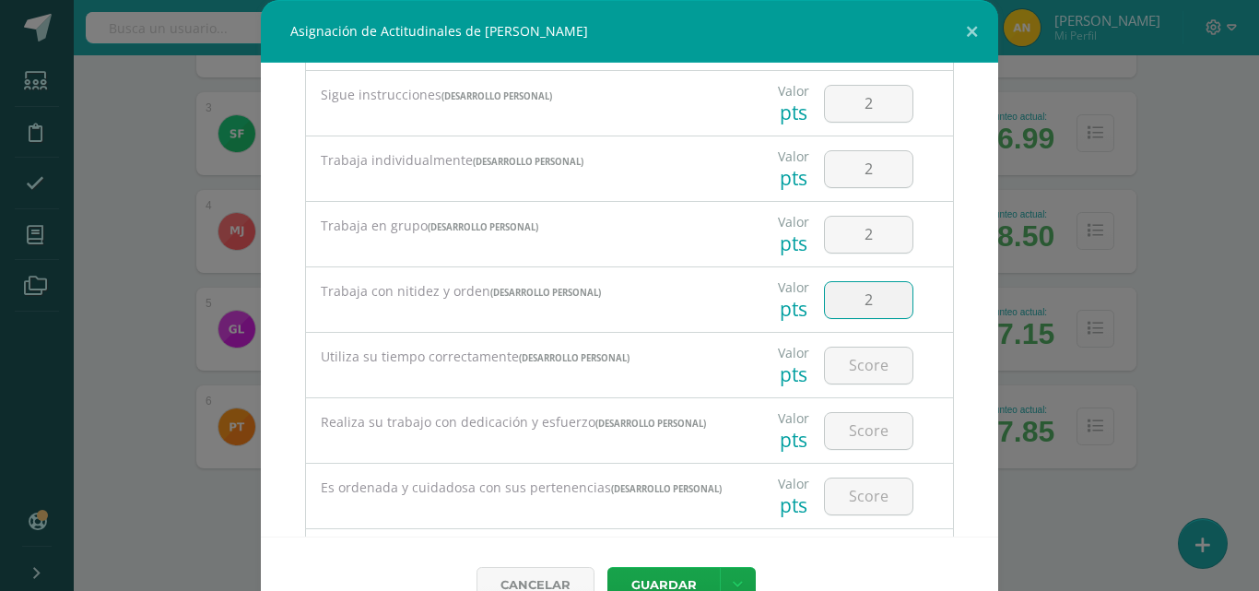
type input "2"
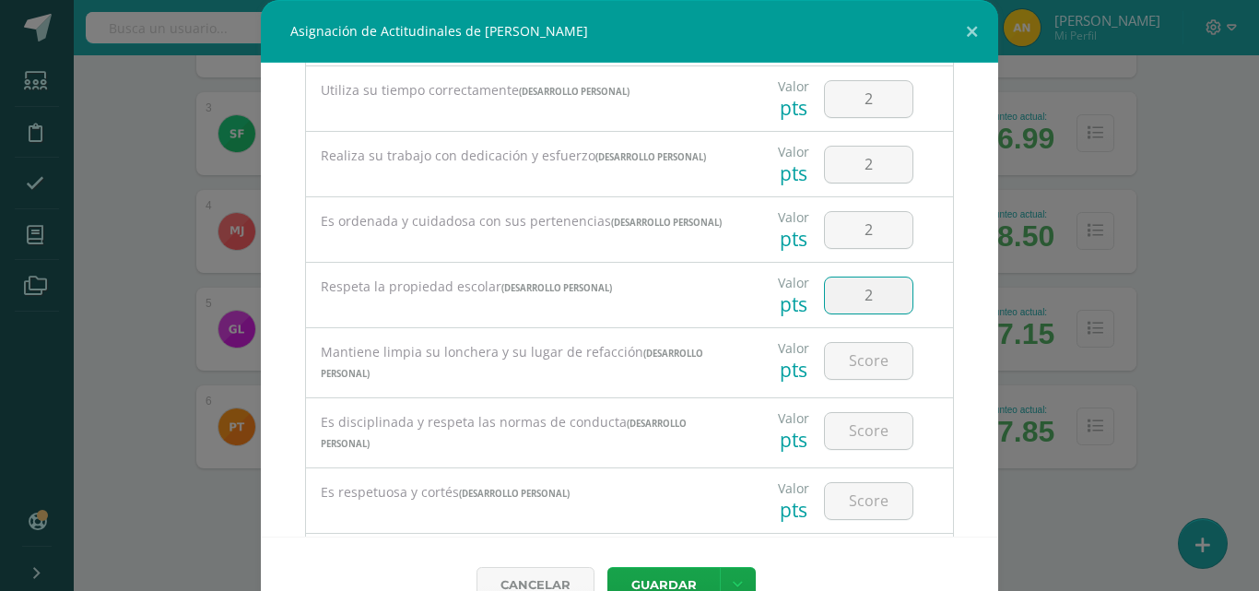
type input "2"
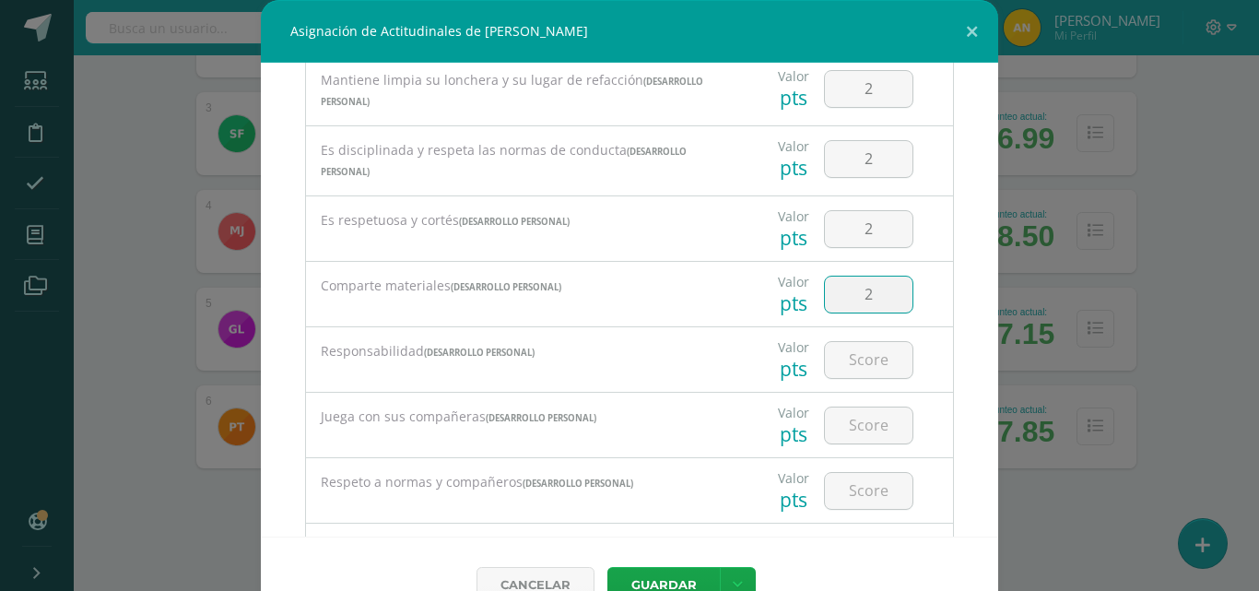
type input "2"
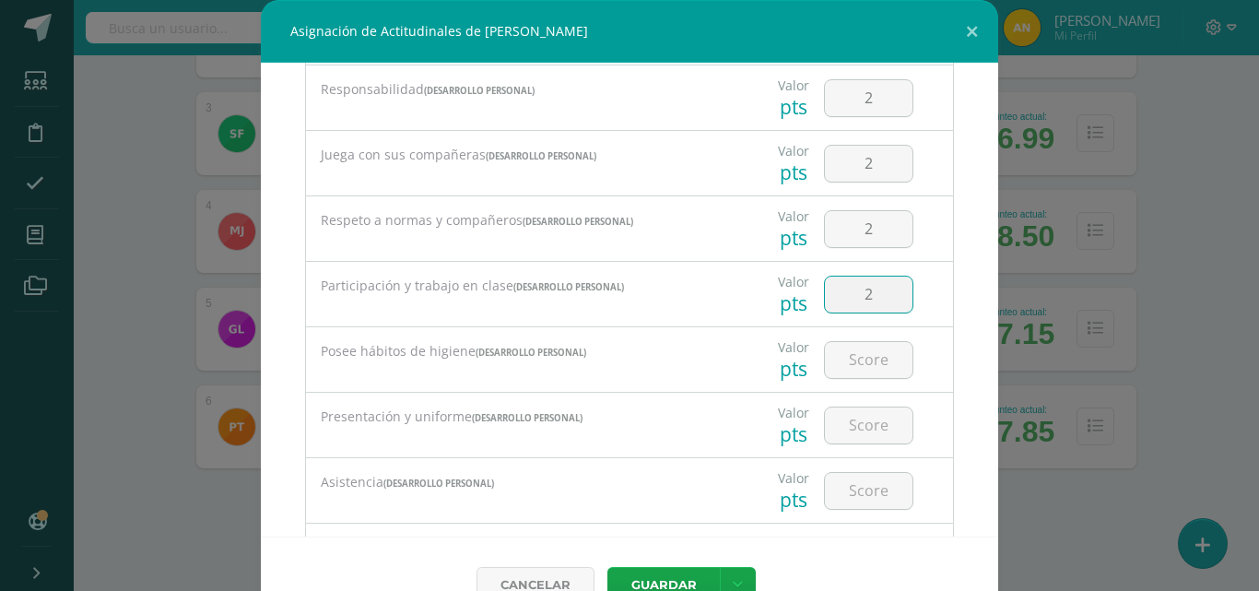
type input "2"
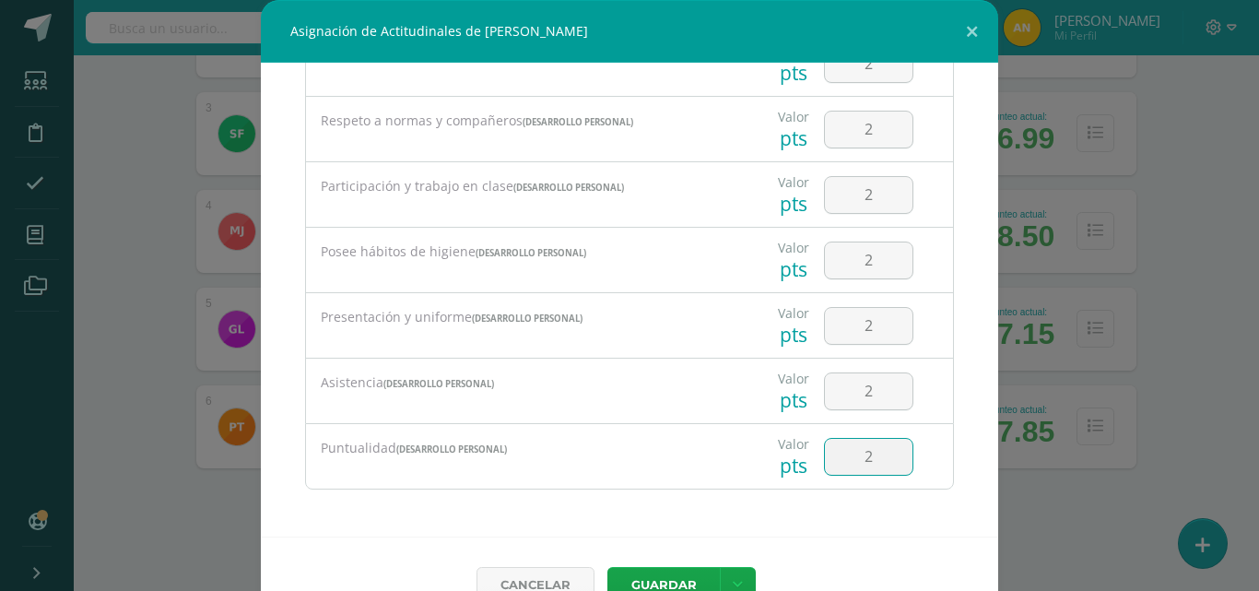
type input "2"
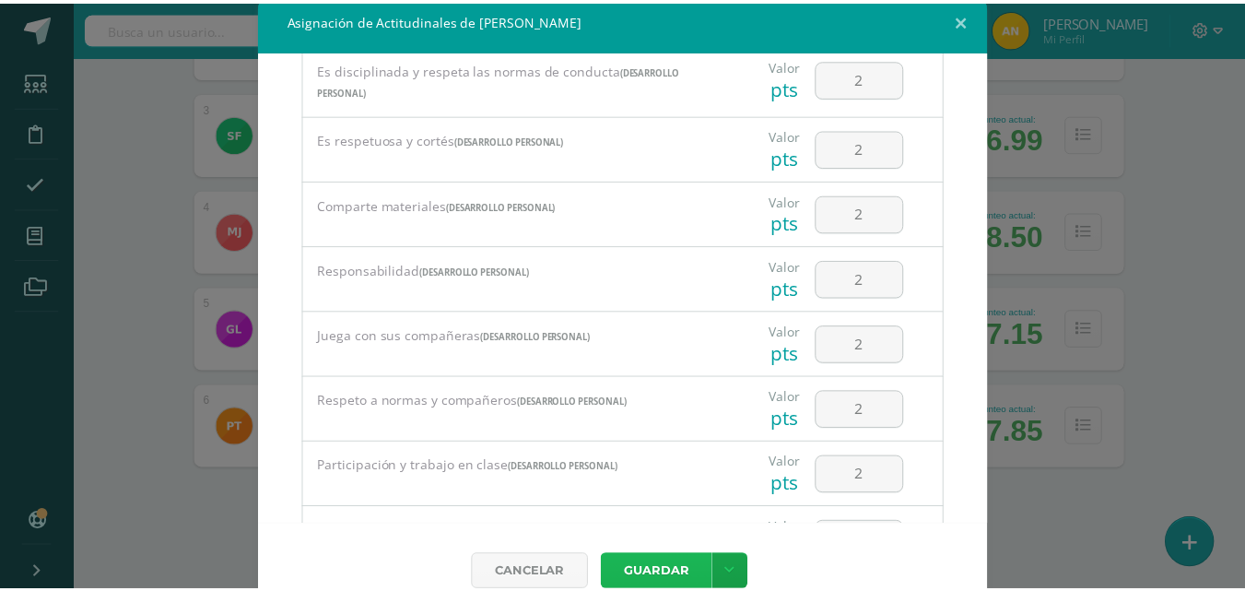
scroll to position [803, 0]
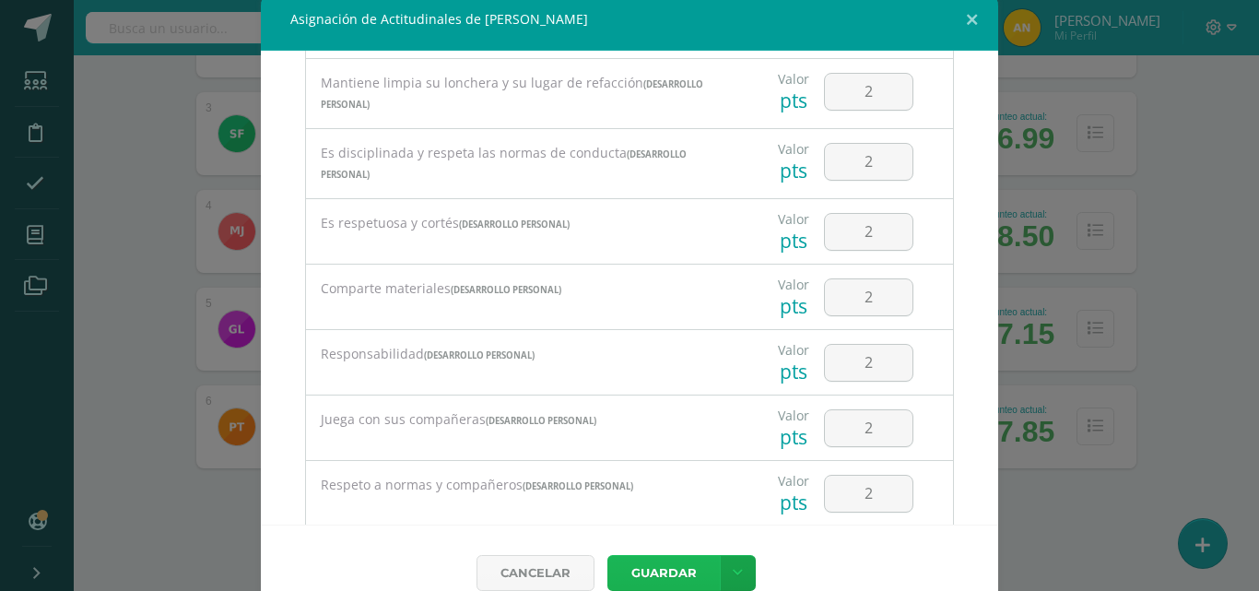
click at [649, 564] on button "Guardar" at bounding box center [663, 573] width 112 height 36
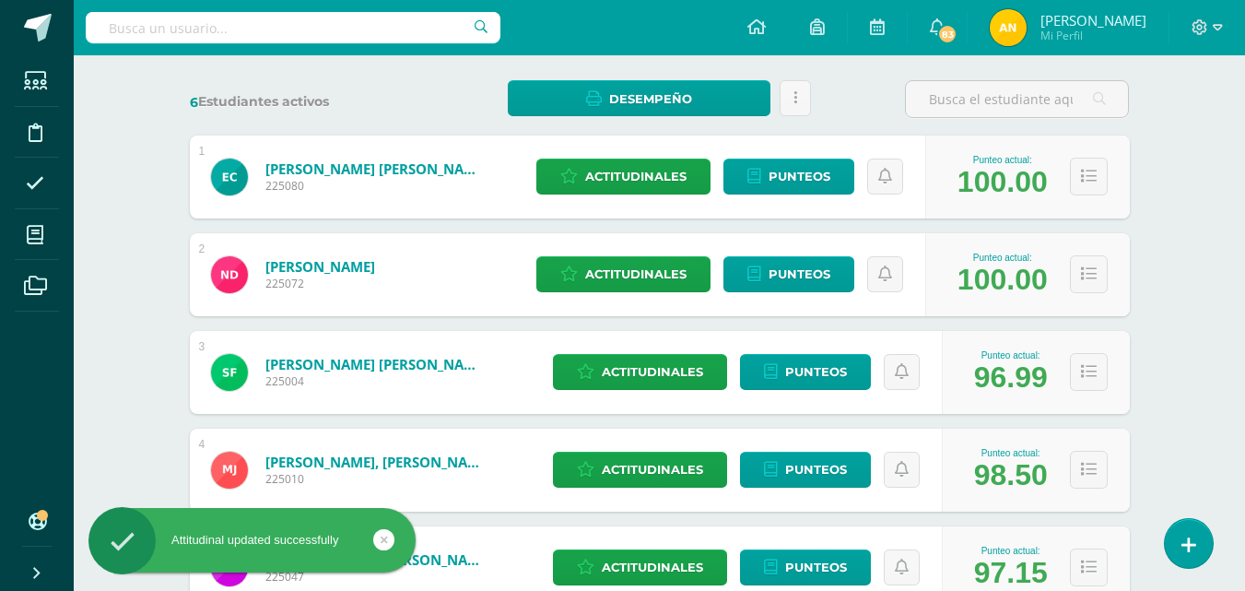
scroll to position [0, 0]
